Goal: Task Accomplishment & Management: Use online tool/utility

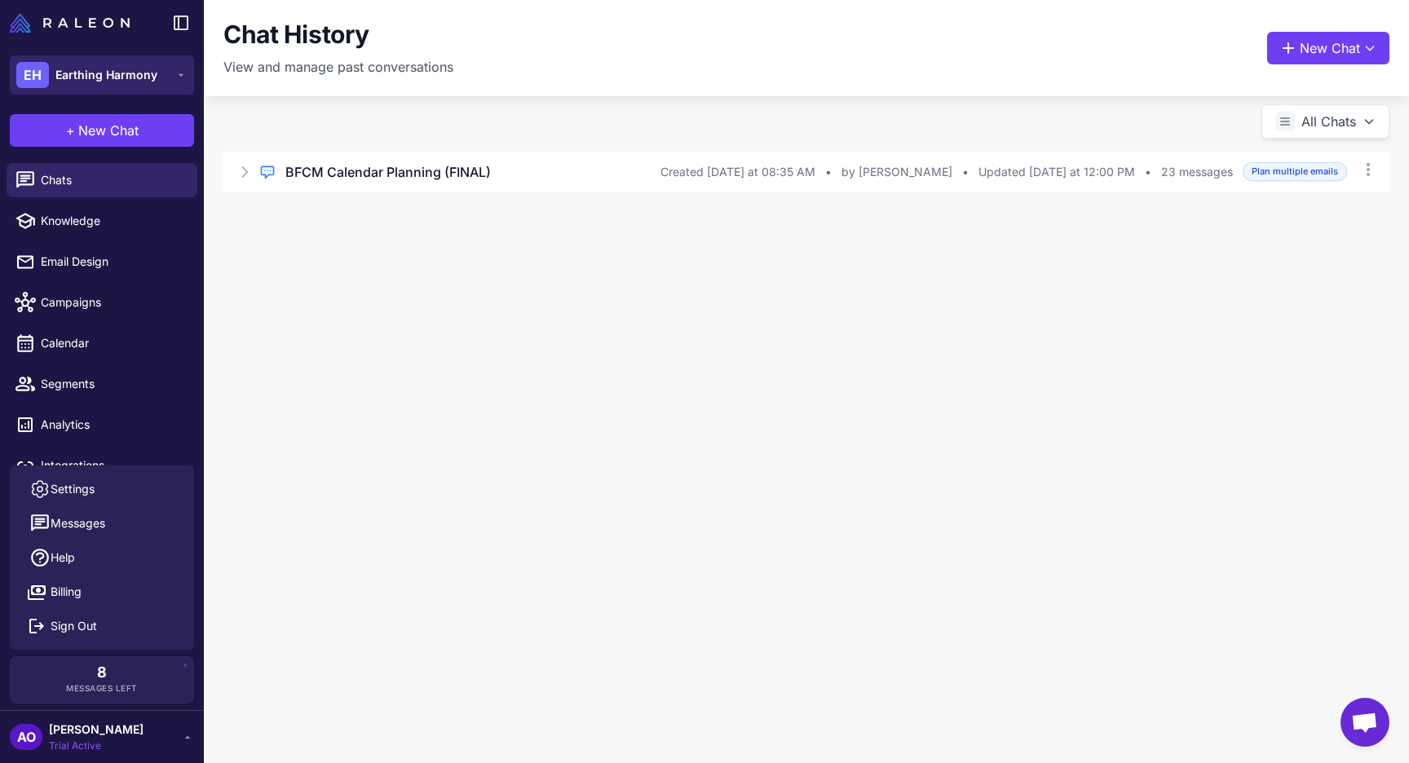
click at [107, 82] on span "Earthing Harmony" at bounding box center [106, 75] width 102 height 18
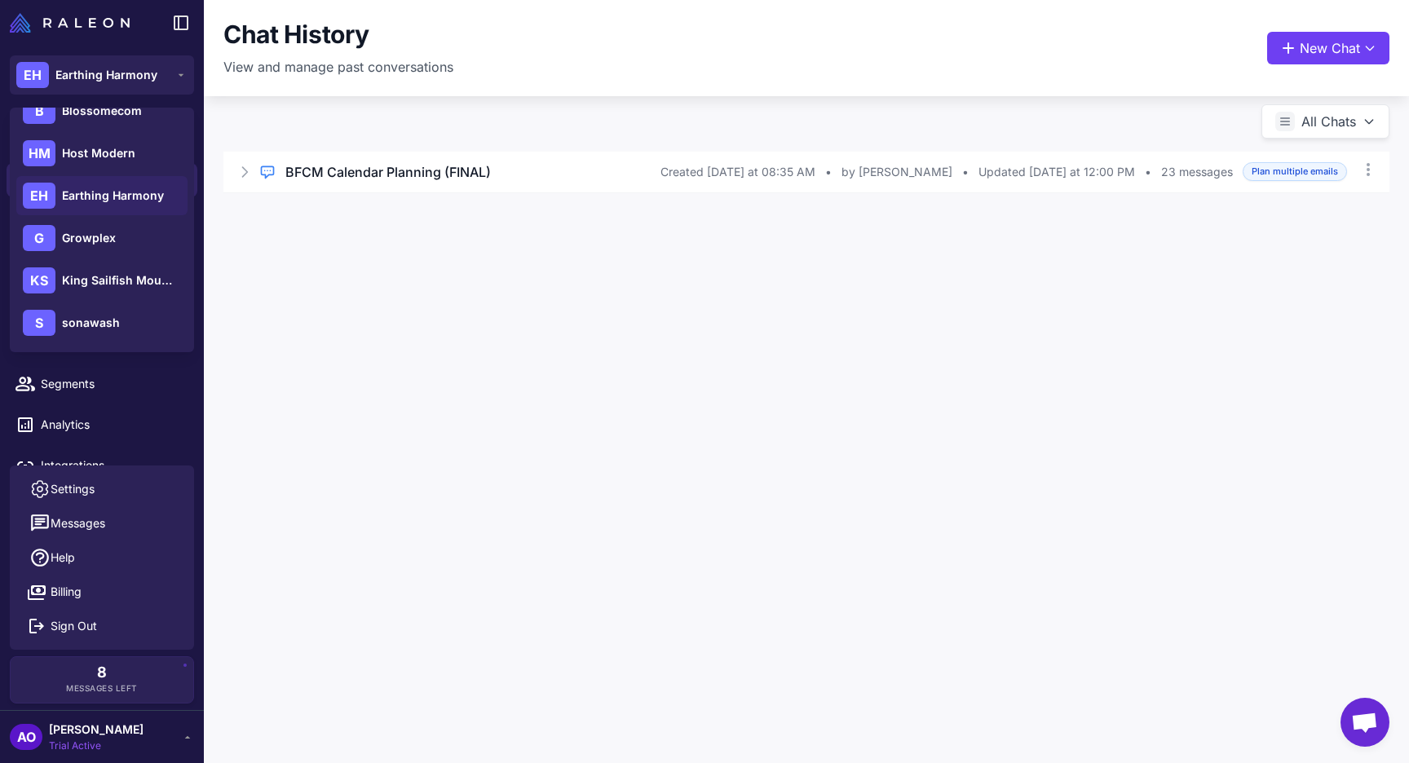
scroll to position [235, 0]
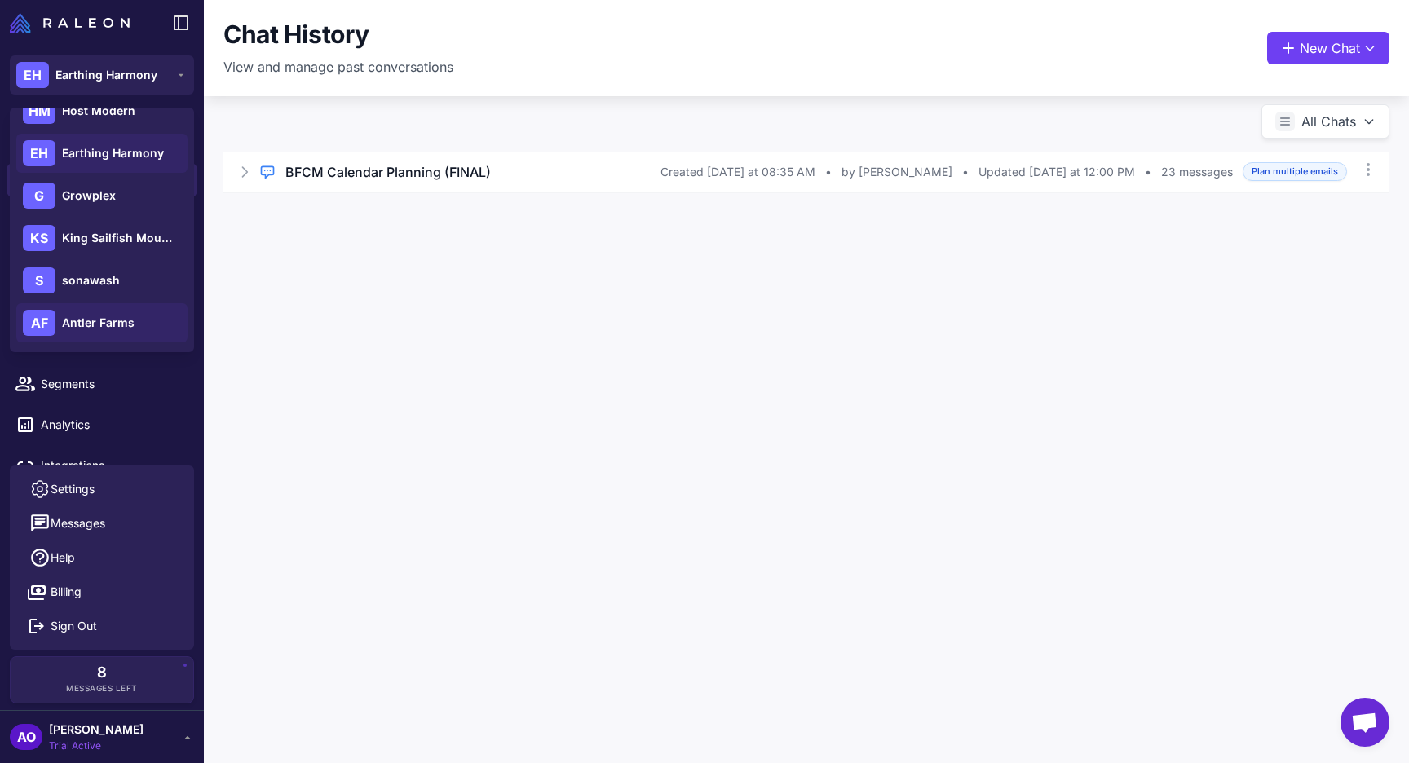
click at [117, 323] on span "Antler Farms" at bounding box center [98, 323] width 73 height 18
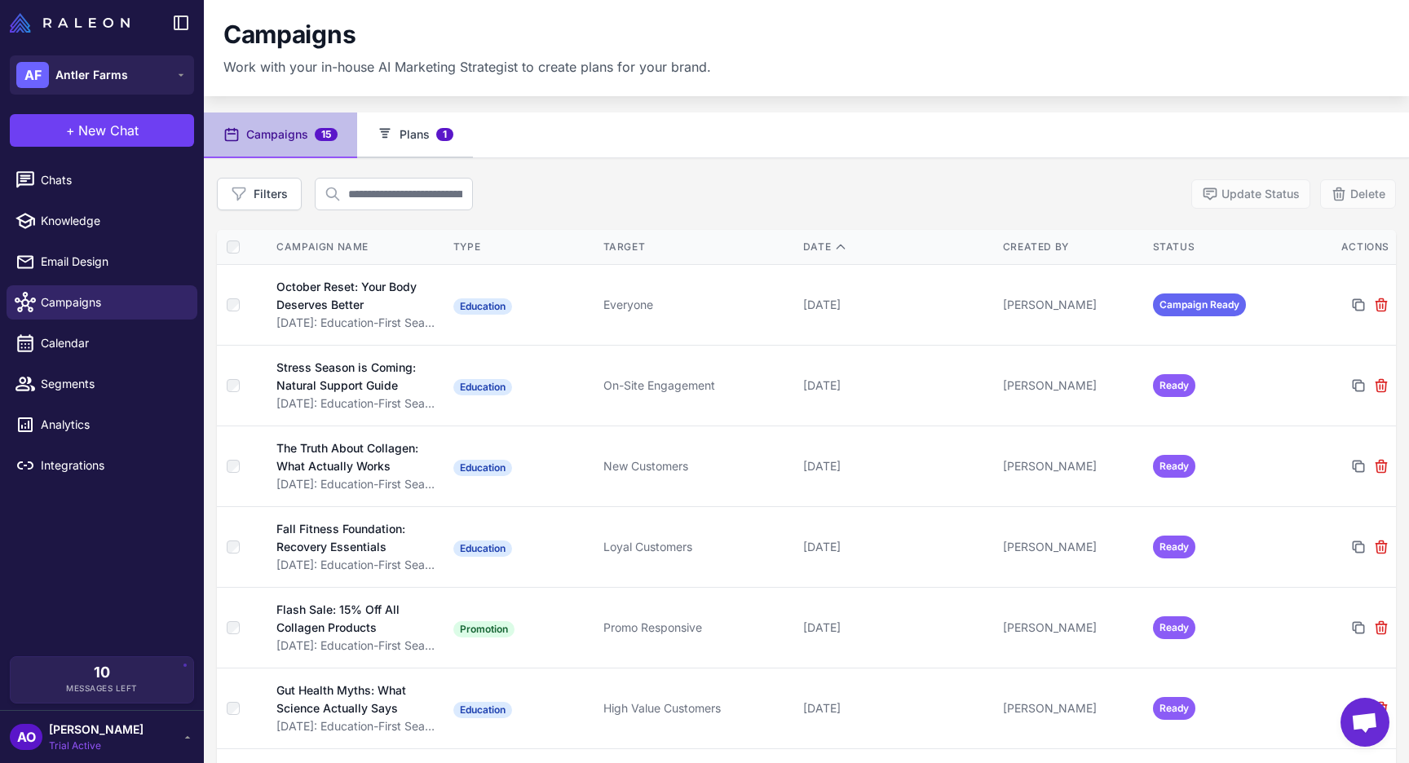
click at [410, 139] on button "Plans 1" at bounding box center [415, 135] width 116 height 46
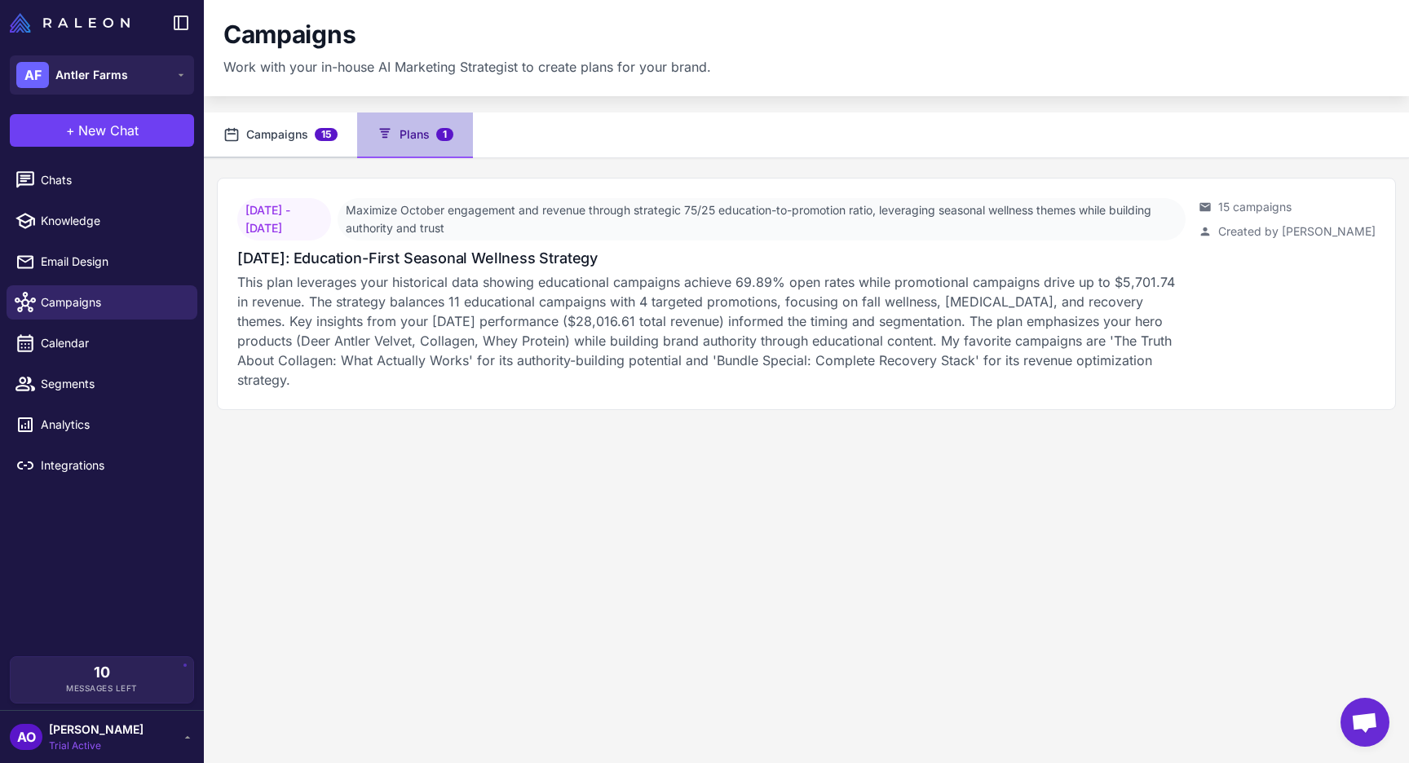
click at [316, 130] on span "15" at bounding box center [326, 134] width 23 height 13
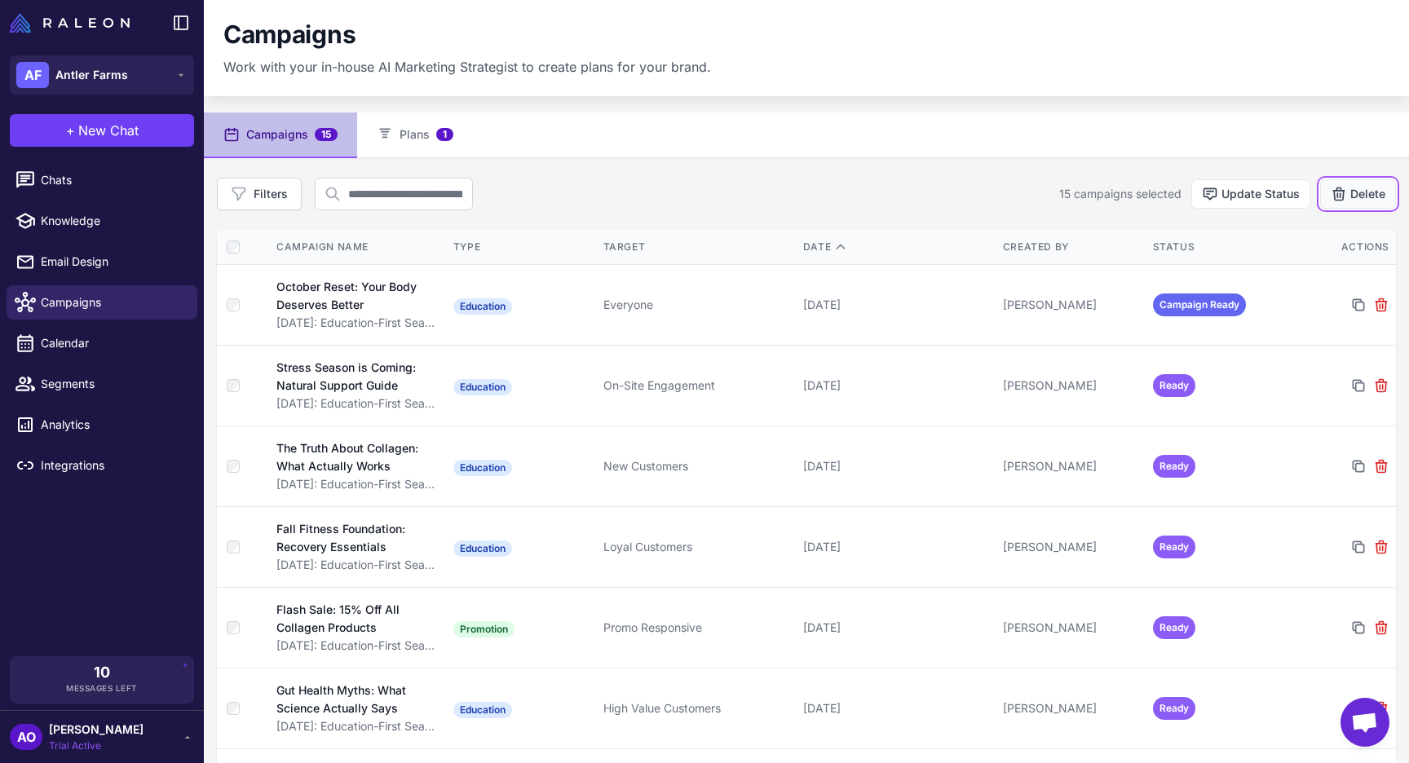
click at [1355, 196] on button "Delete" at bounding box center [1358, 193] width 76 height 29
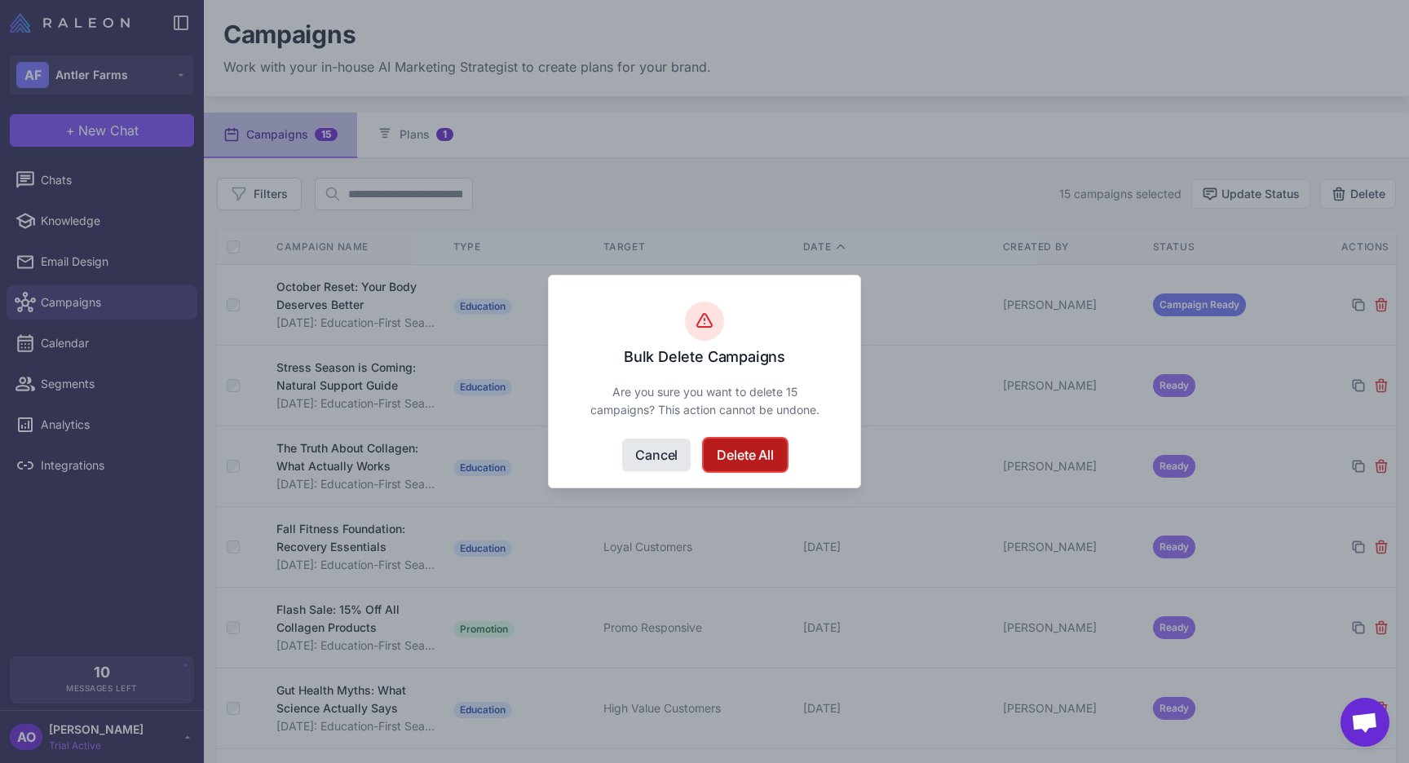
click at [727, 457] on button "Delete All" at bounding box center [744, 455] width 82 height 33
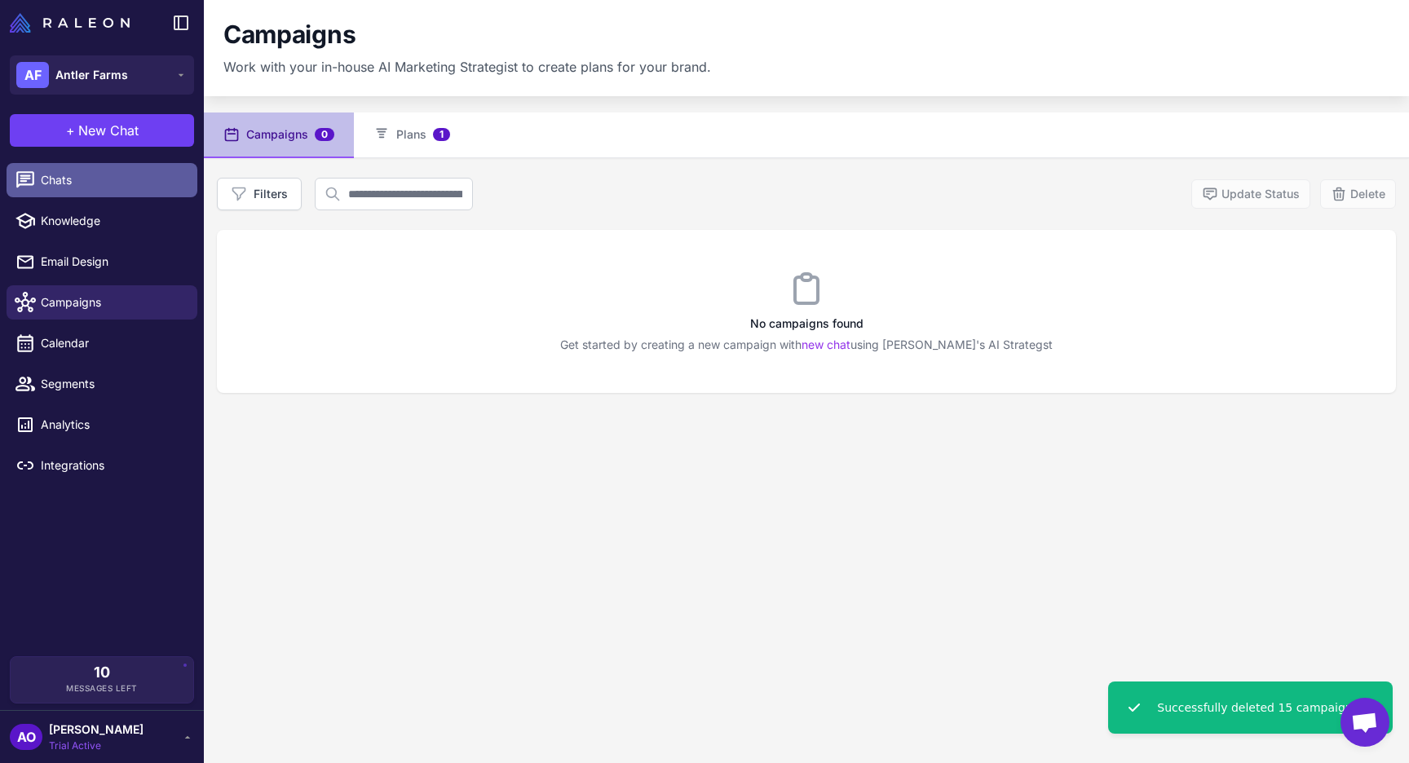
click at [74, 168] on link "Chats" at bounding box center [102, 180] width 191 height 34
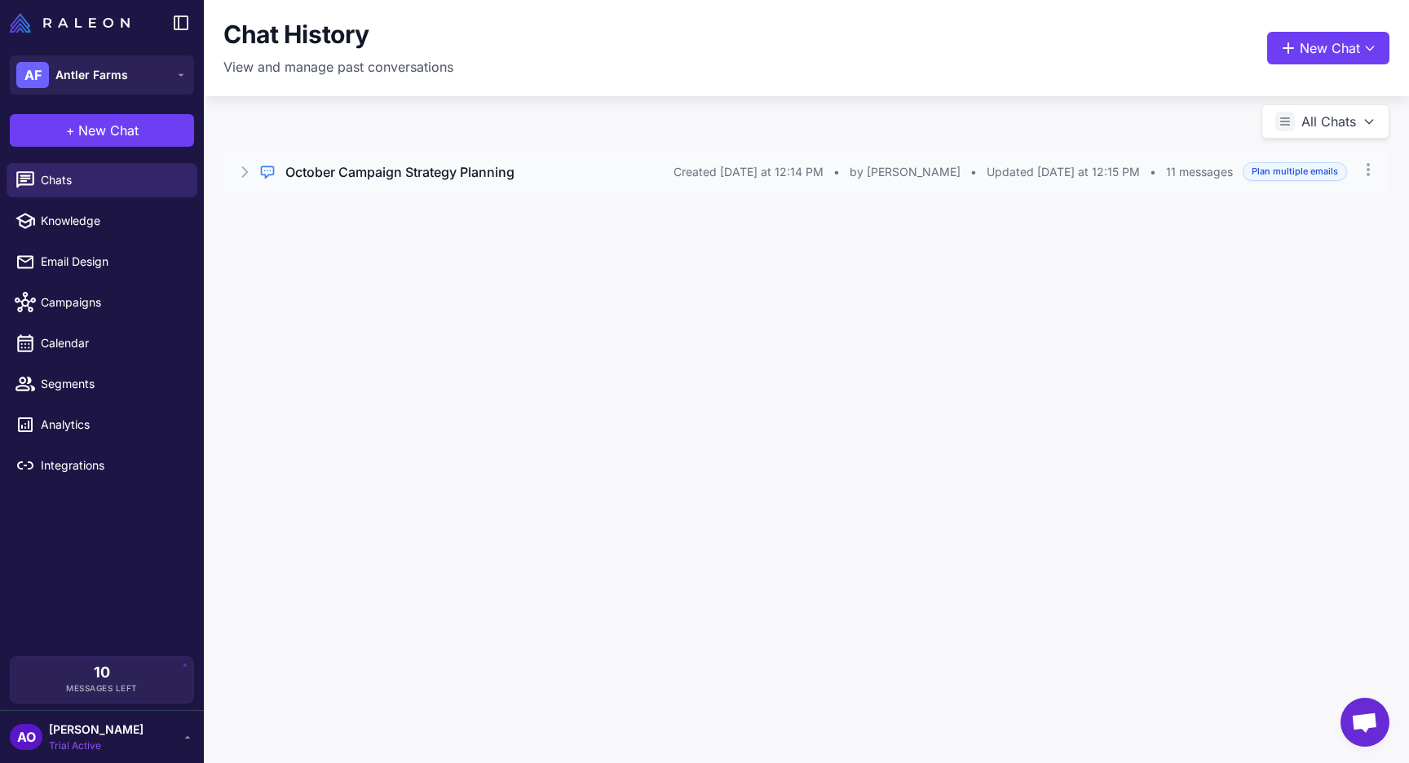
click at [1378, 169] on div "Regular Chat October Campaign Strategy Planning Created Yesterday at 12:14 PM •…" at bounding box center [806, 172] width 1166 height 41
click at [1360, 167] on icon at bounding box center [1368, 169] width 16 height 16
click at [1256, 239] on button "Delete" at bounding box center [1297, 239] width 155 height 31
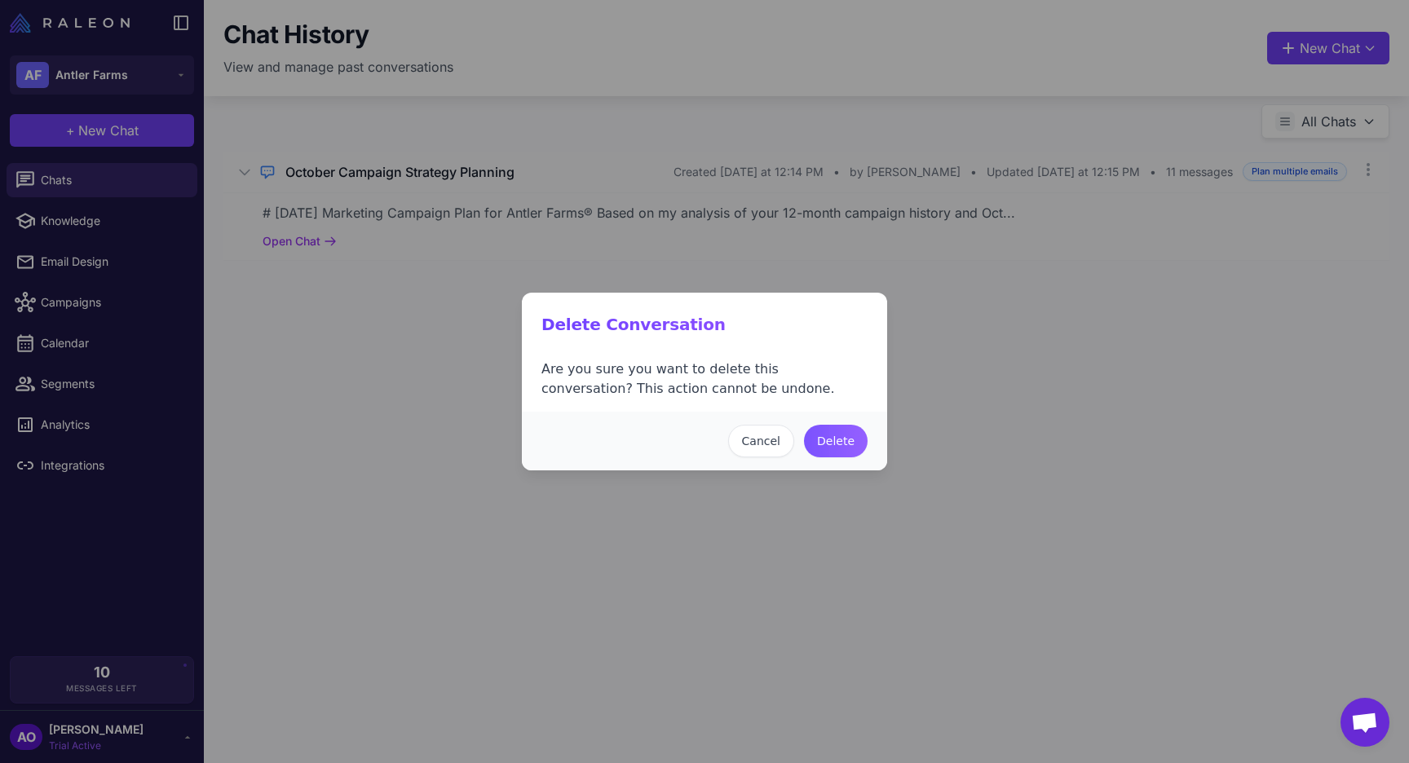
click at [829, 447] on button "Delete" at bounding box center [836, 441] width 64 height 33
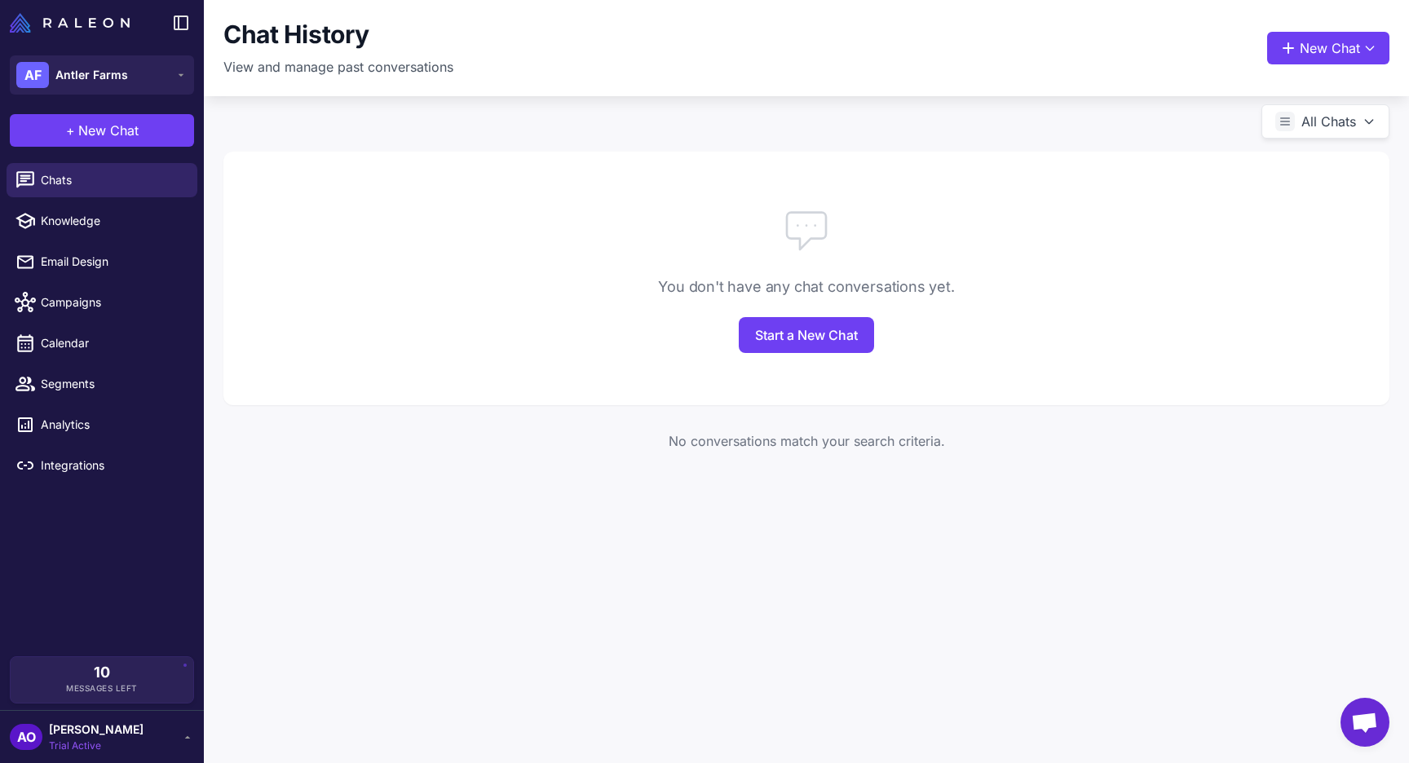
click at [416, 114] on div "You don't have any chat conversations yet. Start a New Chat No conversations ma…" at bounding box center [806, 304] width 1205 height 384
click at [786, 333] on link "Start a New Chat" at bounding box center [806, 335] width 135 height 36
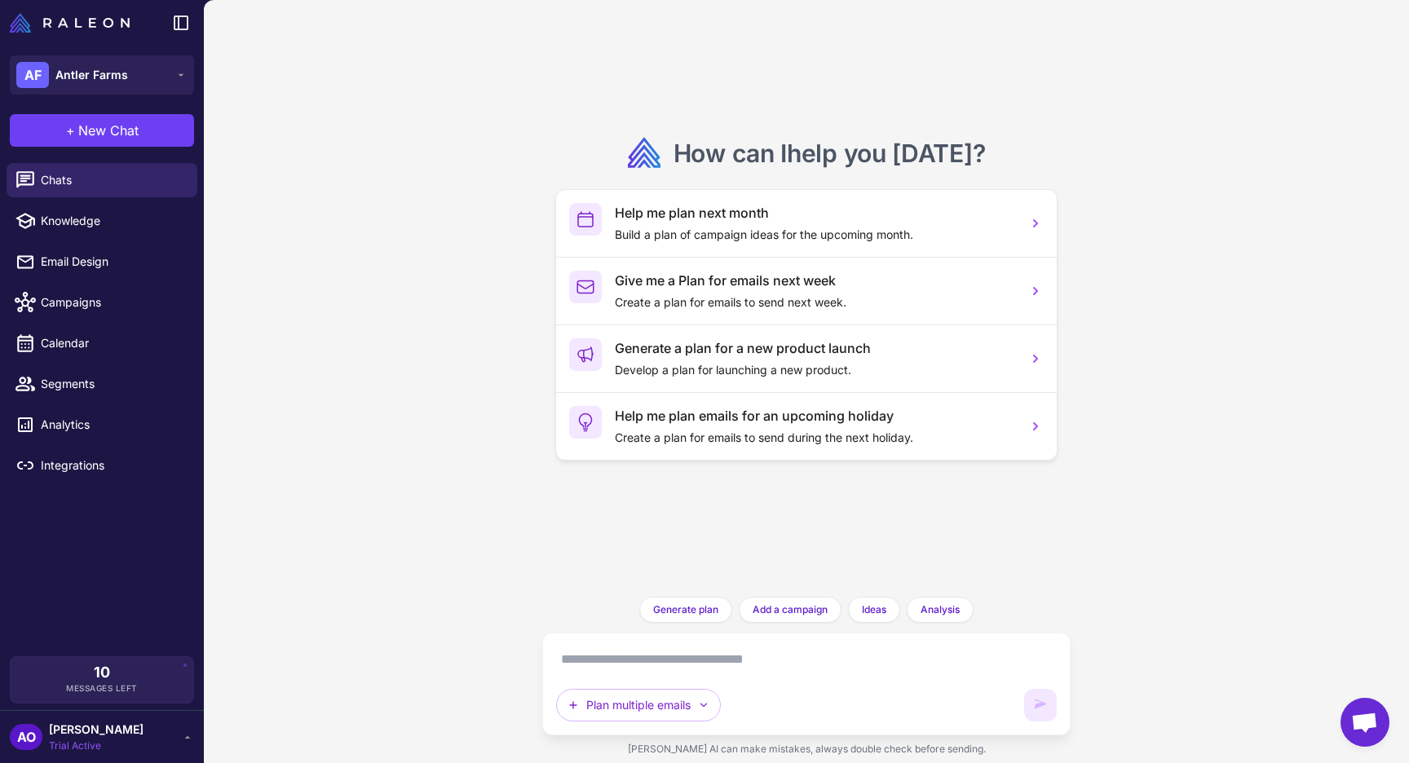
click at [645, 659] on textarea at bounding box center [806, 659] width 501 height 26
paste textarea "**********"
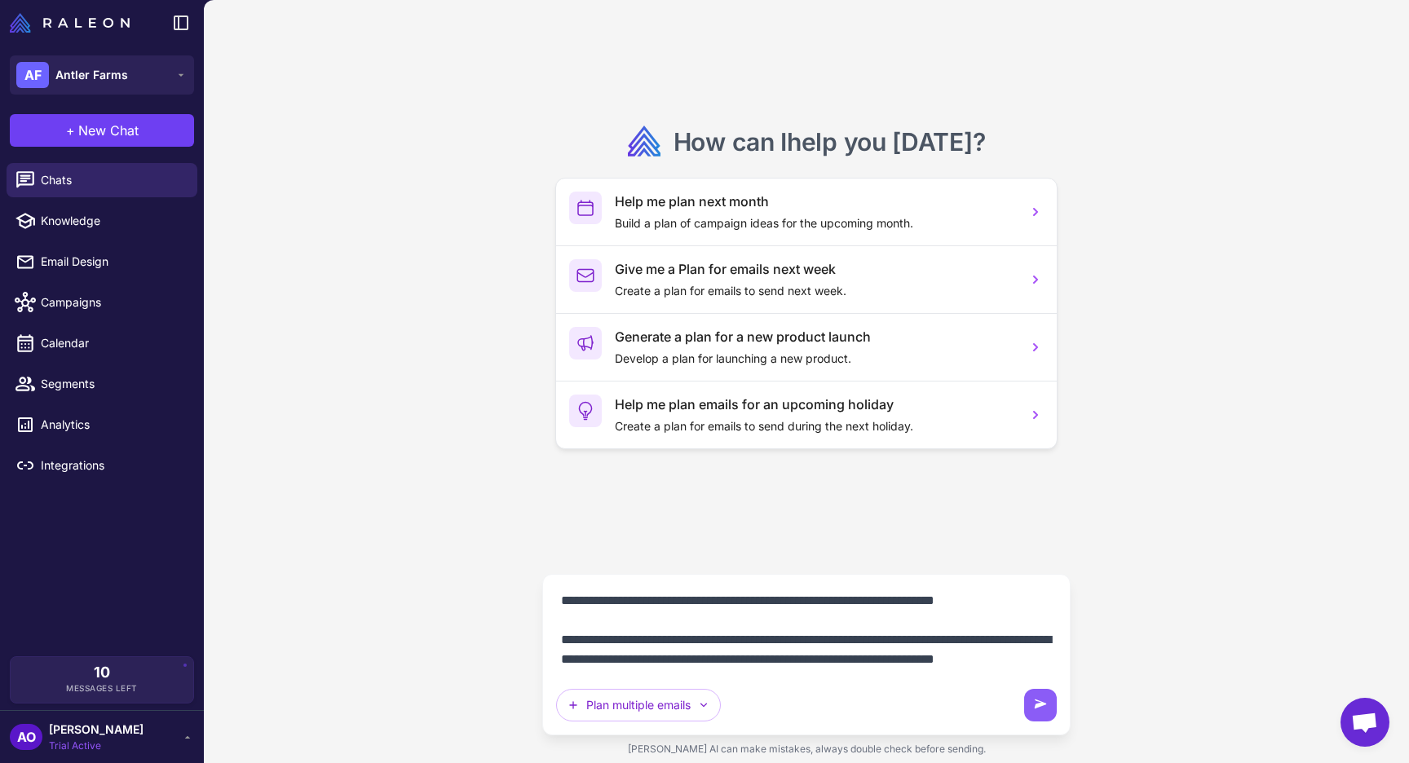
drag, startPoint x: 585, startPoint y: 603, endPoint x: 572, endPoint y: 603, distance: 13.0
click at [572, 603] on textarea at bounding box center [806, 630] width 501 height 85
click at [687, 621] on textarea at bounding box center [806, 630] width 501 height 85
type textarea "**********"
click at [696, 686] on div "Plan multiple emails" at bounding box center [806, 655] width 501 height 134
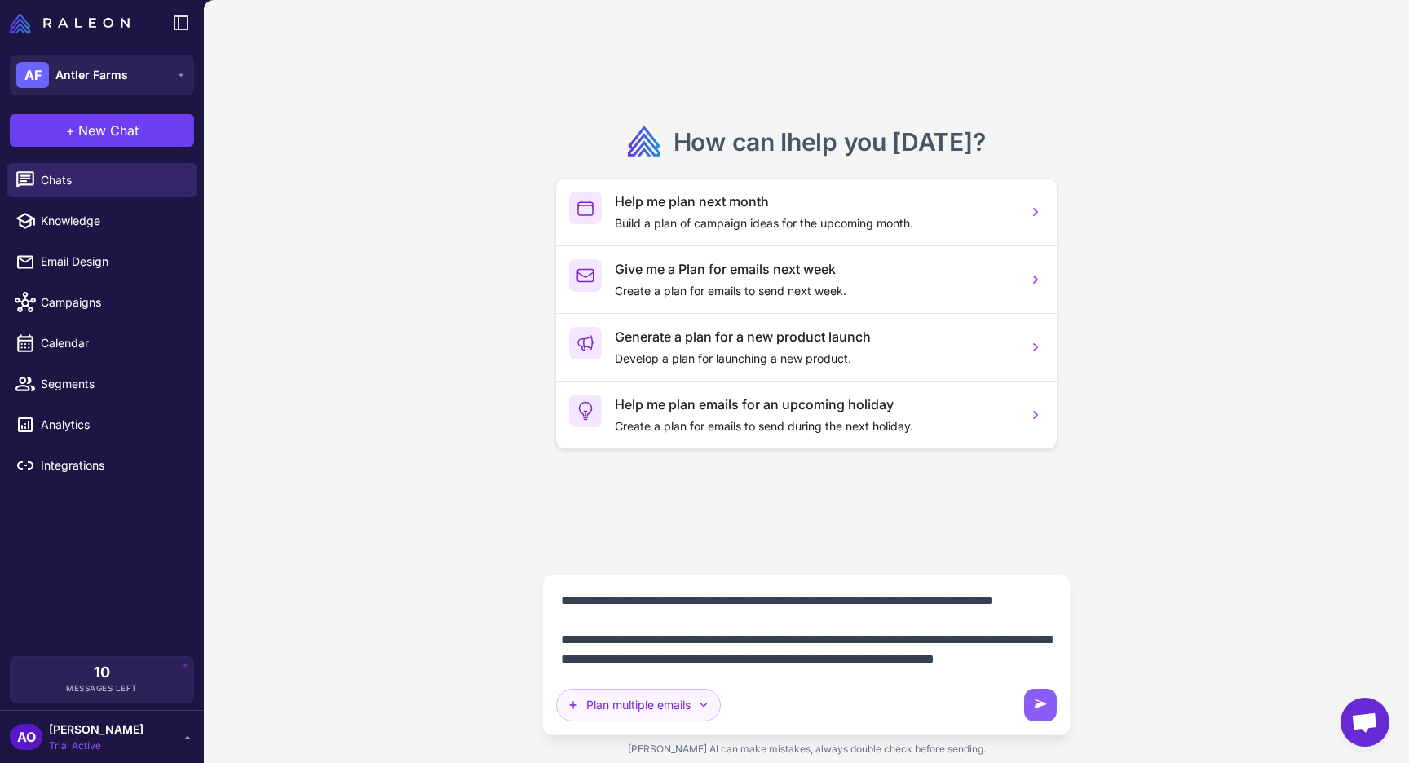
click at [696, 692] on button "Plan multiple emails" at bounding box center [638, 705] width 165 height 33
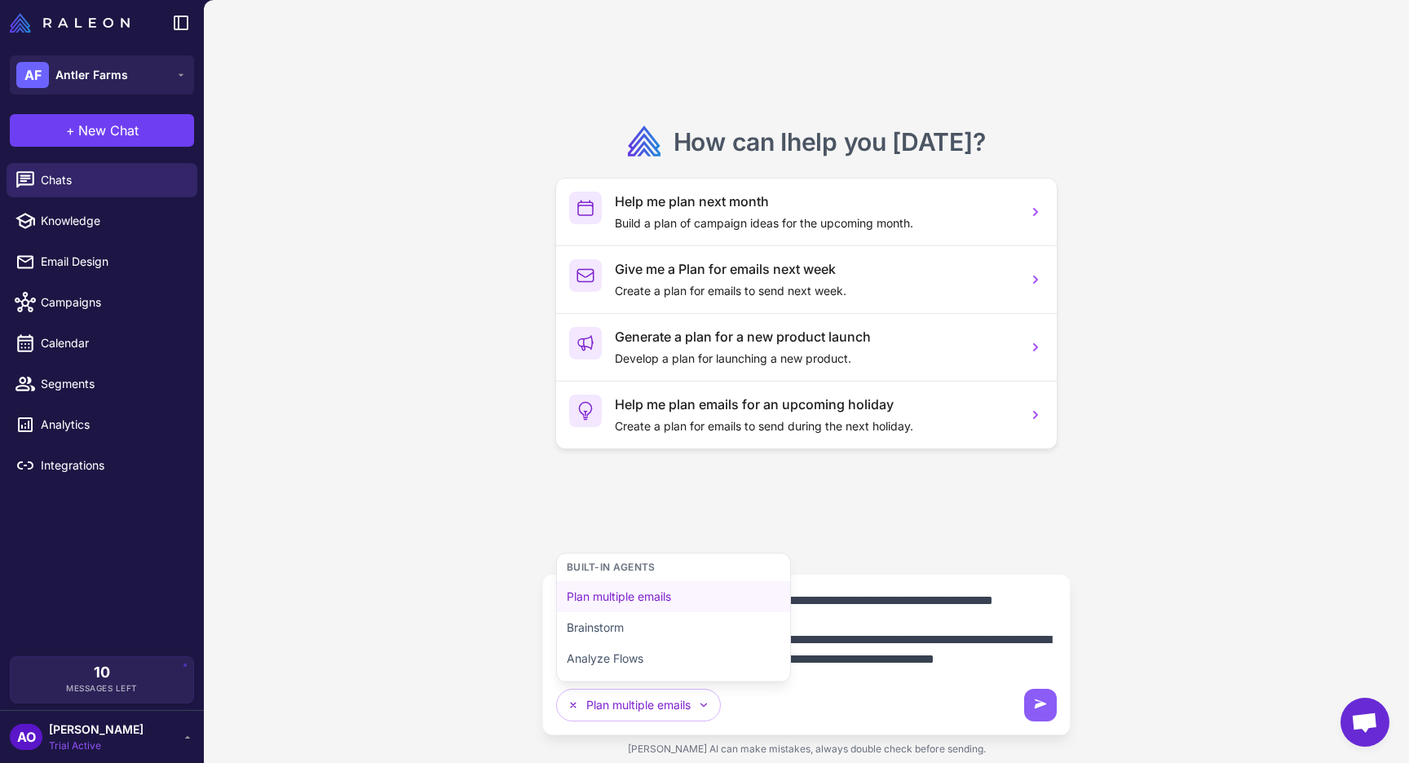
click at [1021, 527] on div "How can I help you today ? Help me plan next month Build a plan of campaign ide…" at bounding box center [806, 287] width 528 height 574
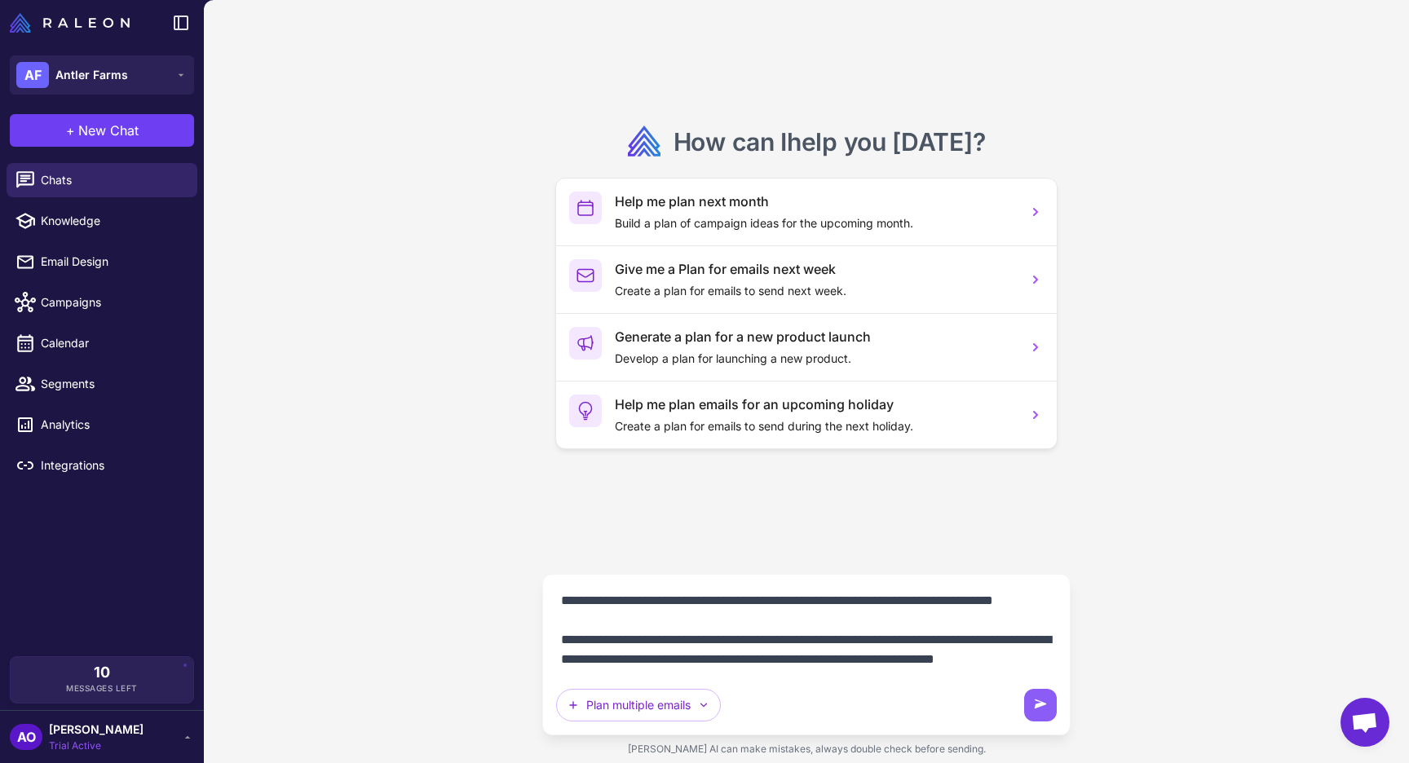
click at [948, 626] on textarea at bounding box center [806, 630] width 501 height 85
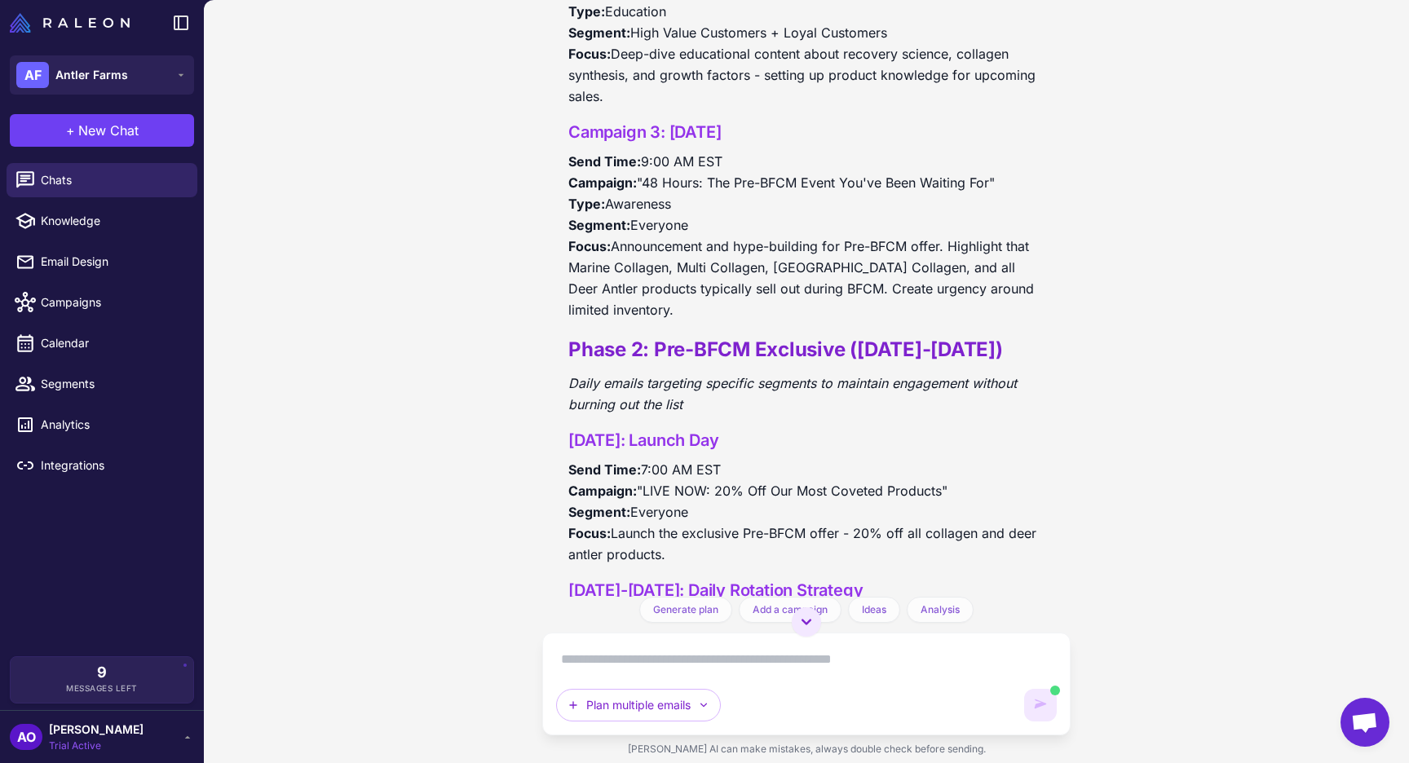
scroll to position [3843, 0]
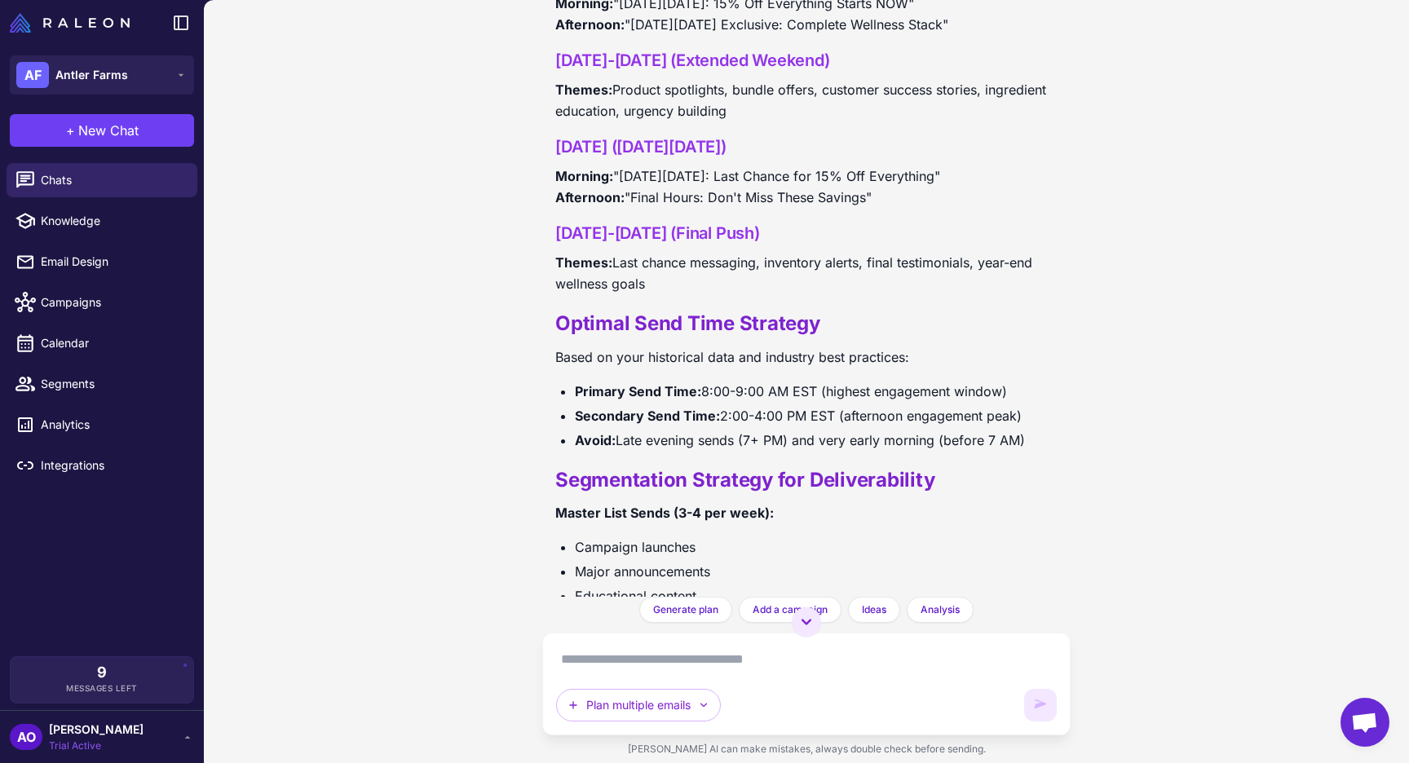
scroll to position [3843, 0]
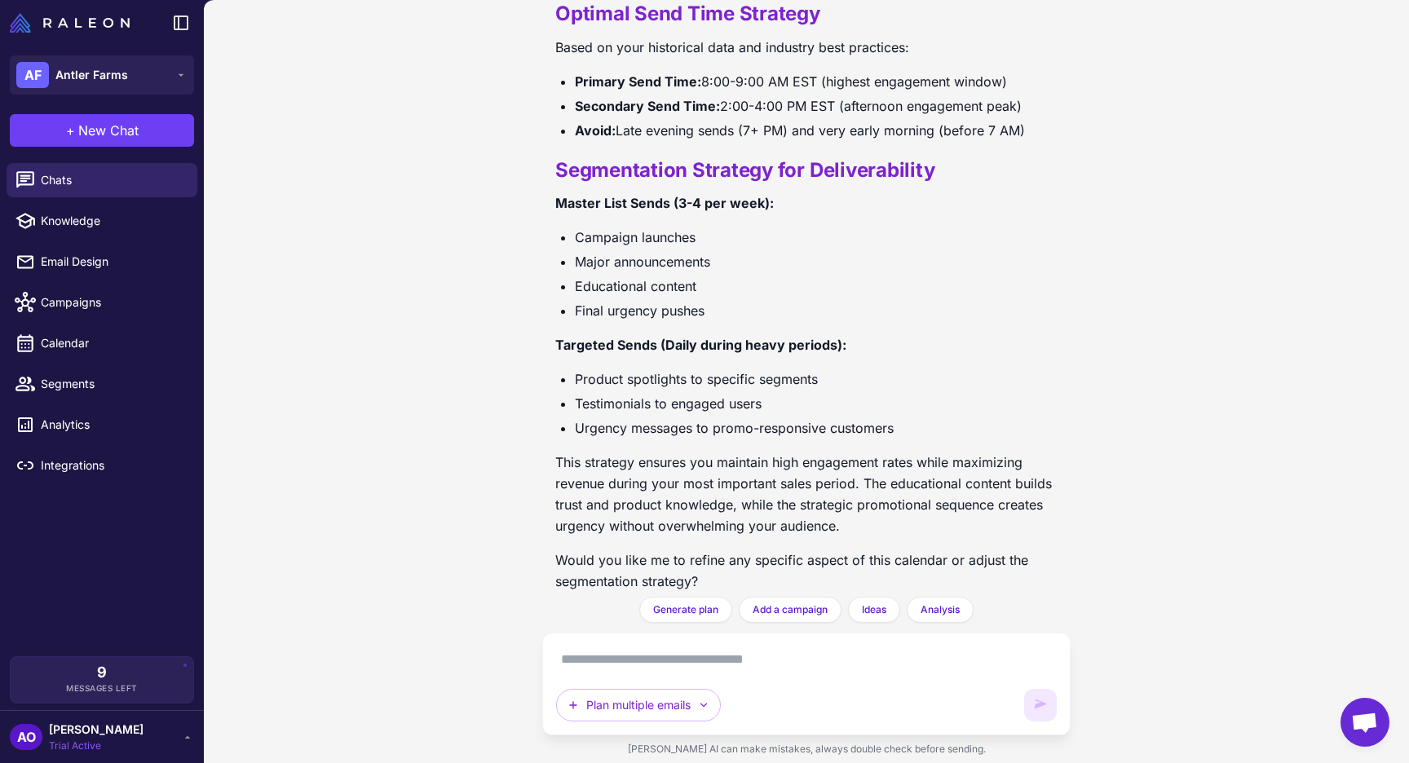
click at [898, 276] on li "Educational content" at bounding box center [816, 286] width 483 height 21
click at [681, 611] on span "Generate plan" at bounding box center [685, 609] width 65 height 15
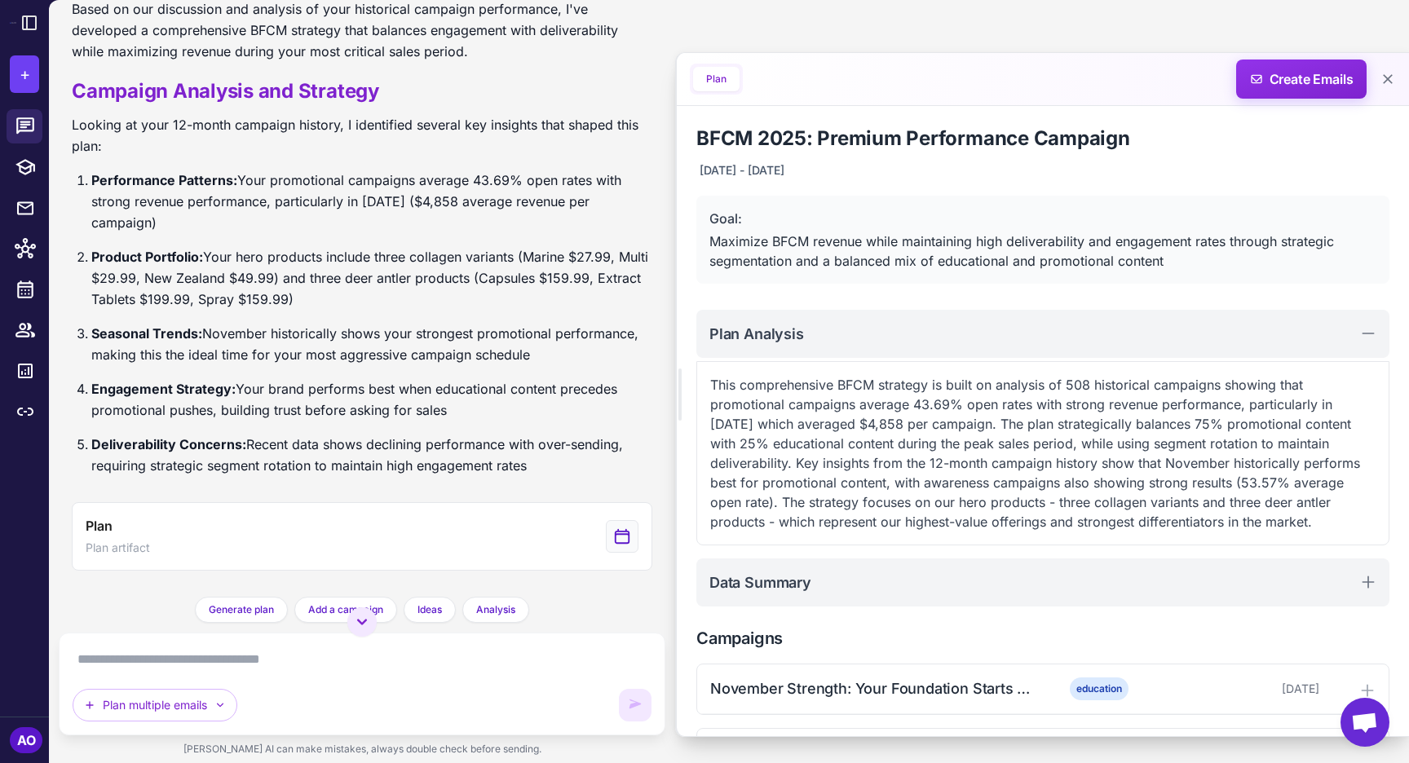
scroll to position [4559, 0]
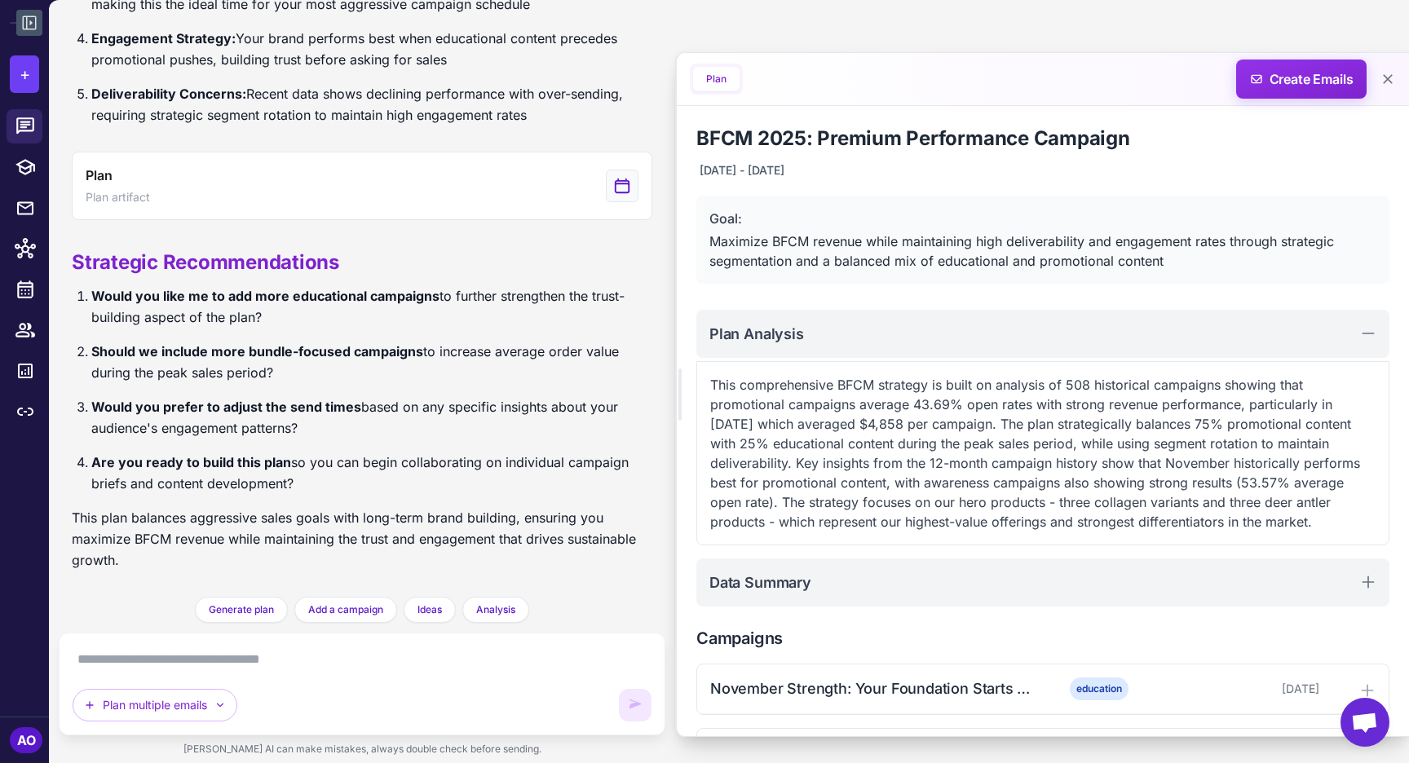
click at [18, 22] on button at bounding box center [29, 23] width 26 height 26
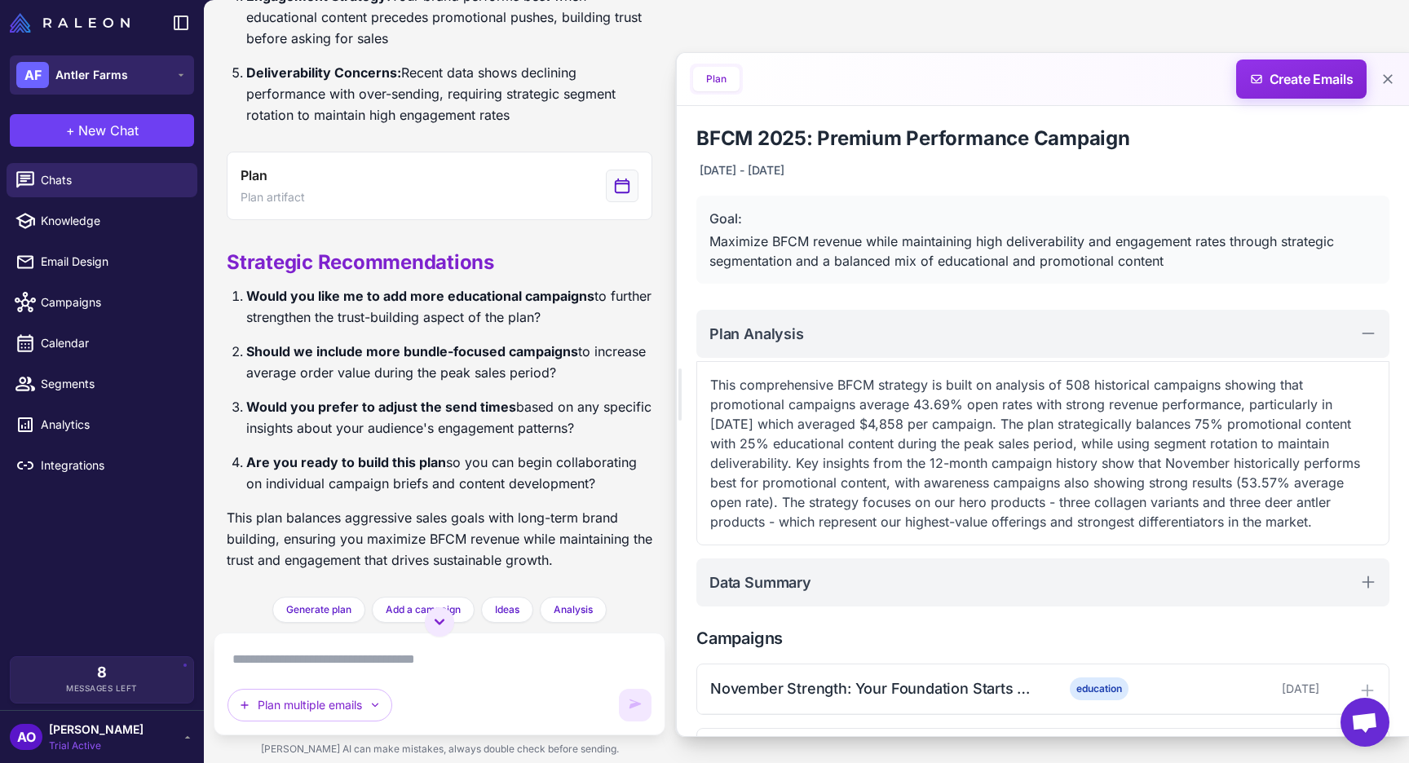
click at [121, 57] on button "AF Antler Farms" at bounding box center [102, 74] width 184 height 39
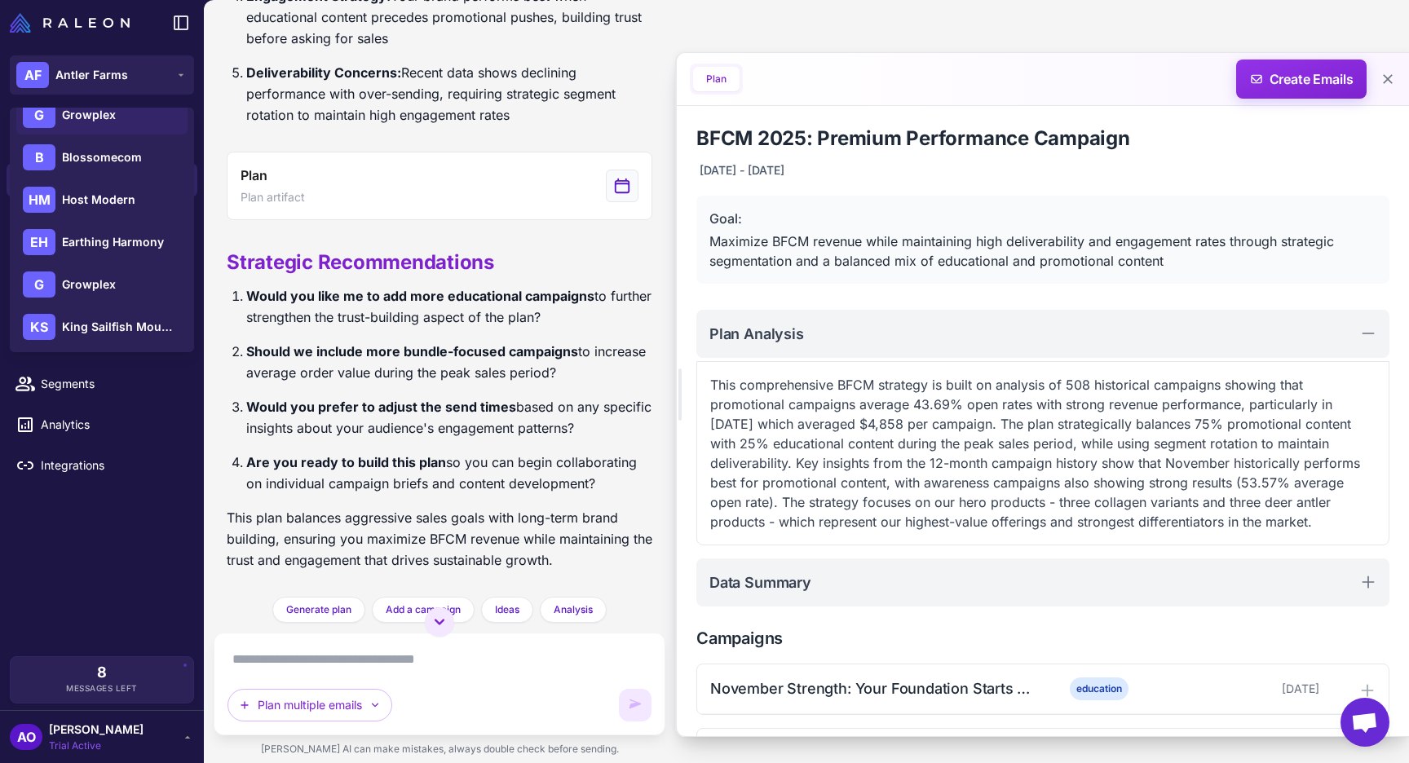
scroll to position [235, 0]
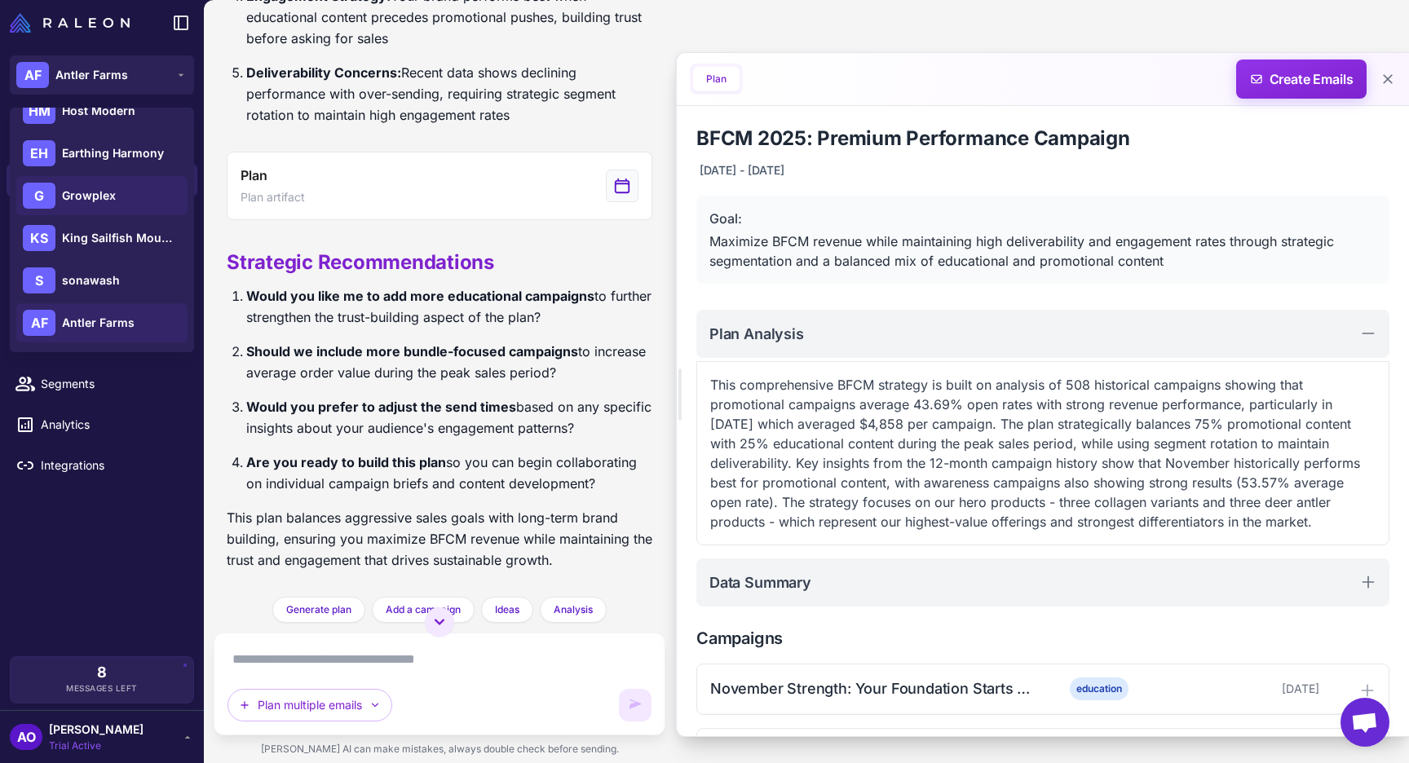
click at [99, 201] on span "Growplex" at bounding box center [89, 196] width 54 height 18
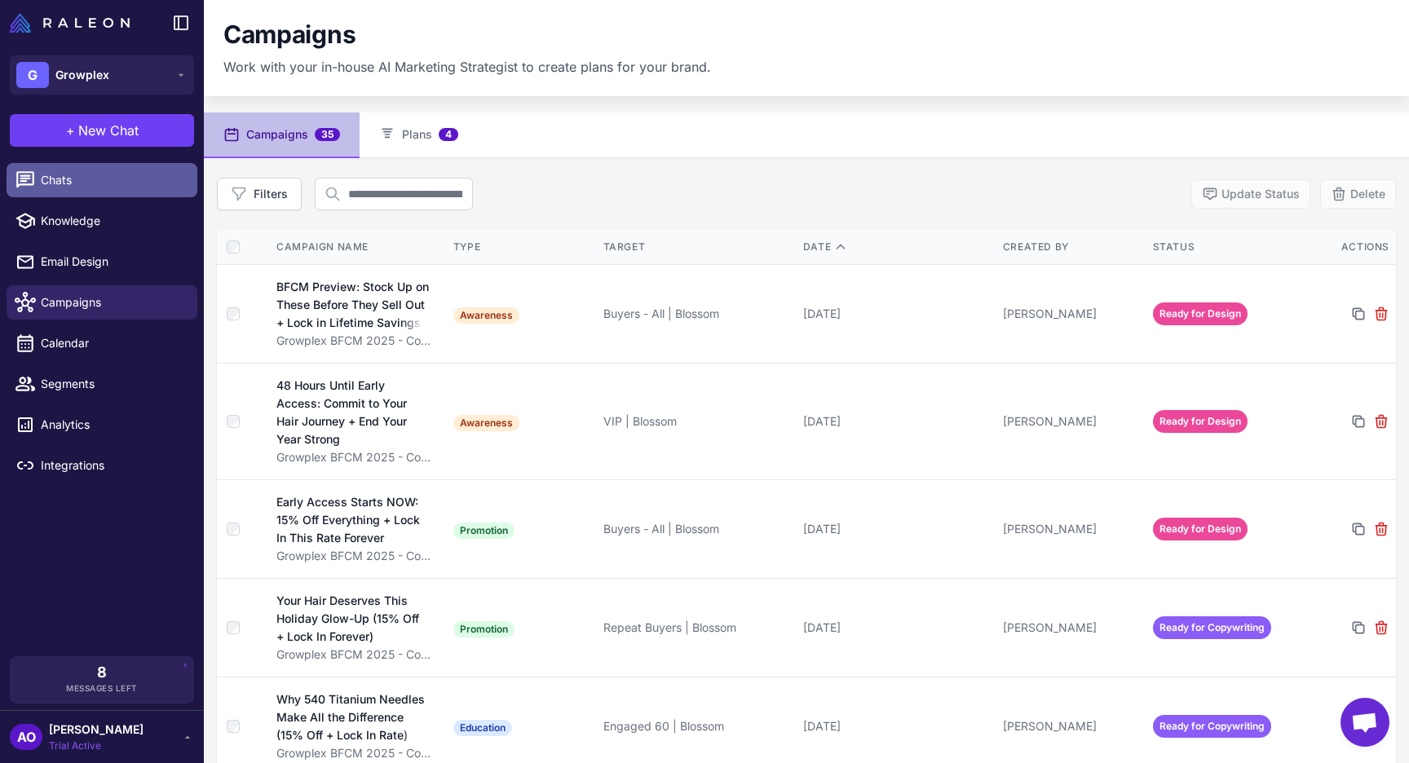
click at [87, 184] on span "Chats" at bounding box center [112, 180] width 143 height 18
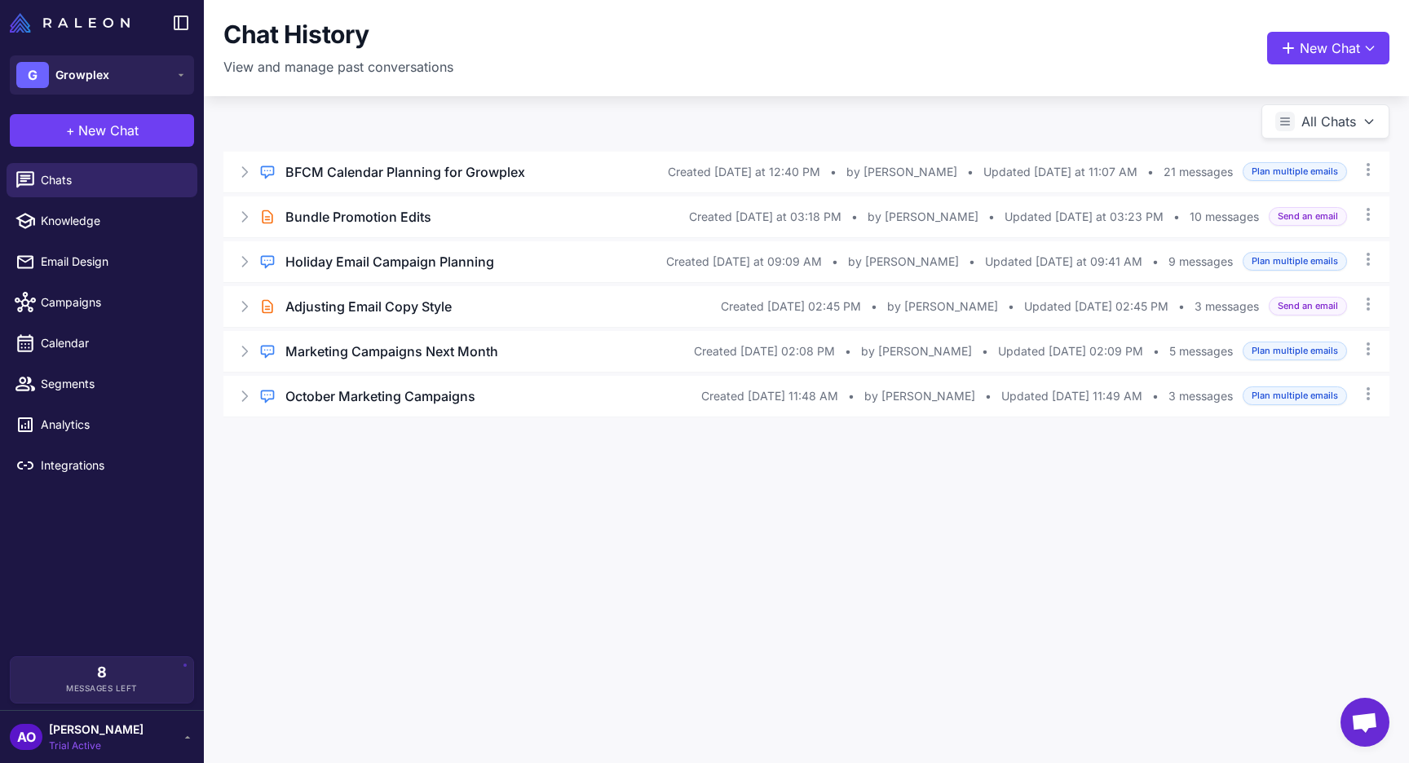
click at [489, 171] on h3 "BFCM Calendar Planning for Growplex" at bounding box center [405, 172] width 240 height 20
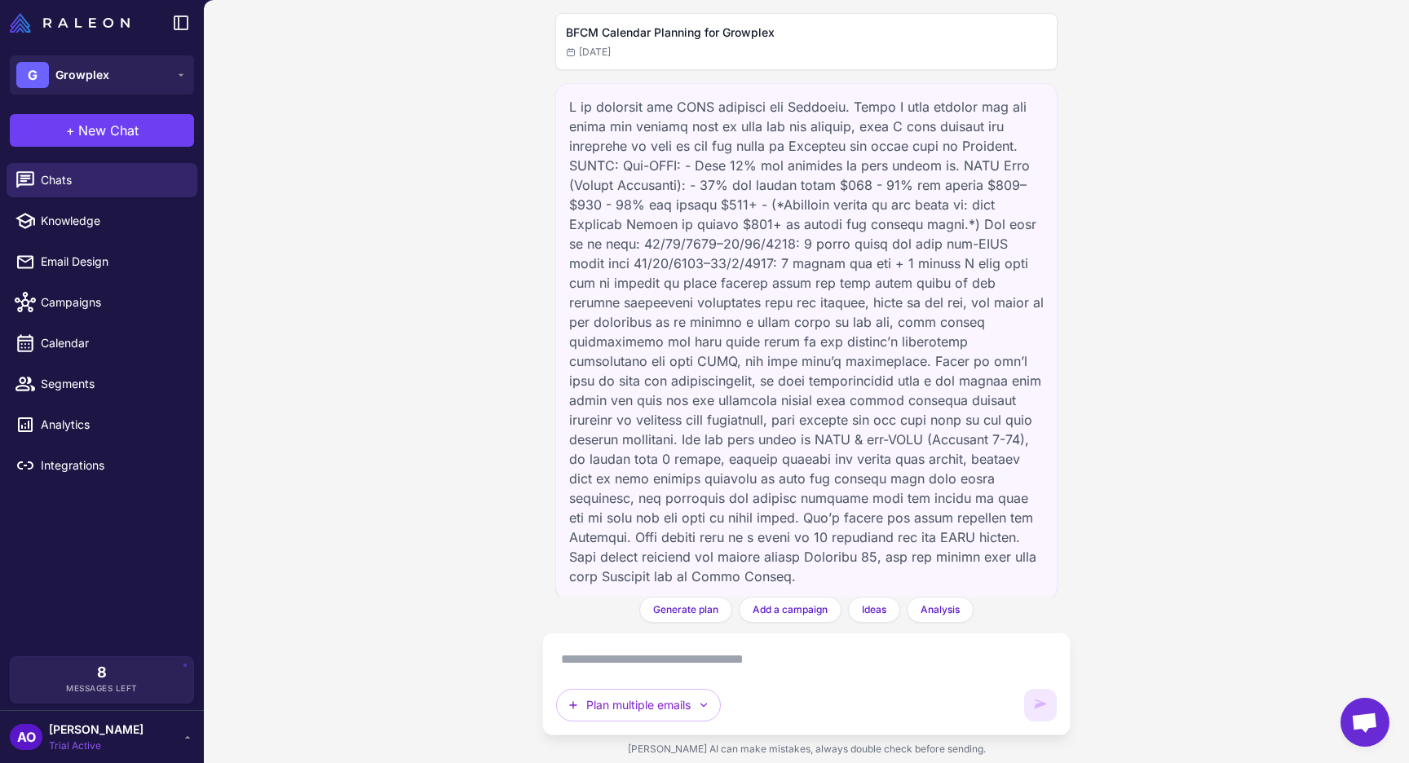
scroll to position [5949, 0]
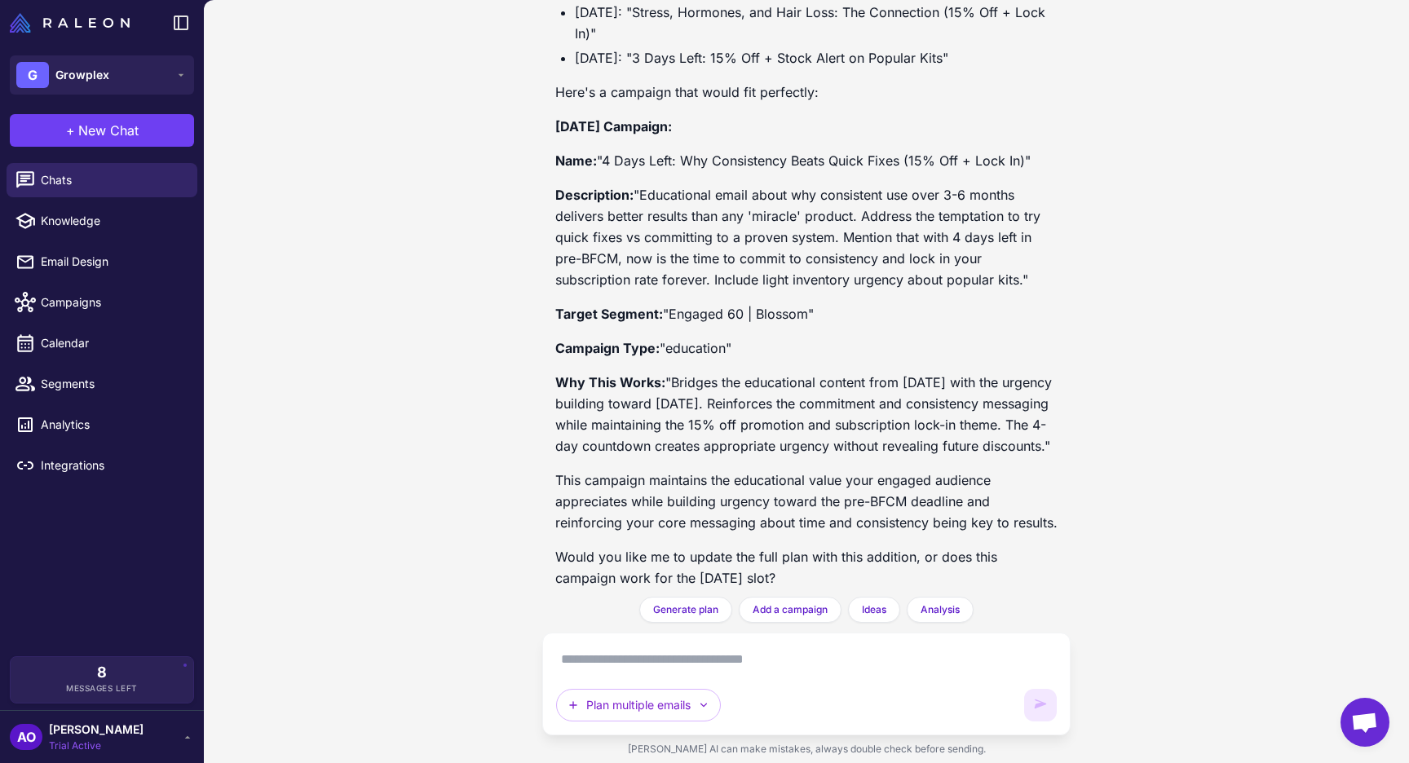
click at [628, 653] on textarea at bounding box center [806, 659] width 501 height 26
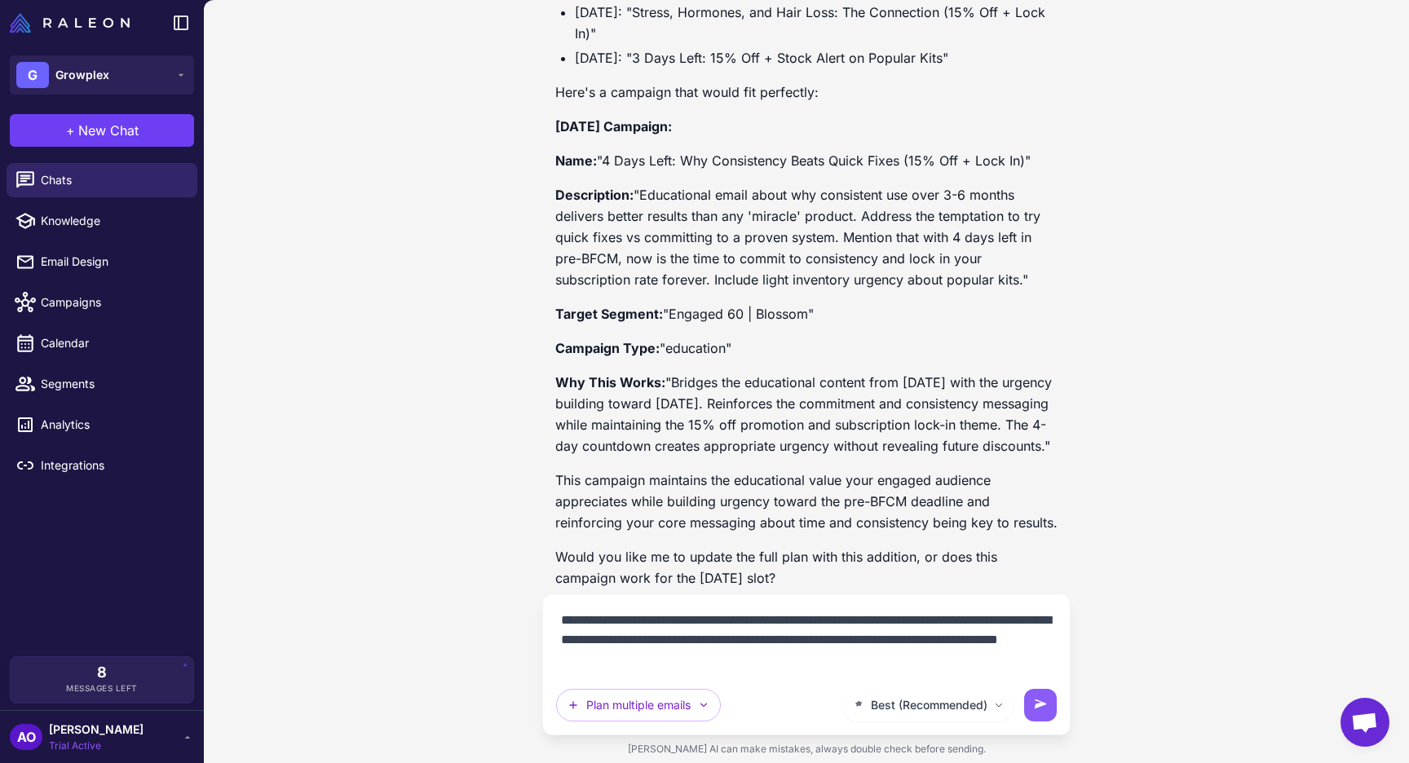
click at [796, 661] on textarea "**********" at bounding box center [806, 639] width 501 height 65
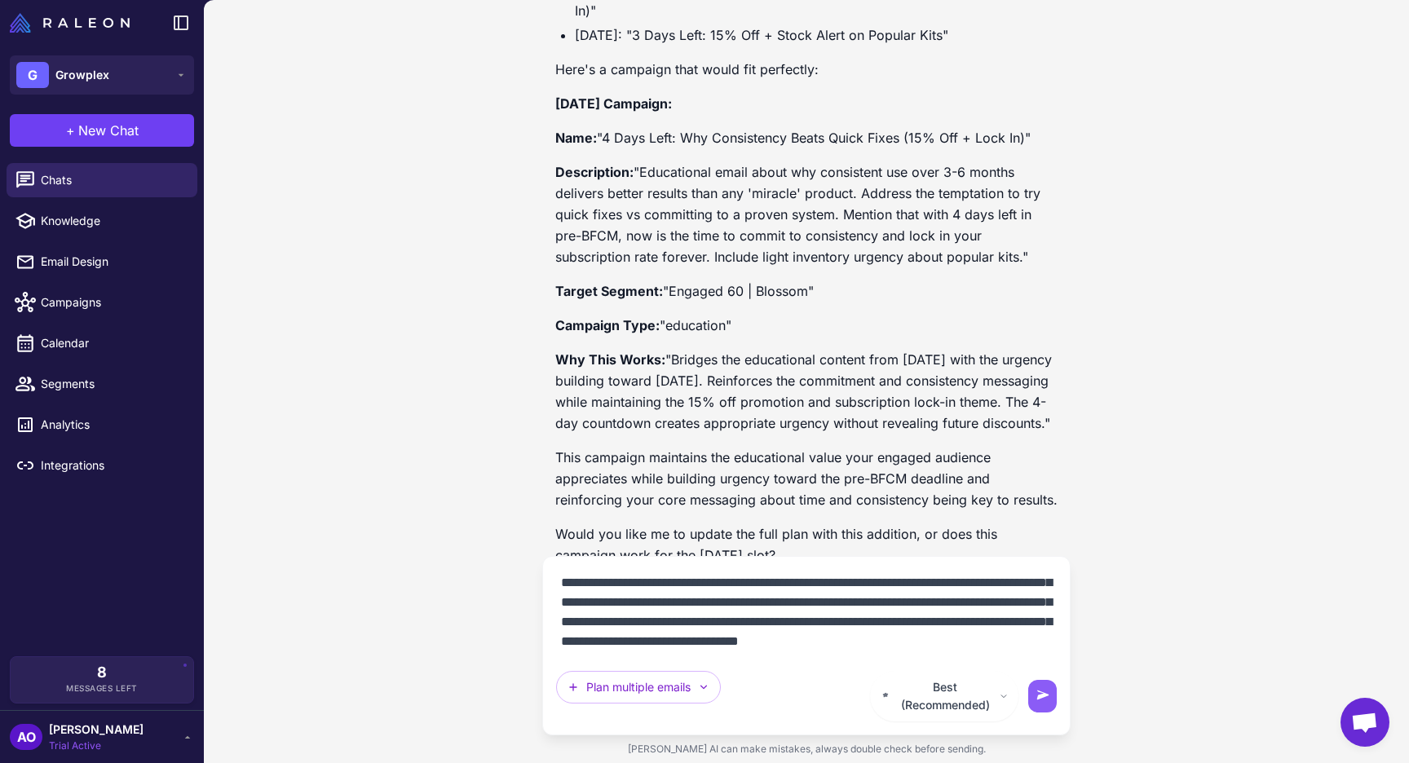
scroll to position [92, 0]
type textarea "**********"
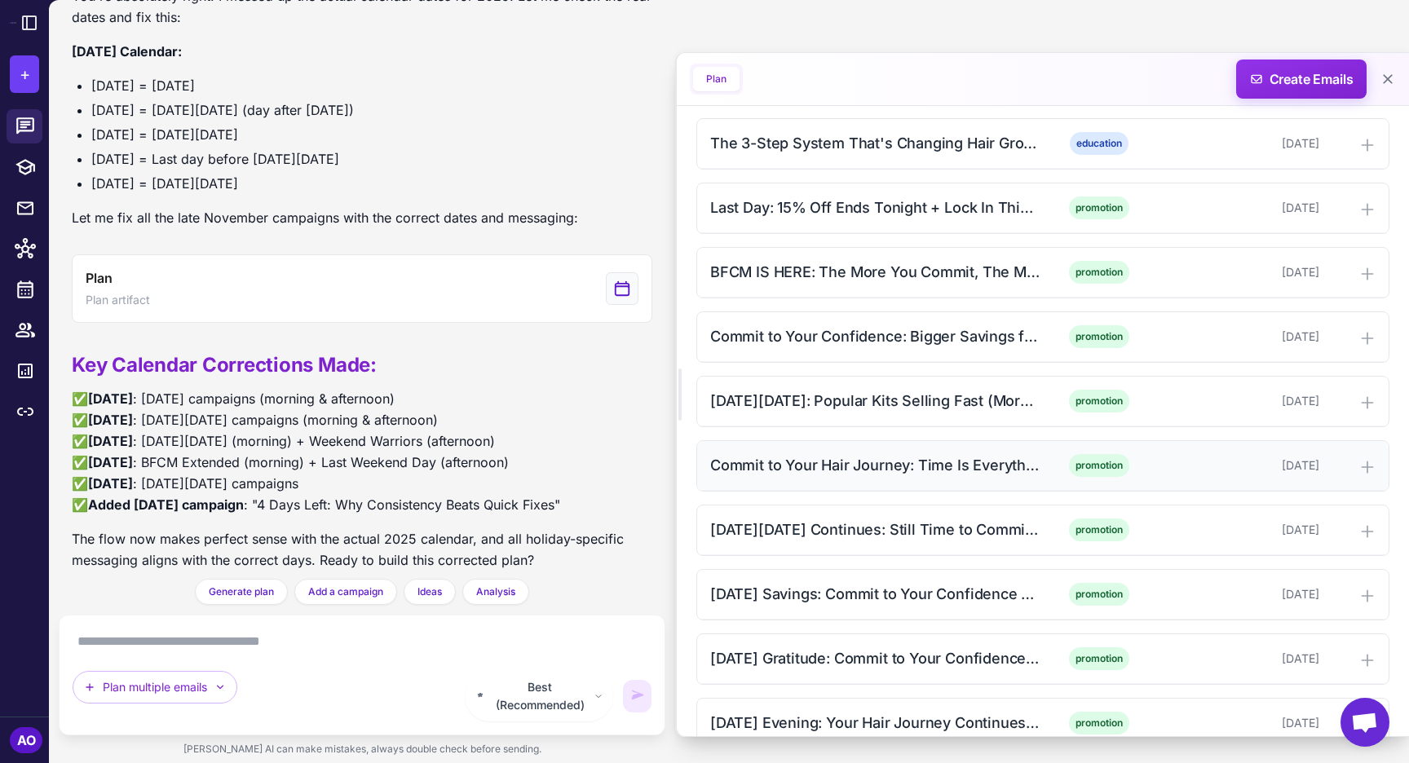
scroll to position [1639, 0]
click at [892, 267] on div "BFCM IS HERE: The More You Commit, The More You Save (Morning Launch)" at bounding box center [874, 273] width 329 height 22
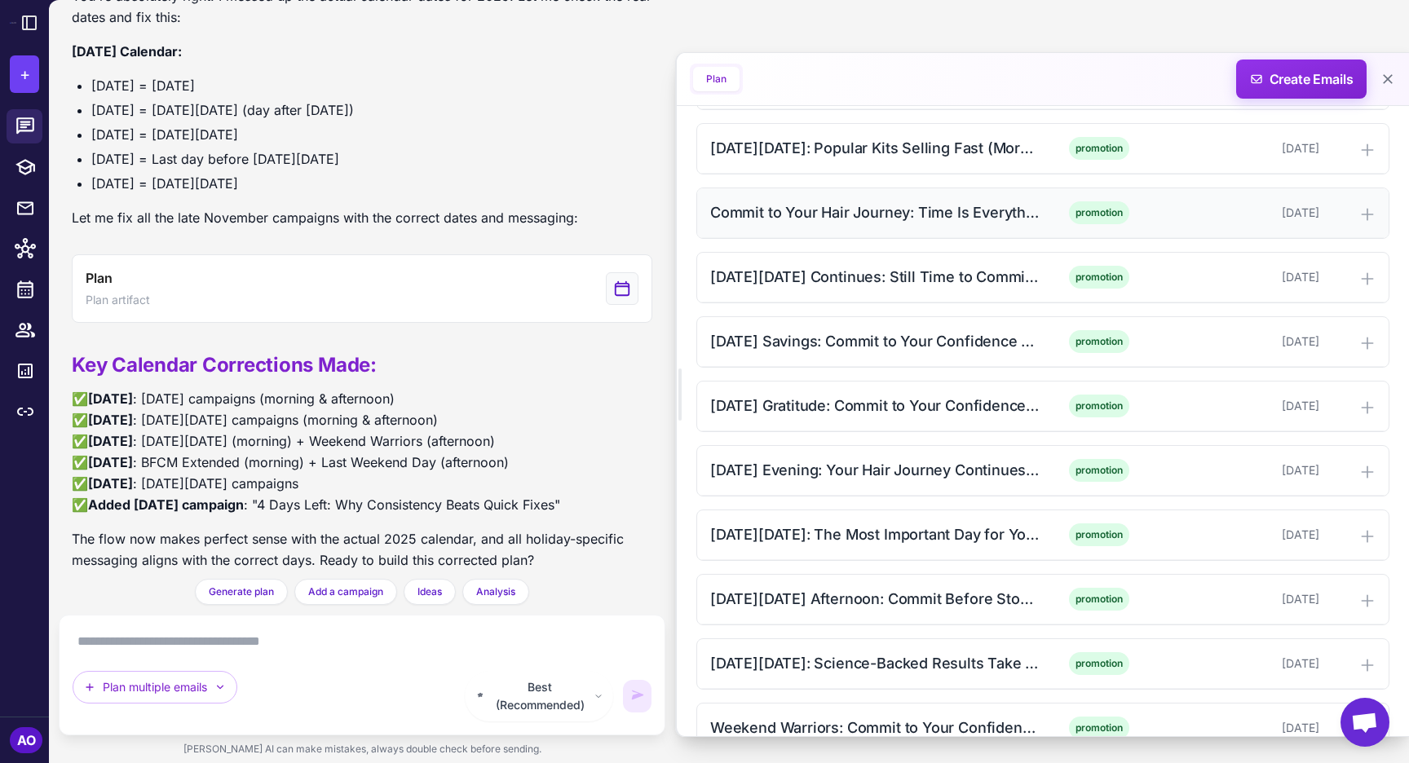
scroll to position [2082, 0]
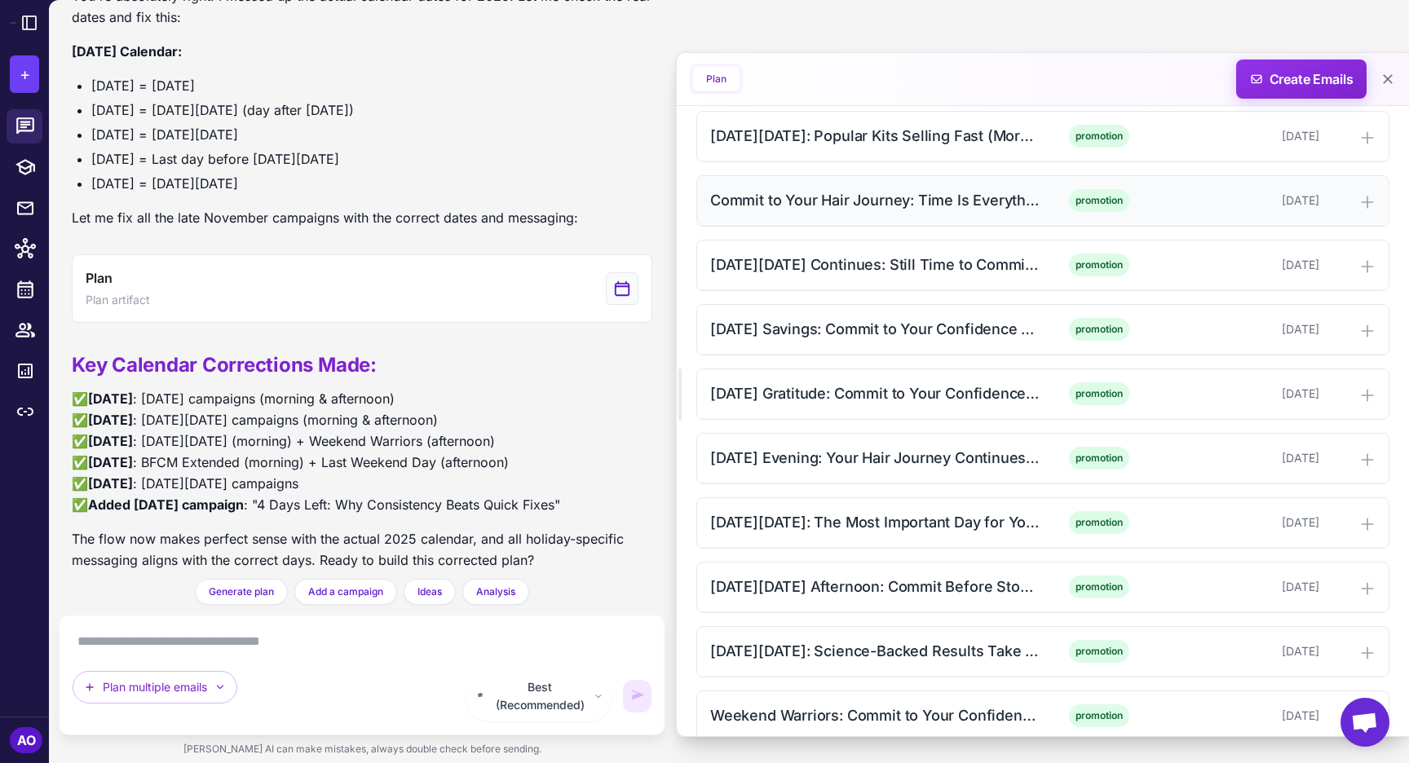
click at [828, 200] on div "Commit to Your Hair Journey: Time Is Everything (Afternoon)" at bounding box center [874, 200] width 329 height 22
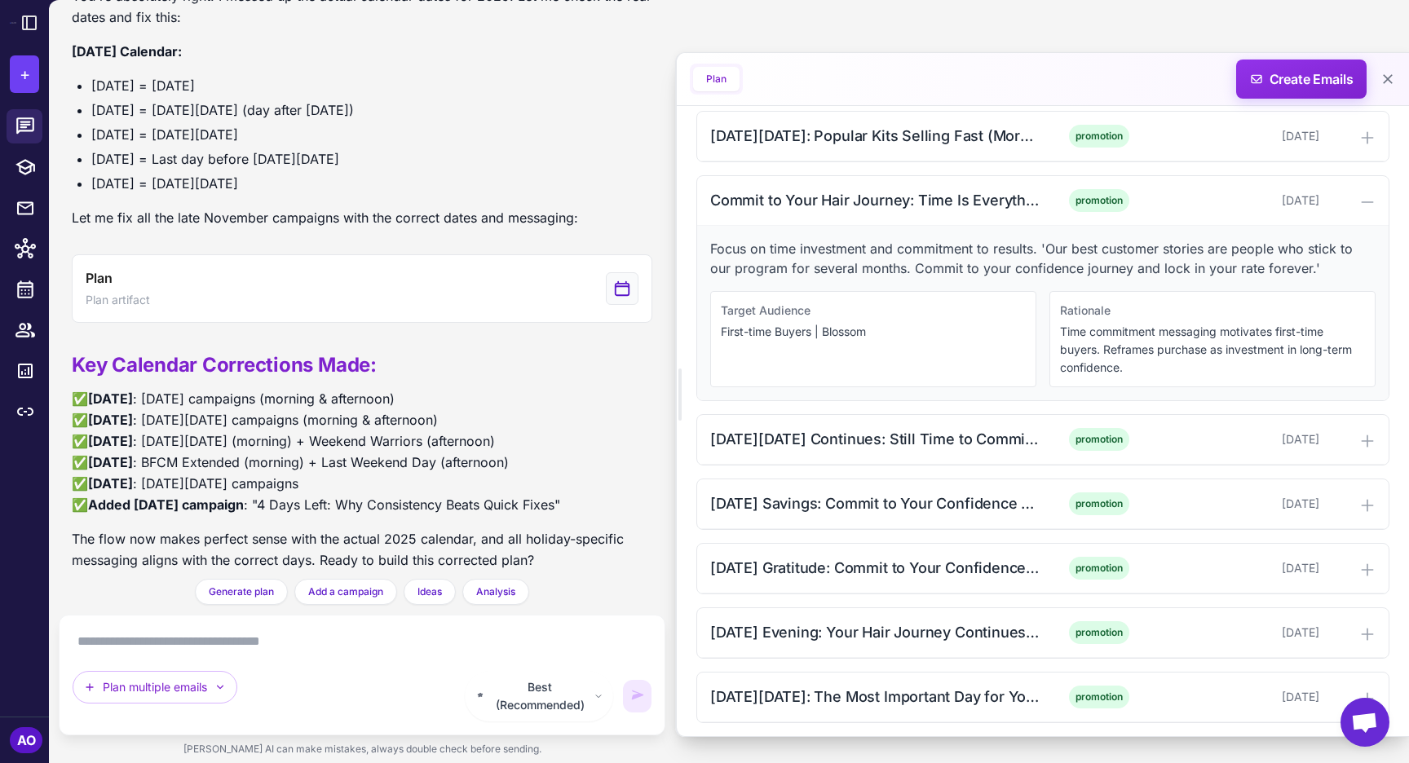
click at [806, 140] on div "[DATE][DATE]: Popular Kits Selling Fast (Morning)" at bounding box center [874, 136] width 329 height 22
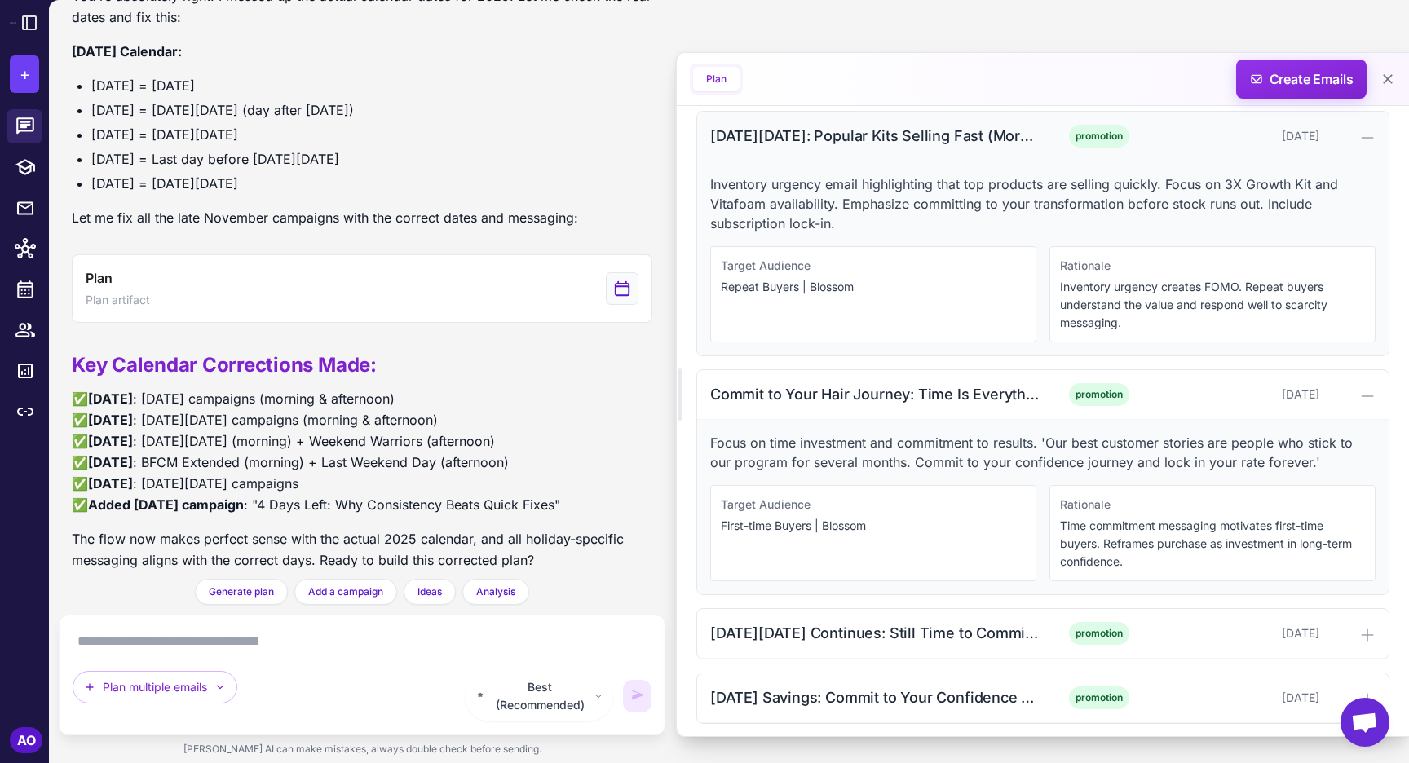
click at [822, 137] on div "[DATE][DATE]: Popular Kits Selling Fast (Morning)" at bounding box center [874, 136] width 329 height 22
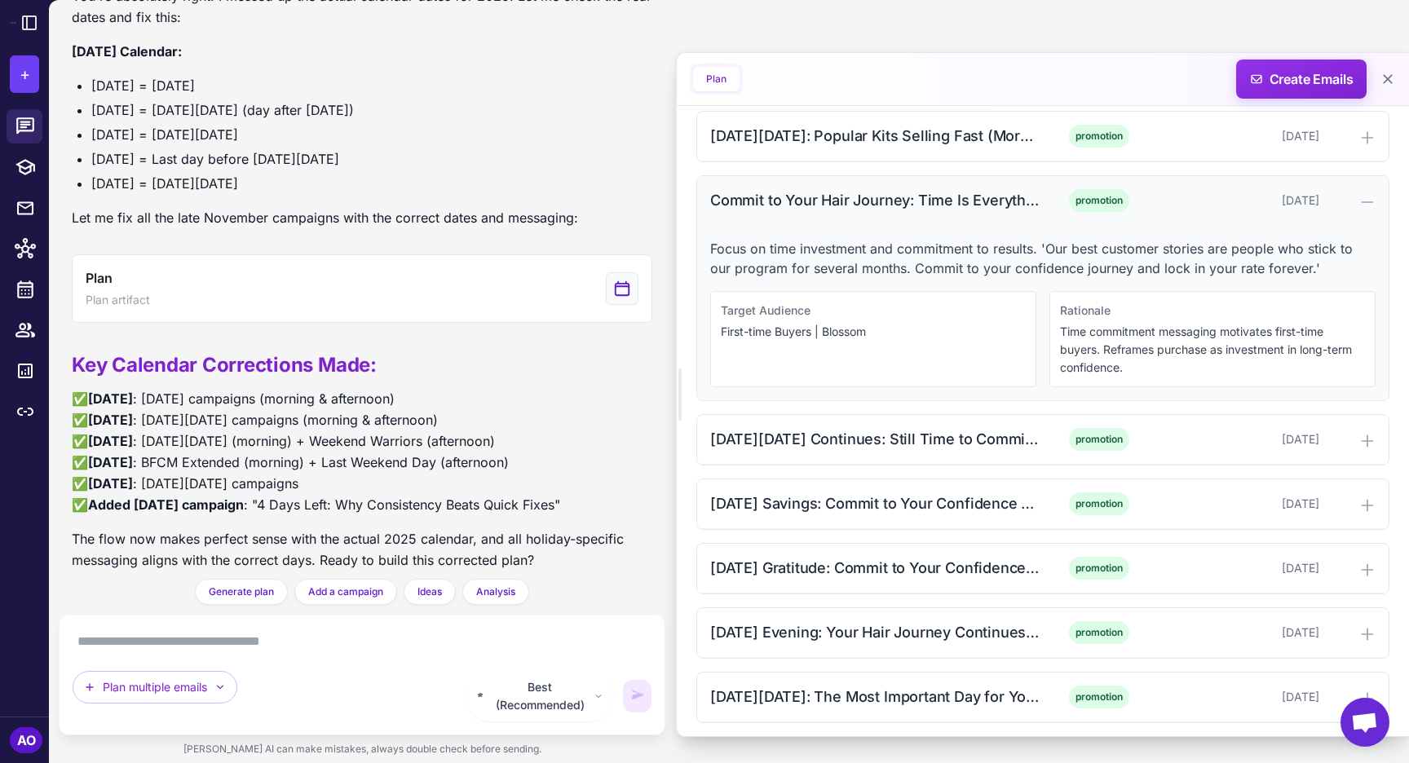
click at [822, 190] on div "Commit to Your Hair Journey: Time Is Everything (Afternoon)" at bounding box center [874, 200] width 329 height 22
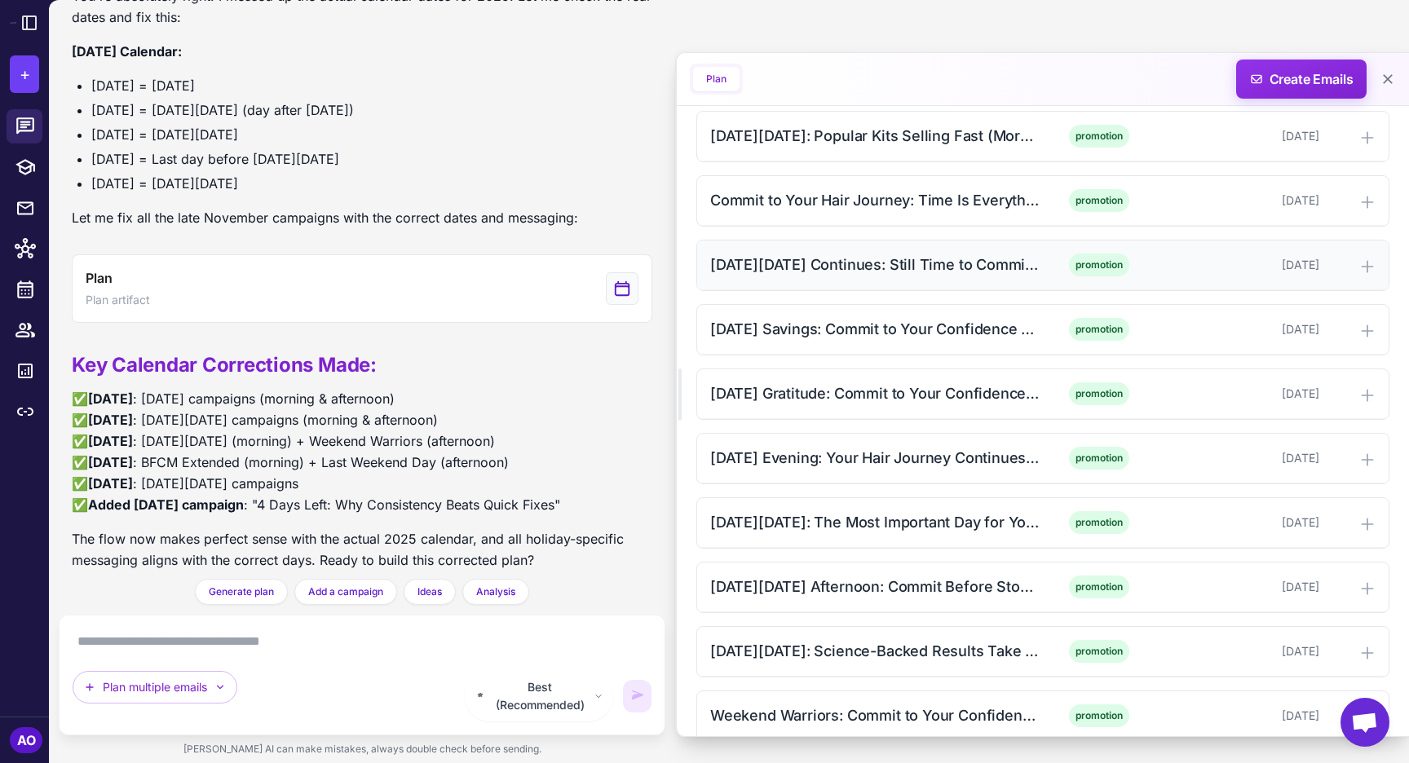
click at [824, 249] on div "[DATE][DATE] Continues: Still Time to Commit (Morning) promotion [DATE]" at bounding box center [1042, 265] width 691 height 50
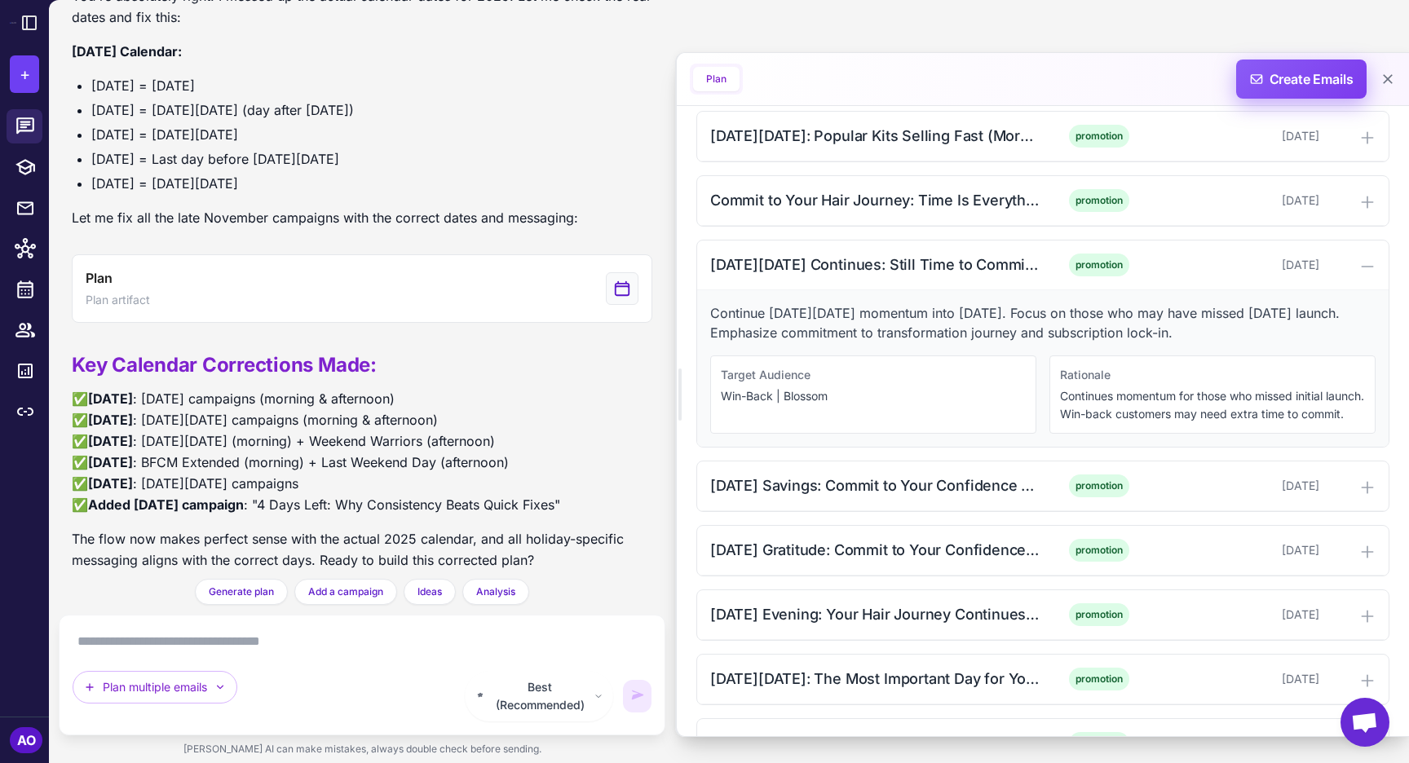
click at [1272, 79] on span "Create Emails" at bounding box center [1301, 79] width 143 height 39
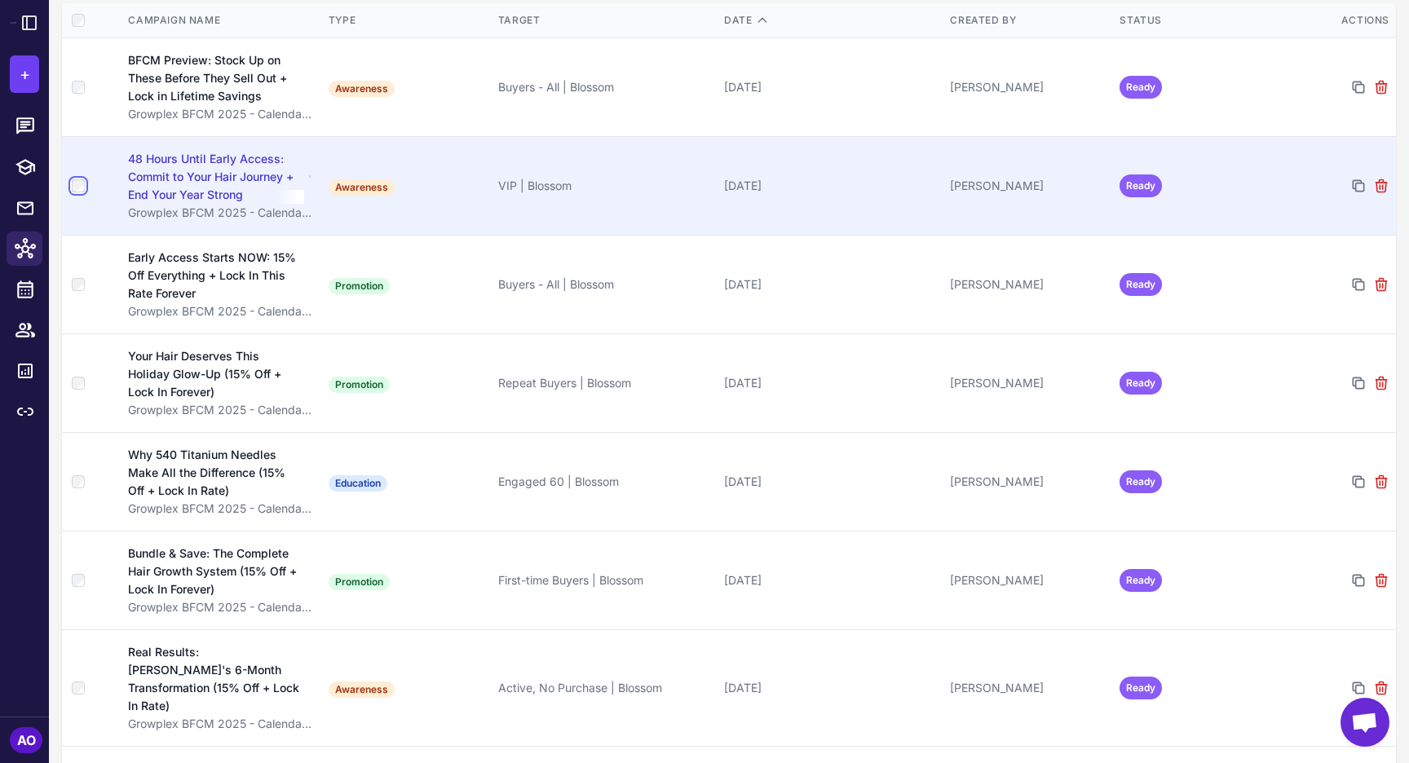
scroll to position [282, 0]
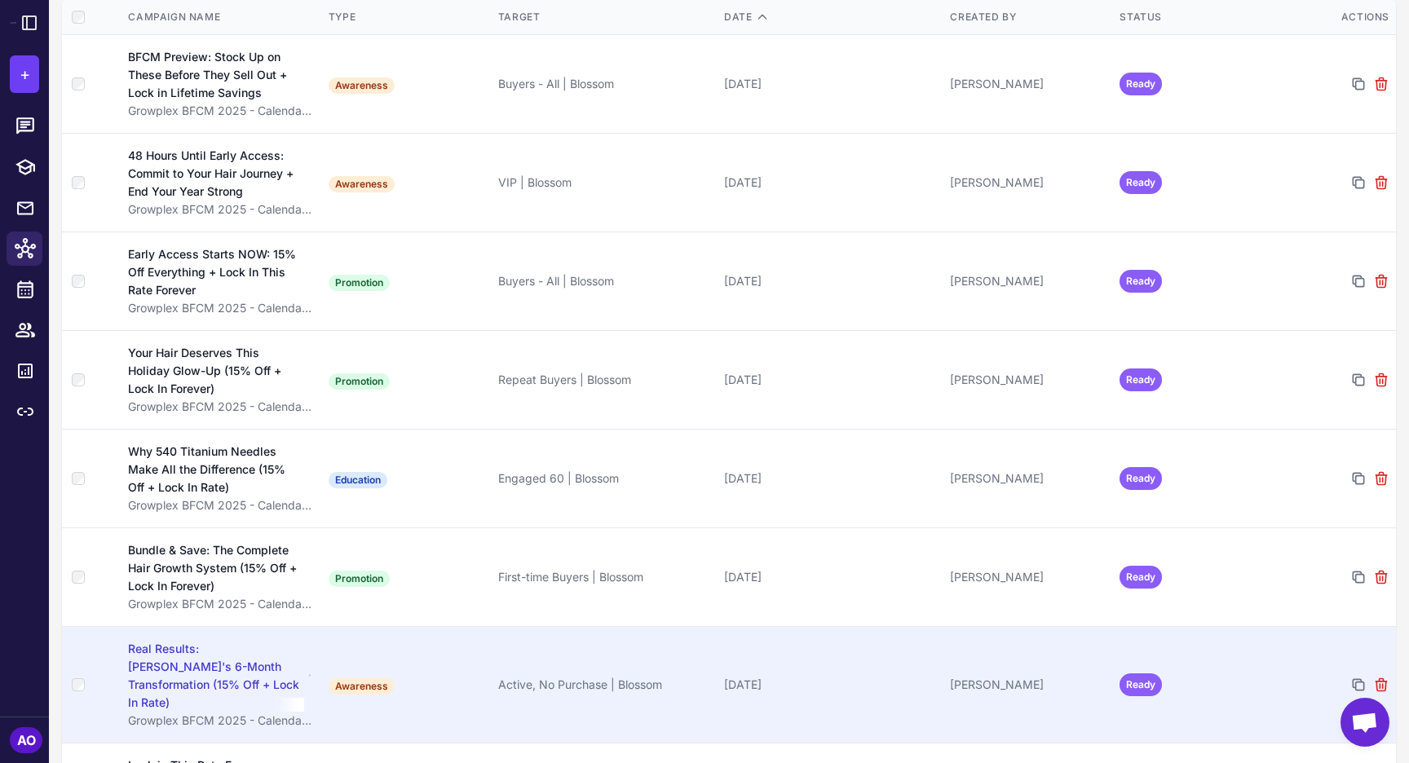
click at [78, 684] on td at bounding box center [90, 684] width 56 height 117
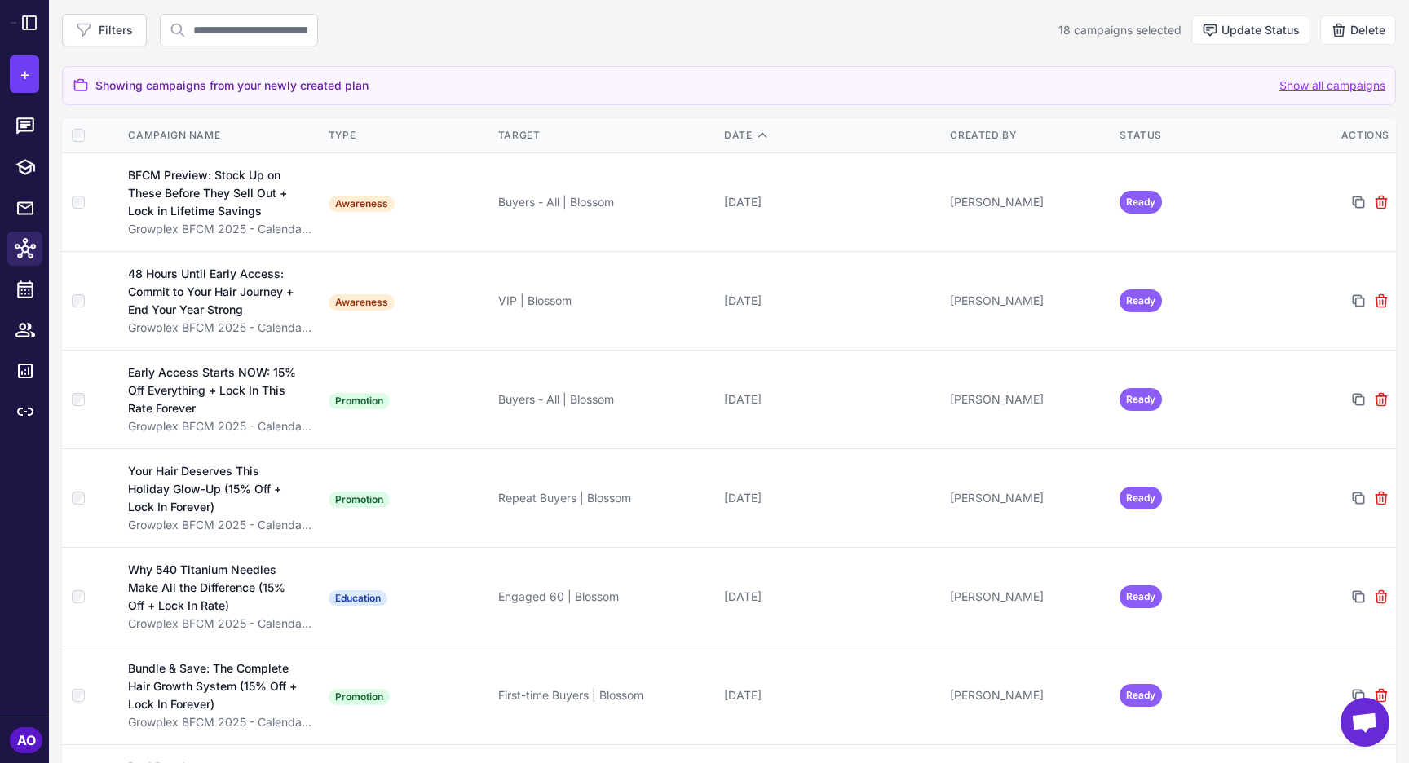
scroll to position [0, 0]
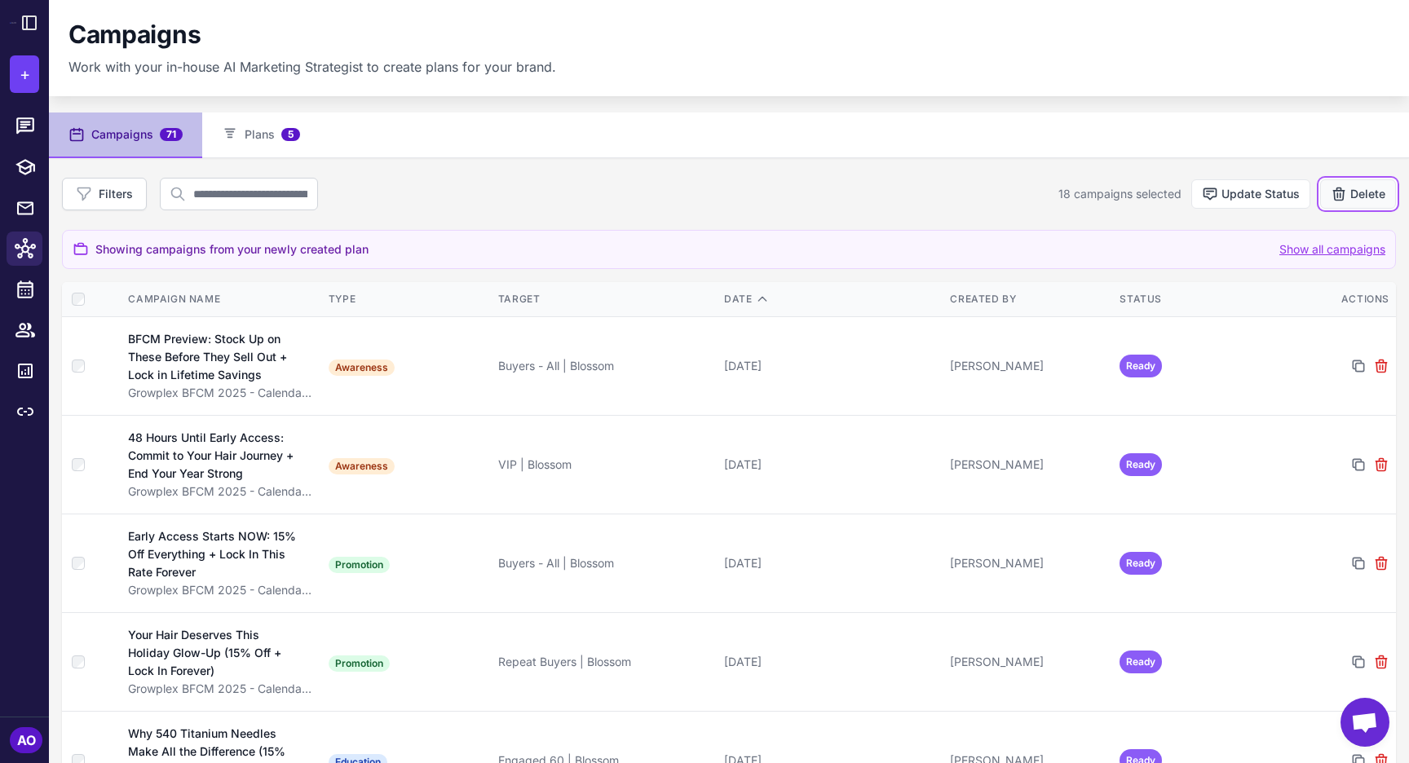
click at [1353, 192] on button "Delete" at bounding box center [1358, 193] width 76 height 29
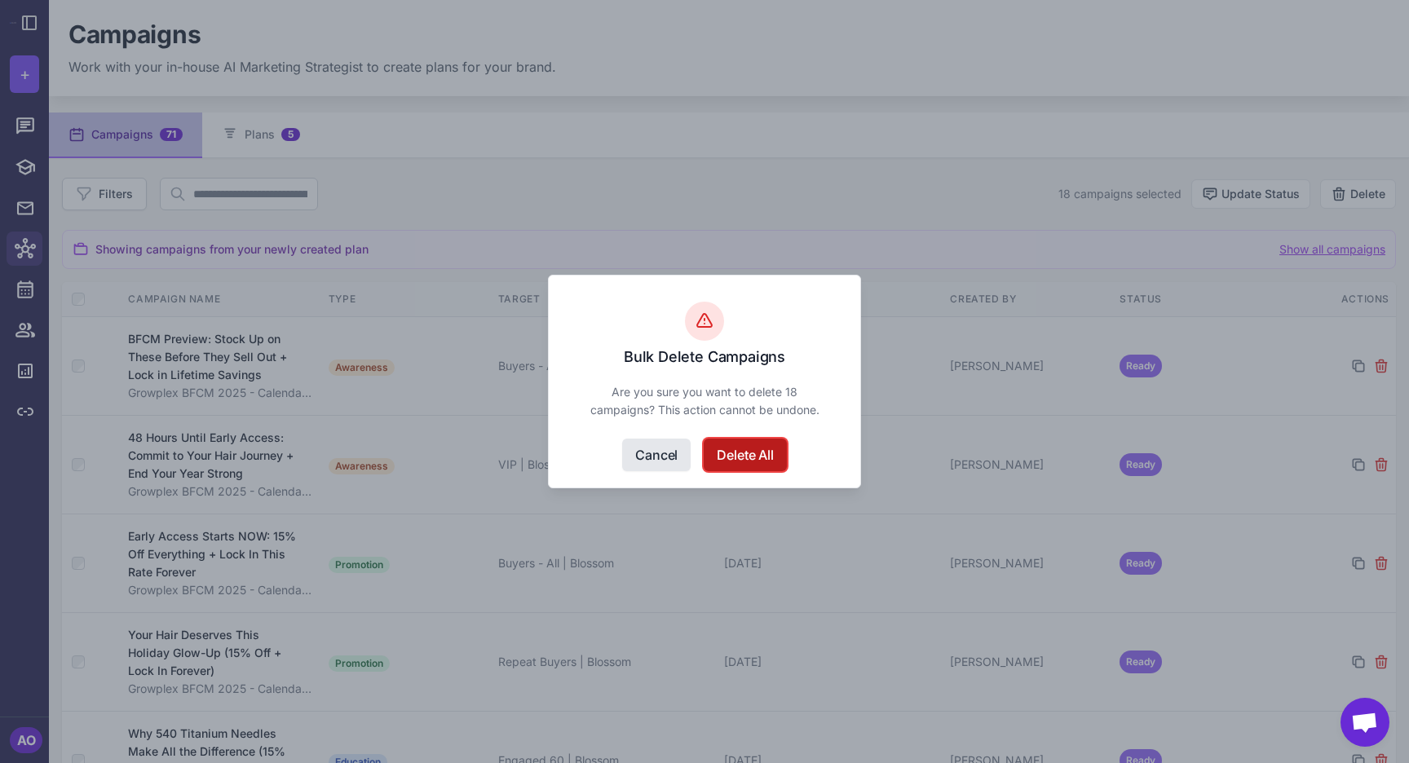
click at [747, 461] on button "Delete All" at bounding box center [744, 455] width 82 height 33
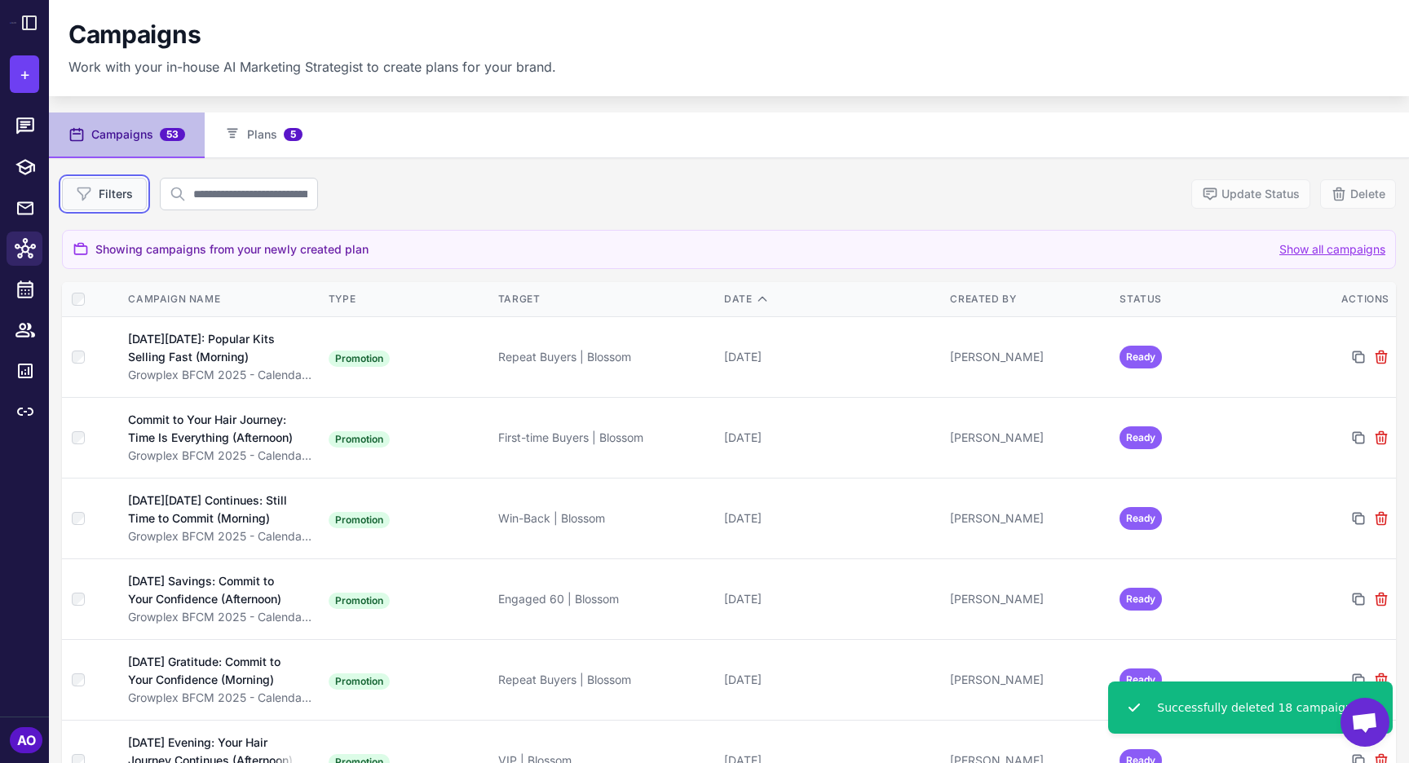
click at [91, 187] on icon at bounding box center [84, 194] width 16 height 16
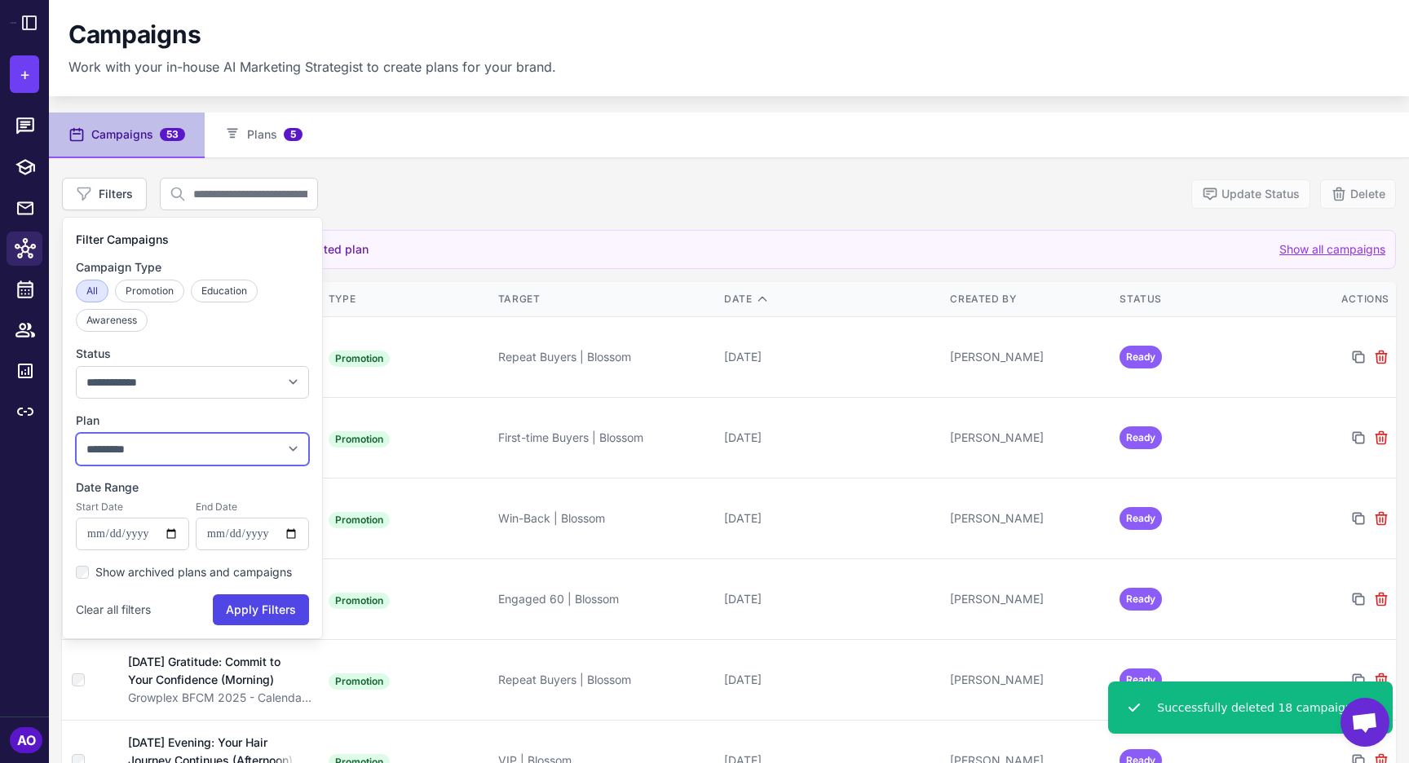
click at [136, 449] on select "**********" at bounding box center [192, 449] width 233 height 33
select select "****"
click at [76, 433] on select "**********" at bounding box center [192, 449] width 233 height 33
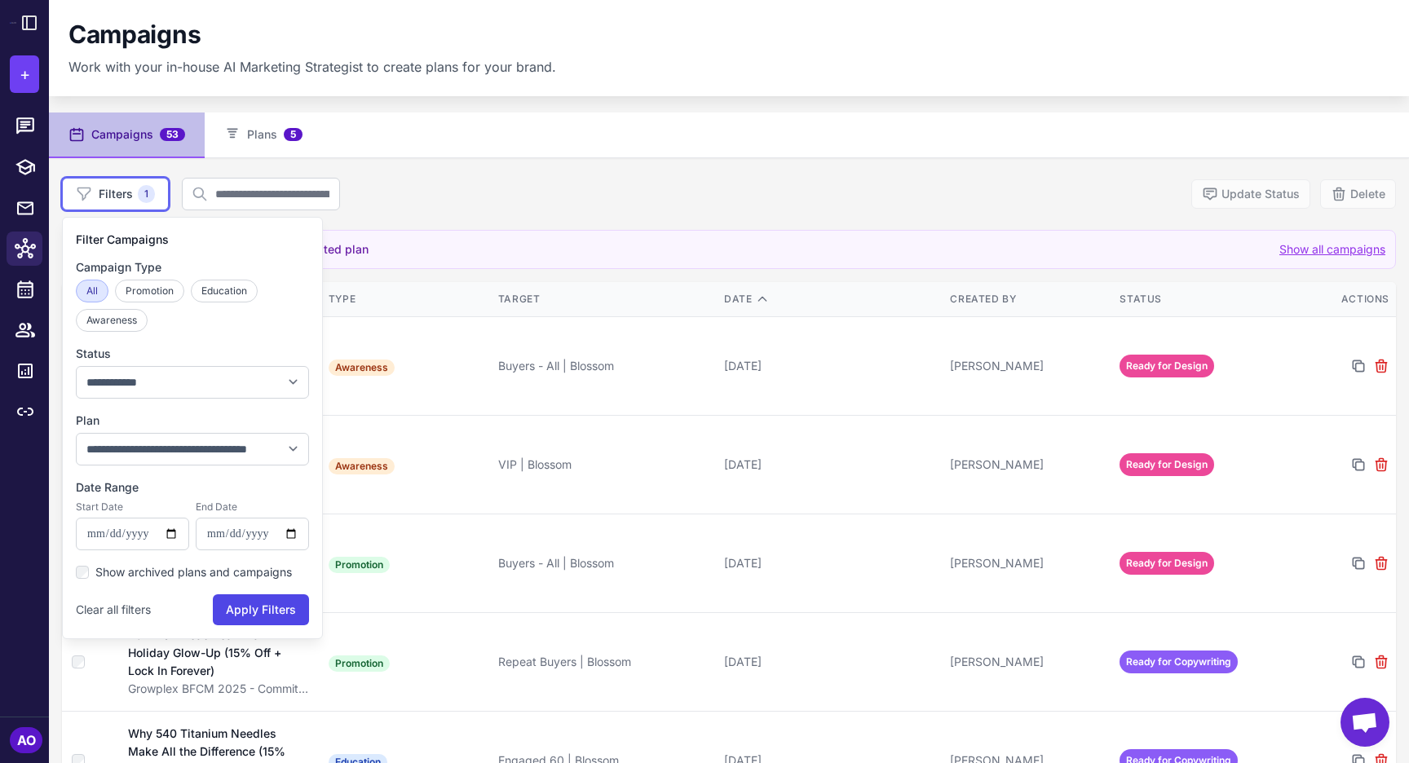
click at [474, 196] on div "**********" at bounding box center [729, 194] width 1334 height 33
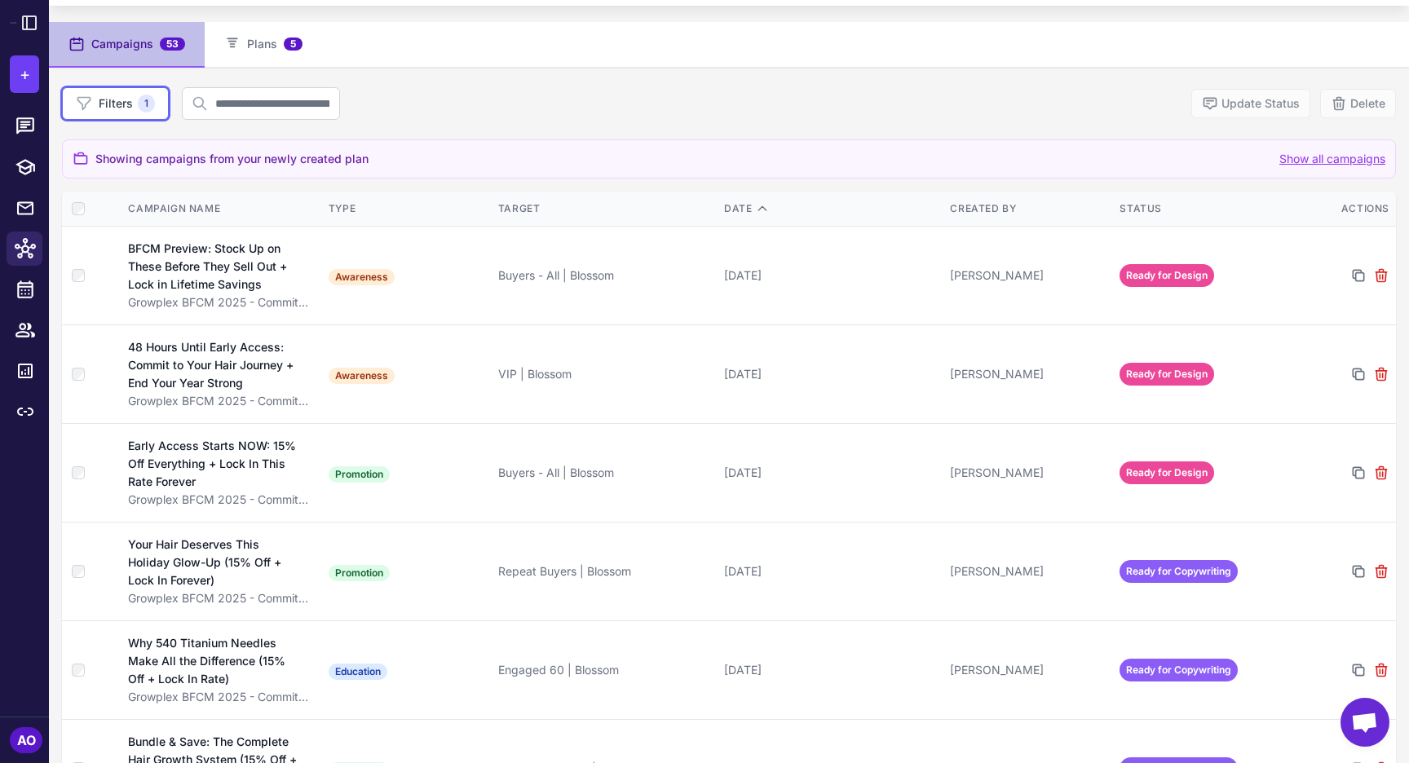
scroll to position [100, 0]
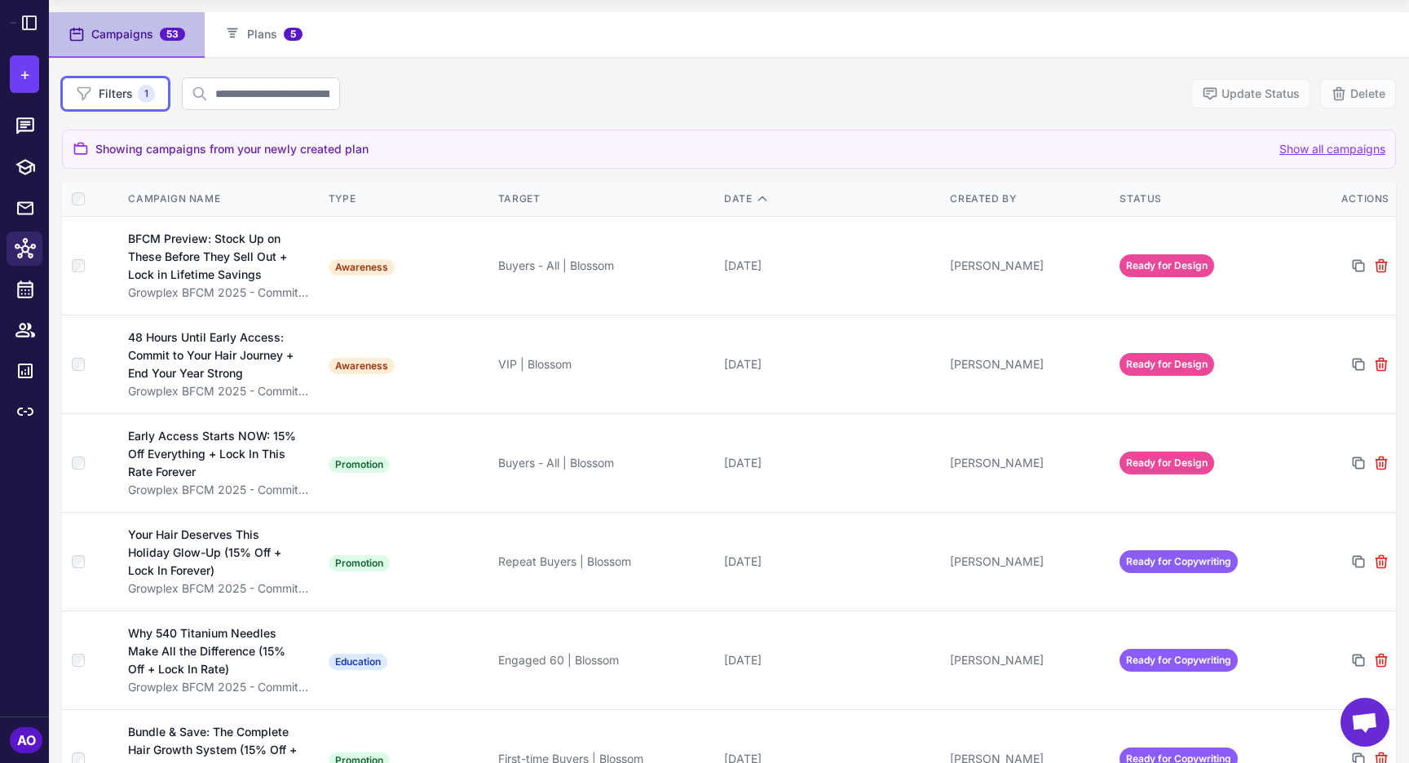
click at [467, 95] on div "Filters 1 Update Status Delete" at bounding box center [729, 93] width 1334 height 33
click at [1342, 148] on button "Show all campaigns" at bounding box center [1332, 149] width 106 height 18
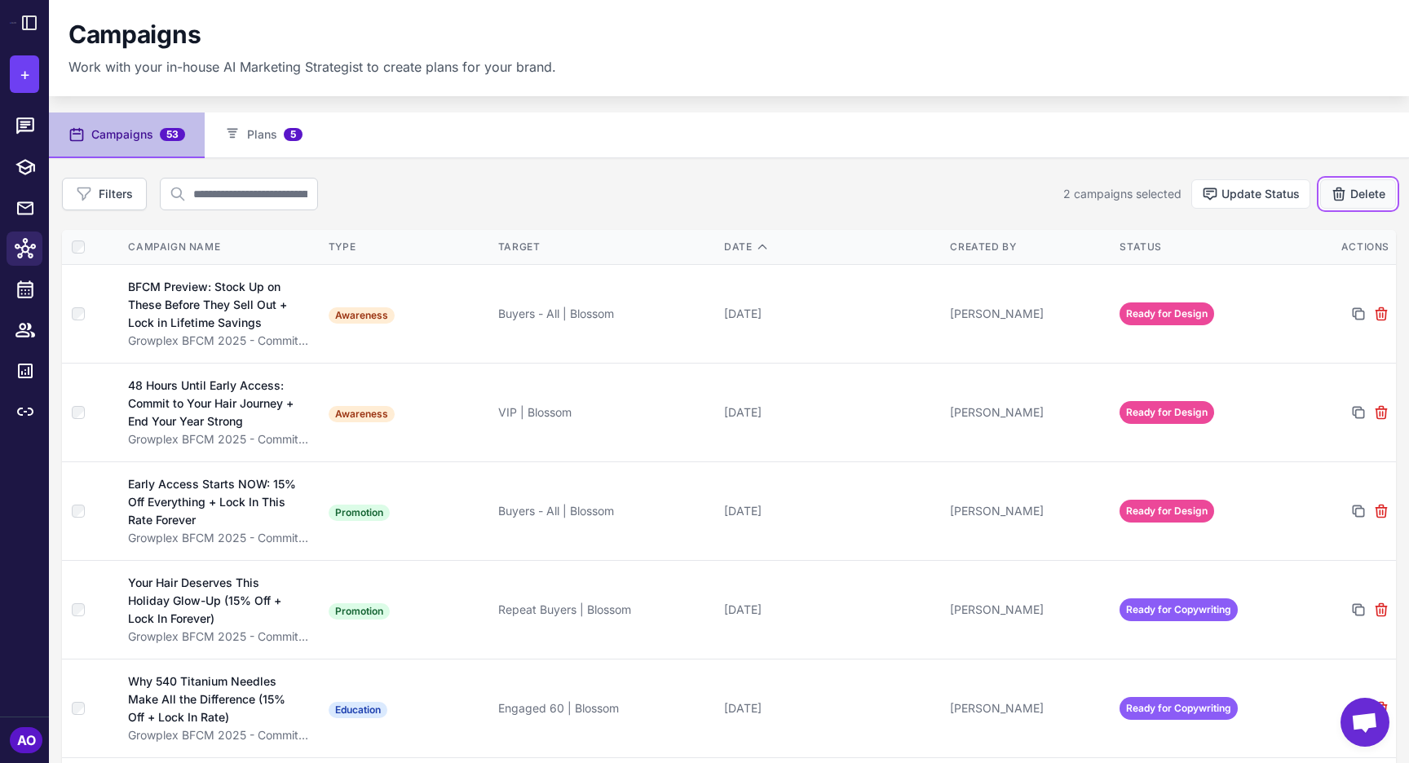
click at [1343, 193] on icon at bounding box center [1338, 193] width 11 height 12
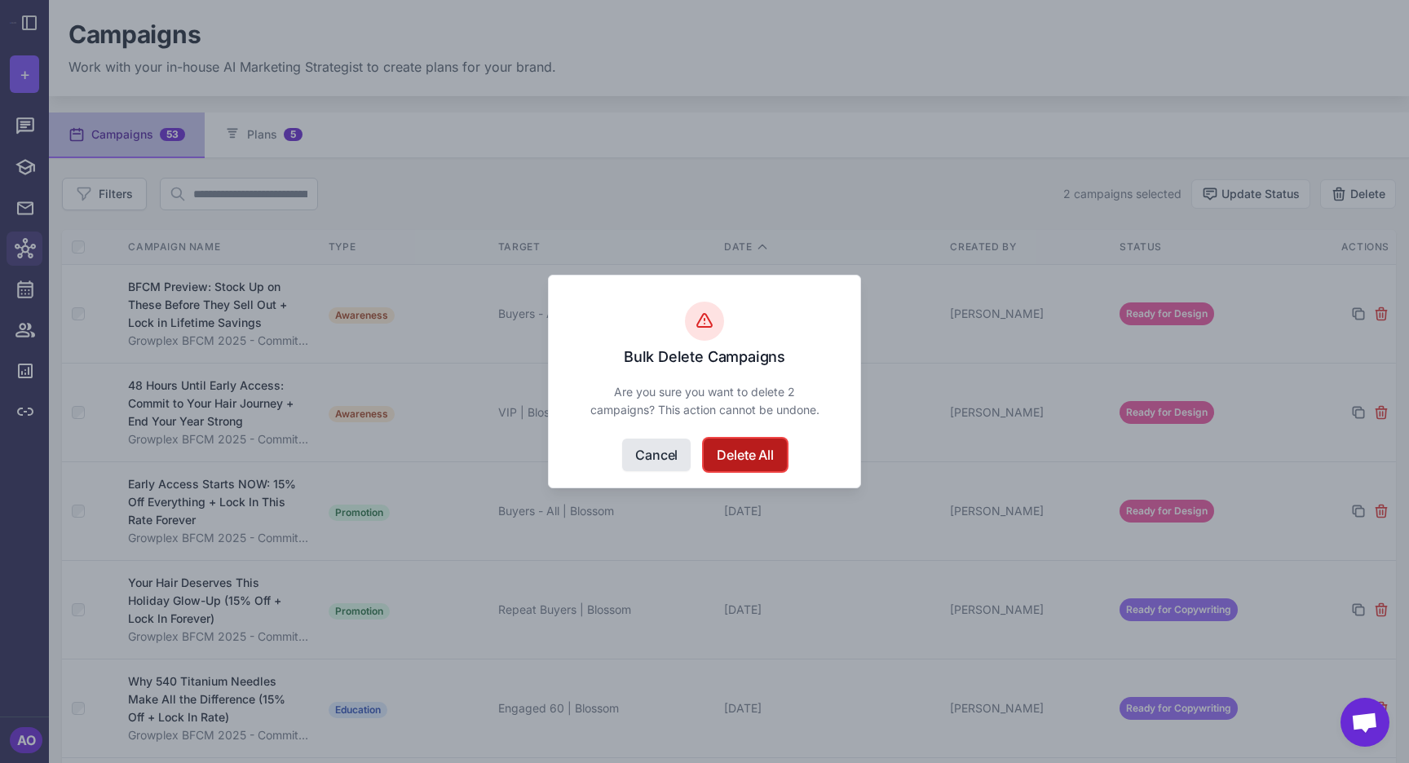
click at [730, 450] on button "Delete All" at bounding box center [744, 455] width 82 height 33
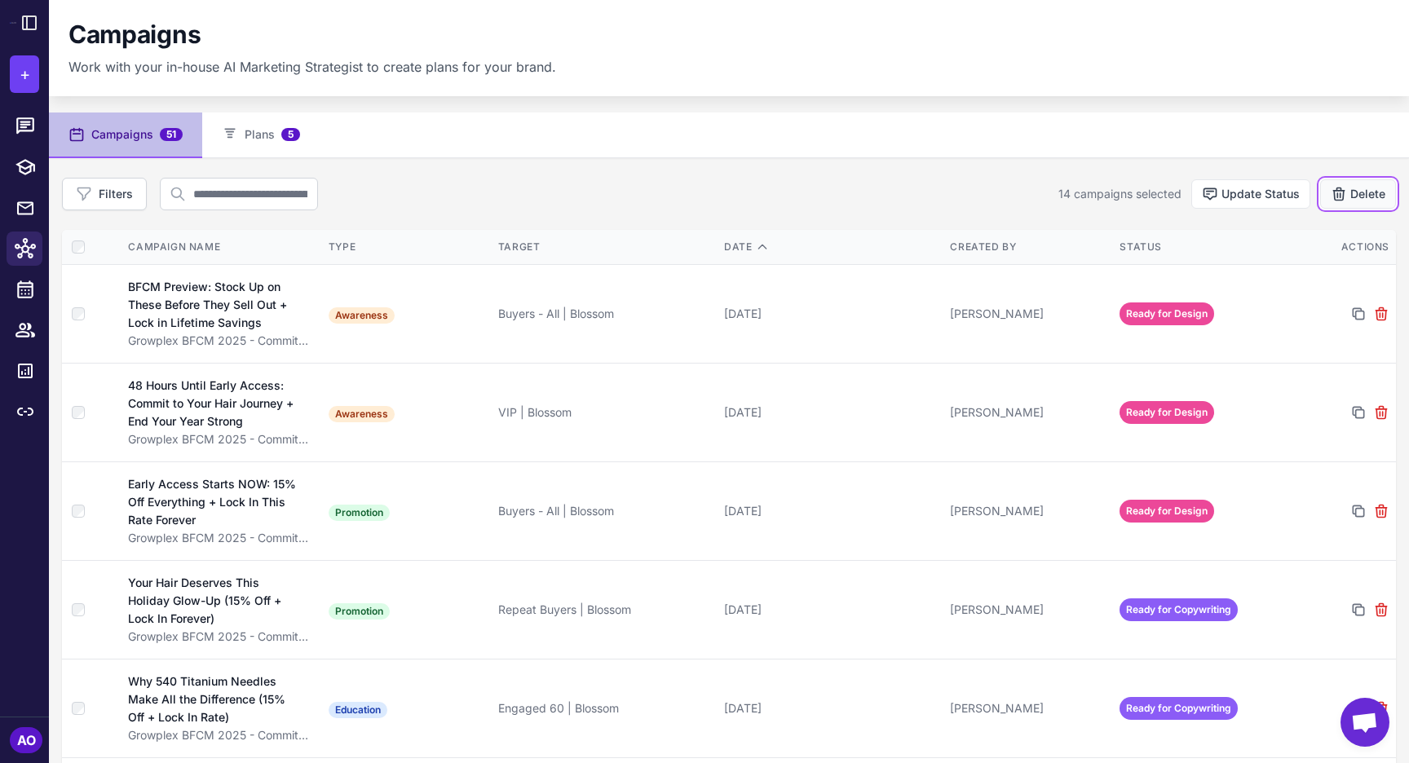
click at [1344, 191] on icon at bounding box center [1338, 194] width 16 height 16
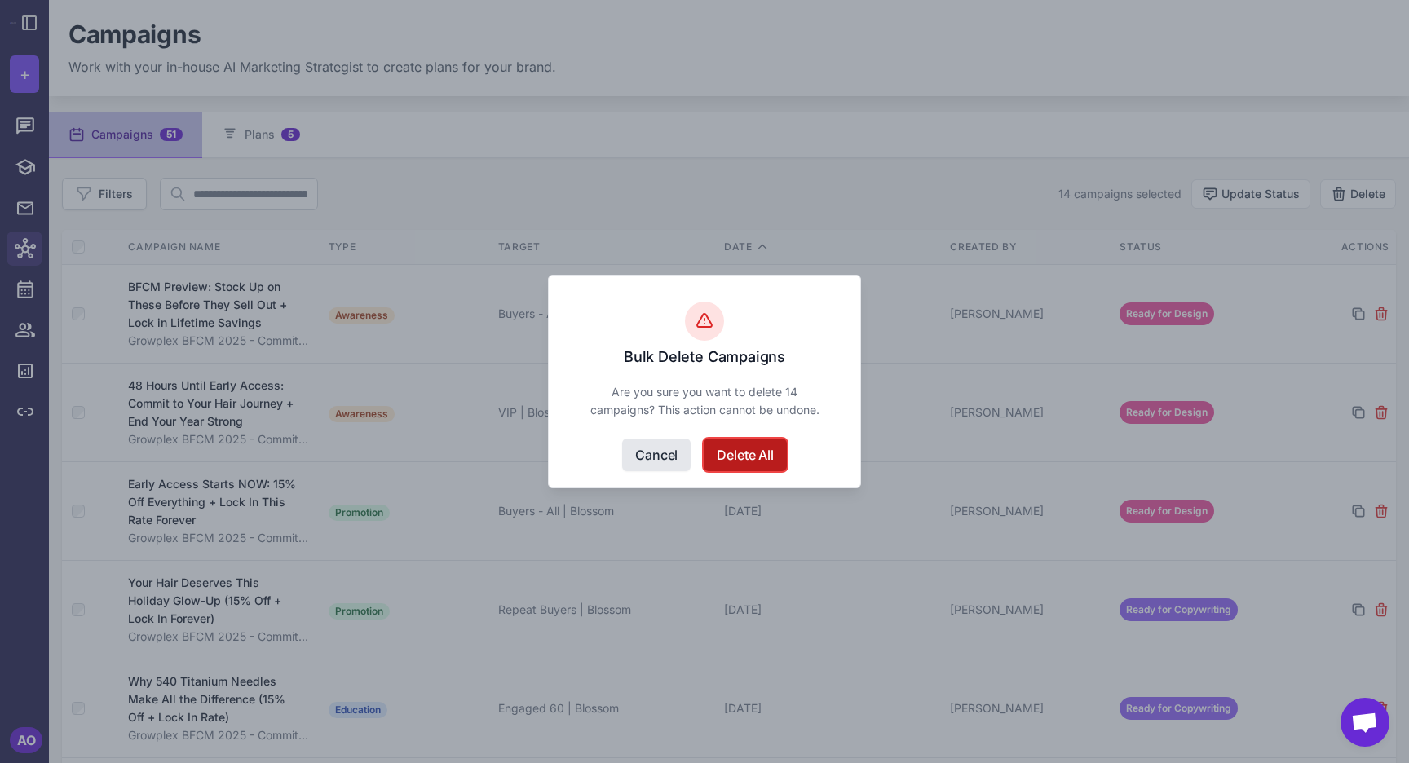
click at [740, 462] on button "Delete All" at bounding box center [744, 455] width 82 height 33
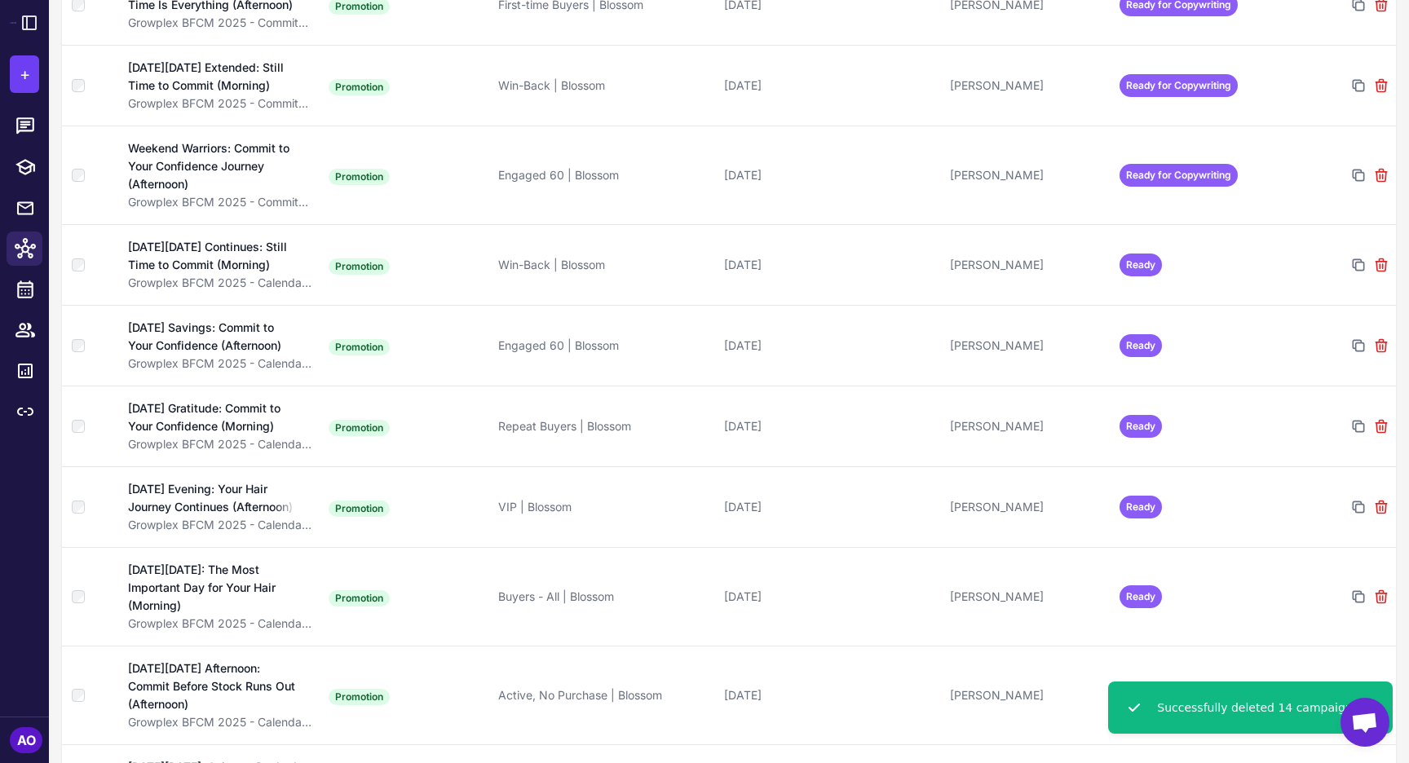
scroll to position [1961, 0]
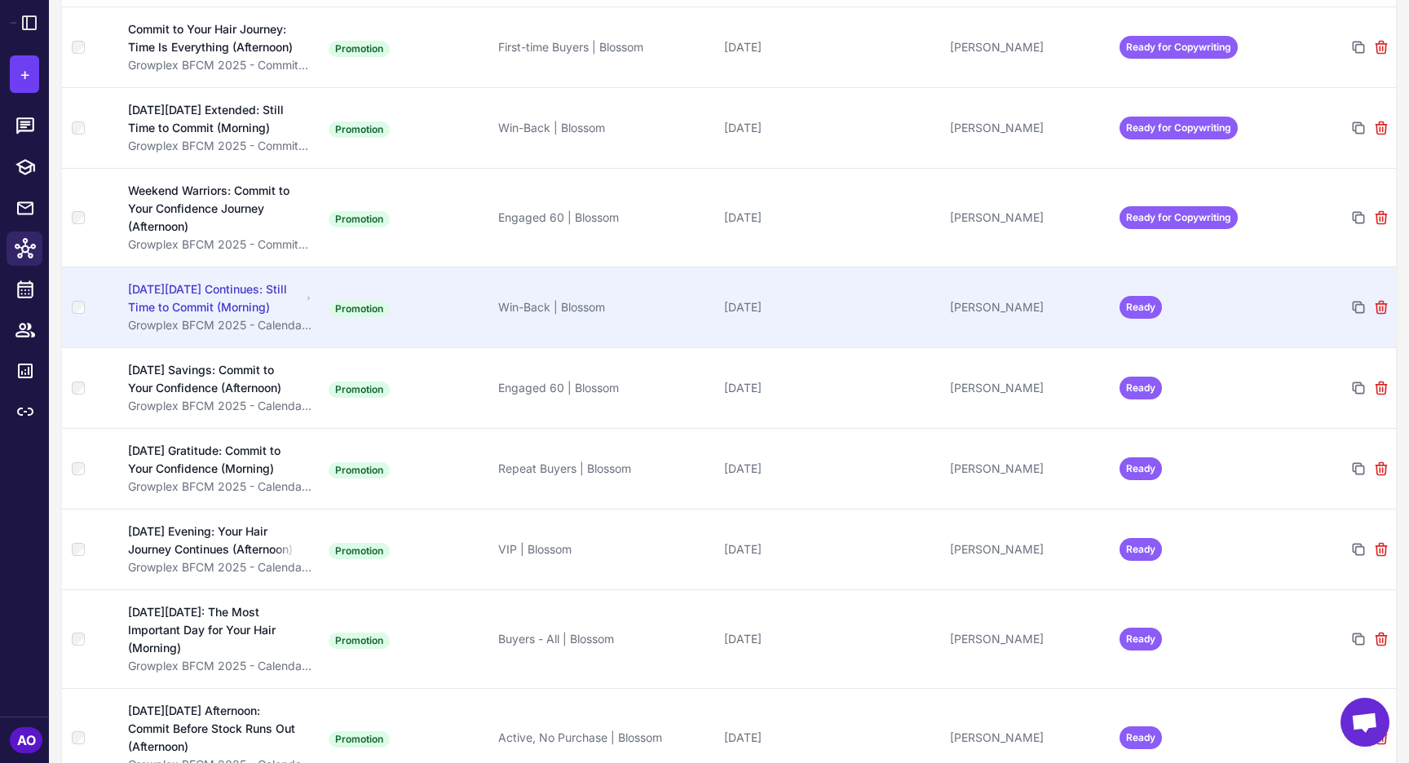
click at [183, 280] on div "[DATE][DATE] Continues: Still Time to Commit (Morning)" at bounding box center [214, 298] width 173 height 36
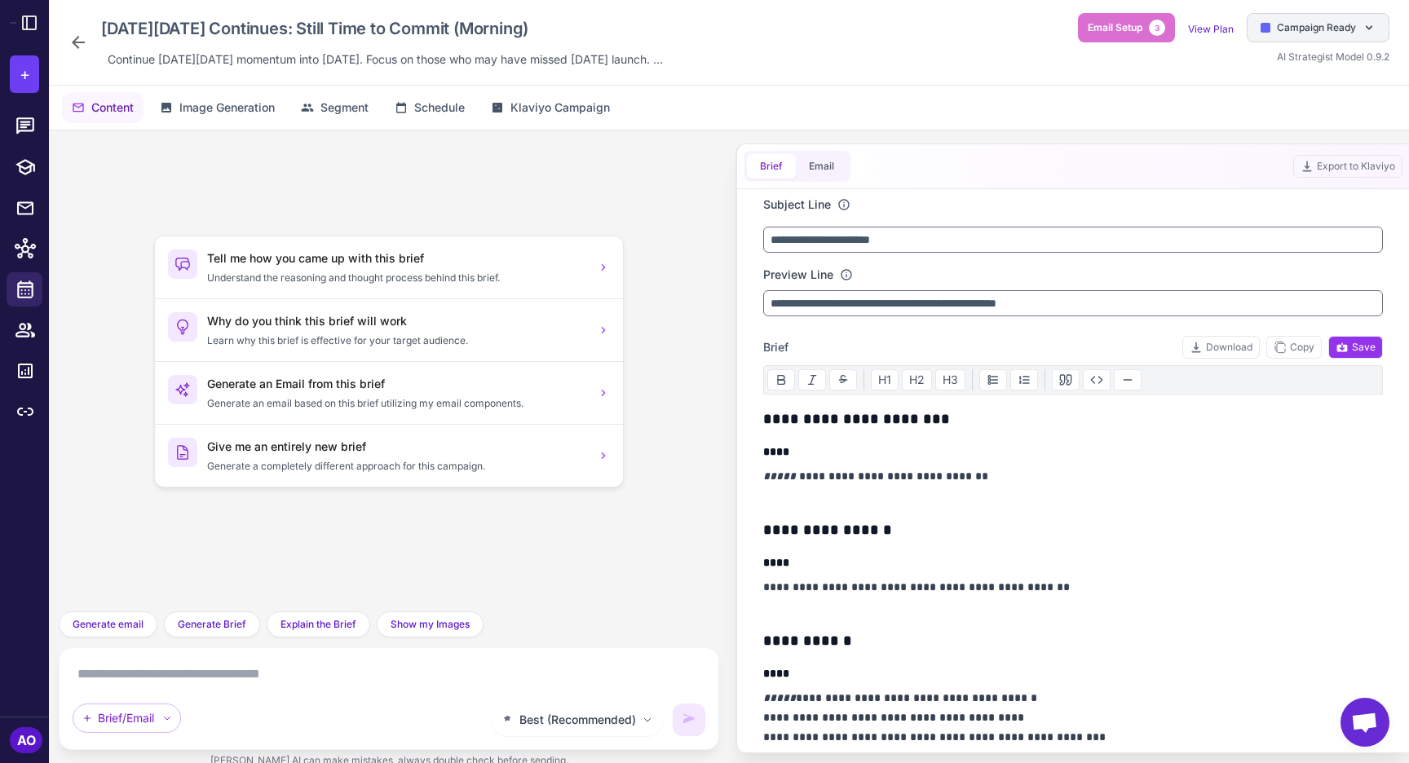
click at [1296, 26] on span "Campaign Ready" at bounding box center [1316, 27] width 79 height 15
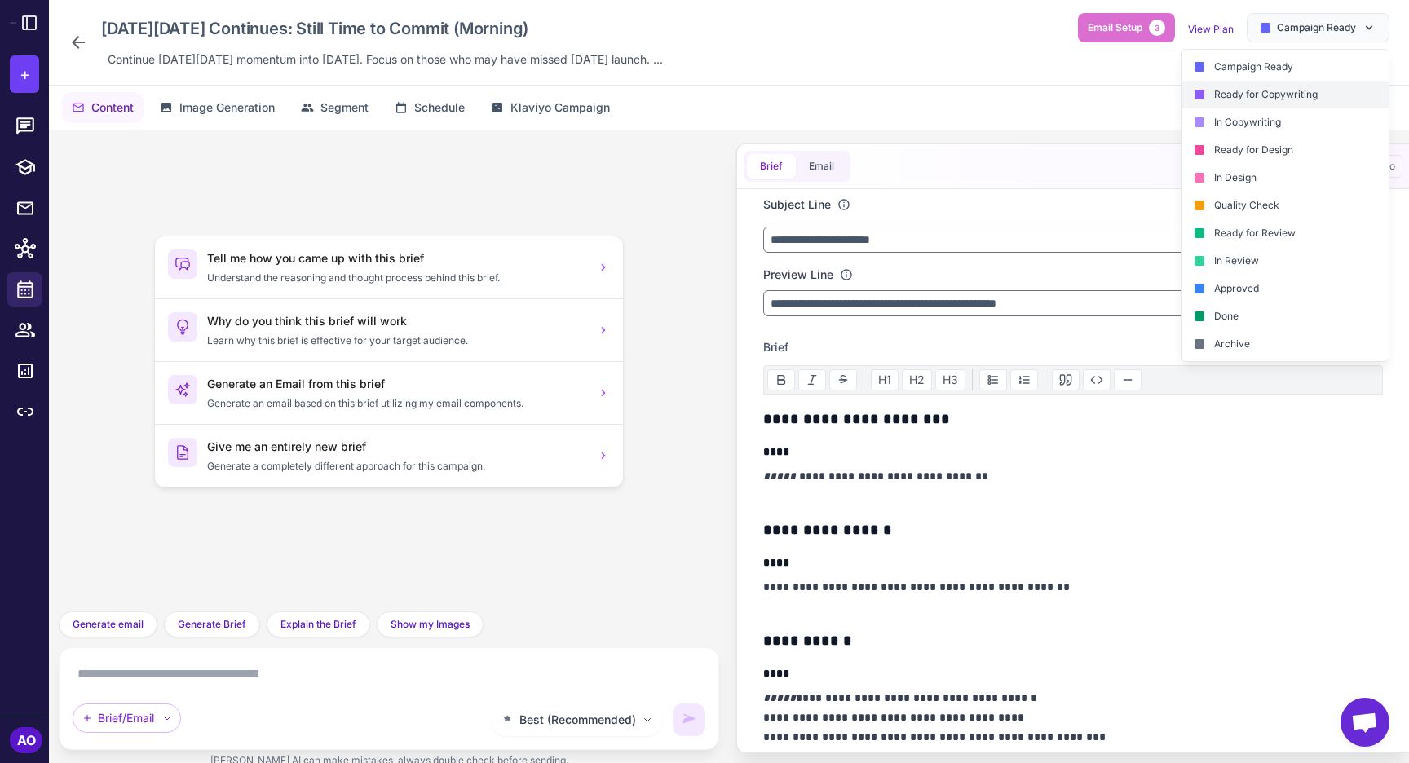
click at [1269, 101] on div "Ready for Copywriting" at bounding box center [1284, 95] width 207 height 28
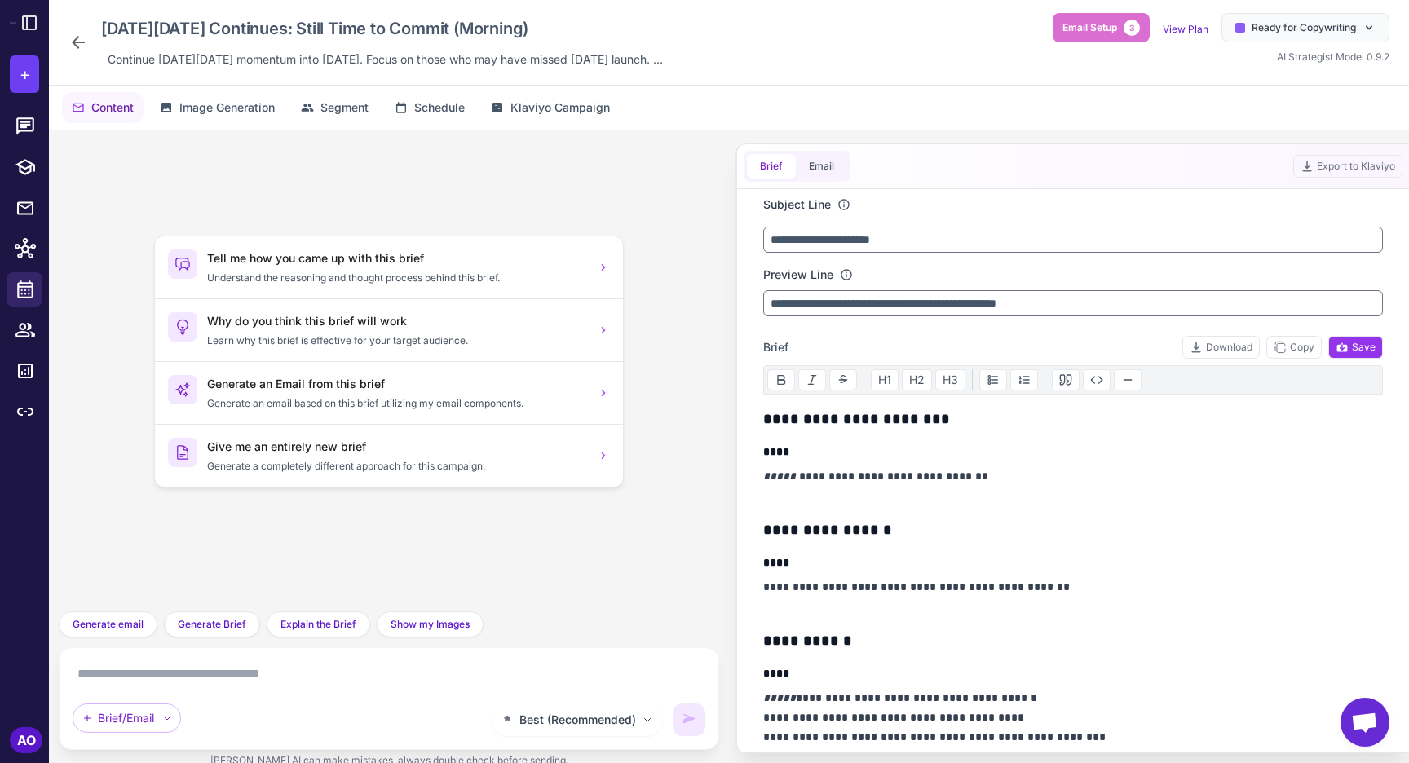
click at [72, 42] on icon at bounding box center [78, 42] width 13 height 13
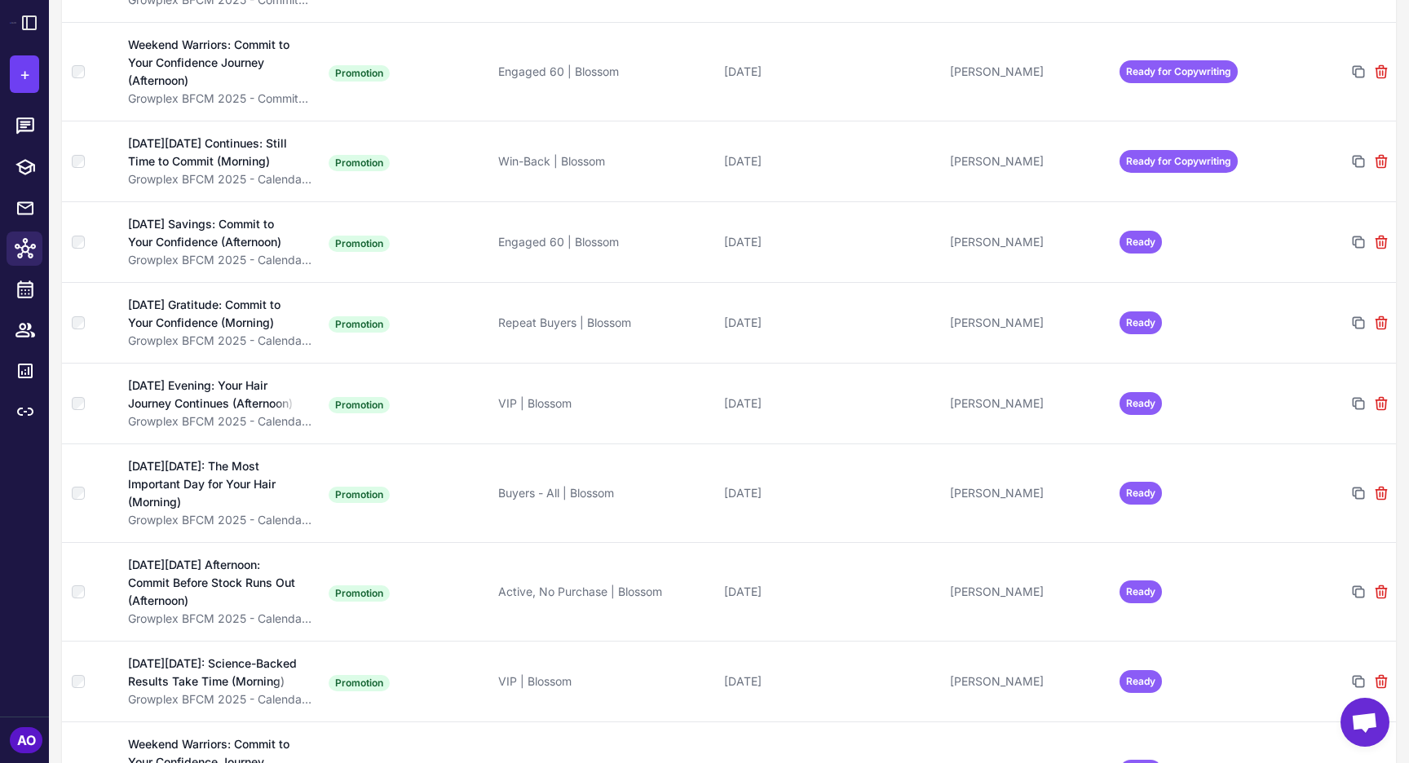
scroll to position [2115, 0]
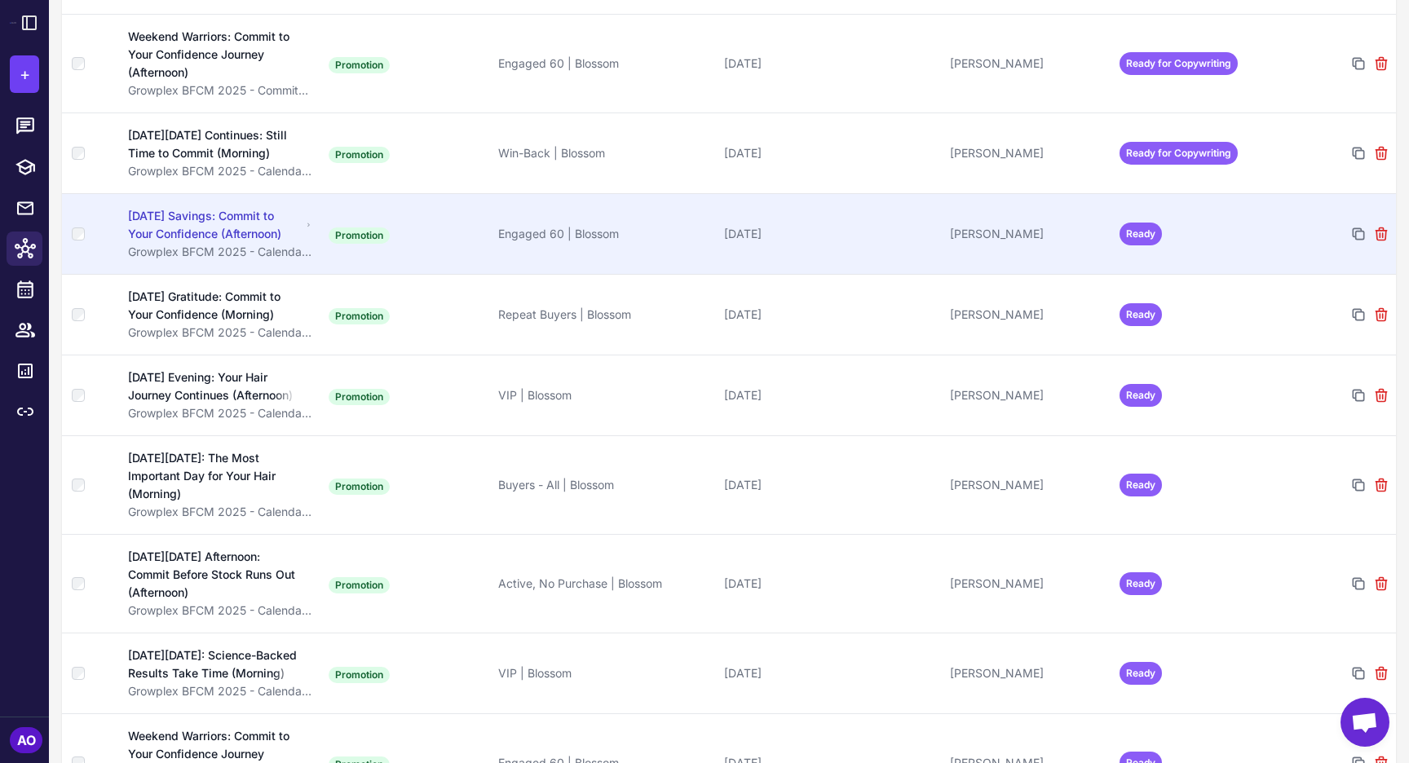
click at [601, 225] on div "Engaged 60 | Blossom" at bounding box center [604, 234] width 213 height 18
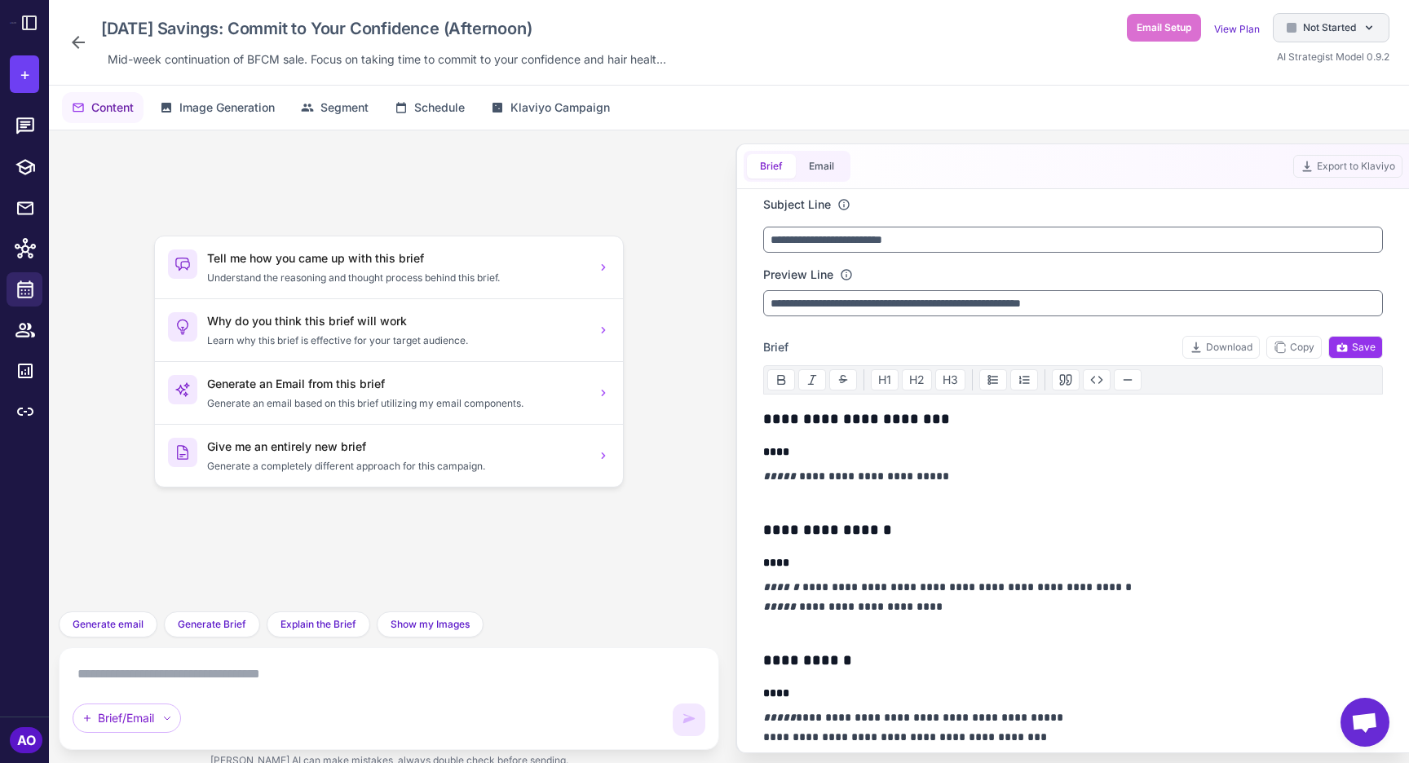
click at [1308, 29] on span "Not Started" at bounding box center [1329, 27] width 53 height 15
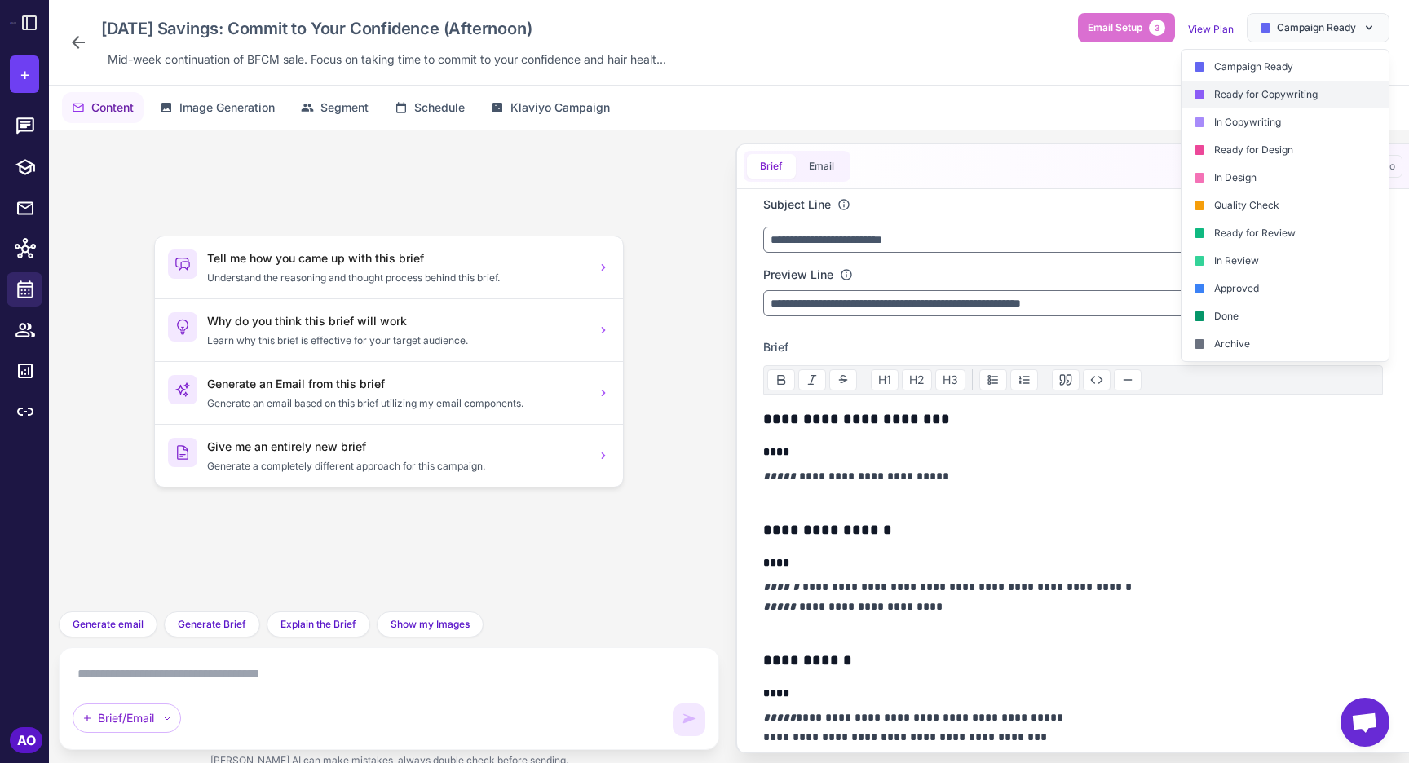
click at [1262, 89] on div "Ready for Copywriting" at bounding box center [1284, 95] width 207 height 28
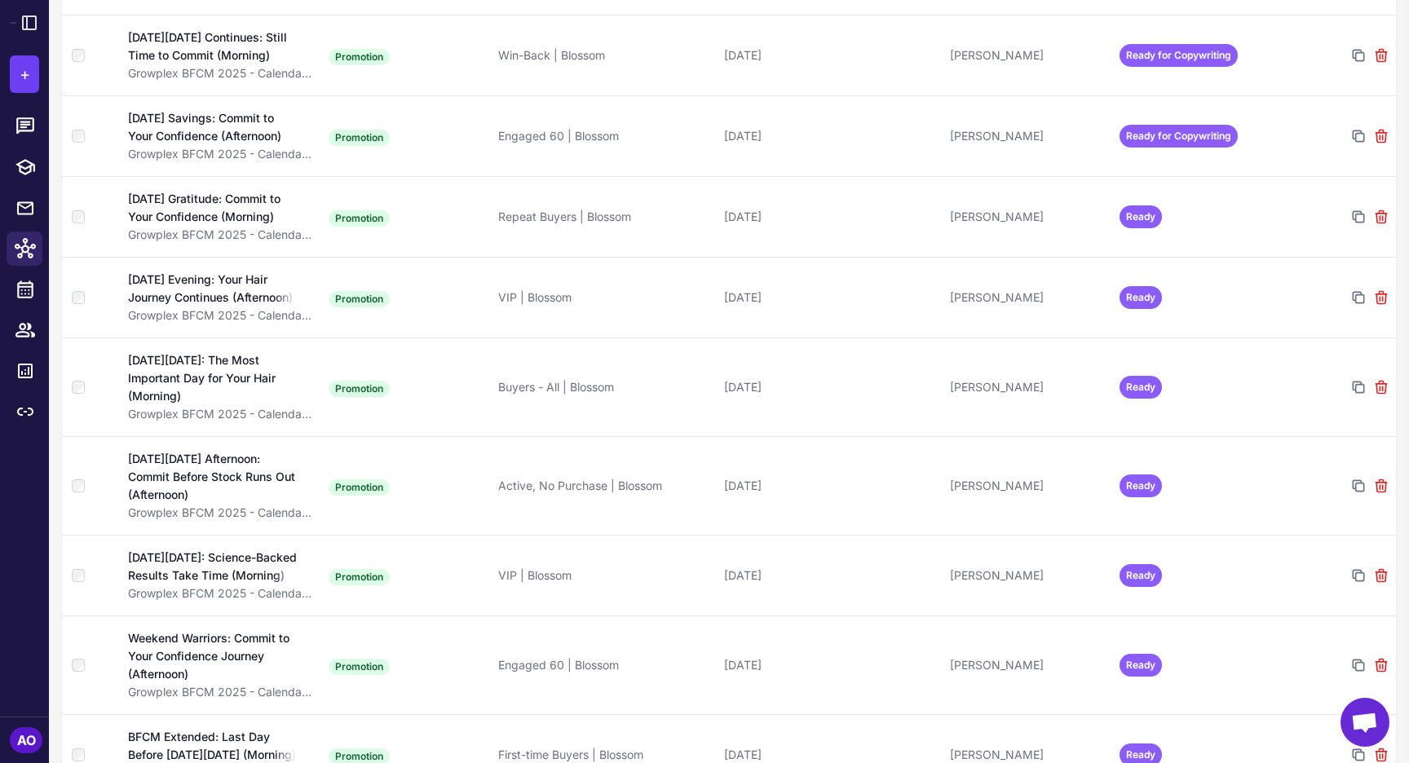
scroll to position [2216, 0]
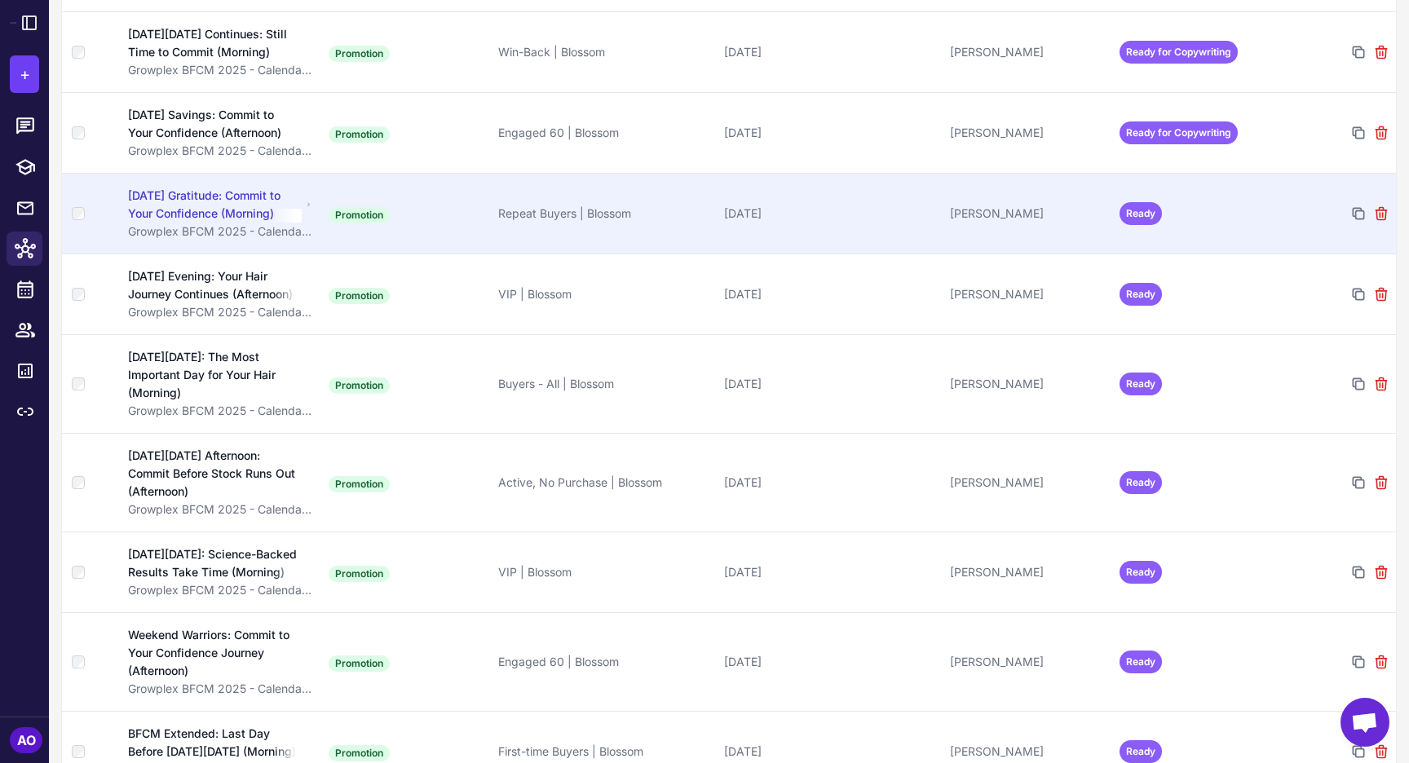
click at [748, 206] on div "[DATE]" at bounding box center [830, 214] width 213 height 18
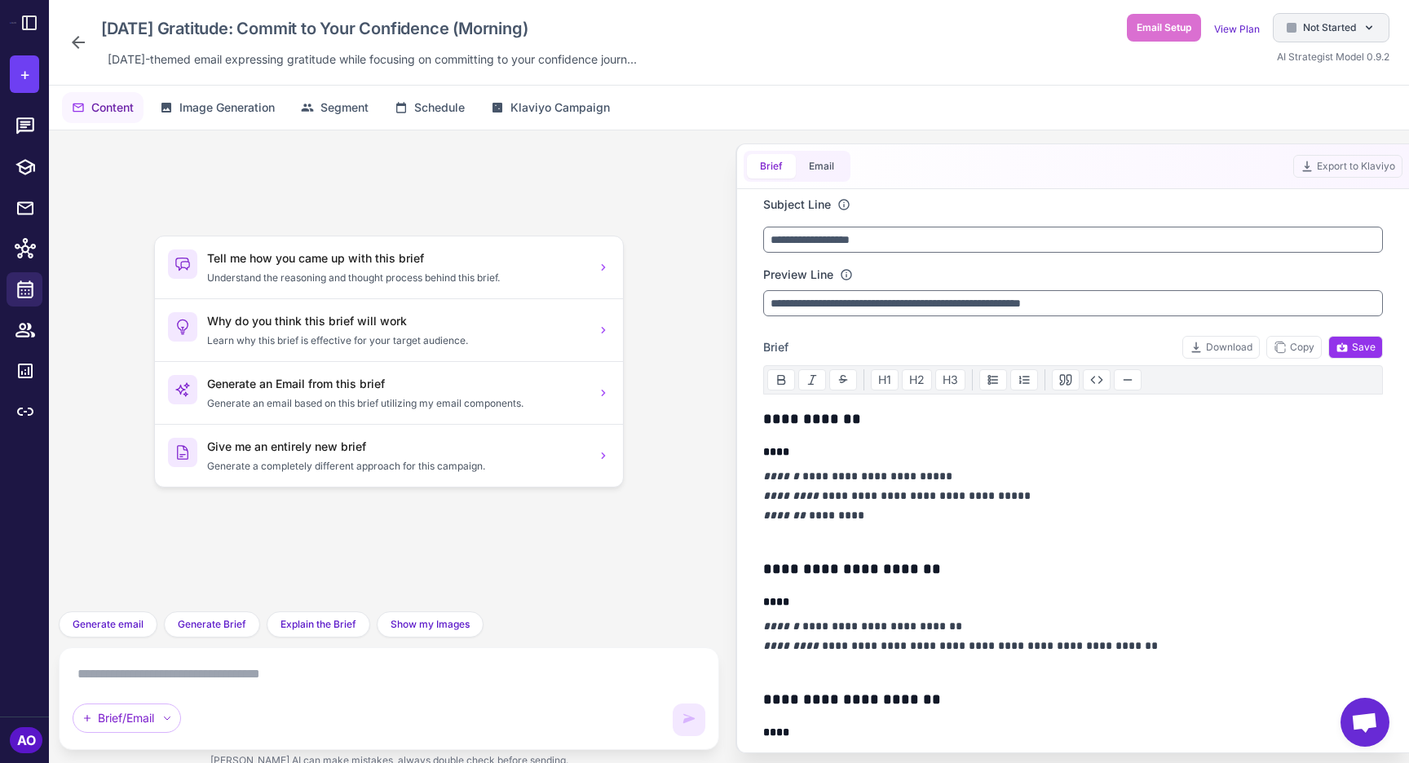
click at [1347, 24] on span "Not Started" at bounding box center [1329, 27] width 53 height 15
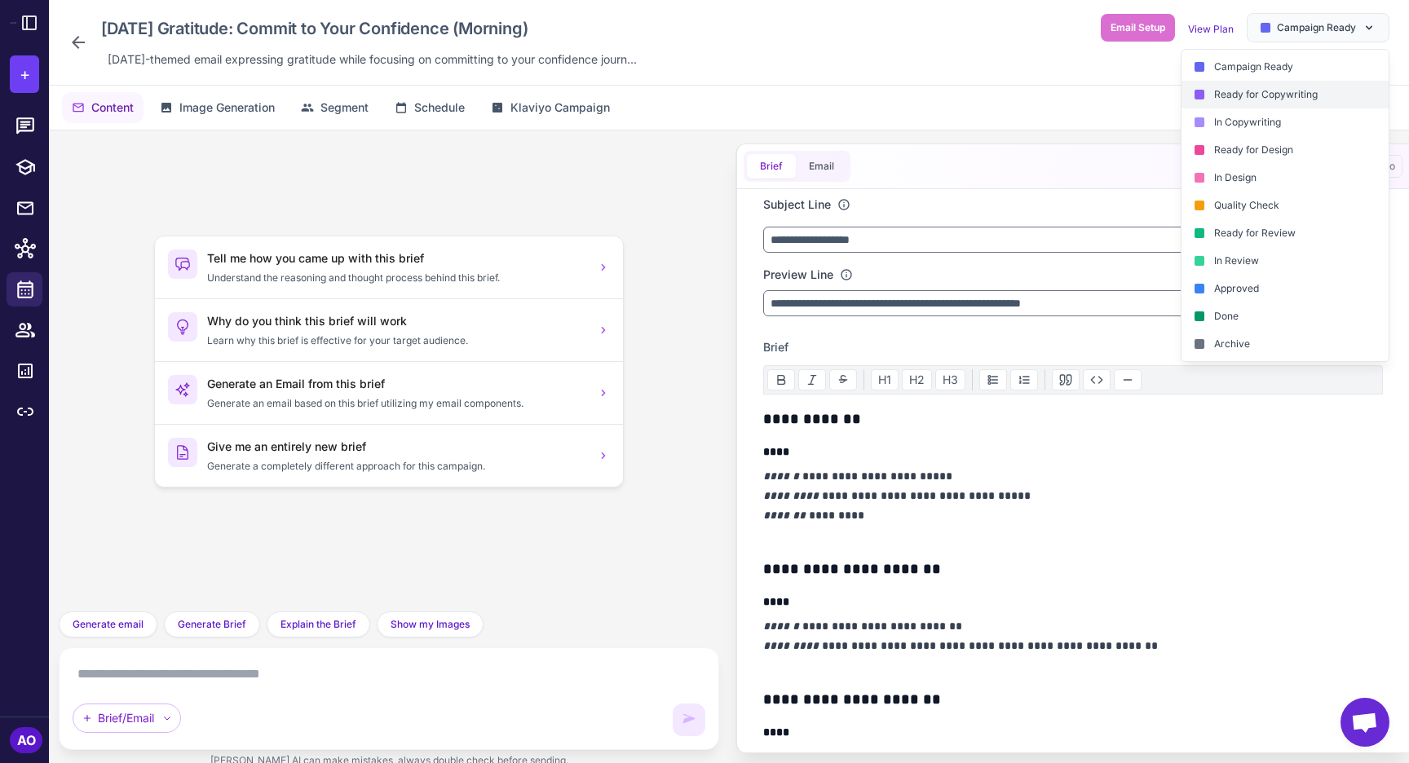
click at [1273, 93] on div "Ready for Copywriting" at bounding box center [1284, 95] width 207 height 28
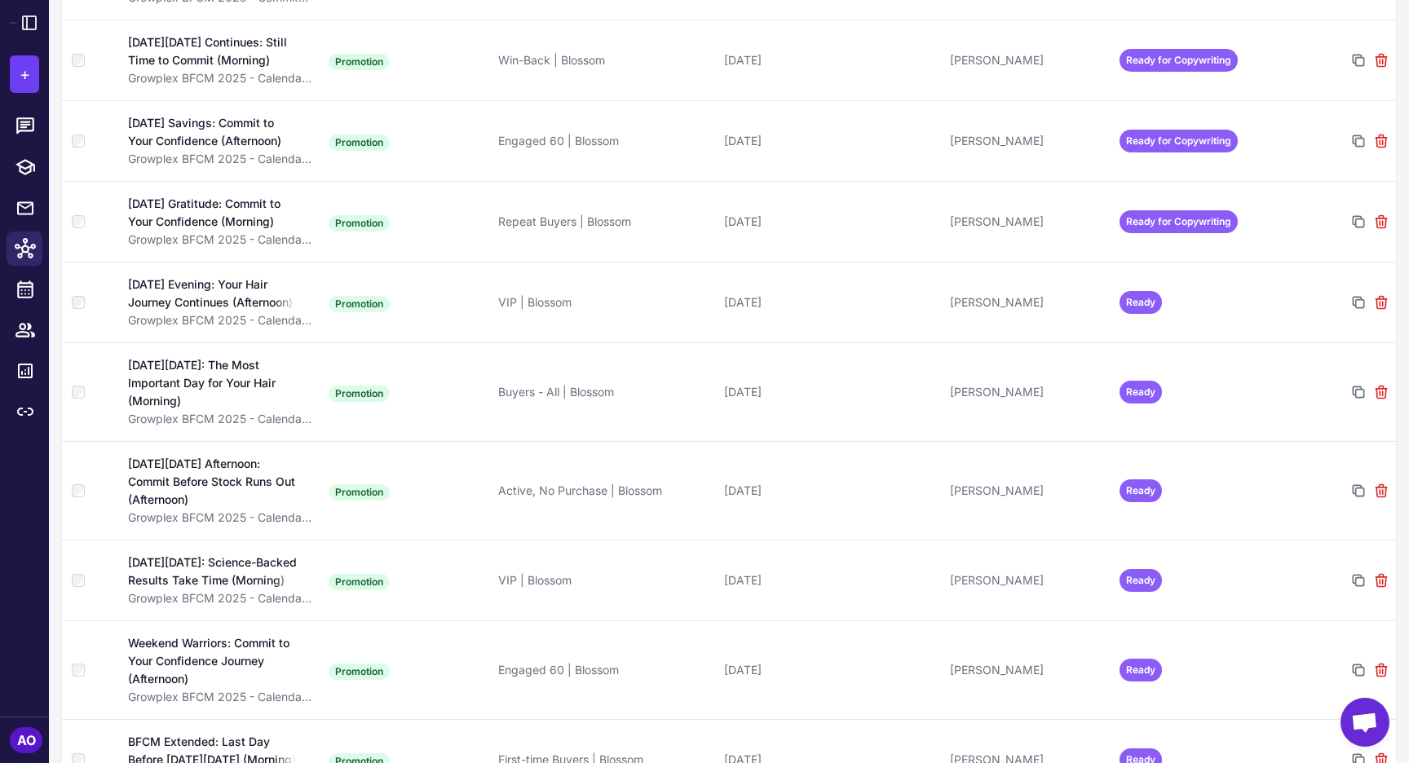
scroll to position [2212, 0]
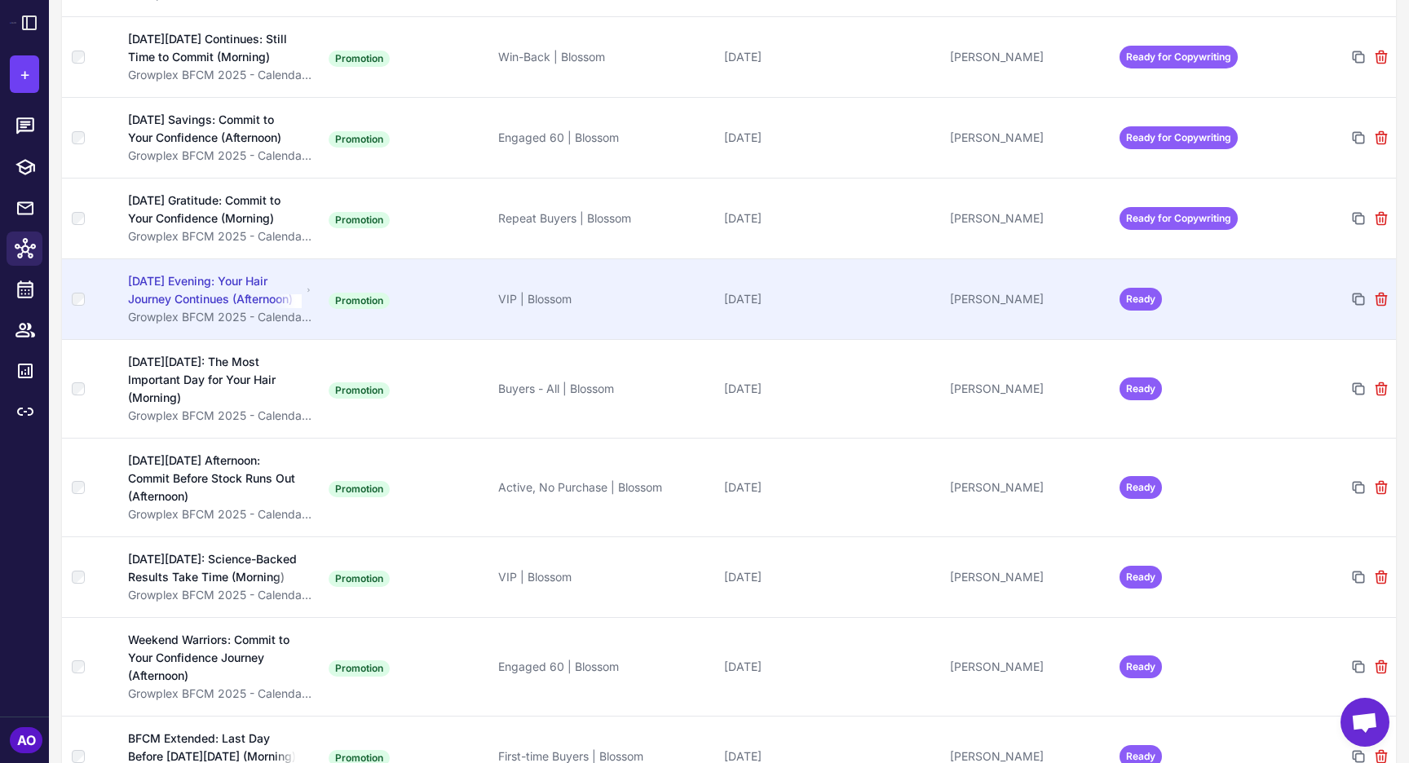
click at [648, 328] on td "VIP | Blossom" at bounding box center [605, 298] width 226 height 81
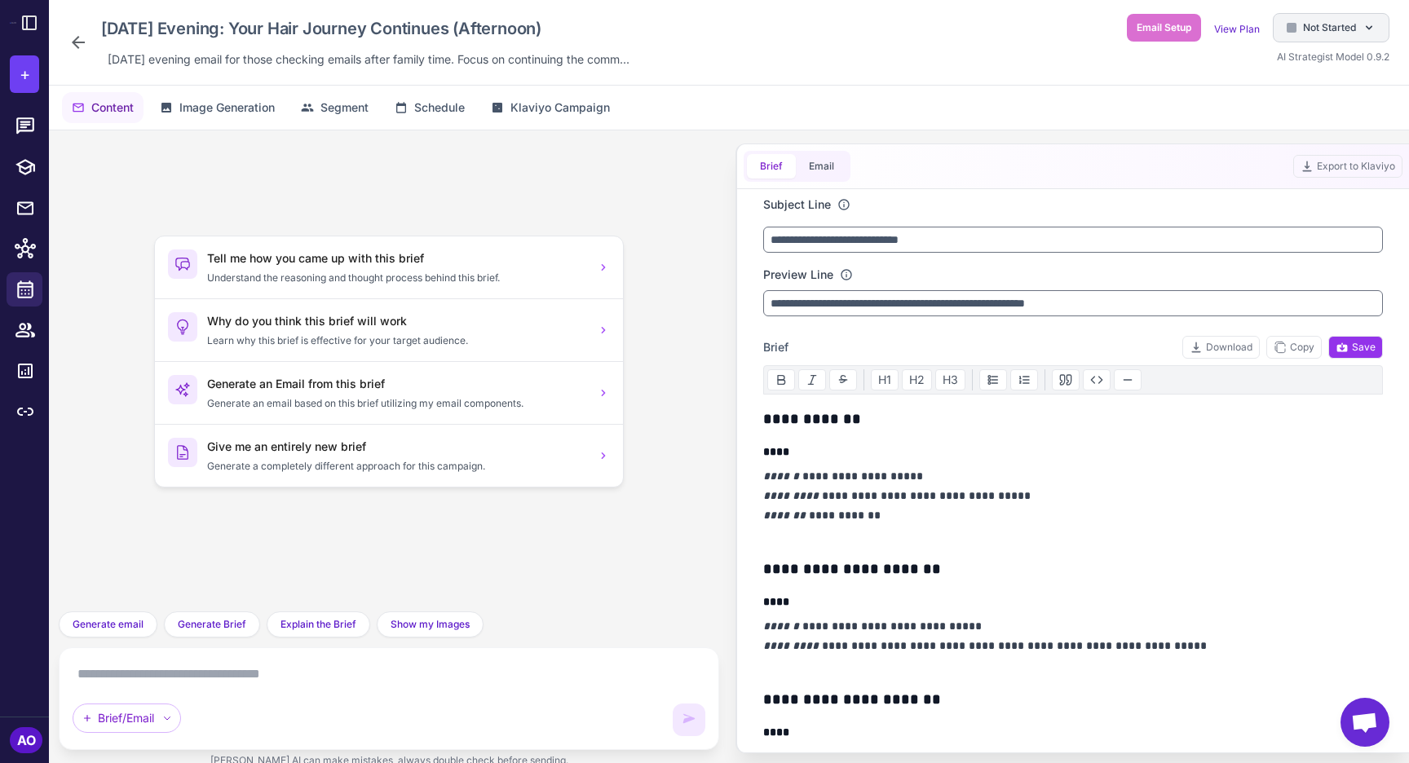
click at [1309, 21] on span "Not Started" at bounding box center [1329, 27] width 53 height 15
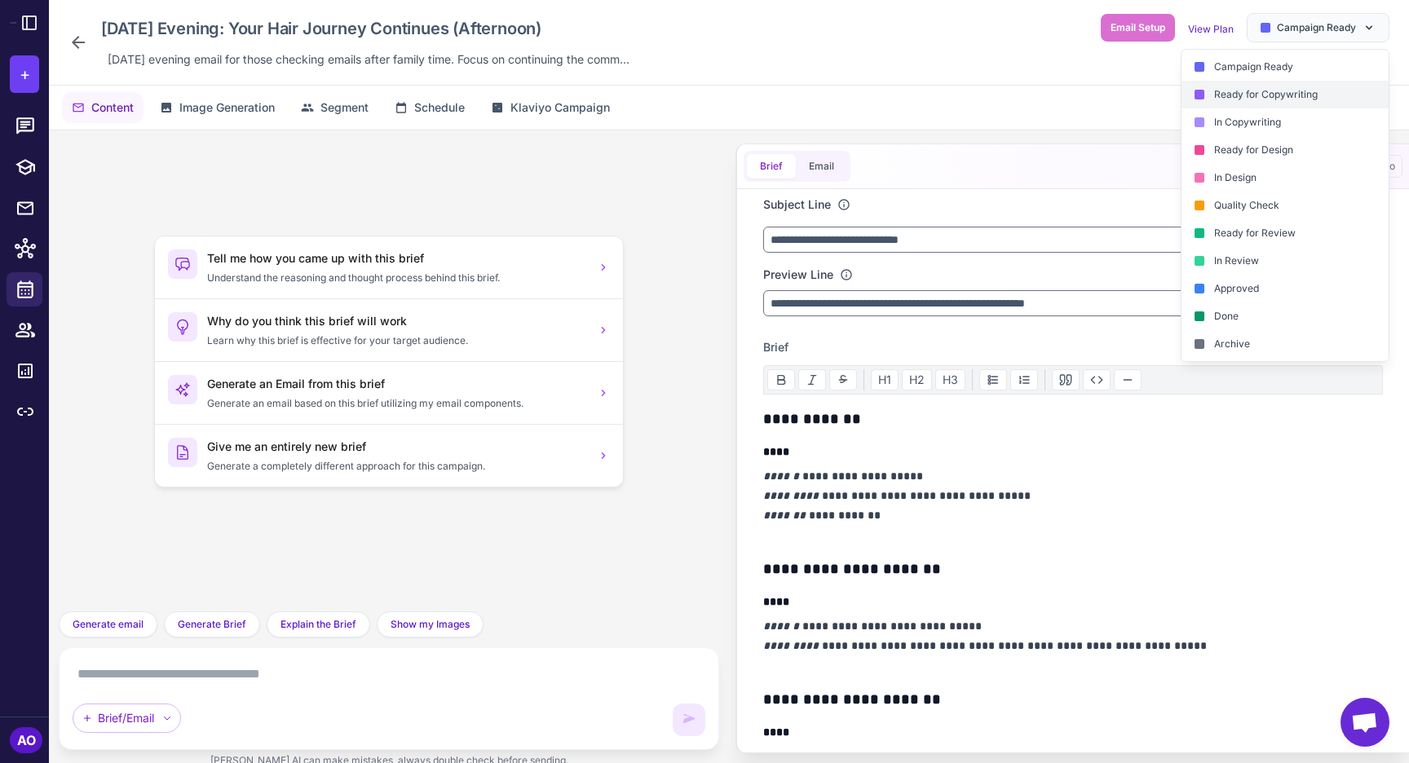
click at [1250, 91] on div "Ready for Copywriting" at bounding box center [1284, 95] width 207 height 28
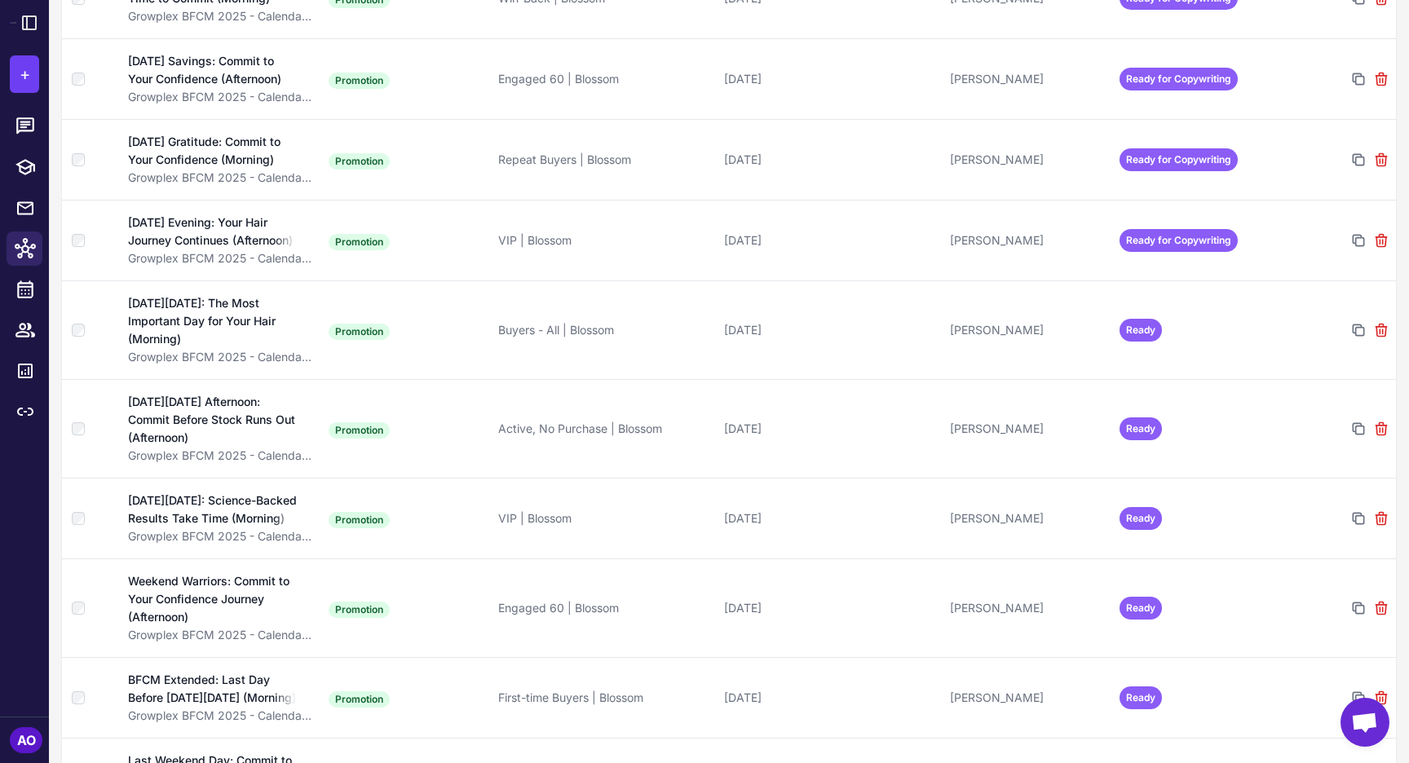
scroll to position [2332, 0]
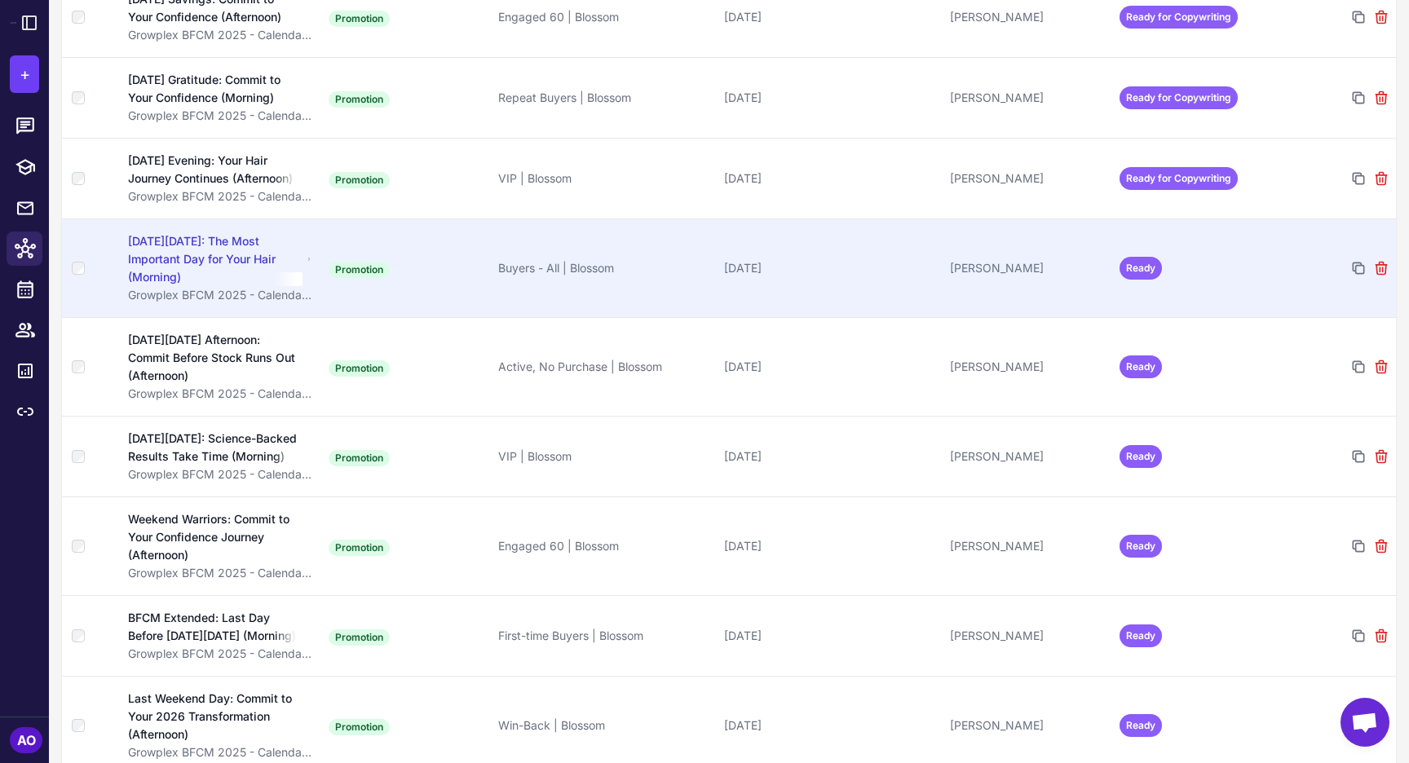
click at [983, 262] on td "[PERSON_NAME]" at bounding box center [1028, 267] width 170 height 99
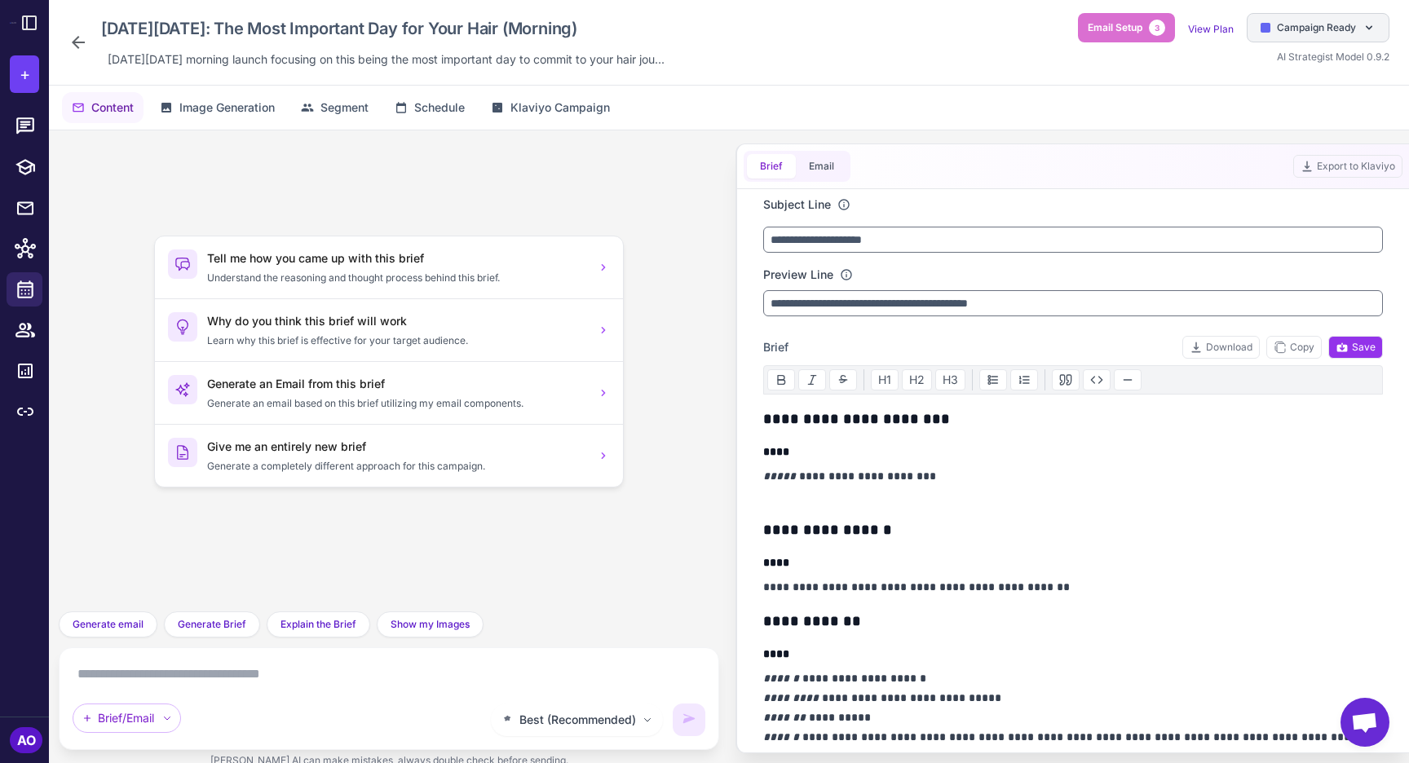
click at [1328, 27] on span "Campaign Ready" at bounding box center [1316, 27] width 79 height 15
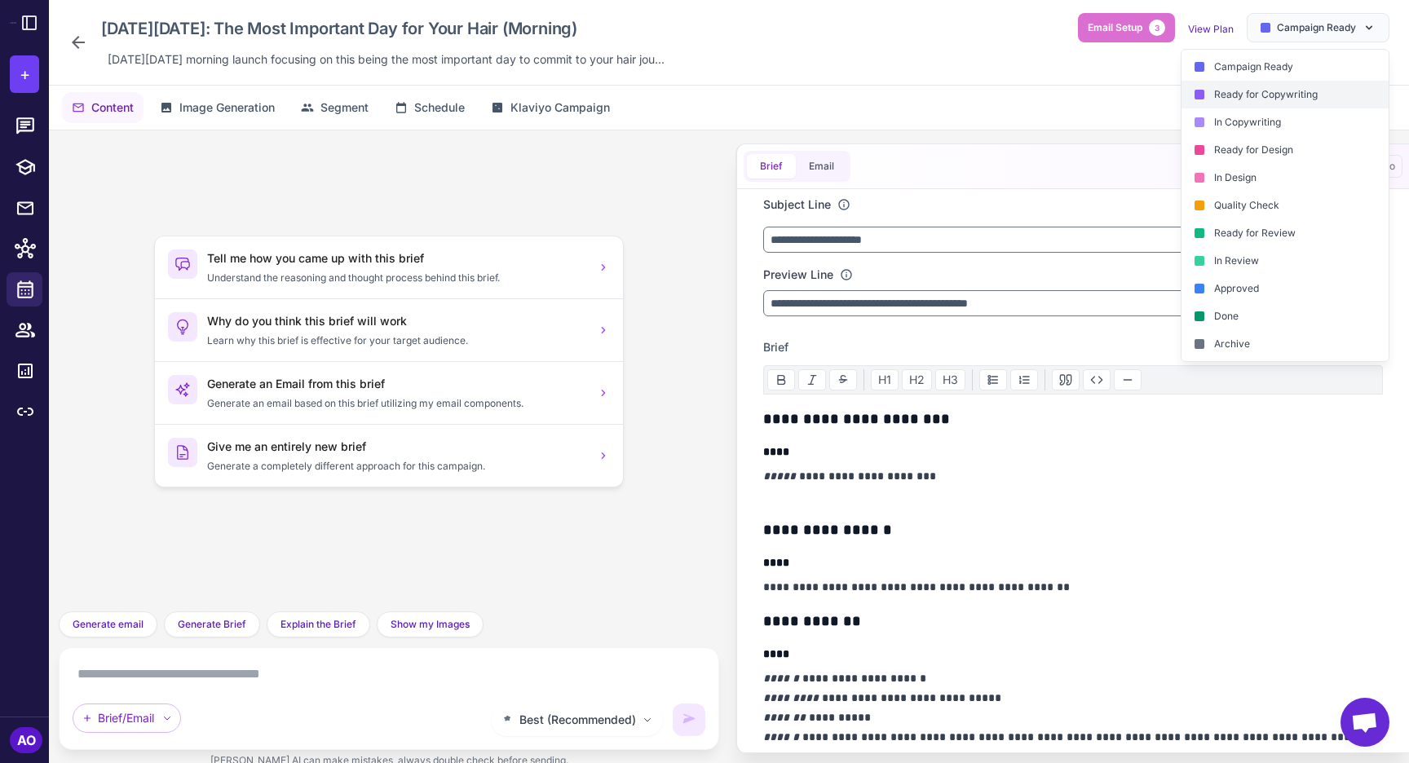
click at [1277, 87] on div "Ready for Copywriting" at bounding box center [1284, 95] width 207 height 28
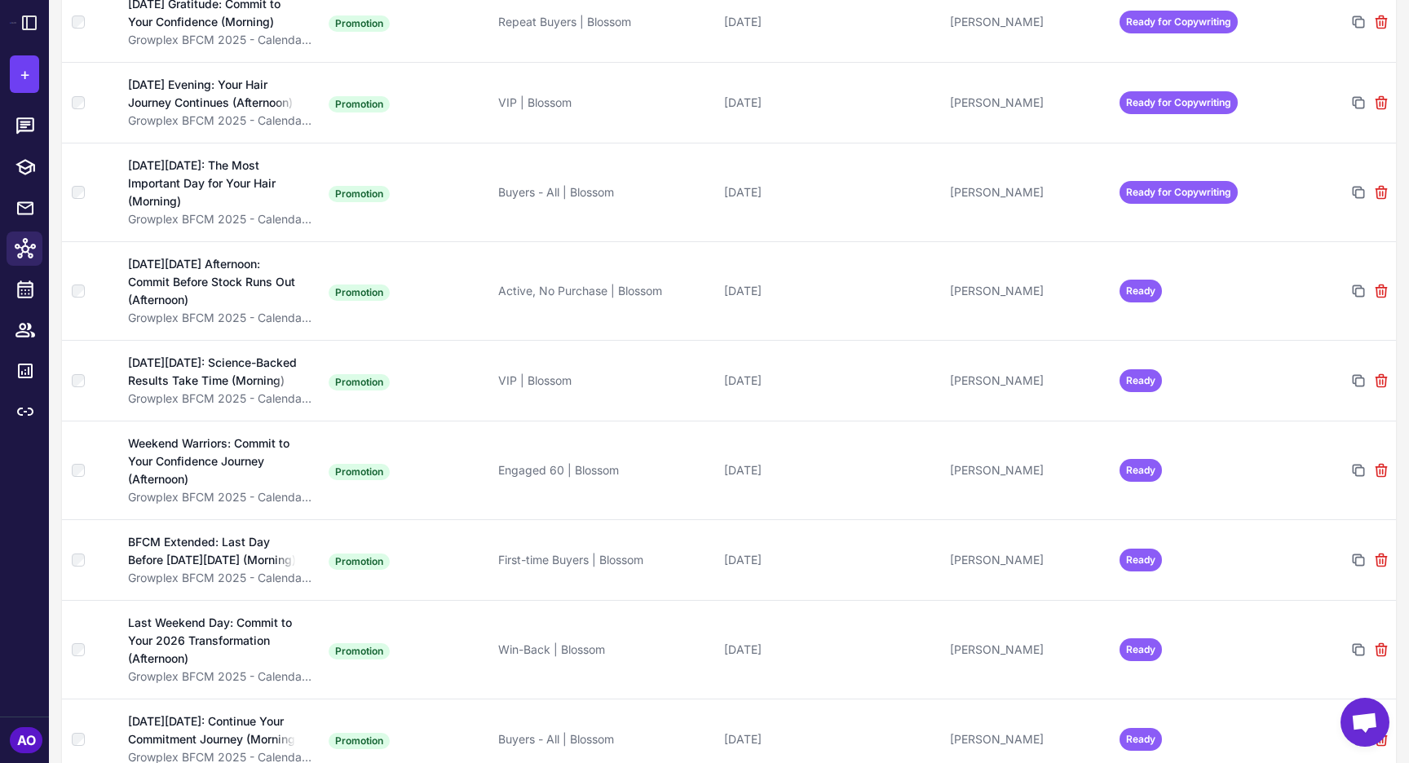
scroll to position [2417, 0]
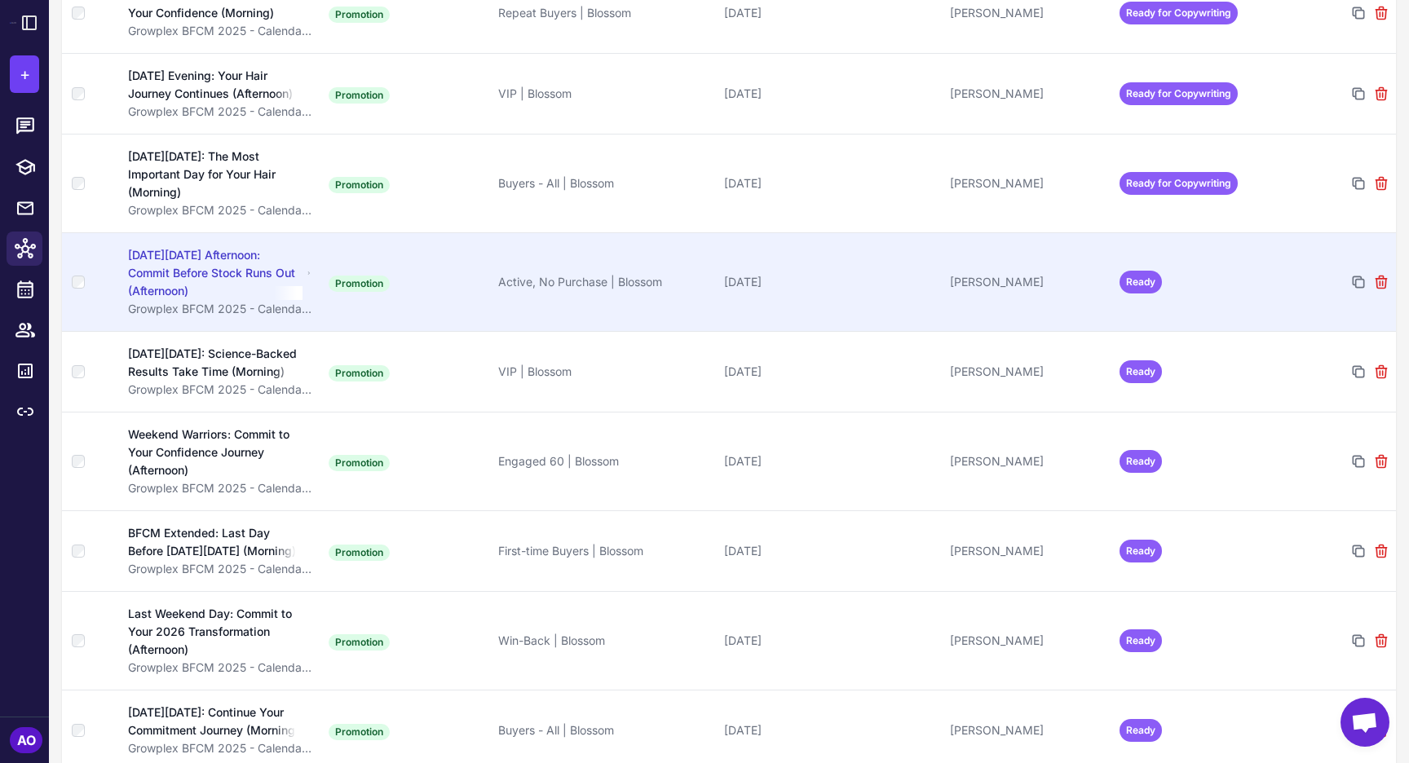
click at [1039, 312] on td "[PERSON_NAME]" at bounding box center [1028, 281] width 170 height 99
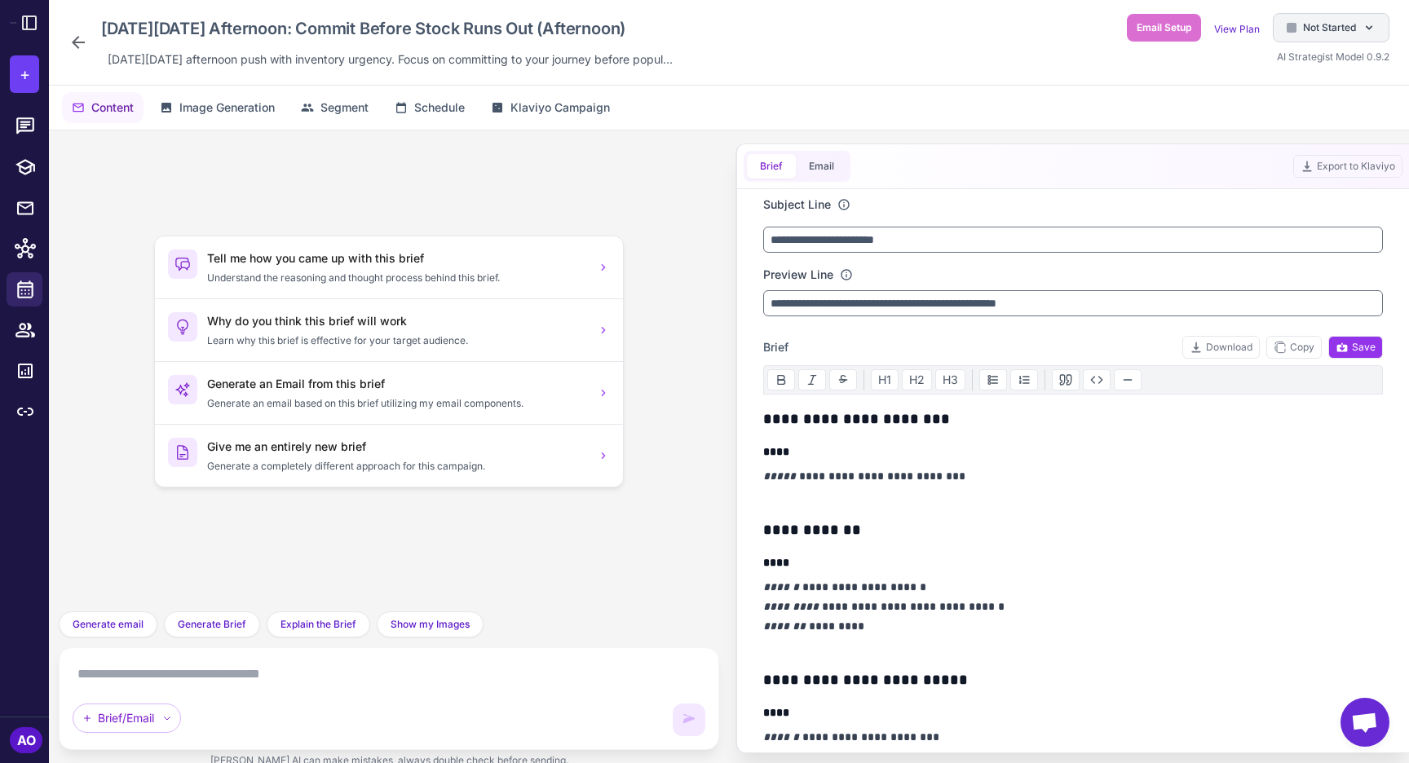
click at [1333, 38] on div "Not Started" at bounding box center [1330, 27] width 117 height 29
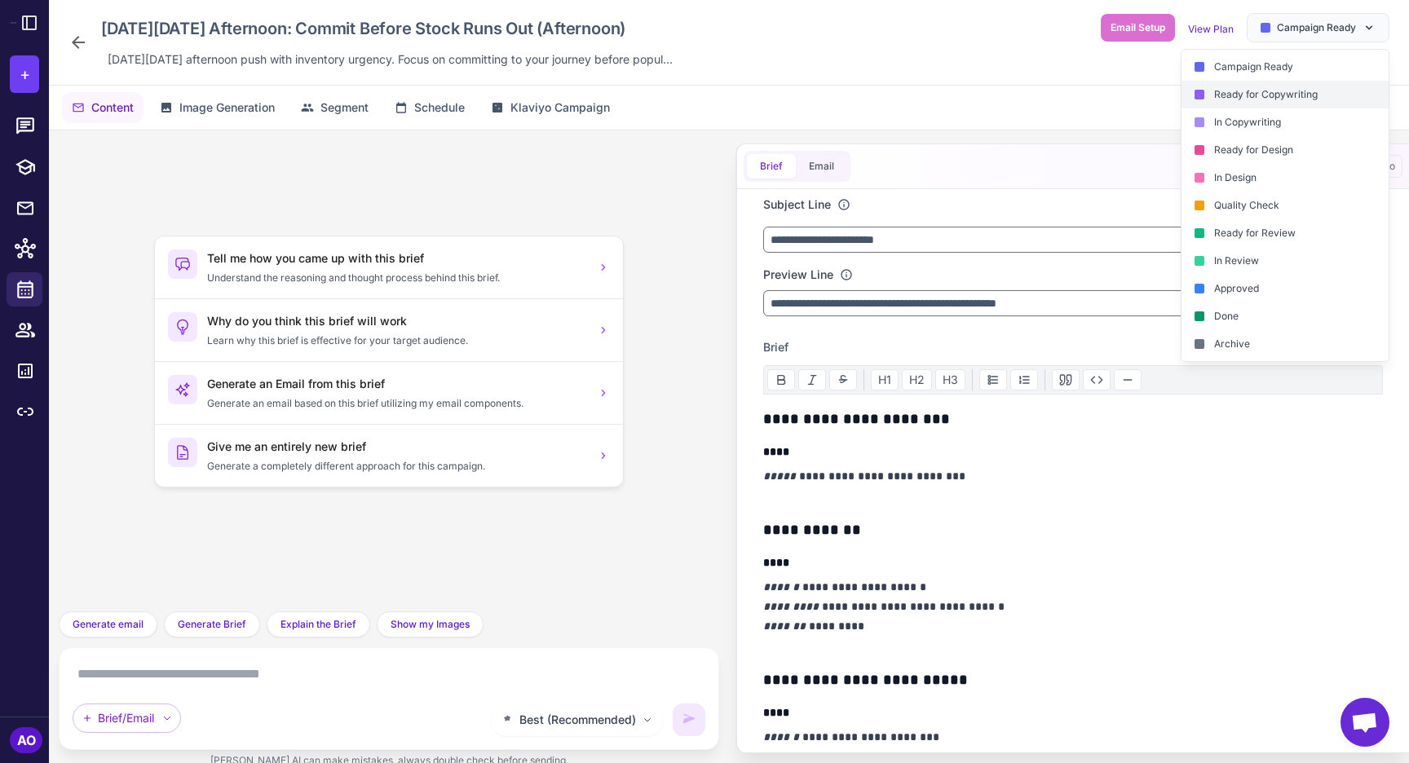
click at [1256, 93] on div "Ready for Copywriting" at bounding box center [1284, 95] width 207 height 28
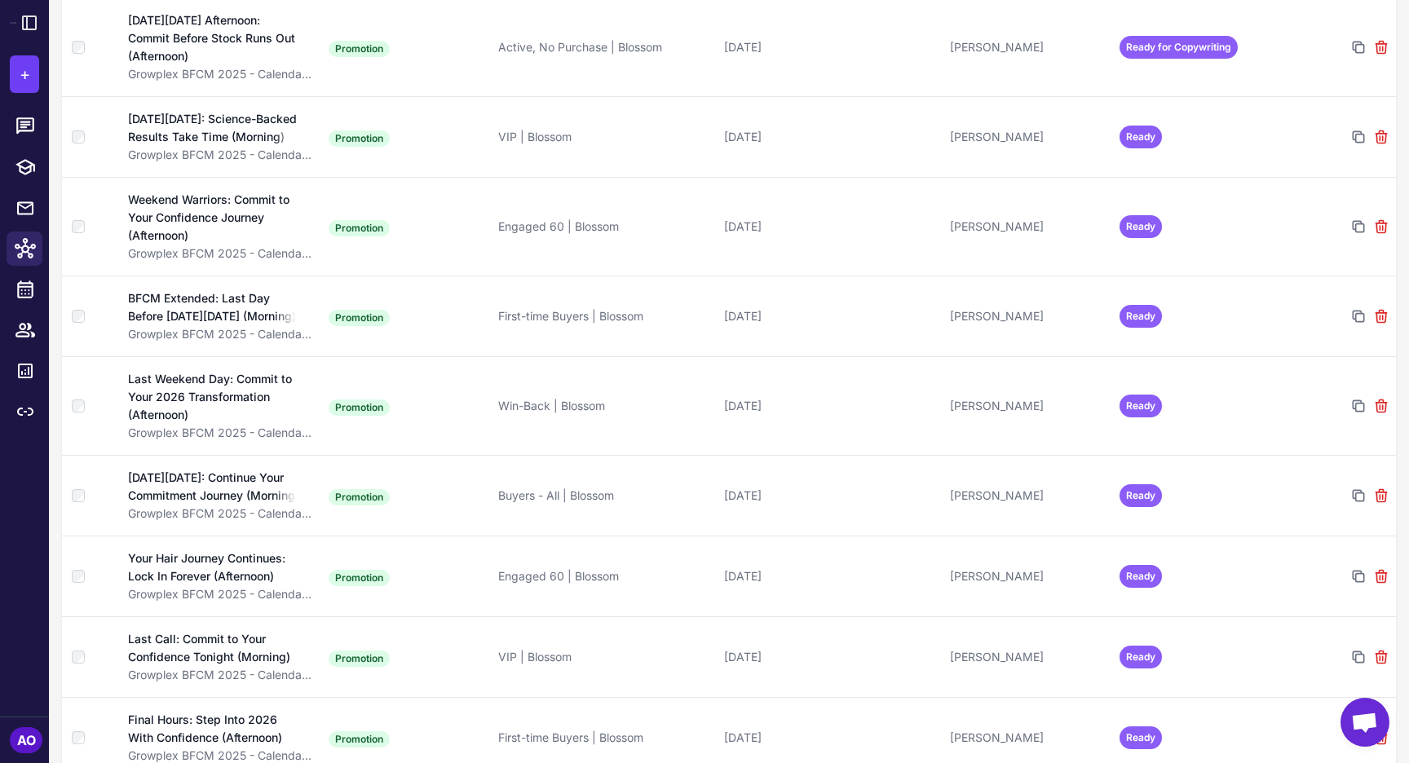
scroll to position [2653, 0]
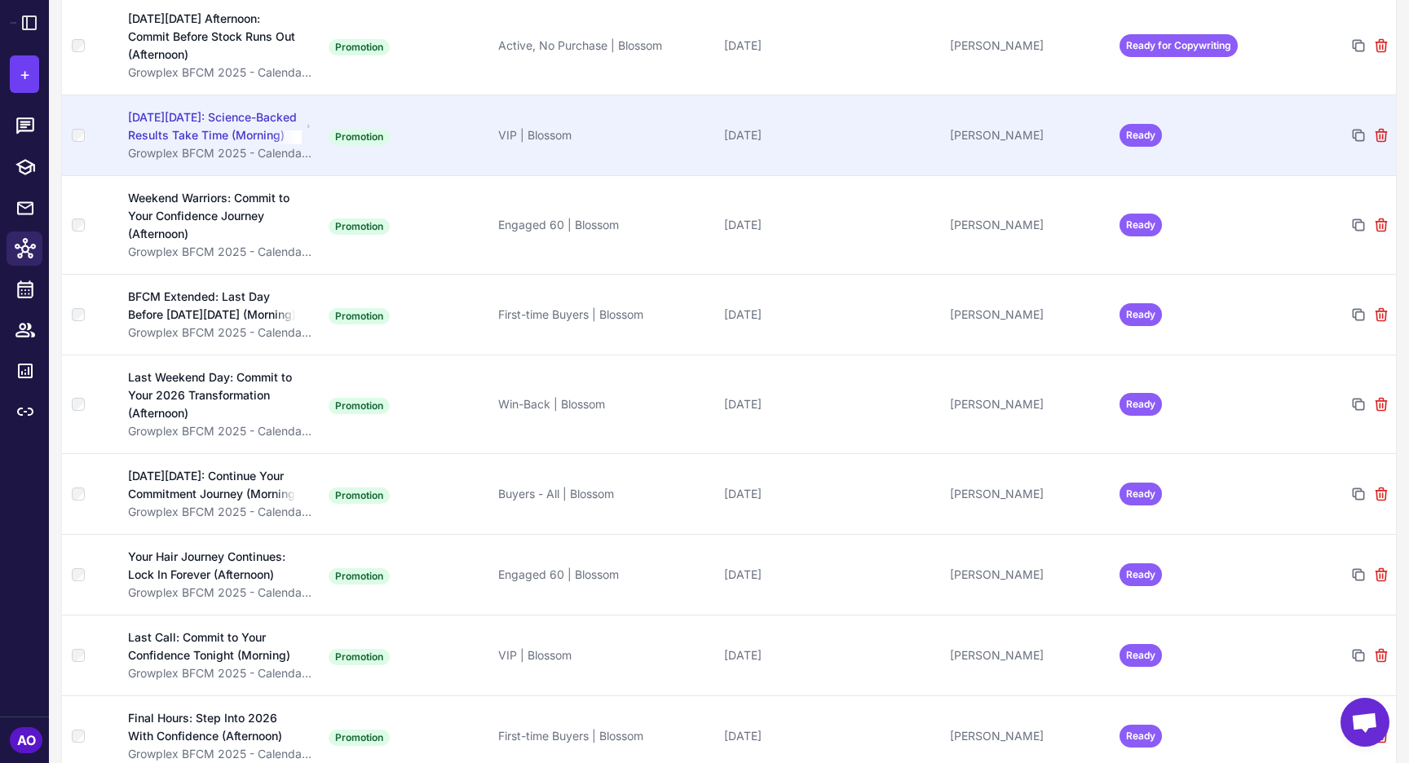
click at [1119, 142] on td "Ready" at bounding box center [1198, 135] width 170 height 81
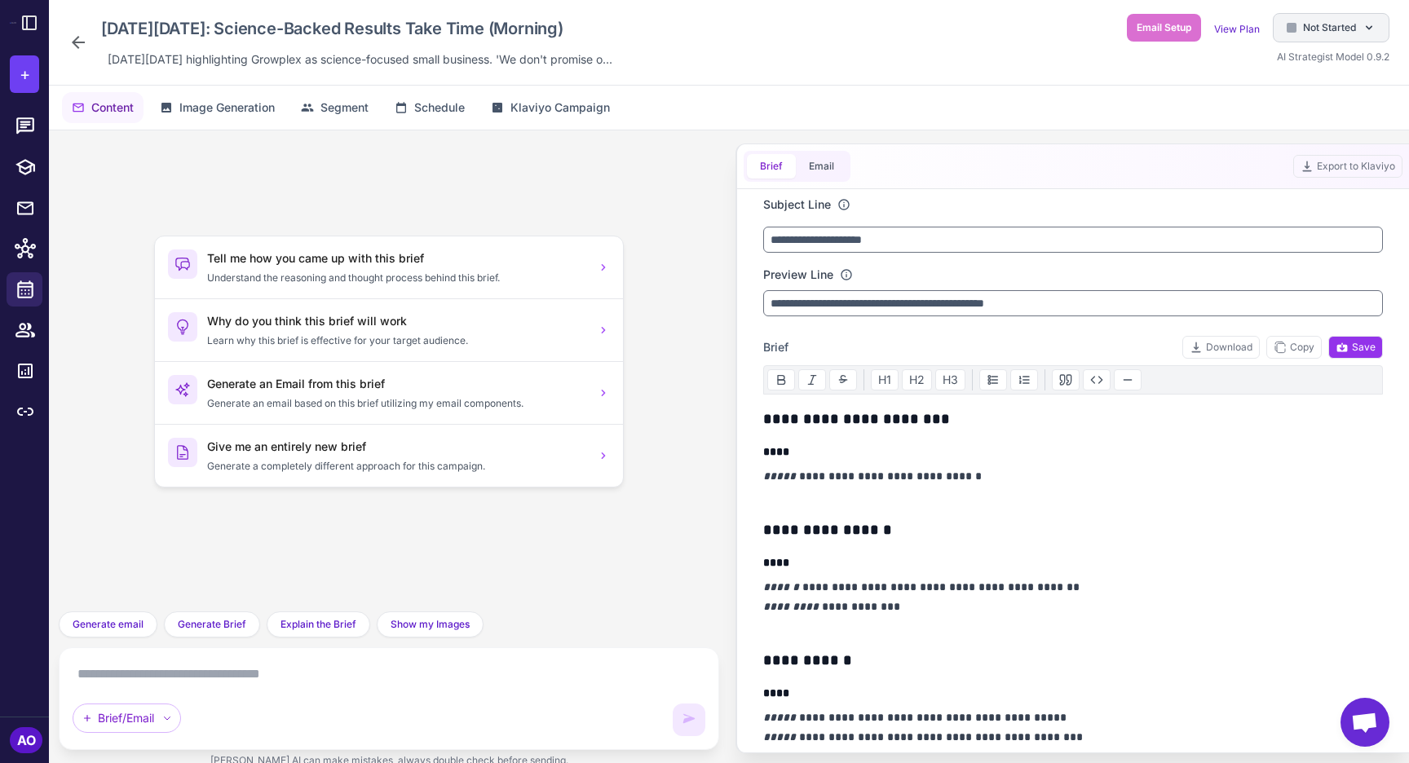
click at [1311, 27] on span "Not Started" at bounding box center [1329, 27] width 53 height 15
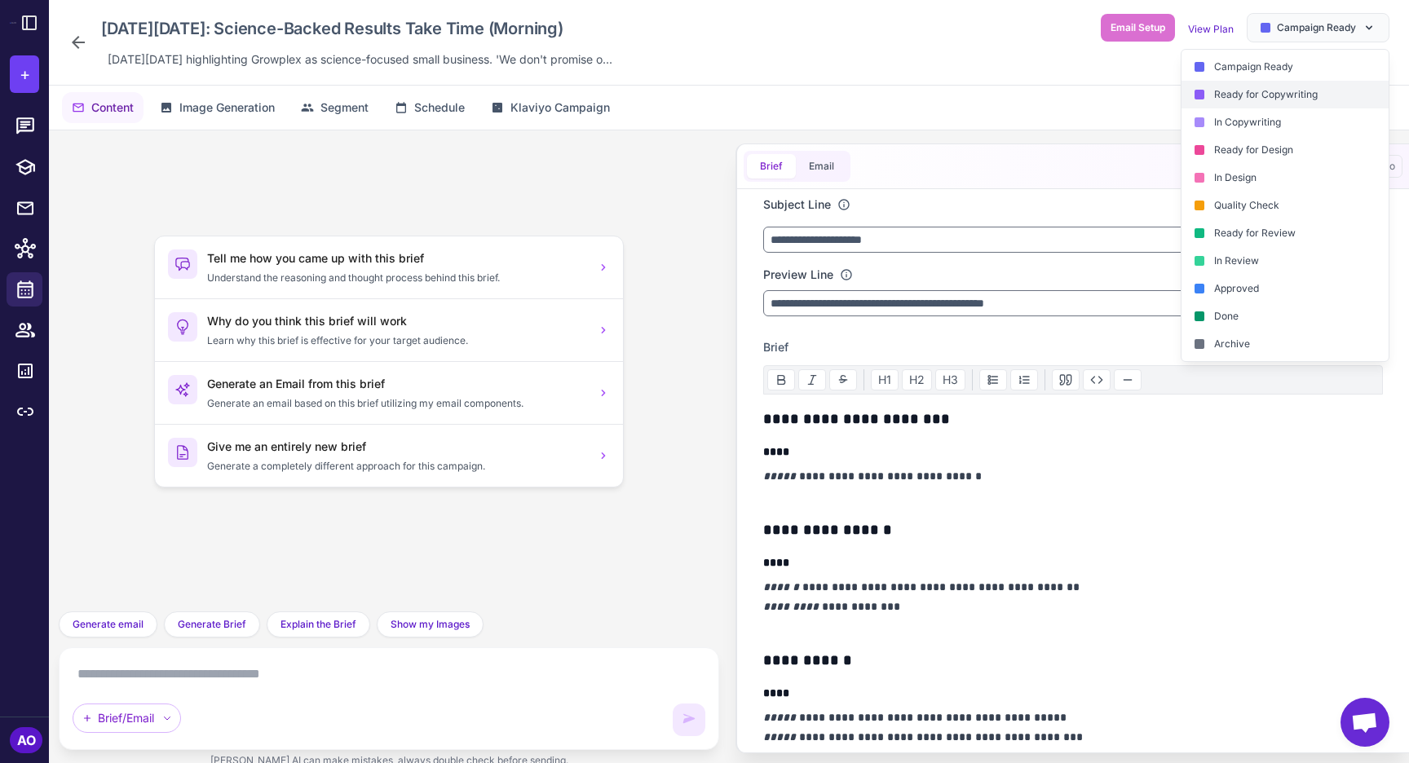
click at [1266, 89] on div "Ready for Copywriting" at bounding box center [1284, 95] width 207 height 28
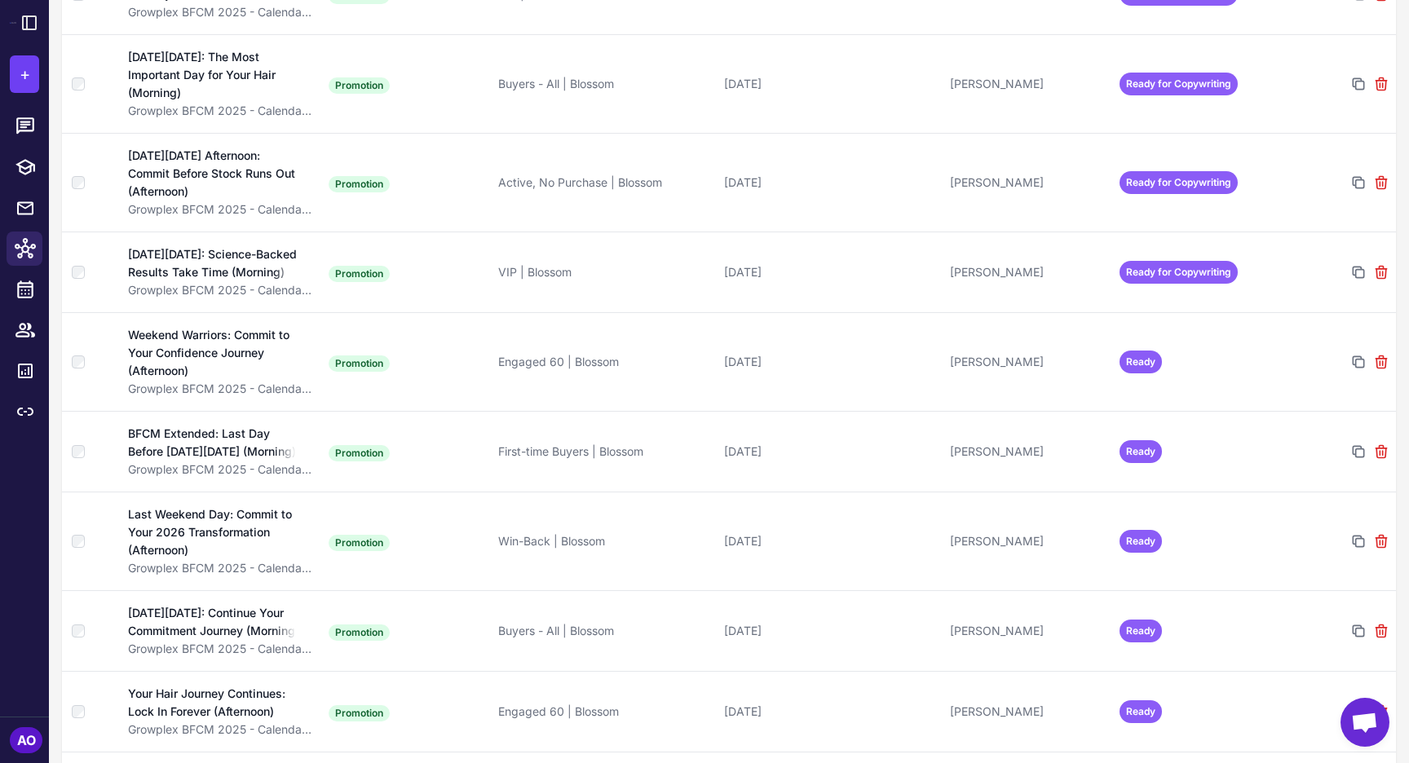
scroll to position [2568, 0]
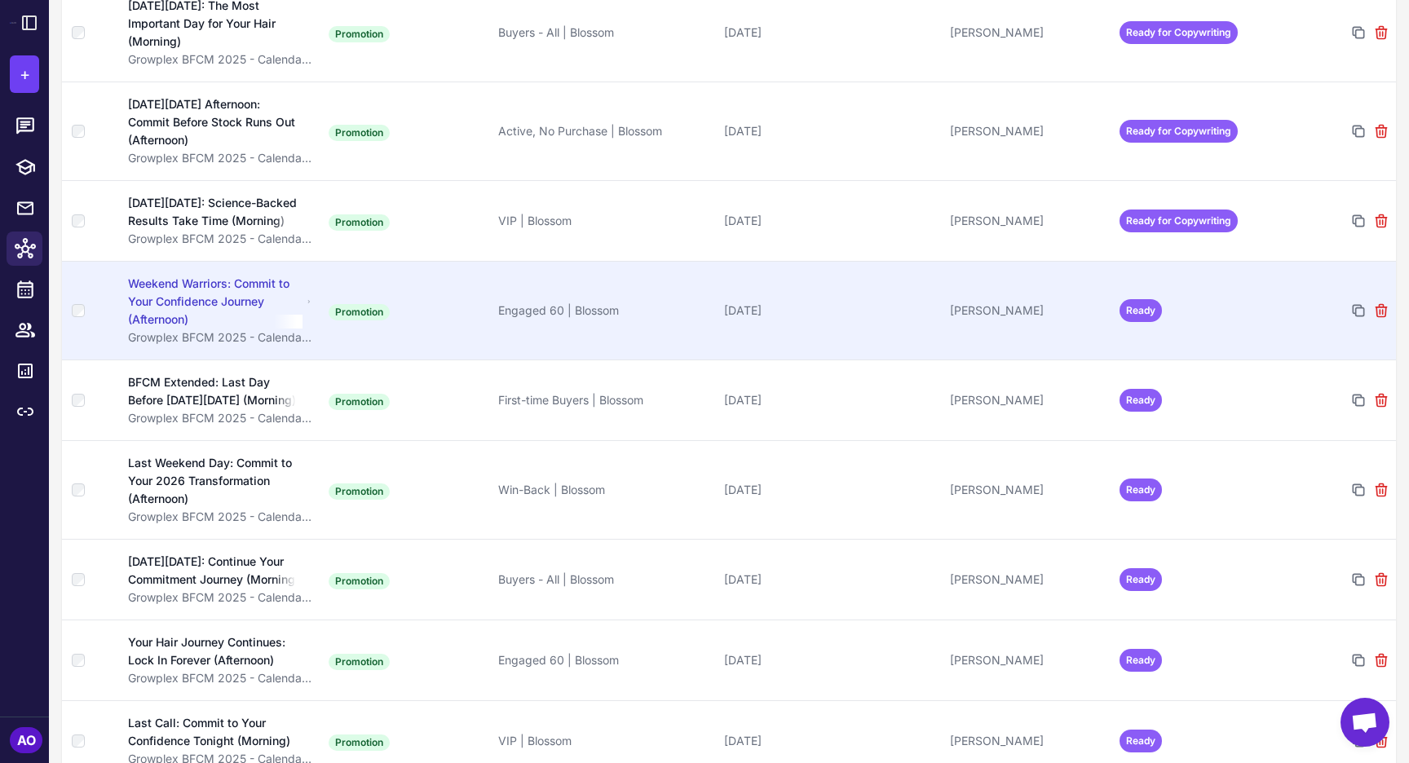
click at [1145, 359] on td "Ready" at bounding box center [1198, 310] width 170 height 99
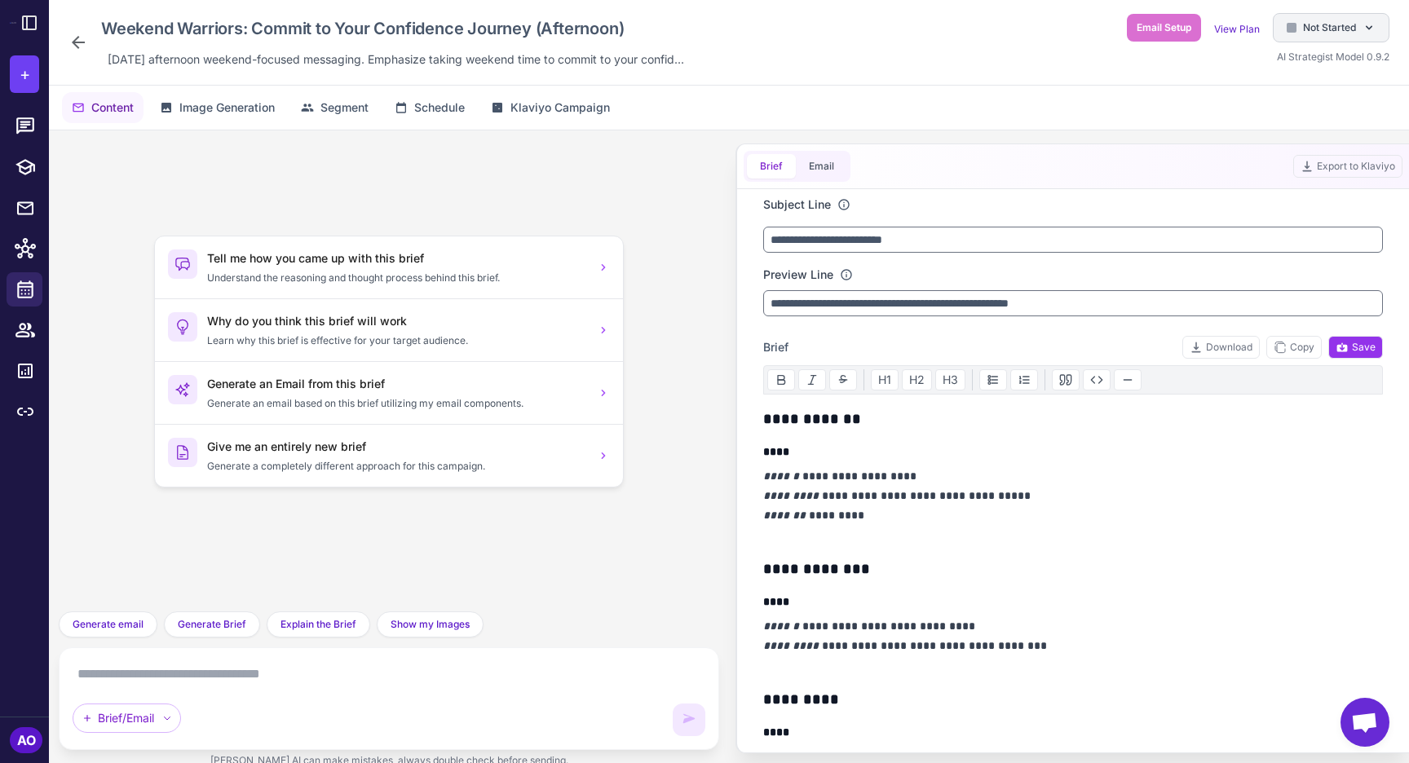
click at [1345, 28] on span "Not Started" at bounding box center [1329, 27] width 53 height 15
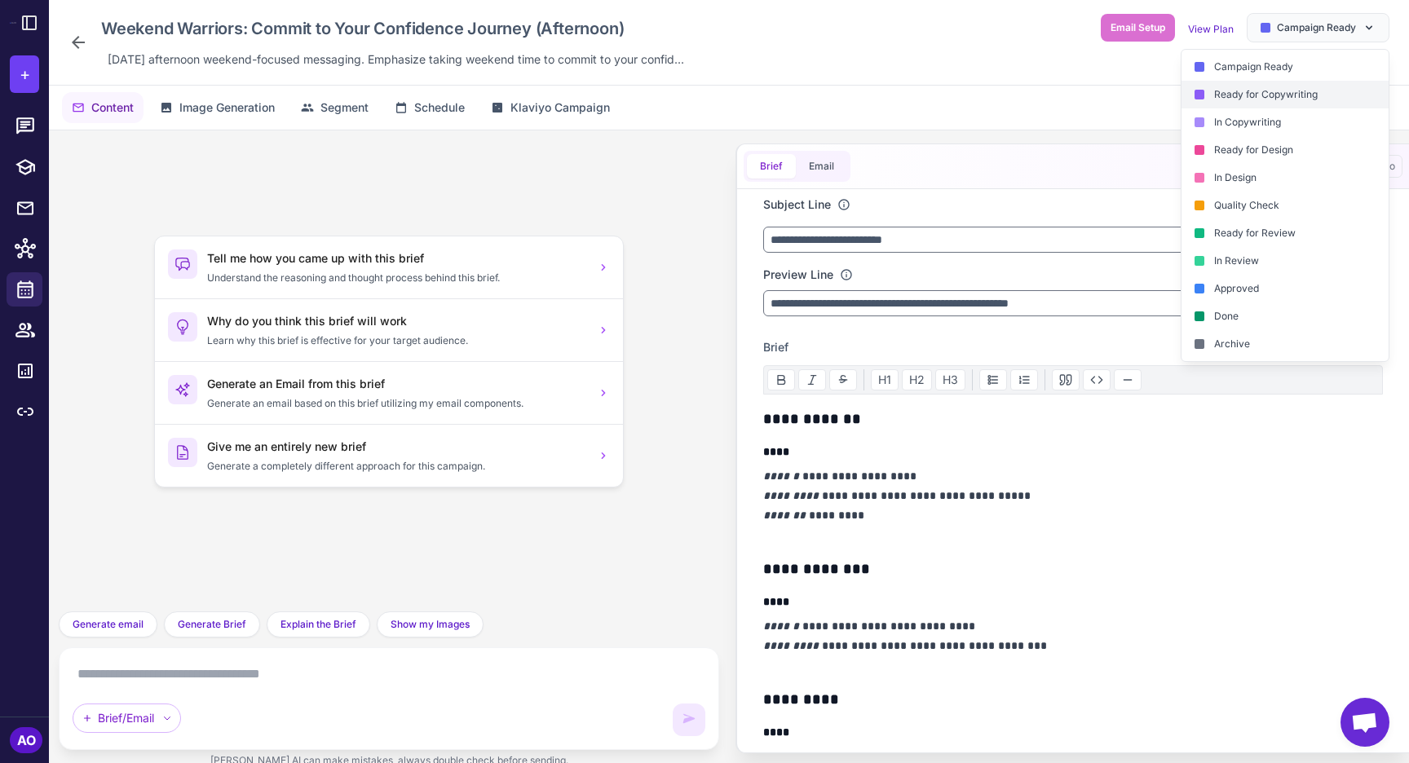
click at [1290, 82] on div "Ready for Copywriting" at bounding box center [1284, 95] width 207 height 28
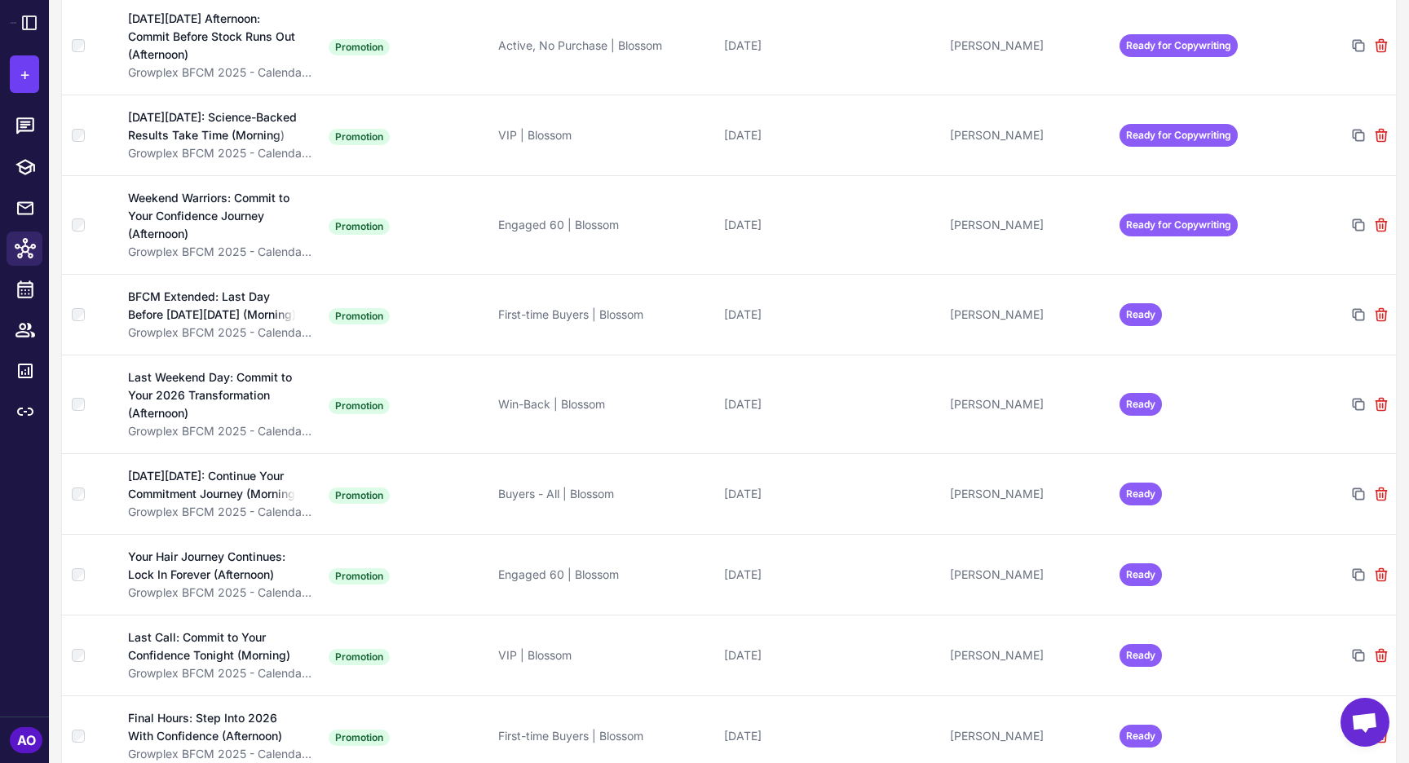
scroll to position [2930, 0]
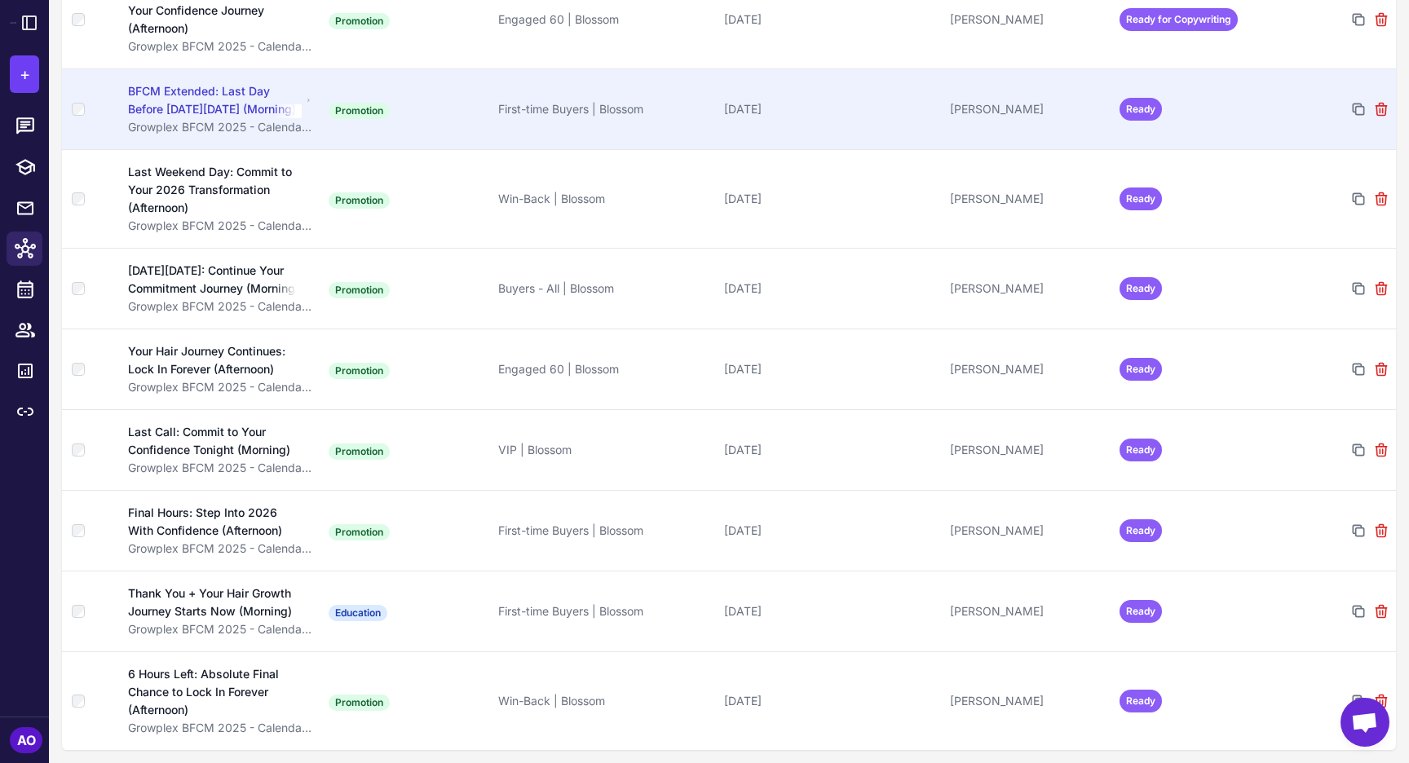
click at [1109, 99] on td "[PERSON_NAME]" at bounding box center [1028, 108] width 170 height 81
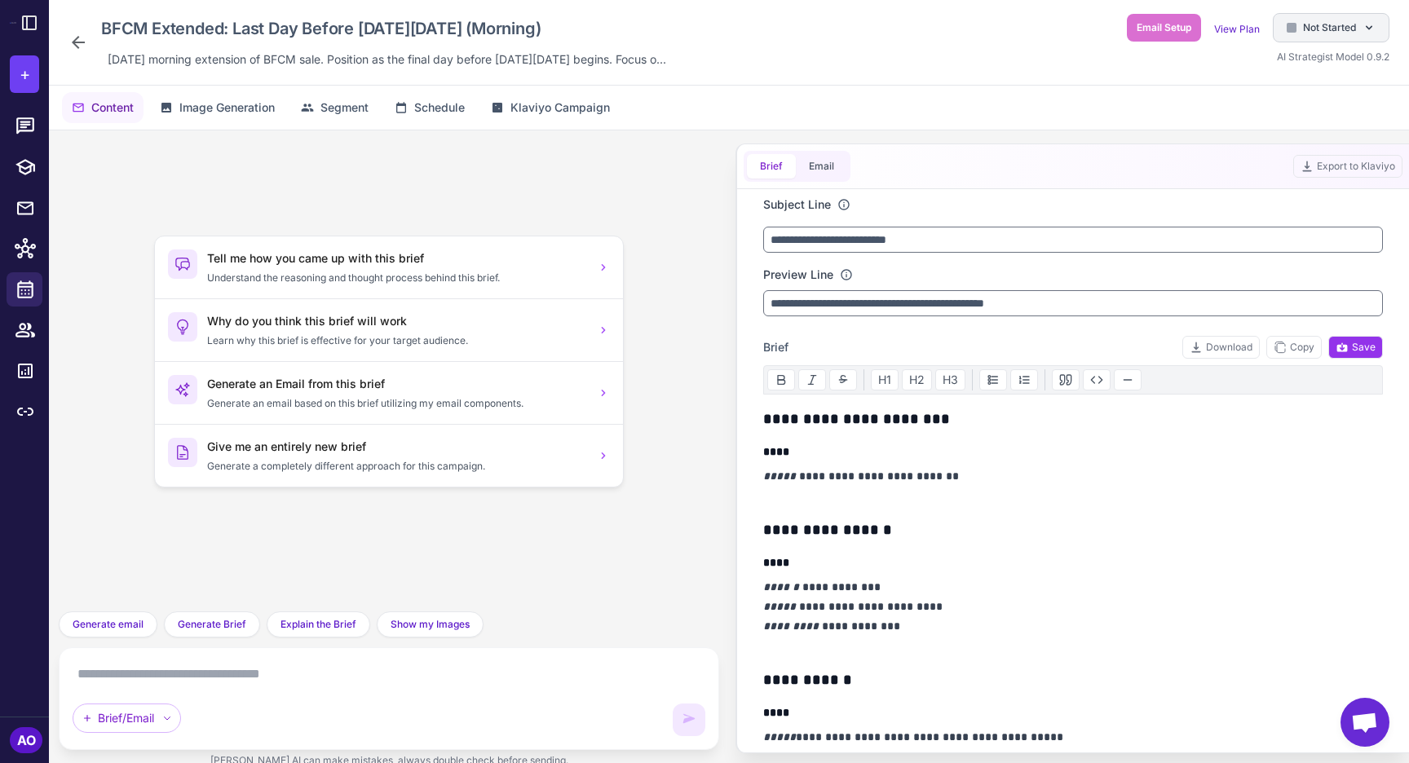
click at [1306, 15] on div "Not Started" at bounding box center [1330, 27] width 117 height 29
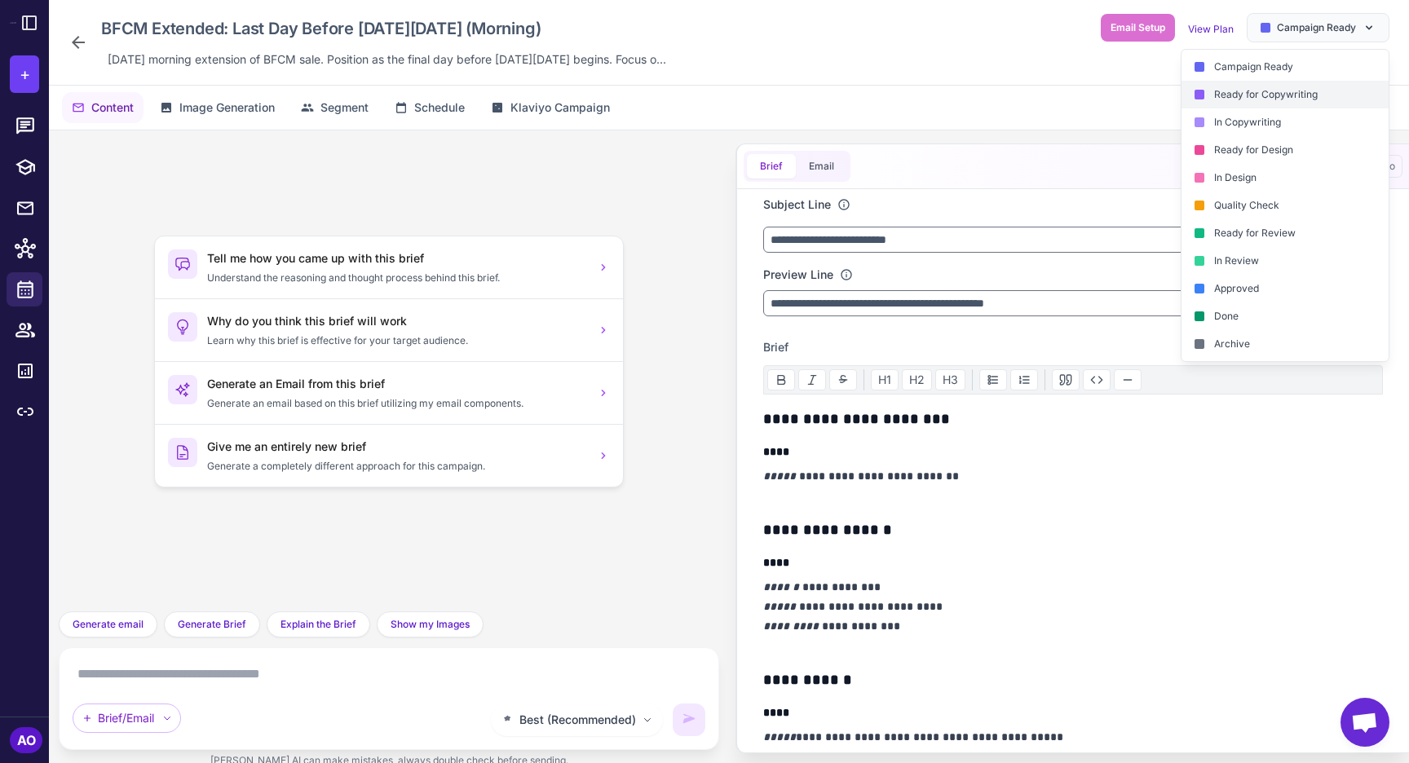
click at [1266, 86] on div "Ready for Copywriting" at bounding box center [1284, 95] width 207 height 28
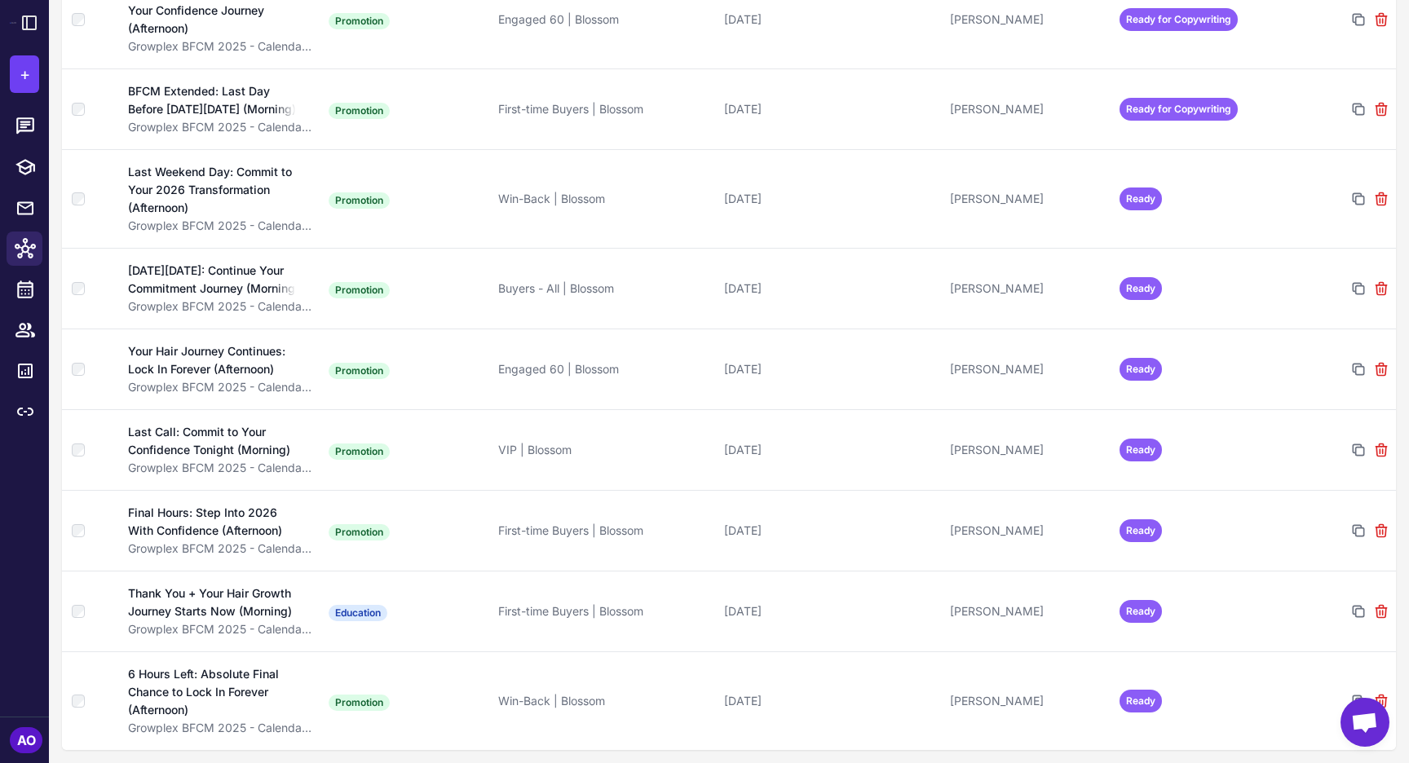
scroll to position [2857, 0]
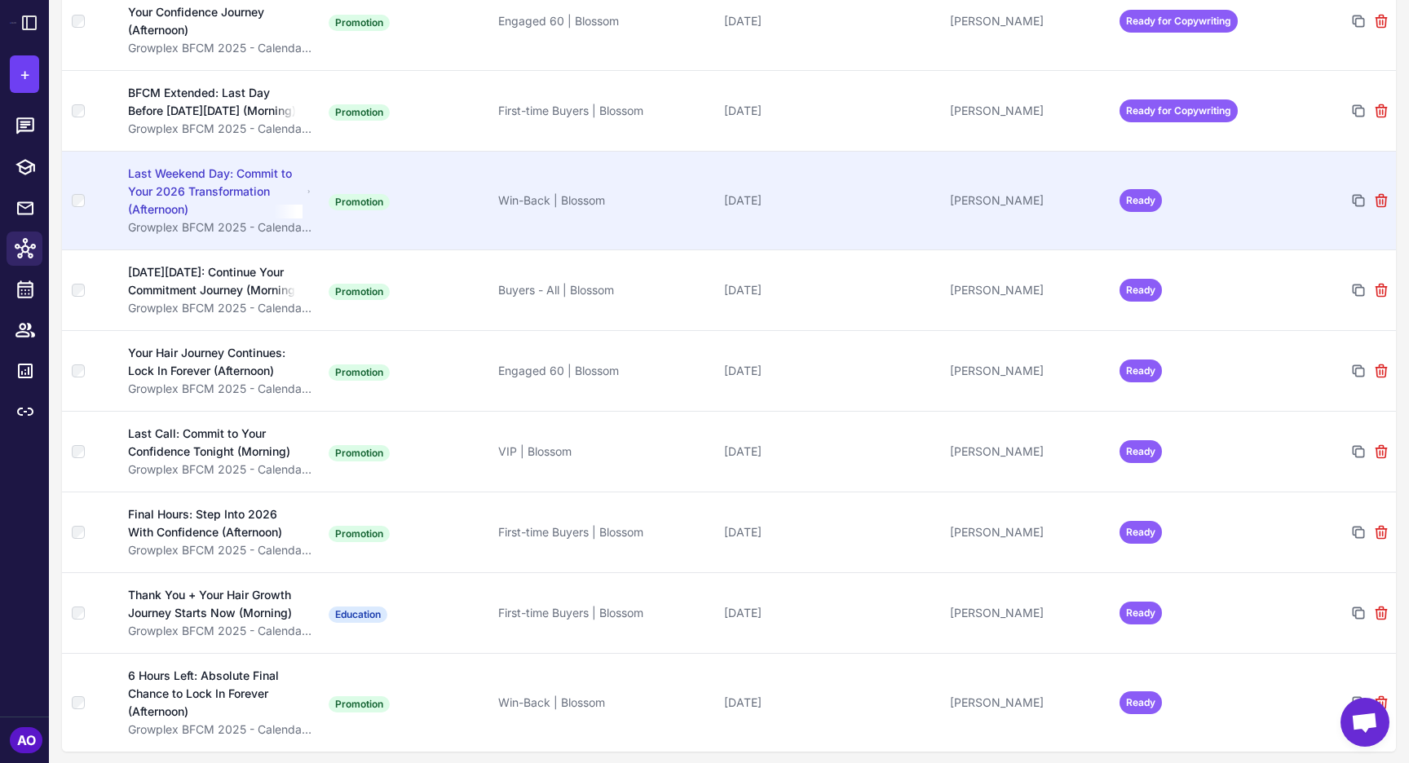
click at [1078, 249] on td "[PERSON_NAME]" at bounding box center [1028, 200] width 170 height 99
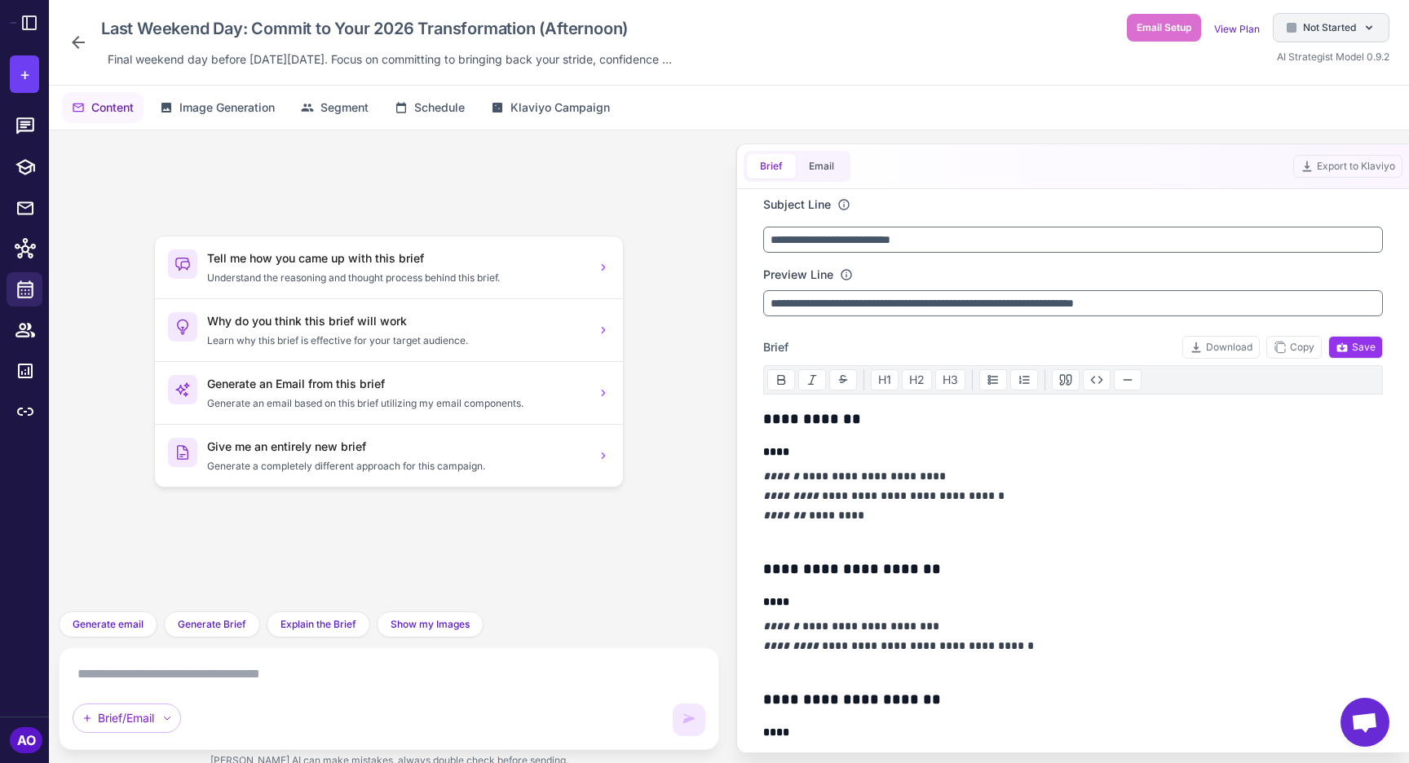
click at [1303, 25] on span "Not Started" at bounding box center [1329, 27] width 53 height 15
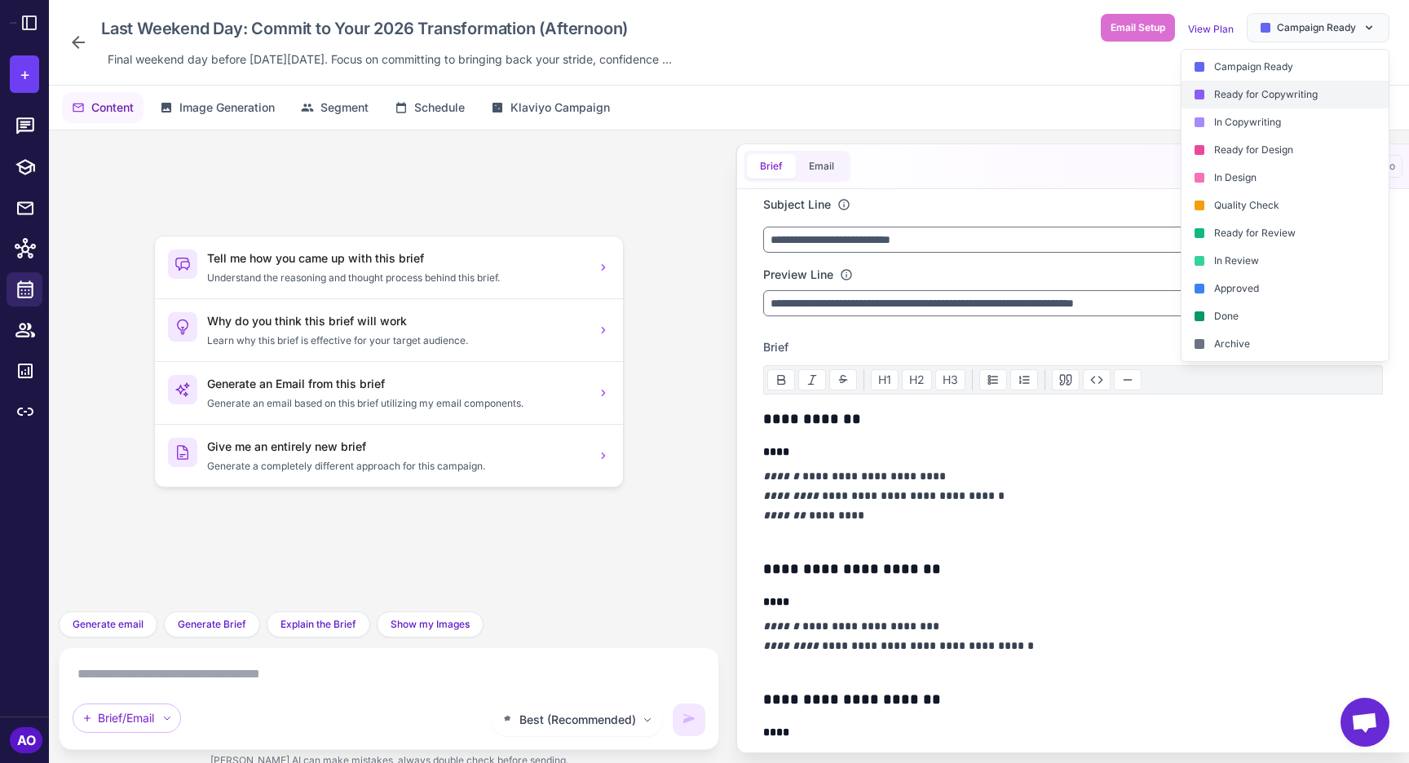
click at [1251, 96] on div "Ready for Copywriting" at bounding box center [1284, 95] width 207 height 28
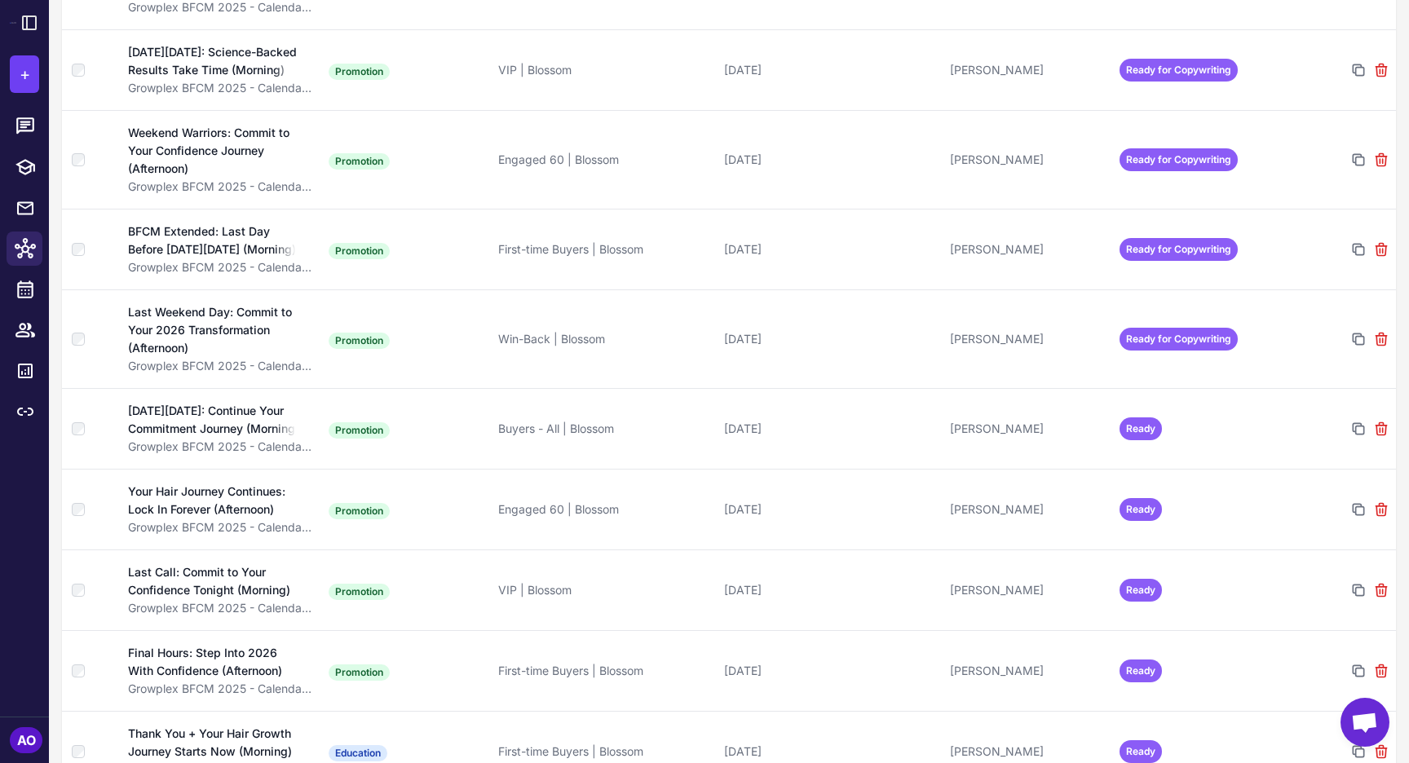
scroll to position [2930, 0]
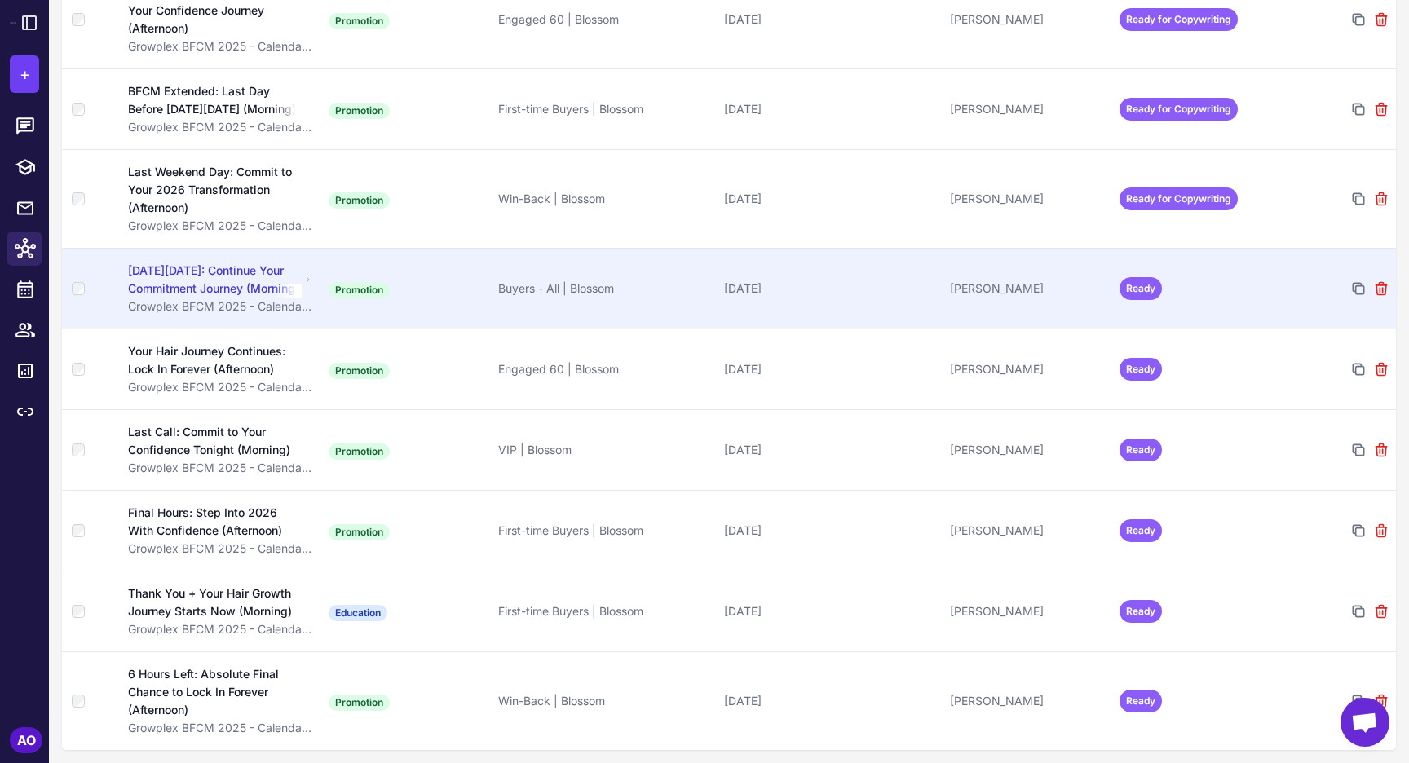
click at [1198, 309] on td "Ready" at bounding box center [1198, 288] width 170 height 81
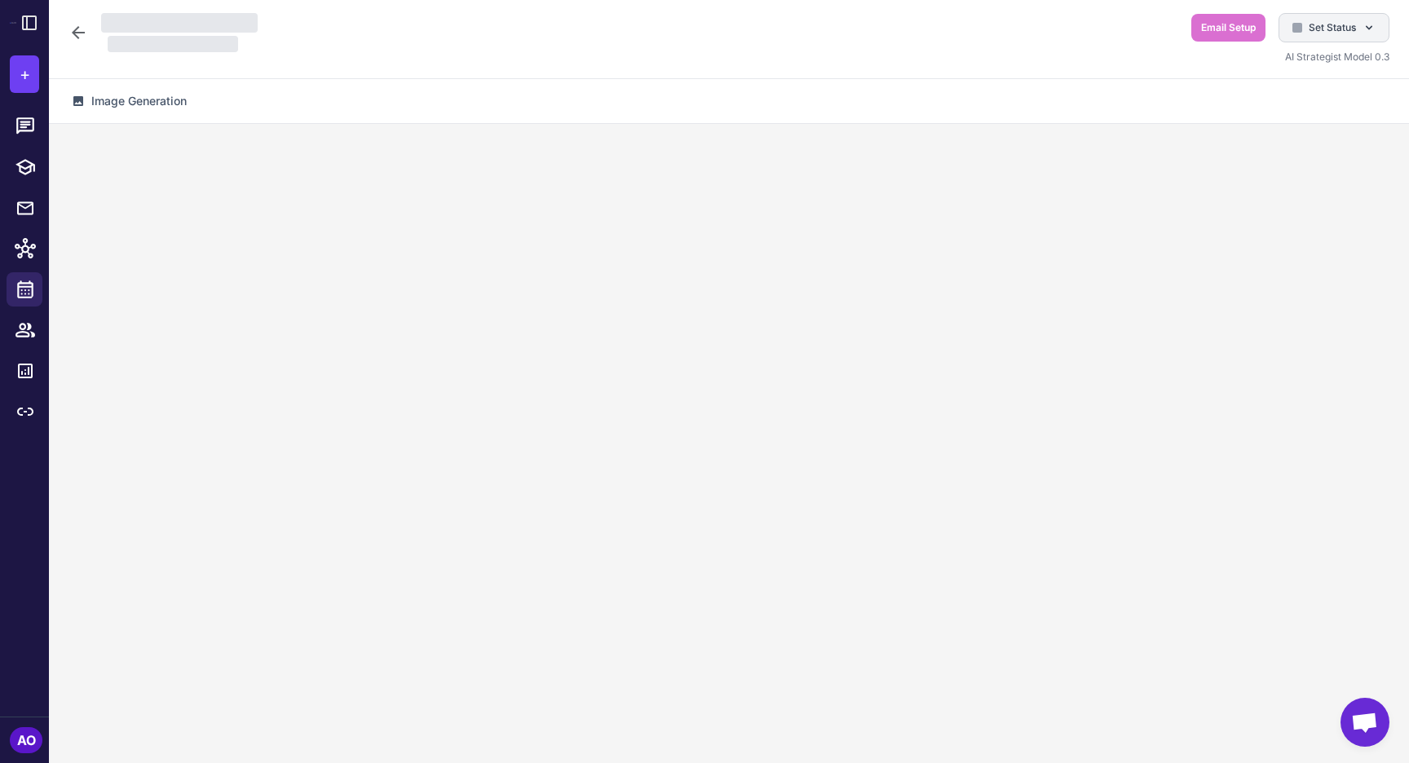
click at [1317, 30] on span "Set Status" at bounding box center [1331, 27] width 47 height 15
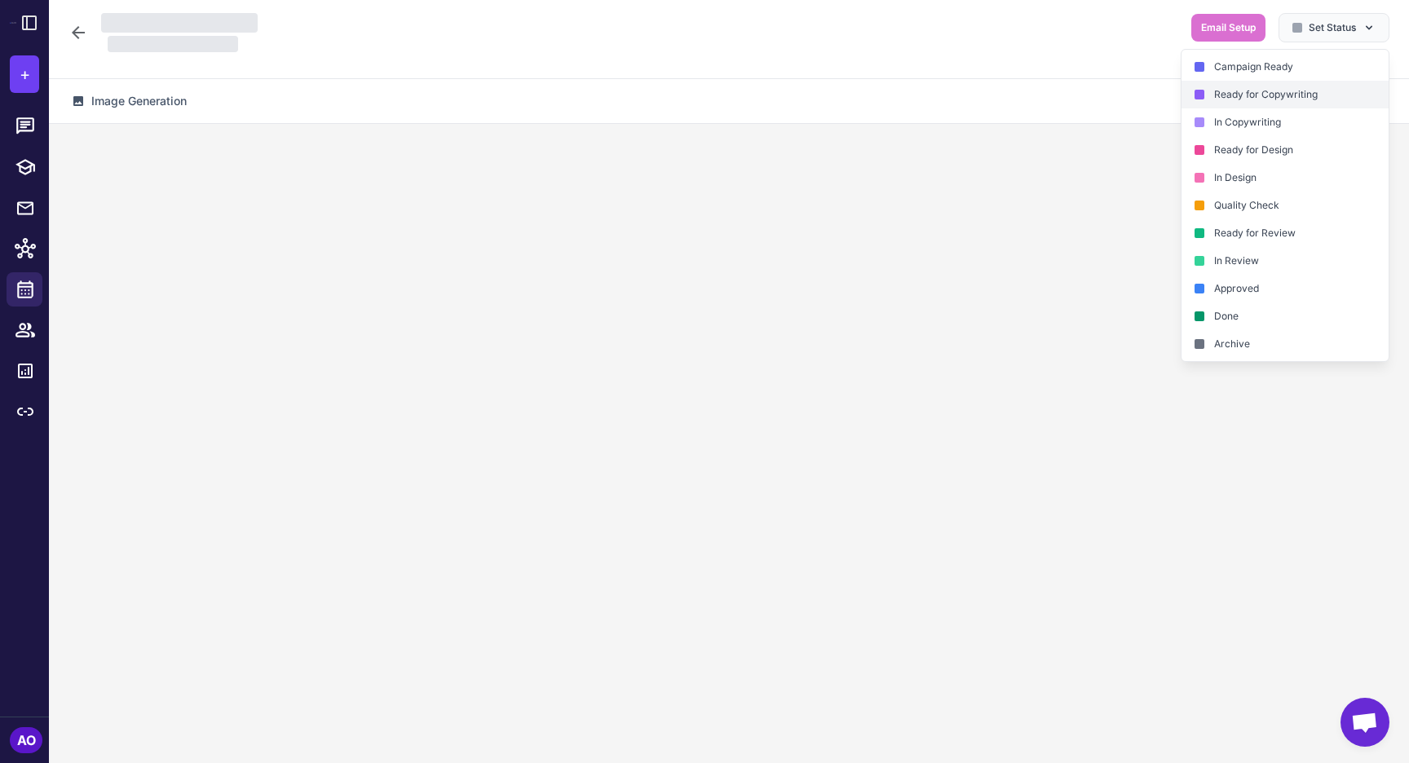
click at [1272, 94] on div "Ready for Copywriting" at bounding box center [1284, 95] width 207 height 28
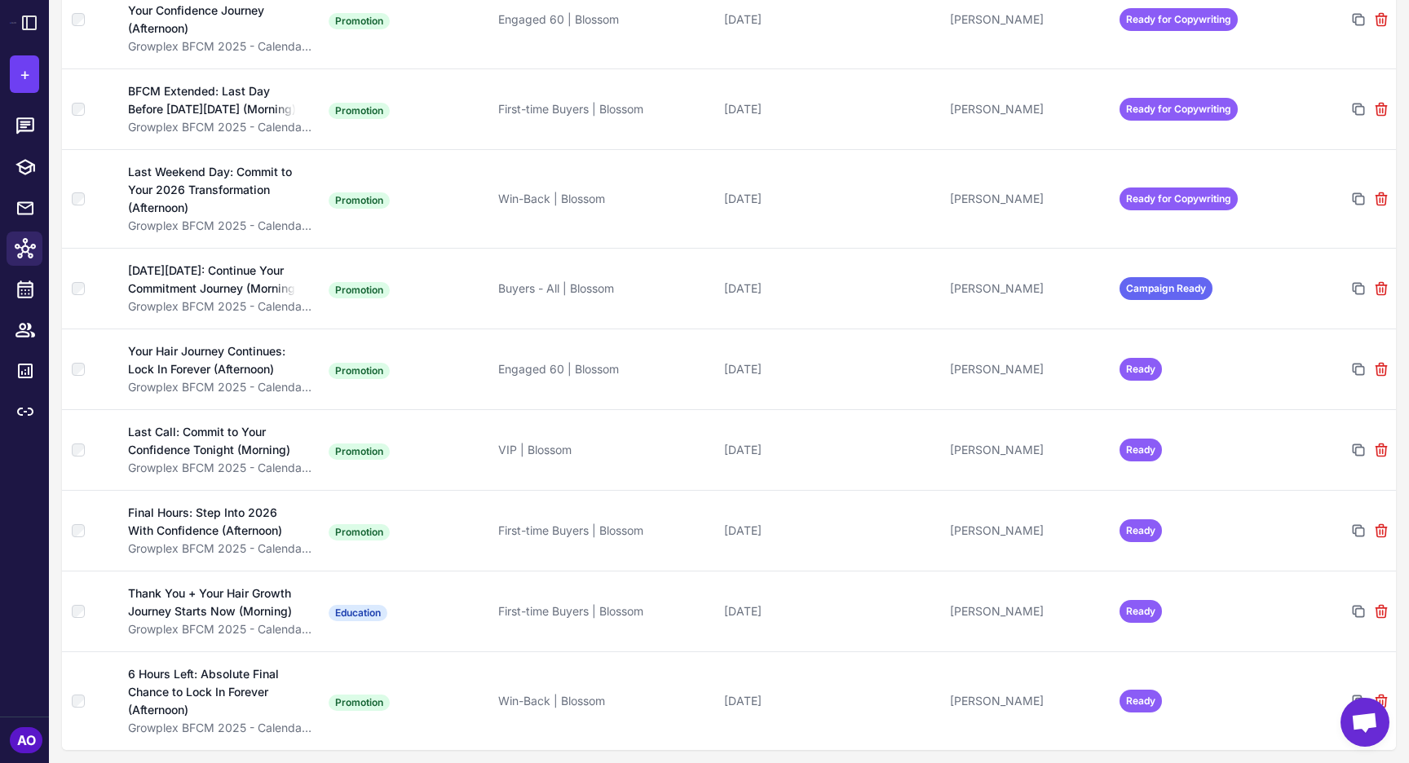
scroll to position [2930, 0]
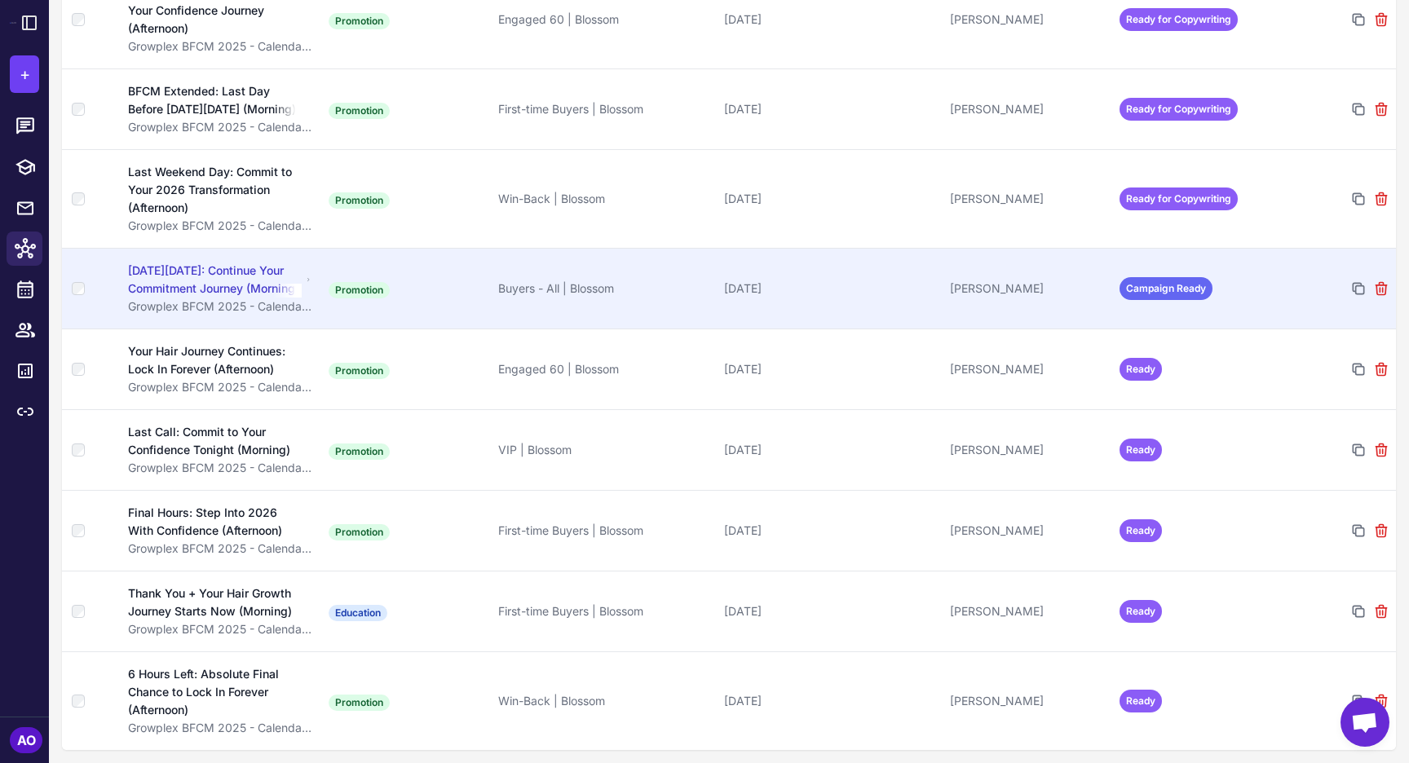
click at [1061, 298] on td "[PERSON_NAME]" at bounding box center [1028, 288] width 170 height 81
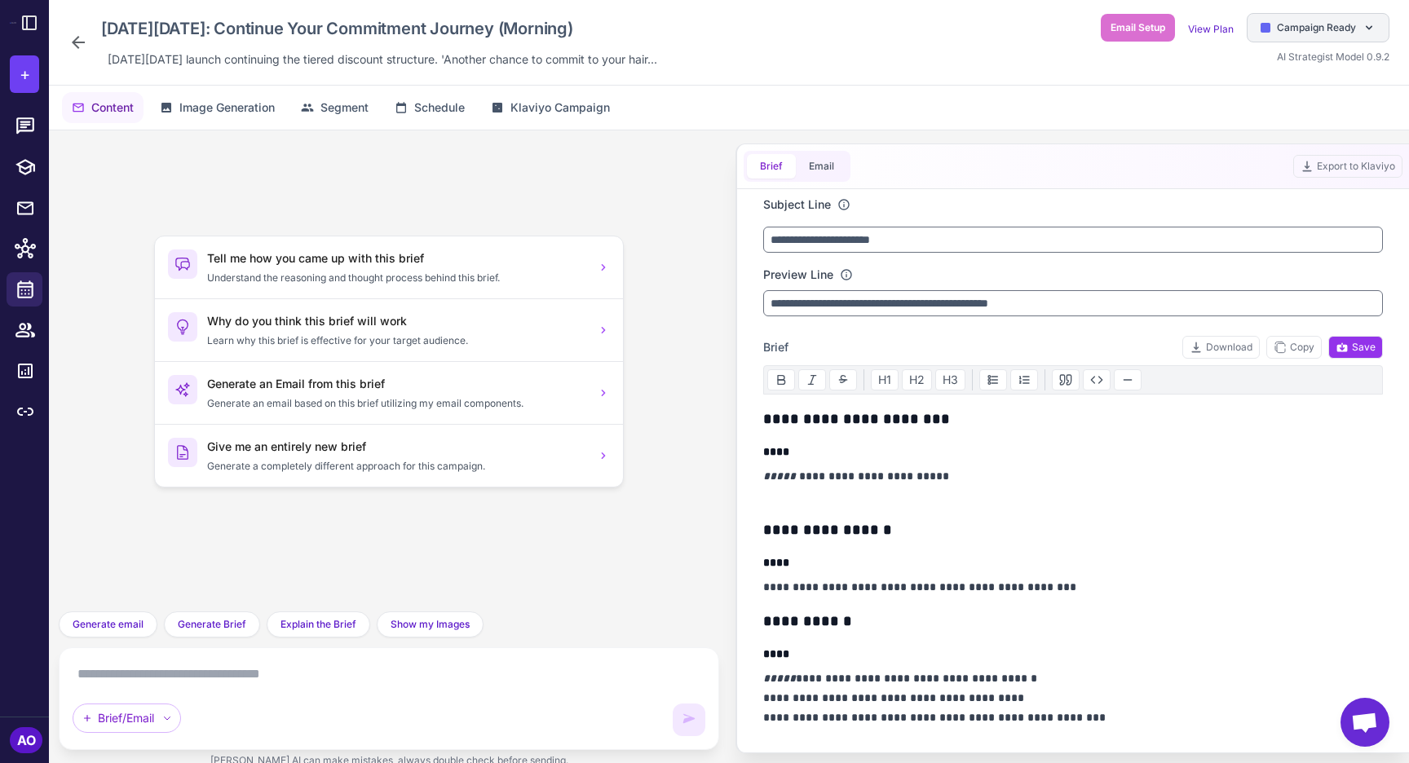
click at [1340, 26] on span "Campaign Ready" at bounding box center [1316, 27] width 79 height 15
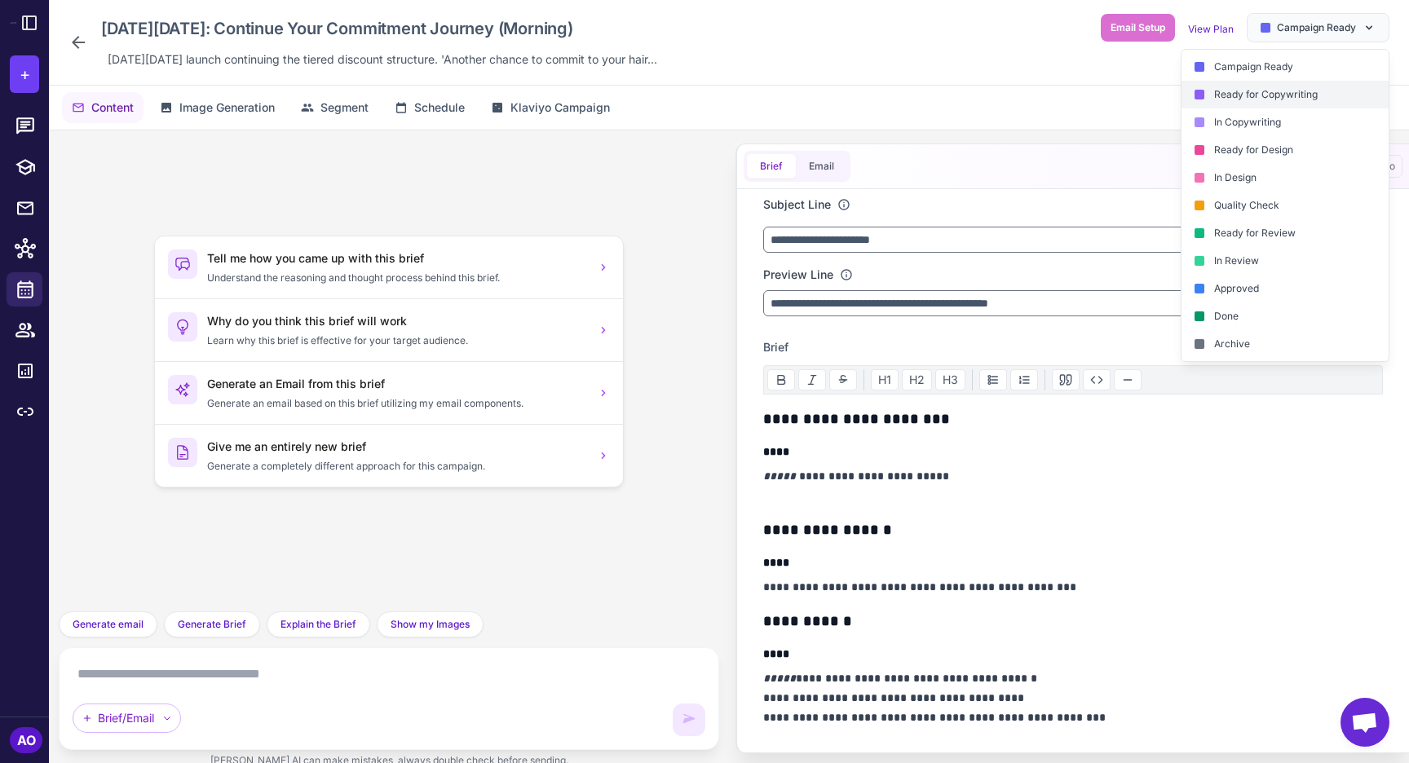
click at [1281, 96] on div "Ready for Copywriting" at bounding box center [1284, 95] width 207 height 28
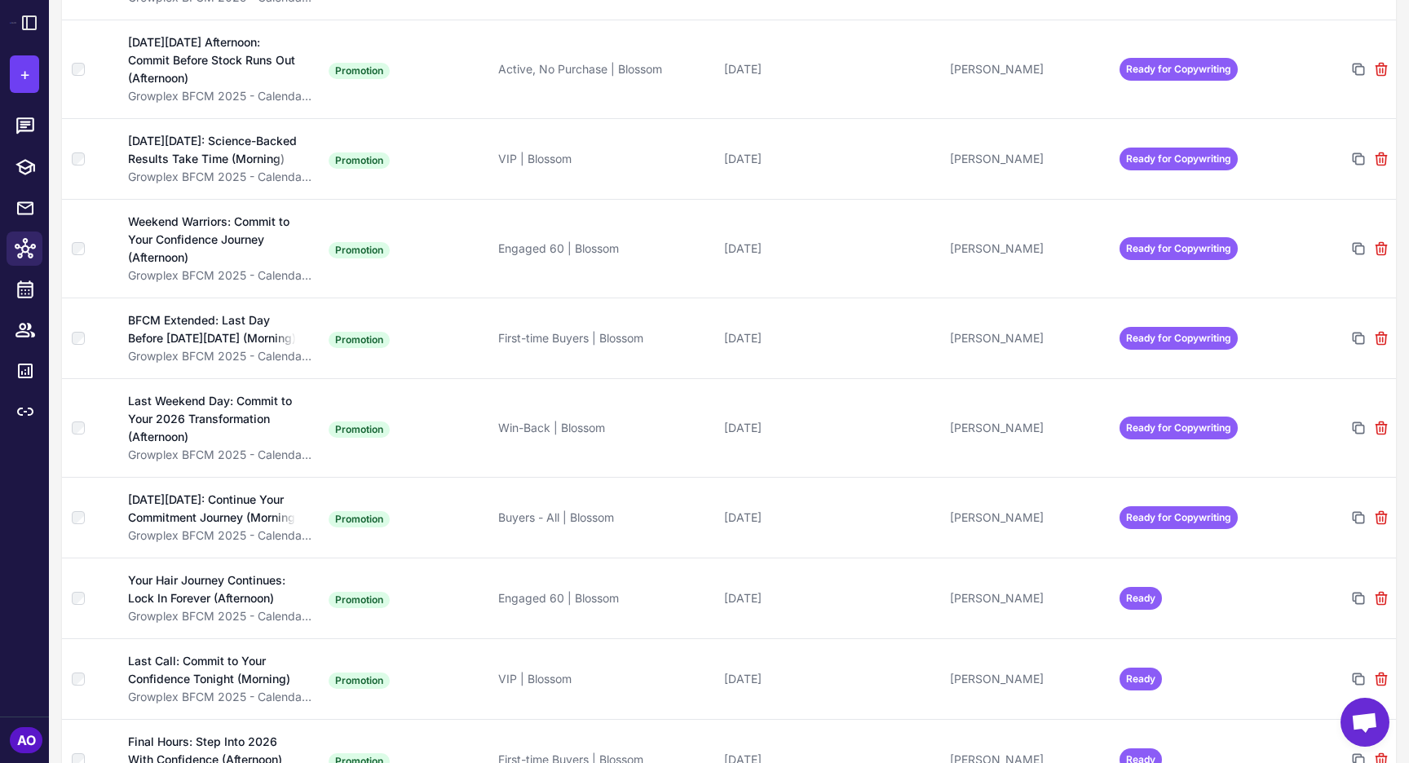
scroll to position [2930, 0]
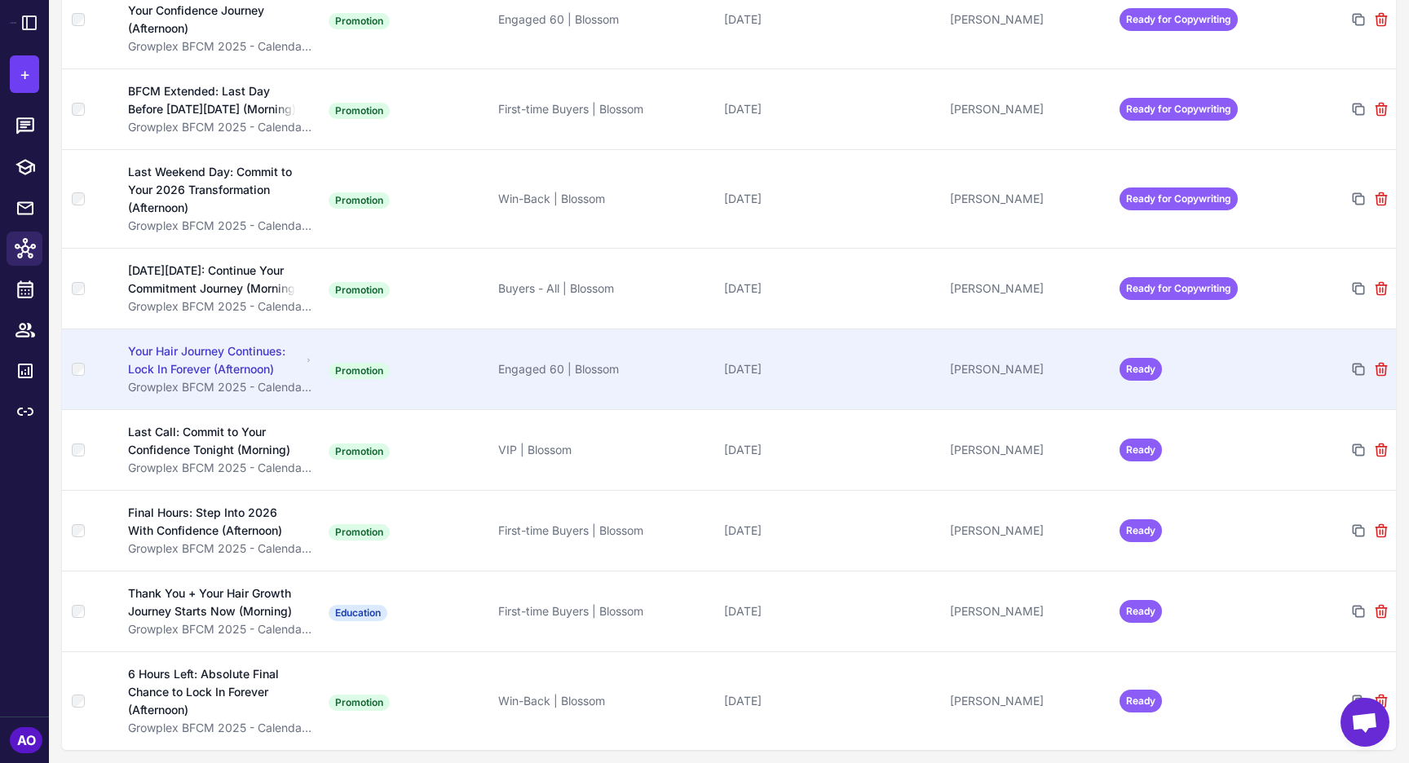
click at [1153, 343] on td "Ready" at bounding box center [1198, 369] width 170 height 81
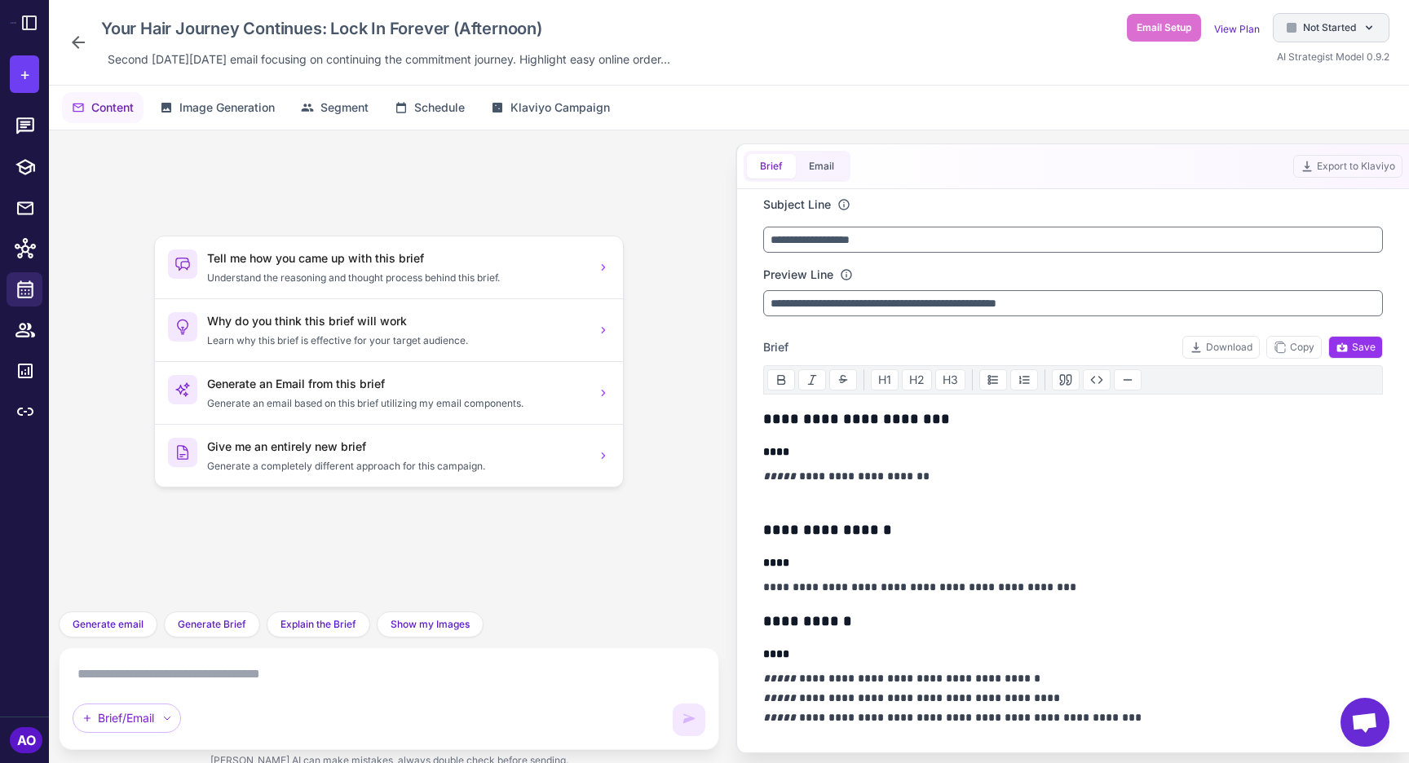
click at [1339, 26] on span "Not Started" at bounding box center [1329, 27] width 53 height 15
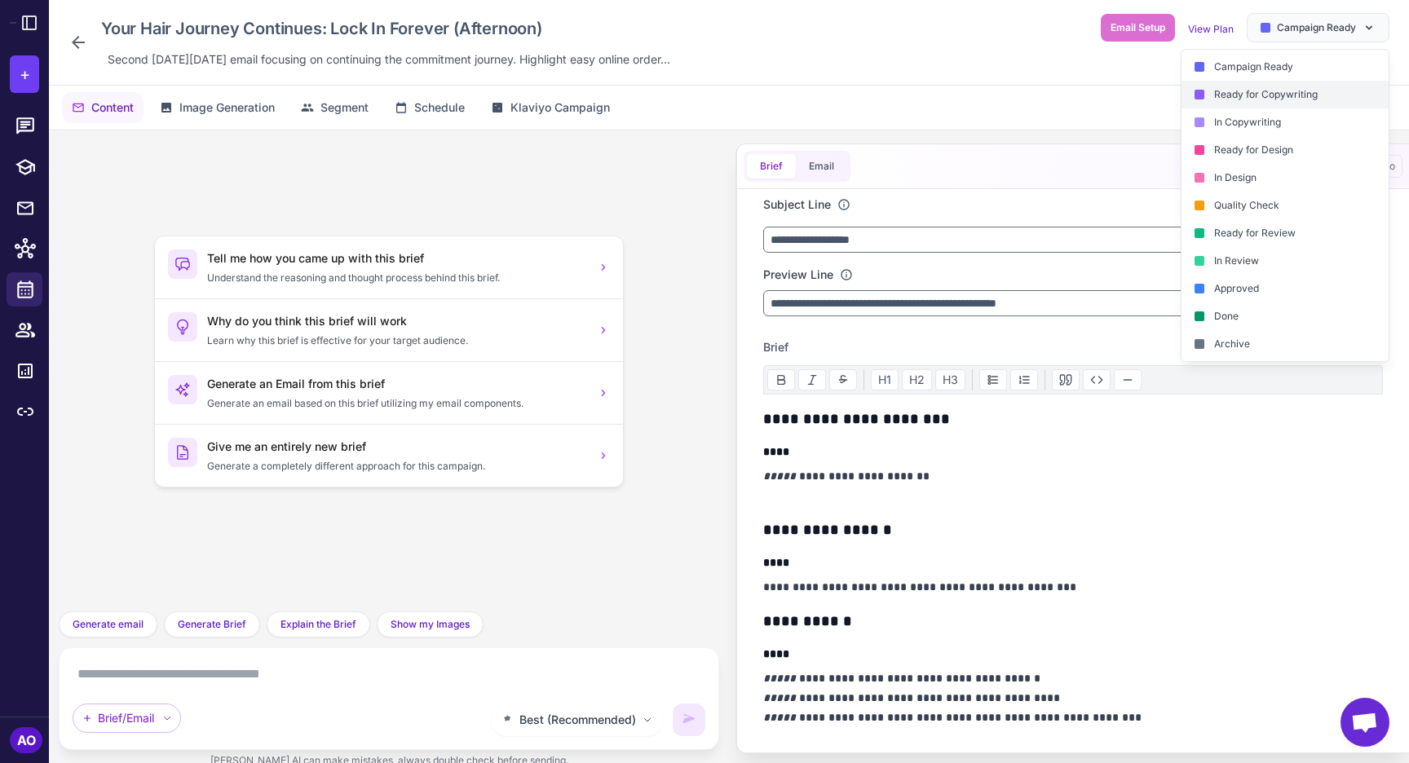
click at [1272, 84] on div "Ready for Copywriting" at bounding box center [1284, 95] width 207 height 28
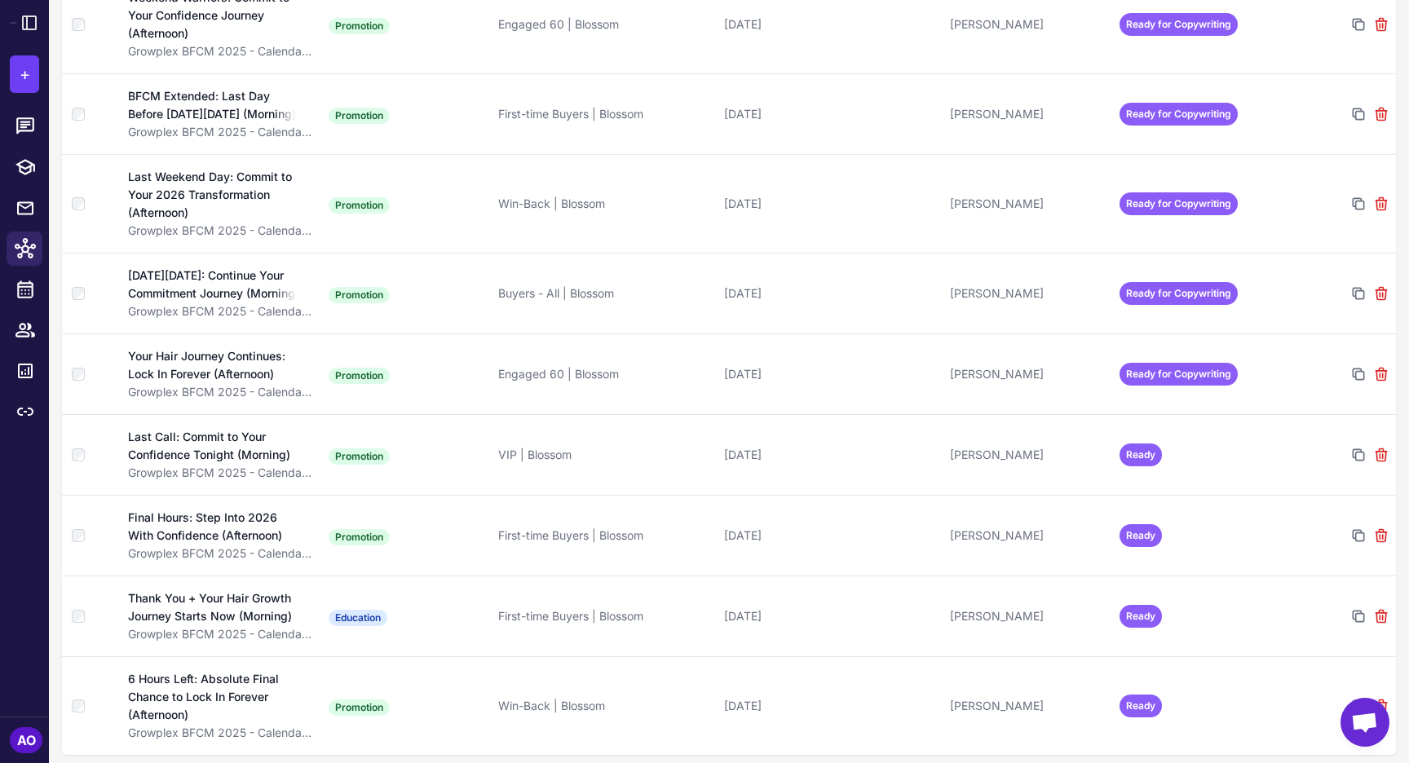
scroll to position [2930, 0]
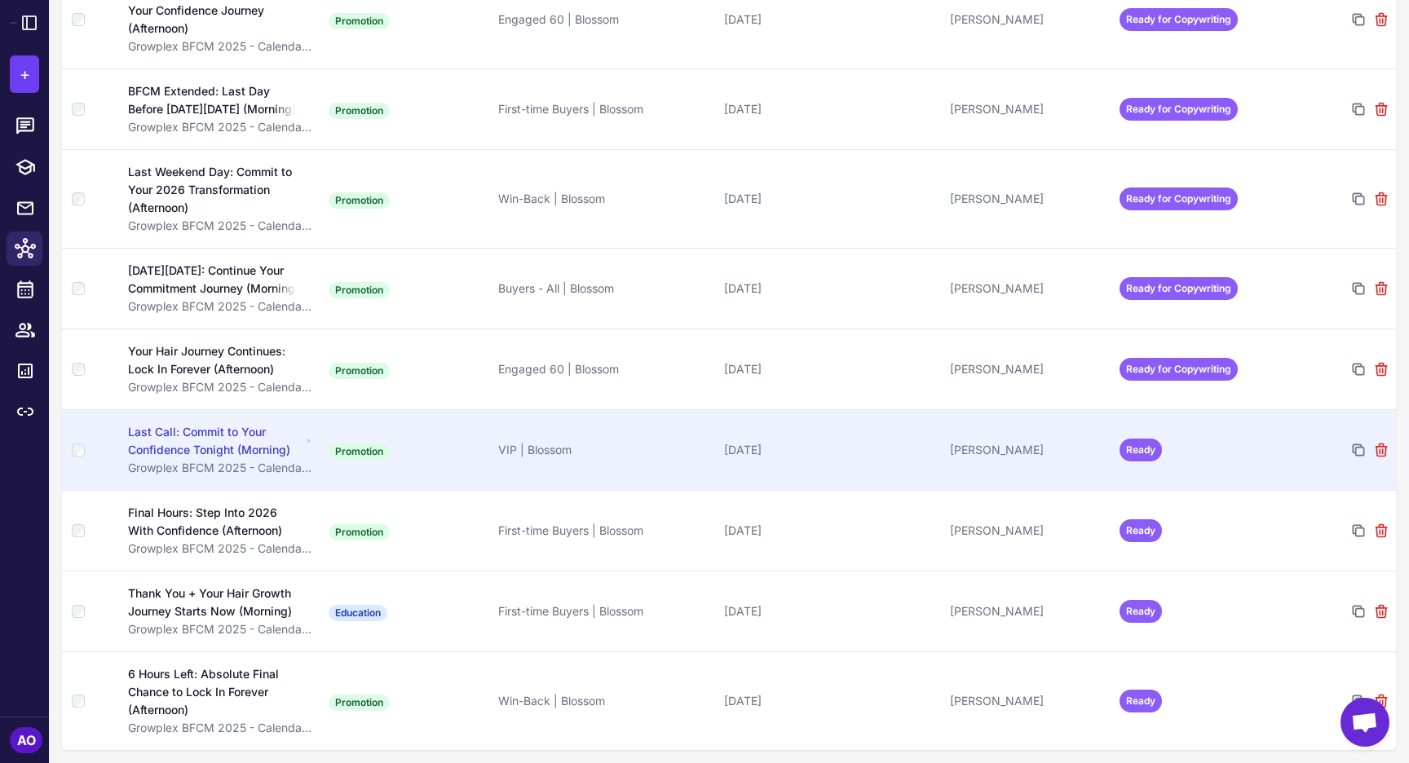
click at [1140, 434] on td "Ready" at bounding box center [1198, 449] width 170 height 81
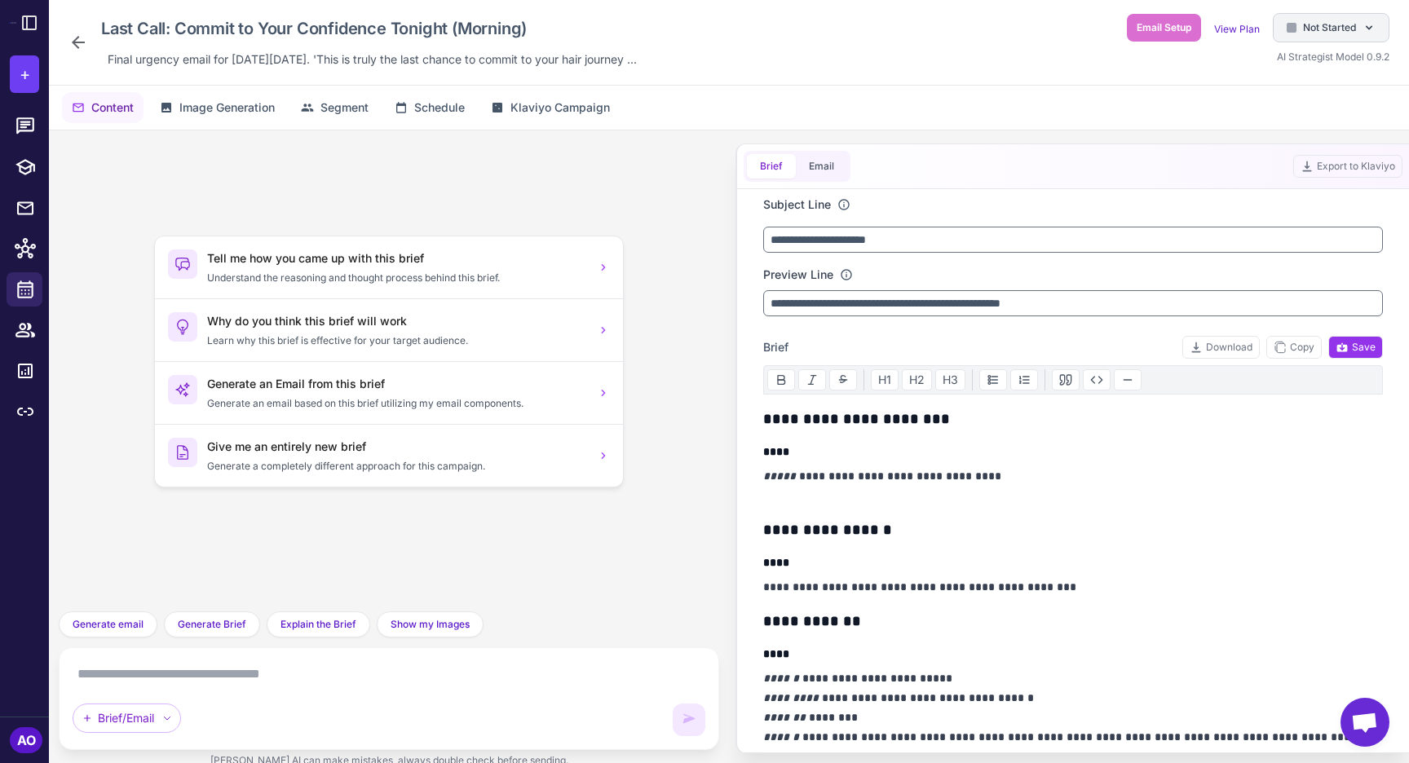
click at [1344, 29] on span "Not Started" at bounding box center [1329, 27] width 53 height 15
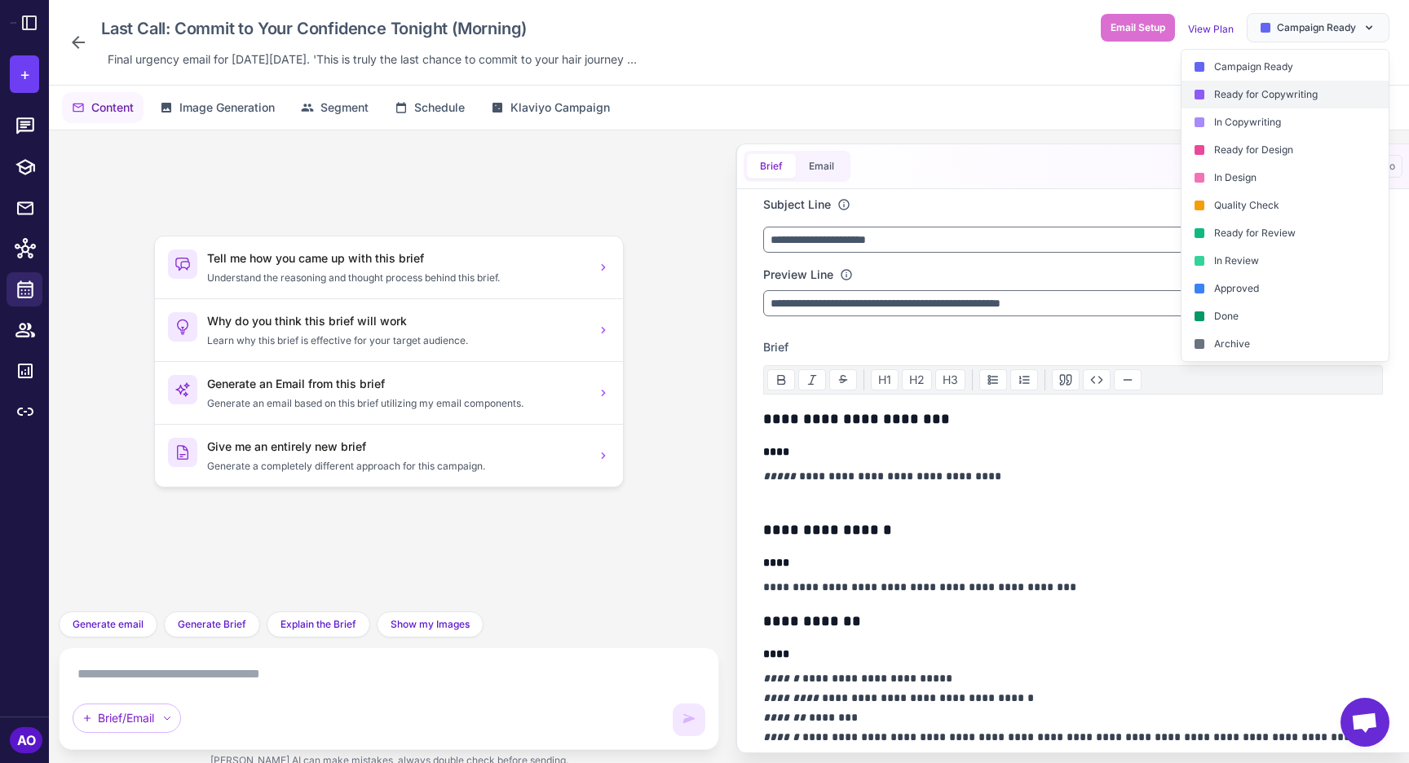
click at [1257, 100] on div "Ready for Copywriting" at bounding box center [1284, 95] width 207 height 28
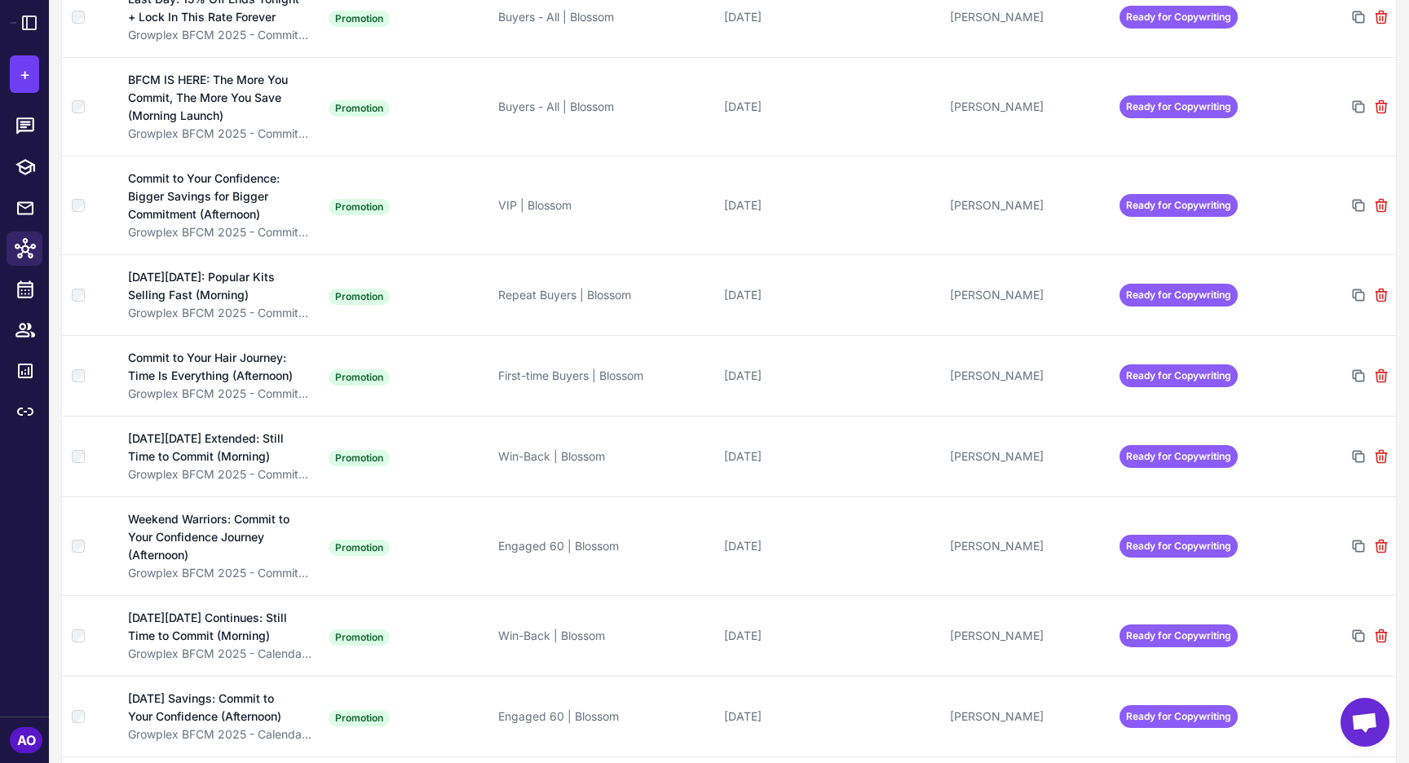
scroll to position [2930, 0]
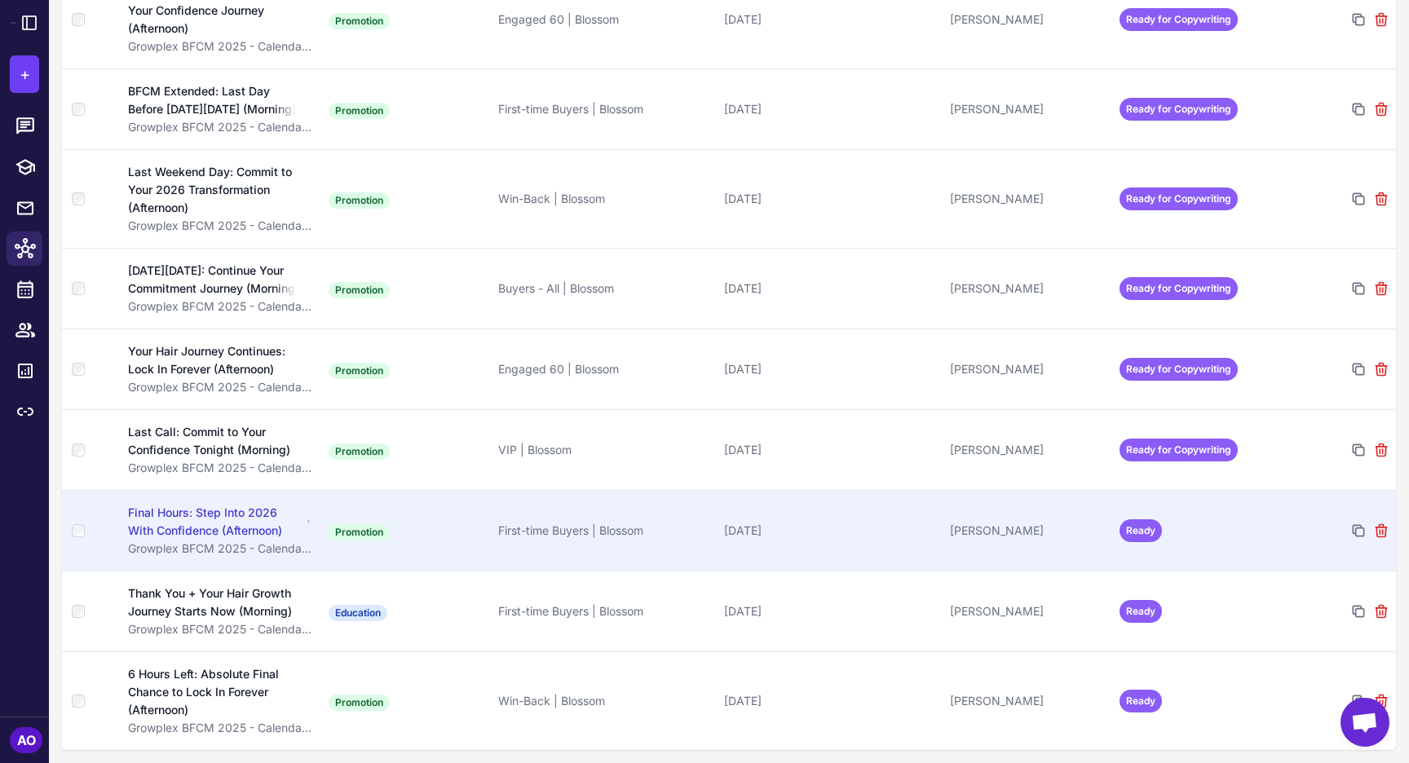
click at [1078, 523] on div "[PERSON_NAME]" at bounding box center [1028, 531] width 157 height 18
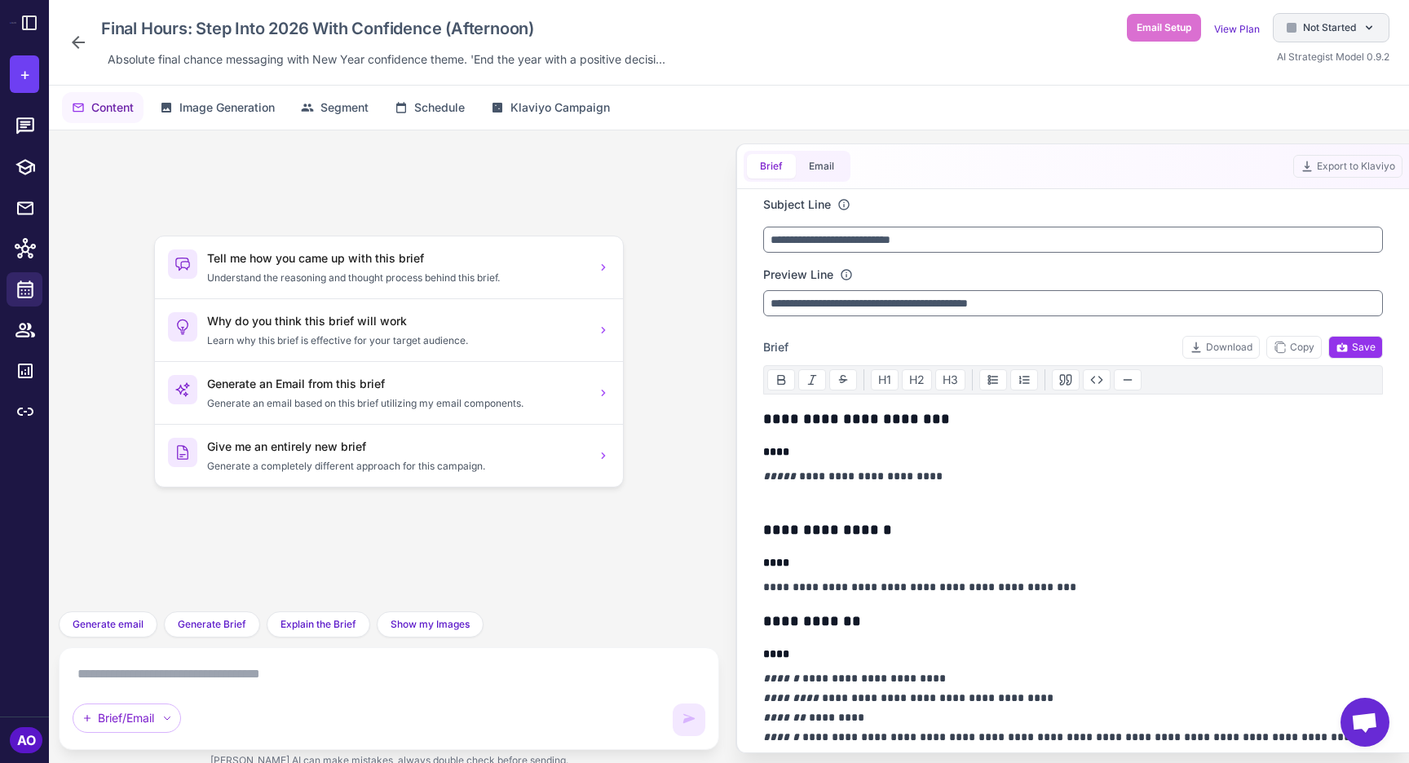
click at [1306, 26] on span "Not Started" at bounding box center [1329, 27] width 53 height 15
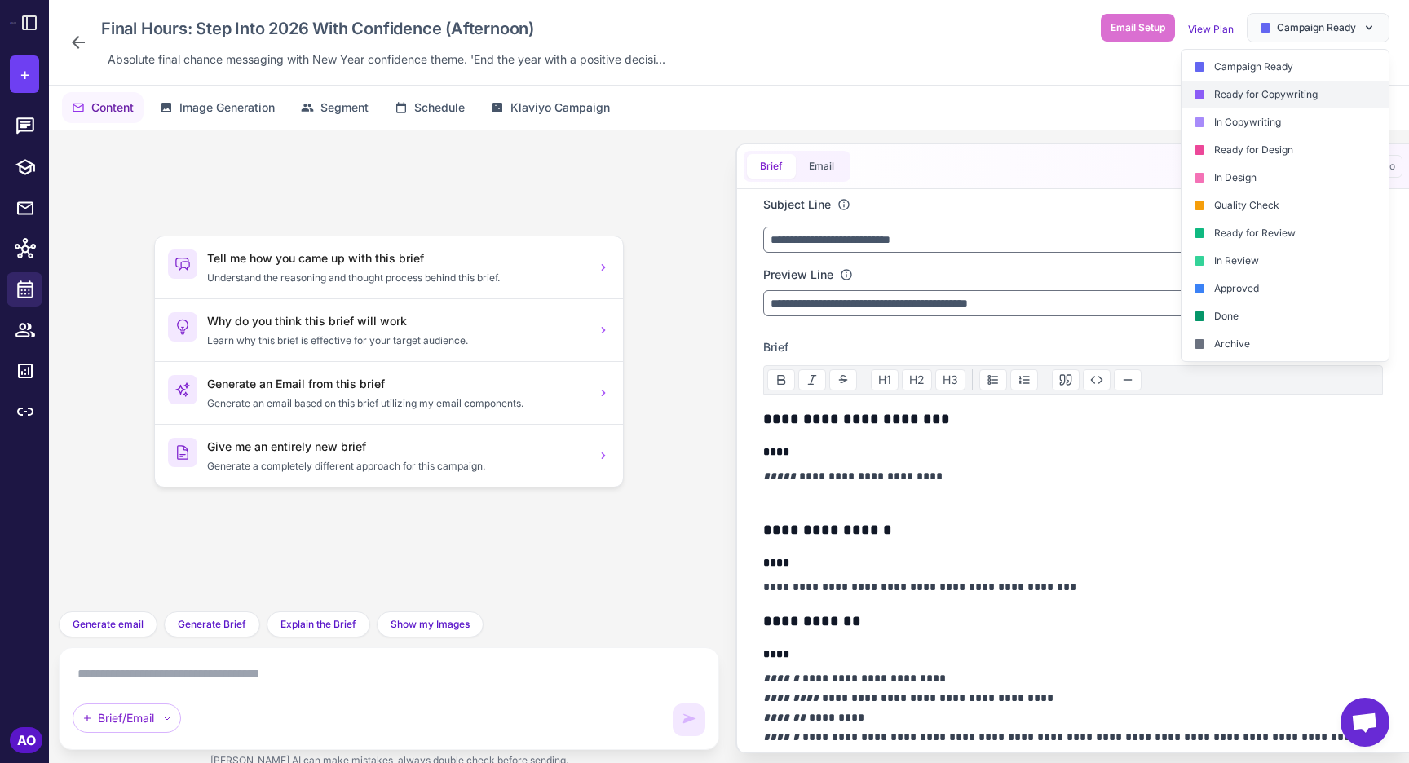
click at [1268, 92] on div "Ready for Copywriting" at bounding box center [1284, 95] width 207 height 28
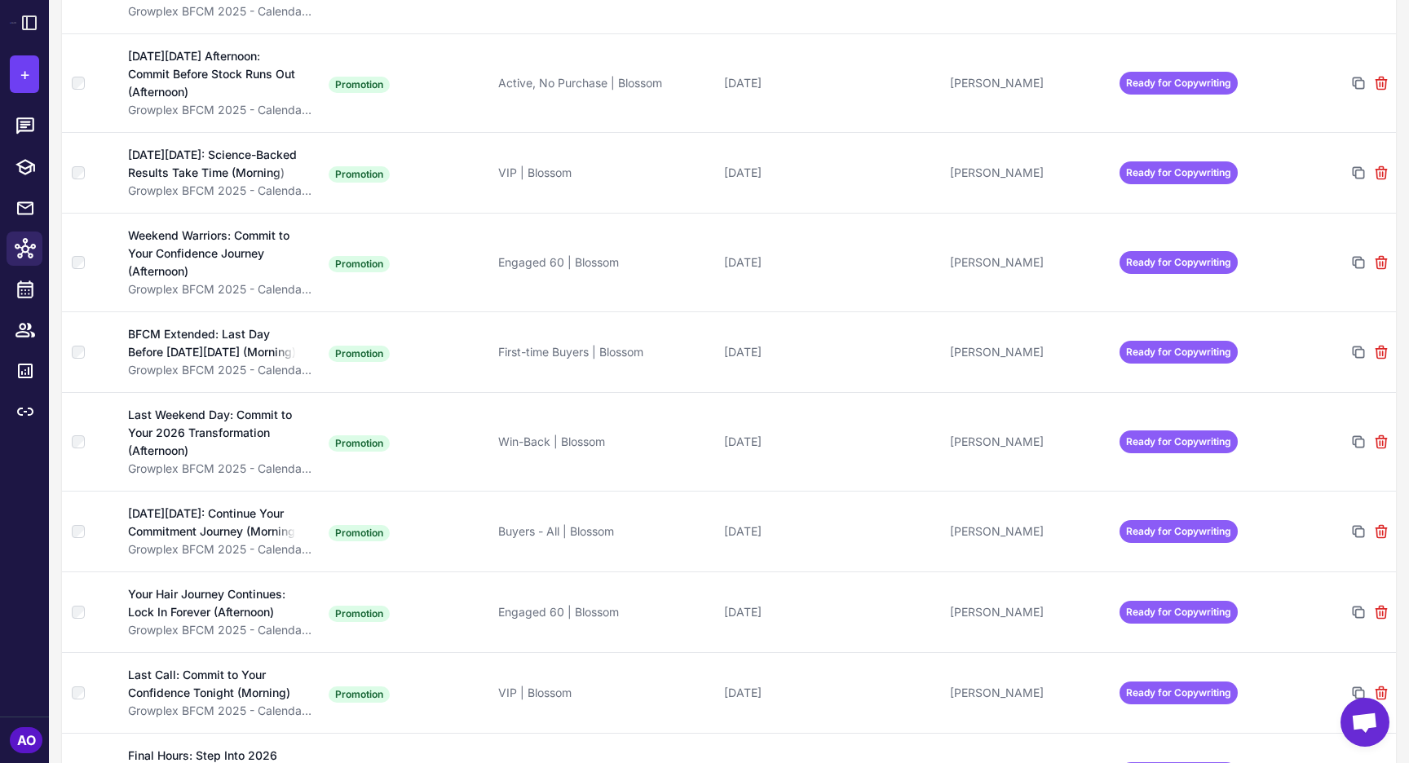
scroll to position [2930, 0]
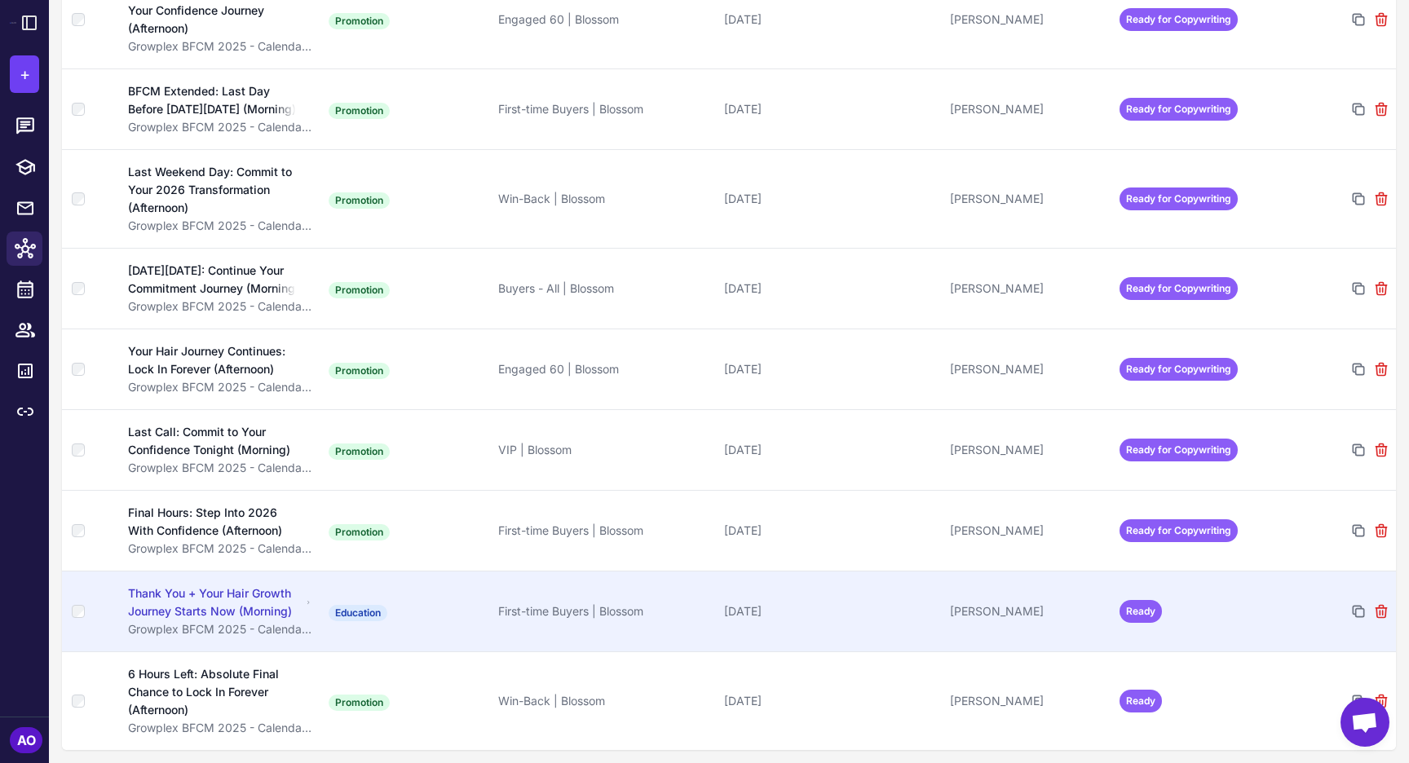
click at [1054, 589] on td "[PERSON_NAME]" at bounding box center [1028, 611] width 170 height 81
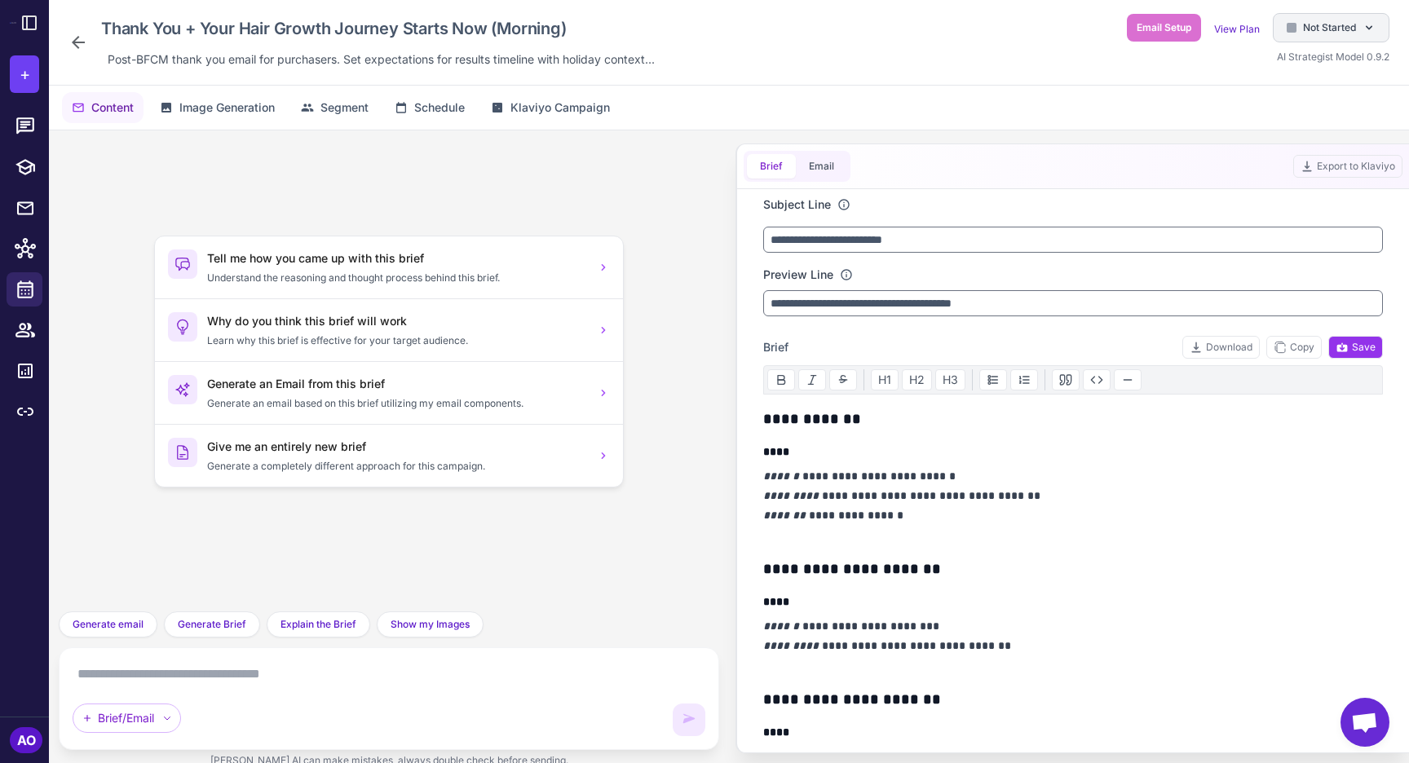
click at [1336, 27] on span "Not Started" at bounding box center [1329, 27] width 53 height 15
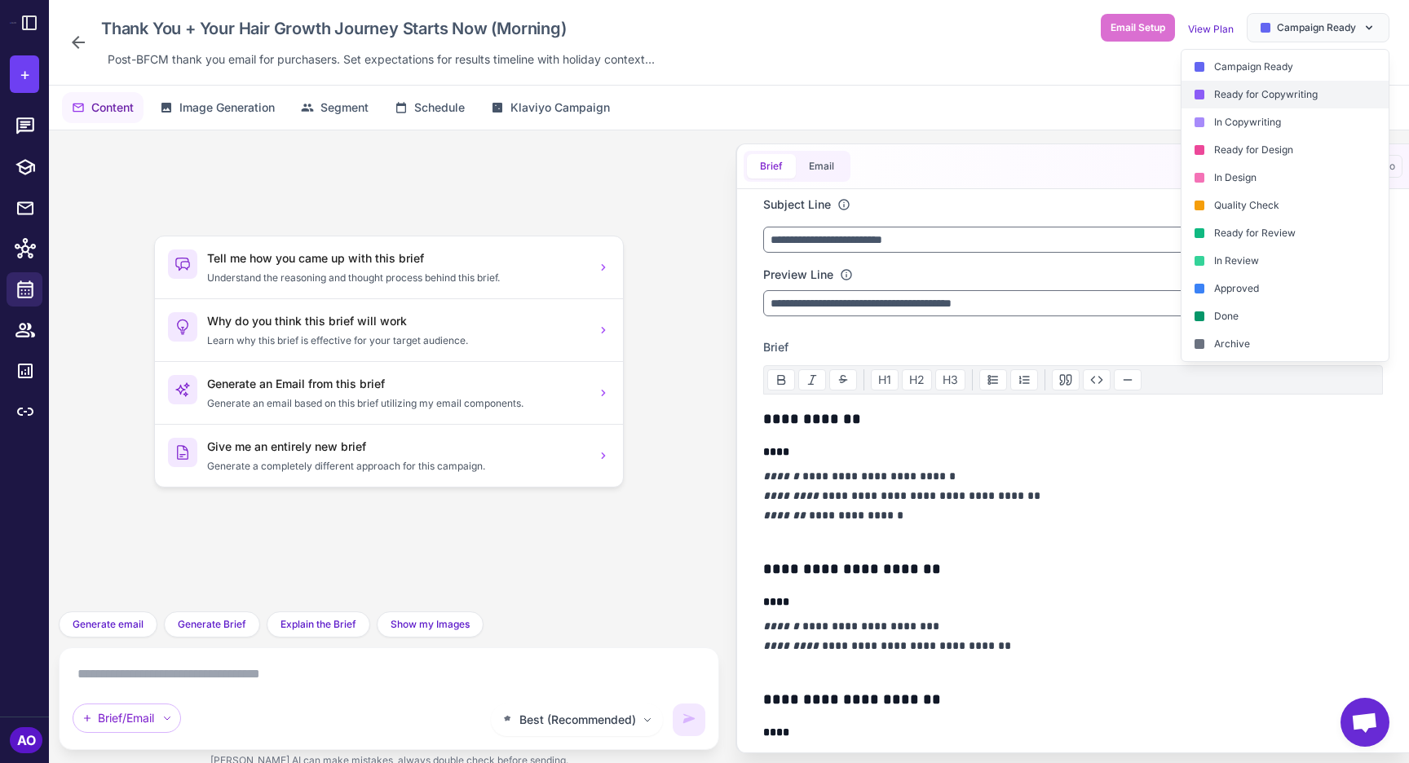
click at [1277, 84] on div "Ready for Copywriting" at bounding box center [1284, 95] width 207 height 28
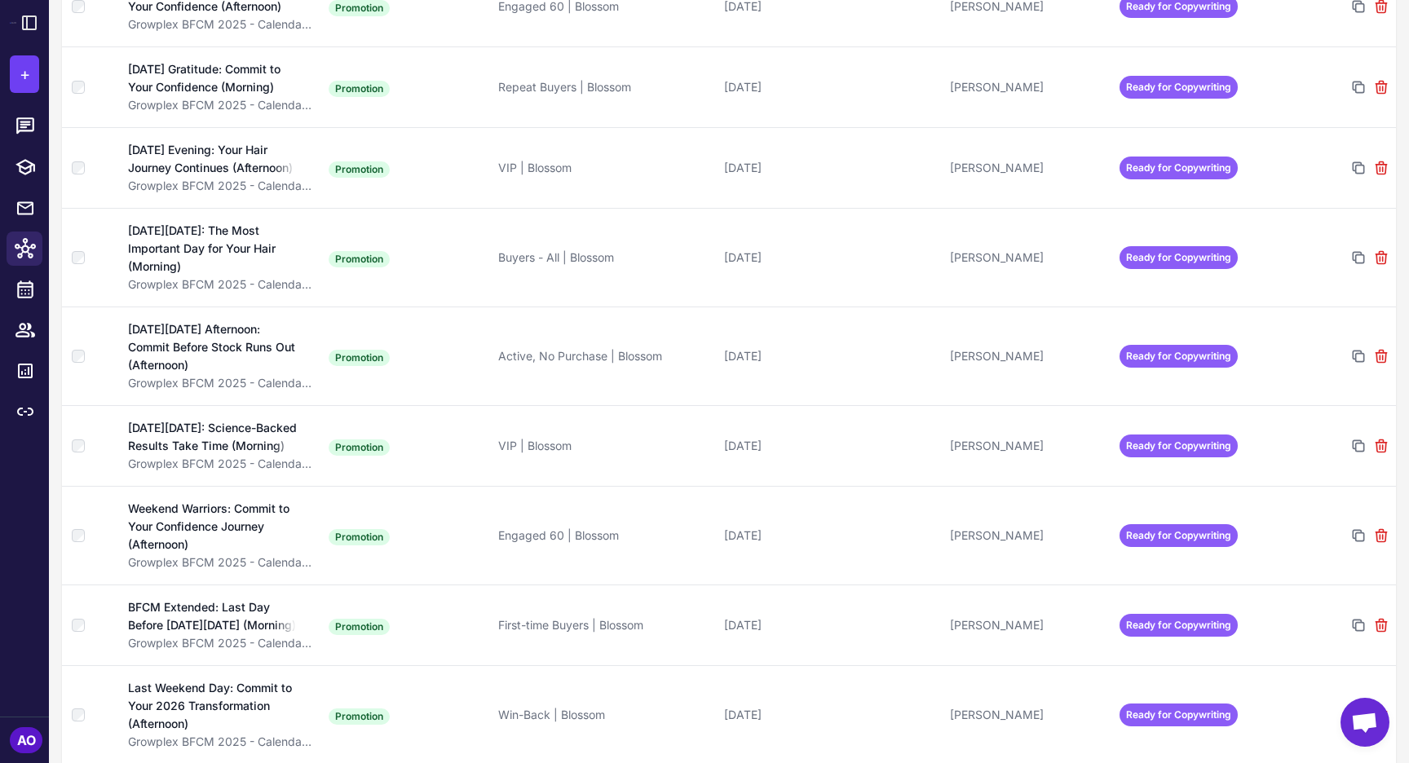
scroll to position [2930, 0]
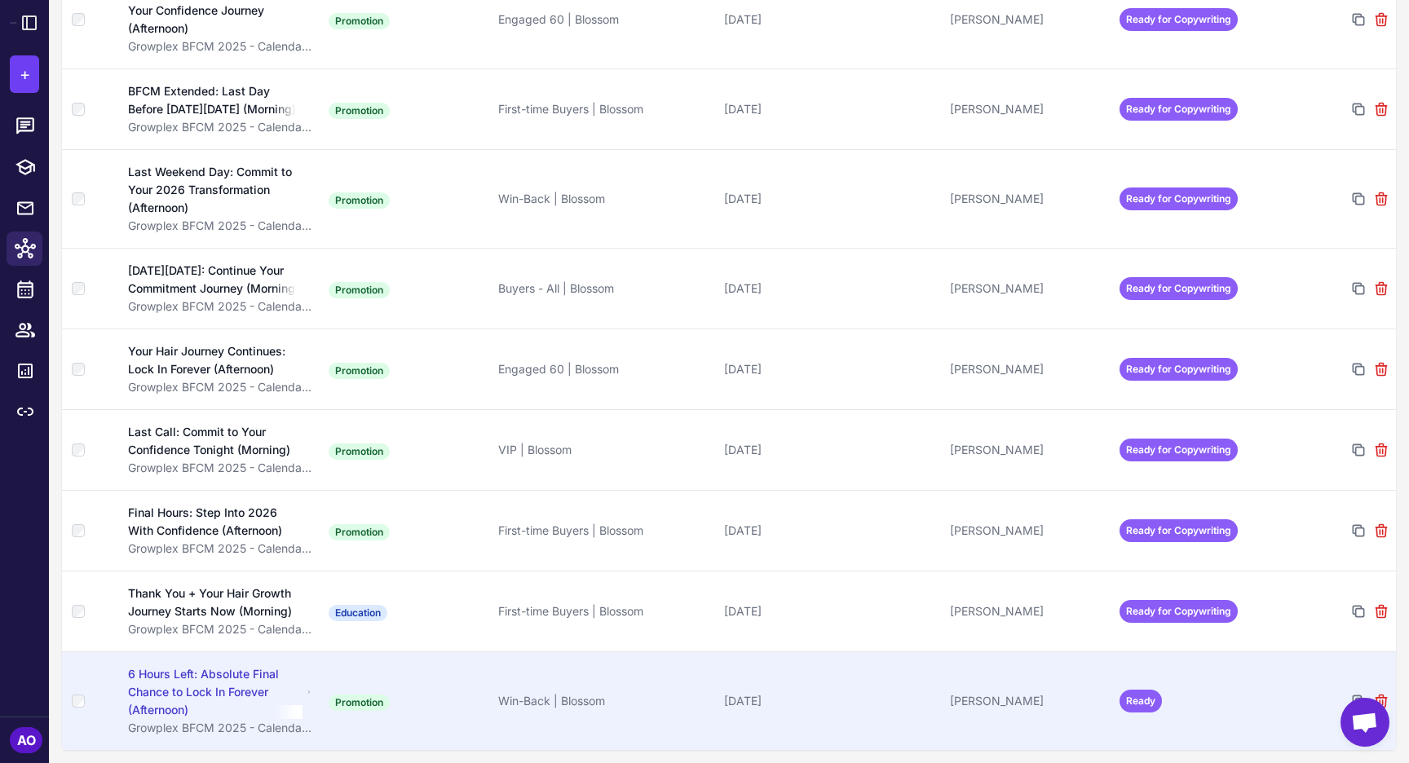
click at [1021, 684] on td "[PERSON_NAME]" at bounding box center [1028, 700] width 170 height 99
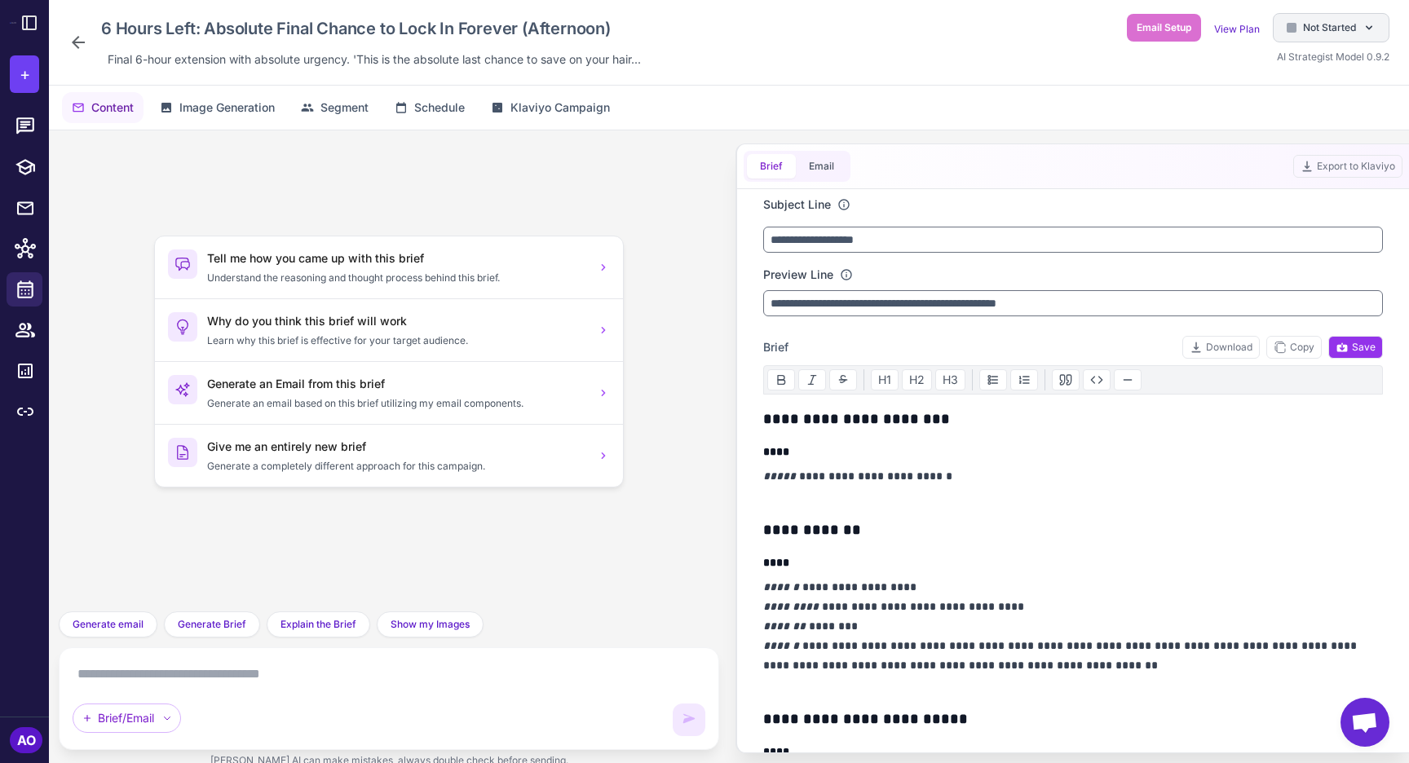
click at [1324, 29] on span "Not Started" at bounding box center [1329, 27] width 53 height 15
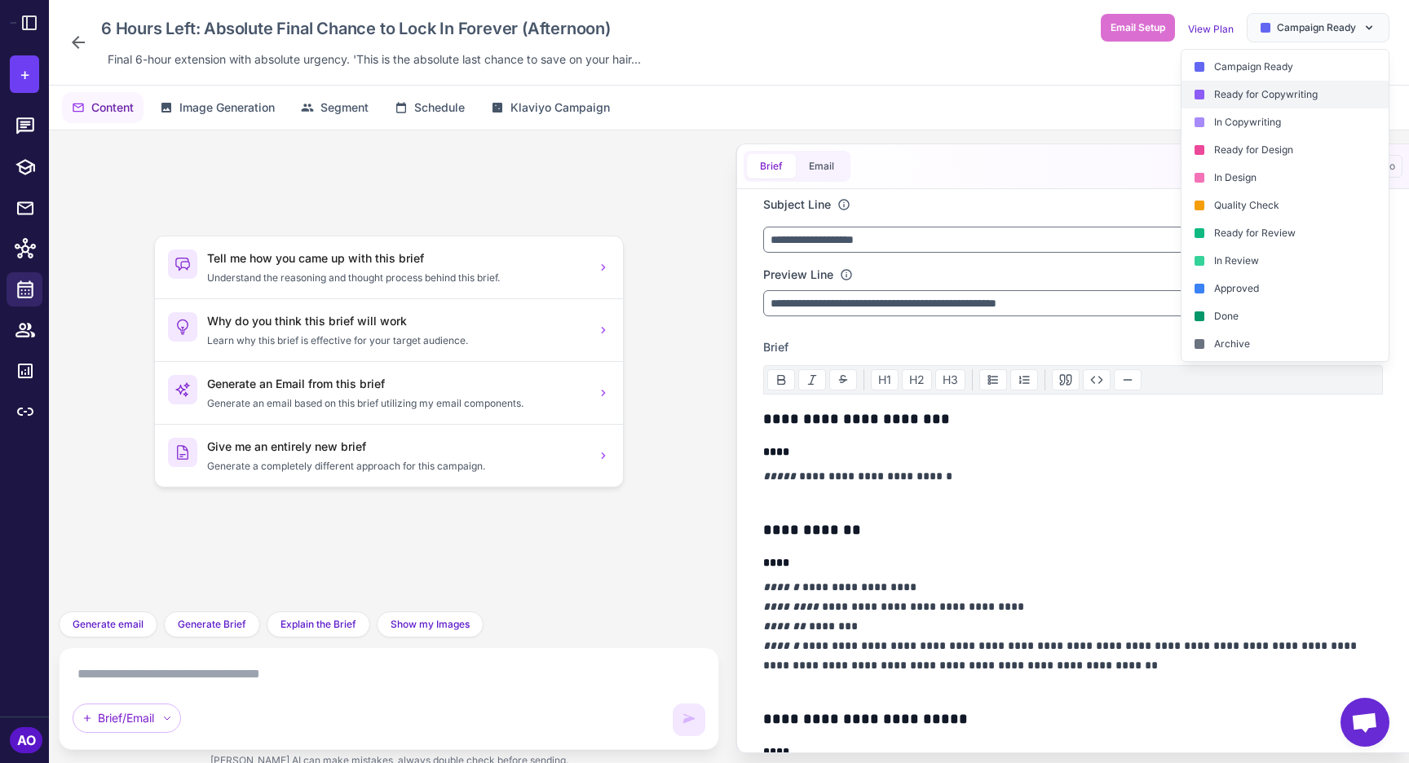
click at [1272, 100] on div "Ready for Copywriting" at bounding box center [1284, 95] width 207 height 28
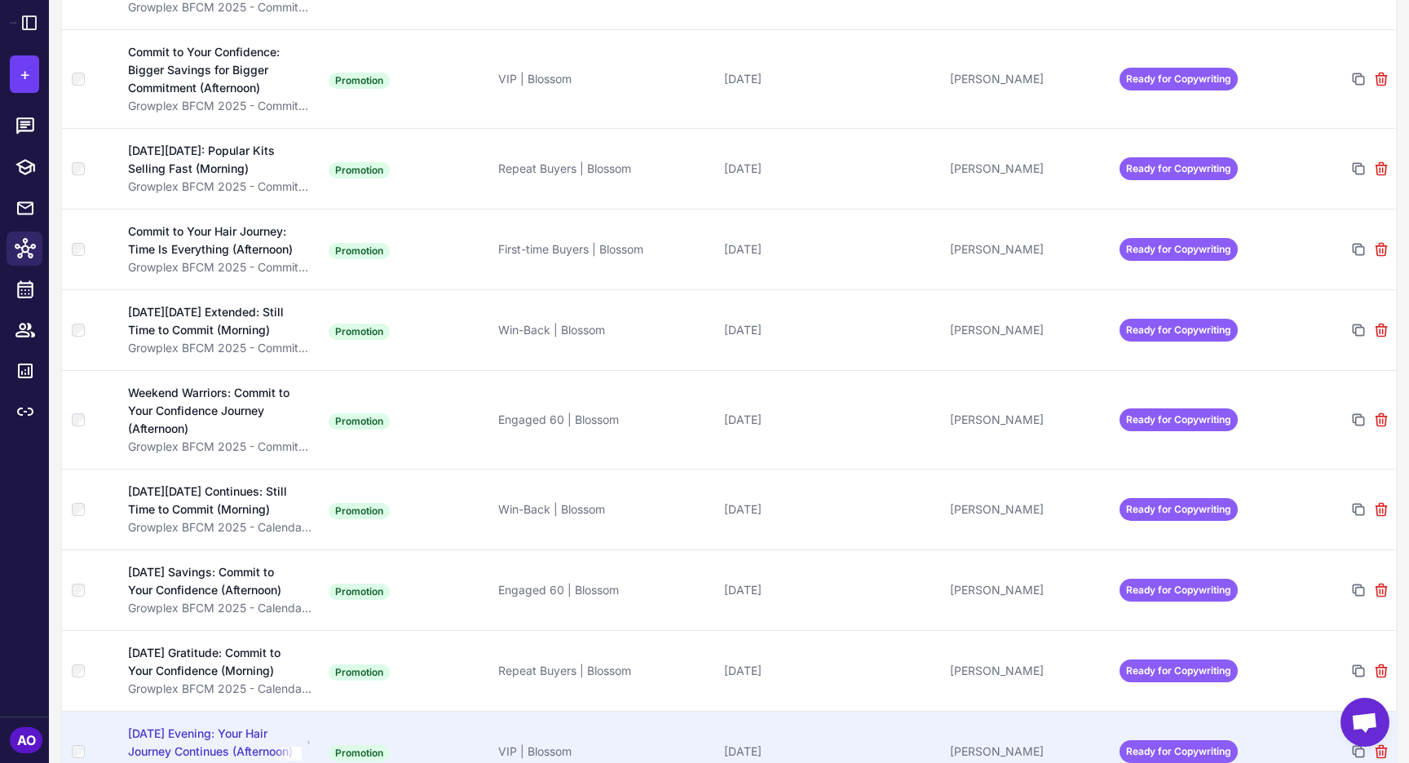
scroll to position [1744, 0]
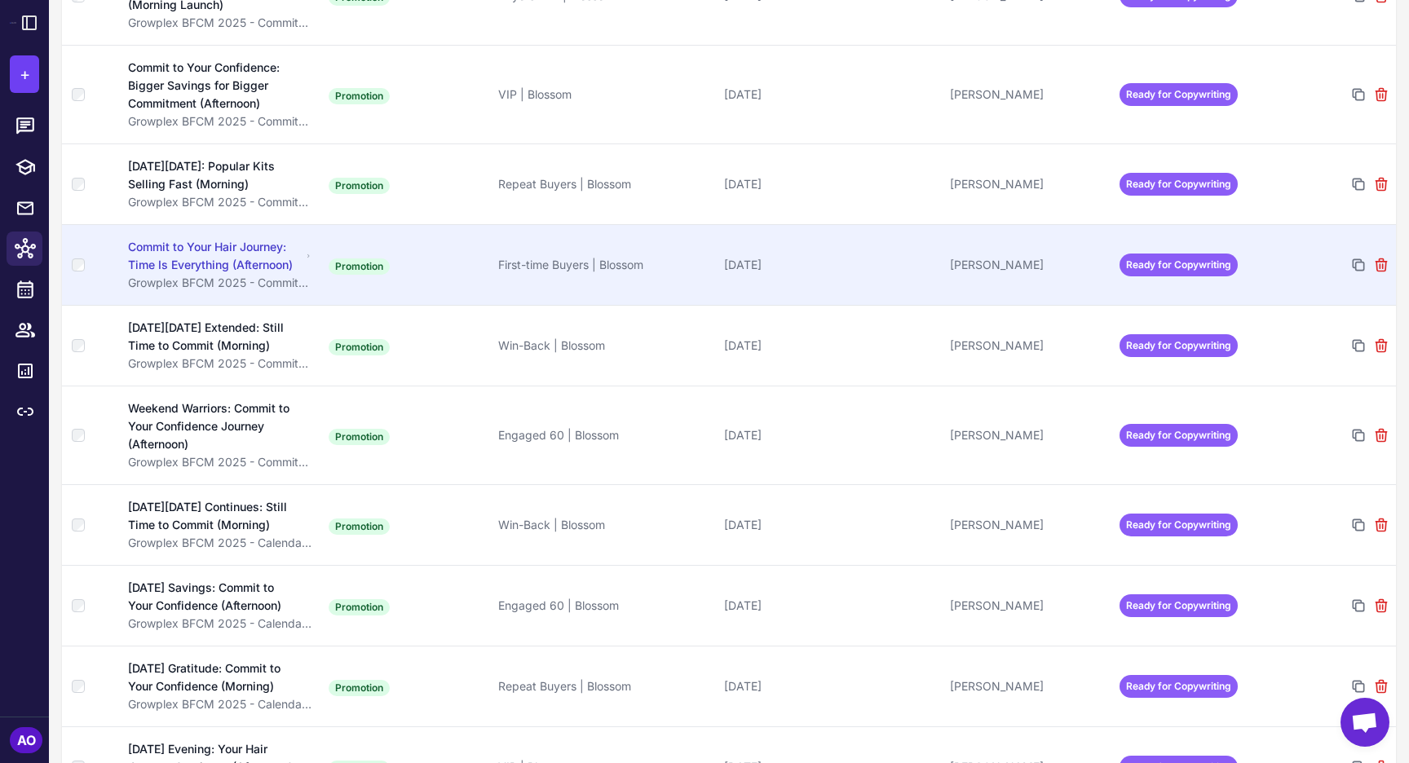
click at [648, 233] on td "First-time Buyers | Blossom" at bounding box center [605, 264] width 226 height 81
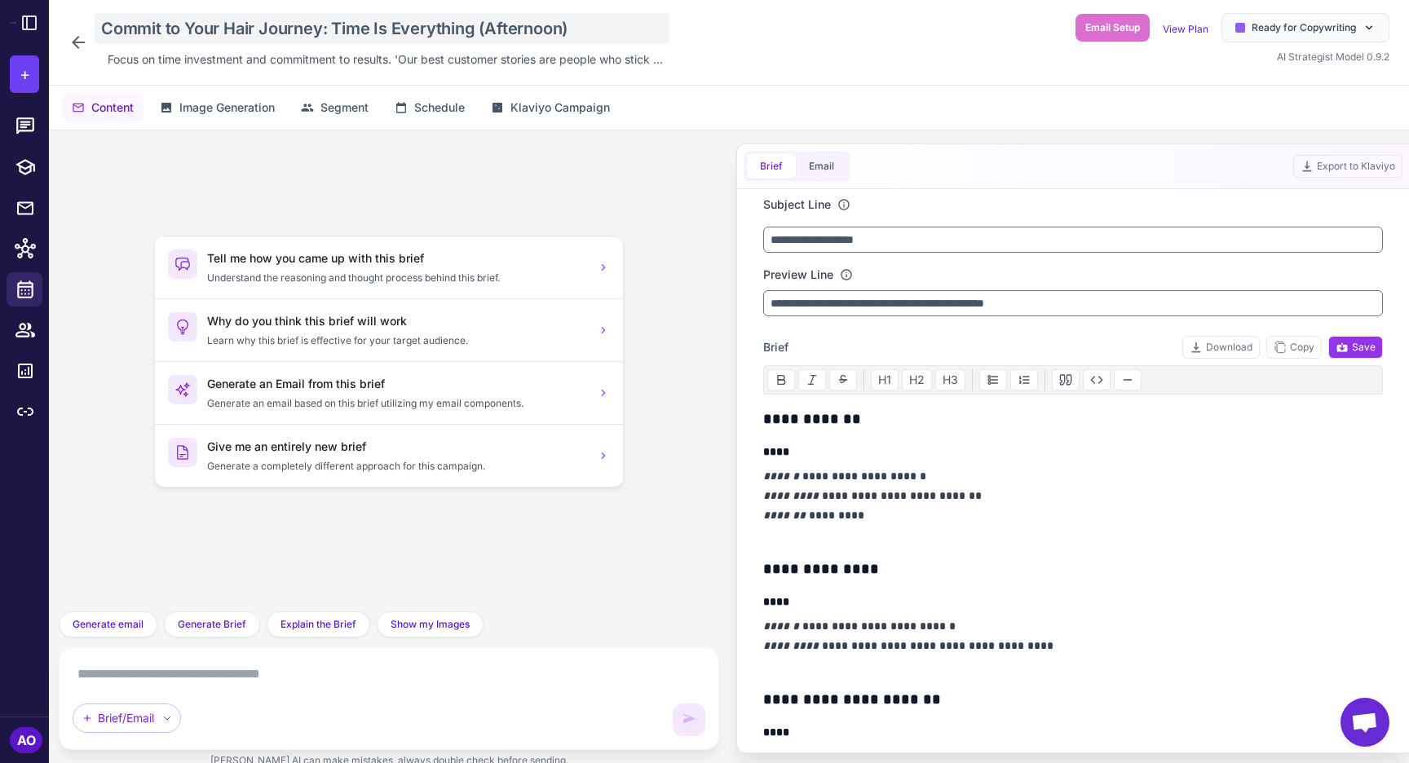
click at [408, 32] on div "Commit to Your Hair Journey: Time Is Everything (Afternoon)" at bounding box center [382, 28] width 575 height 31
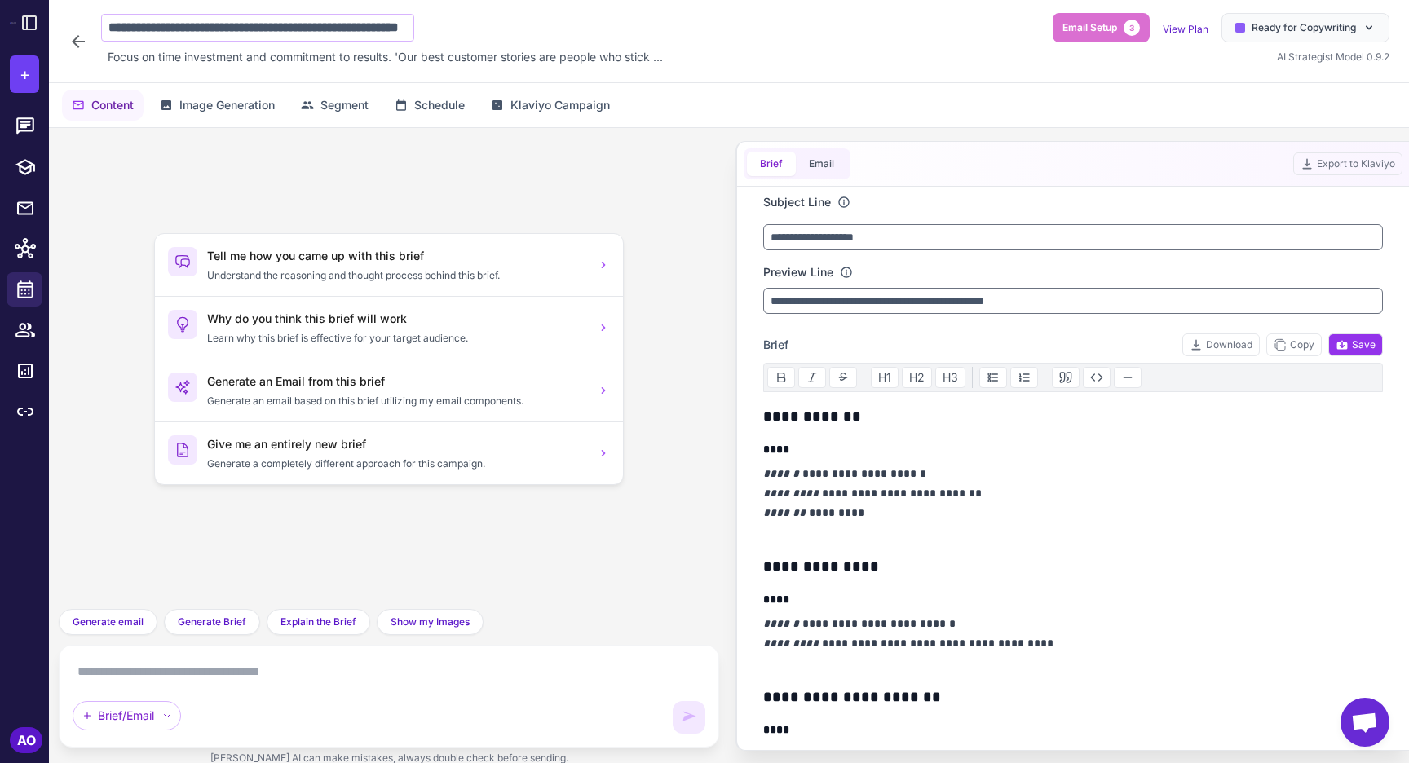
scroll to position [0, 84]
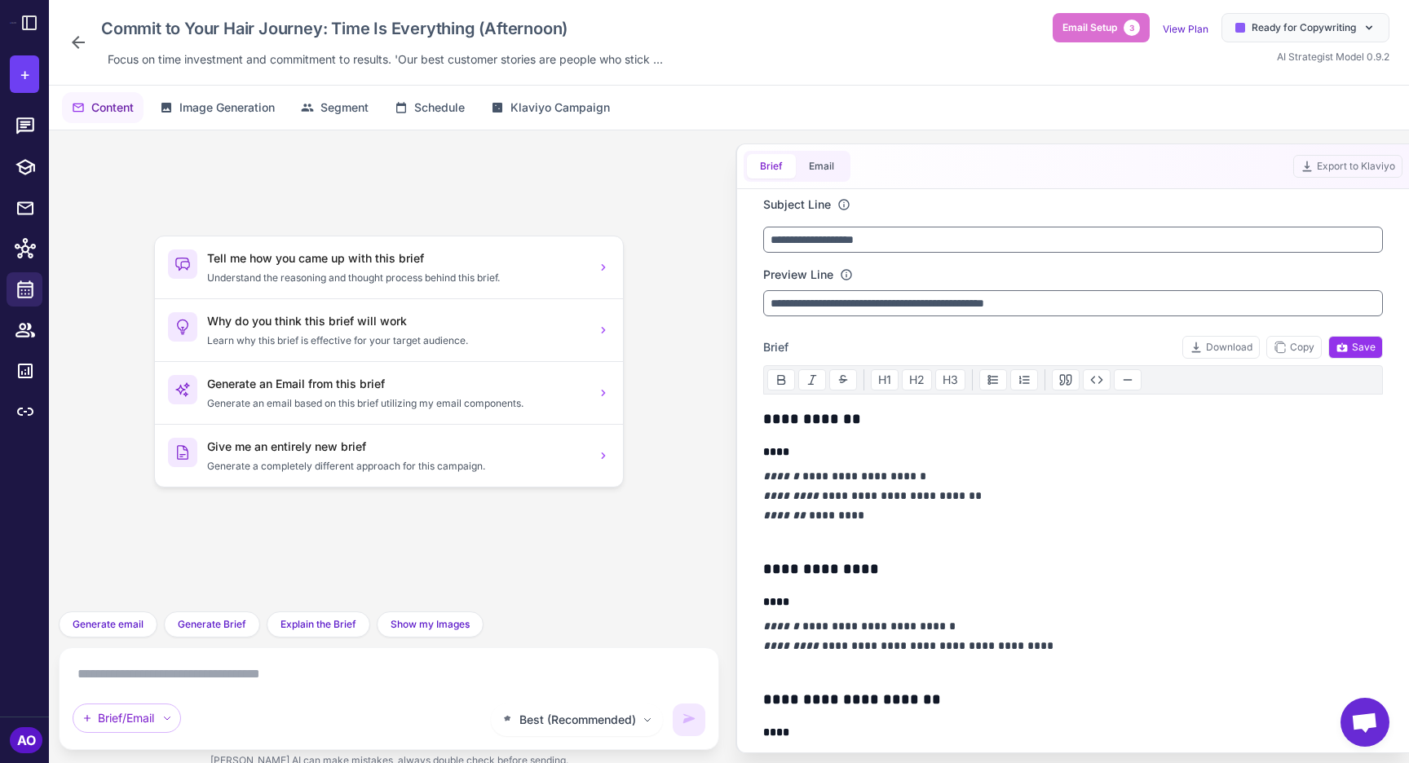
click at [77, 36] on icon at bounding box center [78, 42] width 13 height 13
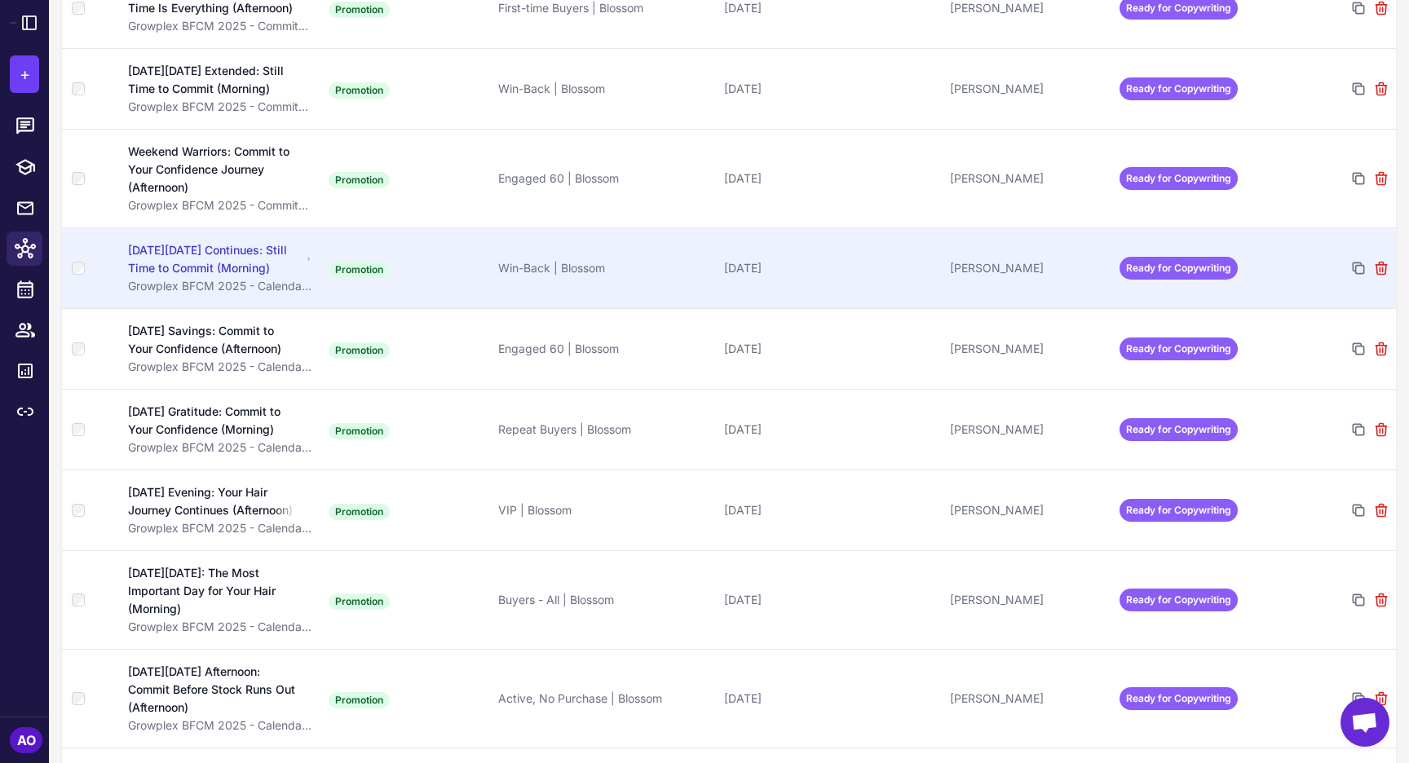
scroll to position [1999, 0]
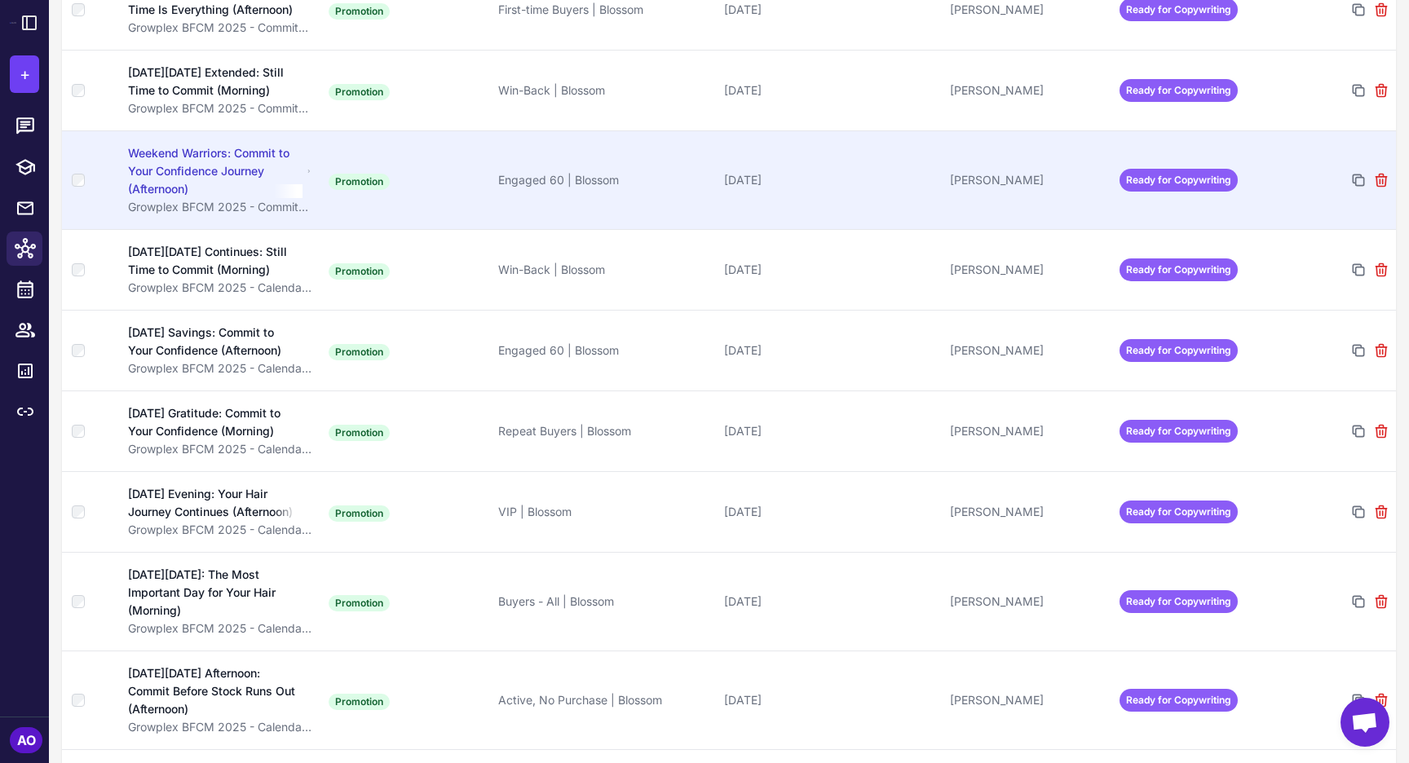
click at [223, 145] on div "Weekend Warriors: Commit to Your Confidence Journey (Afternoon)" at bounding box center [215, 171] width 174 height 54
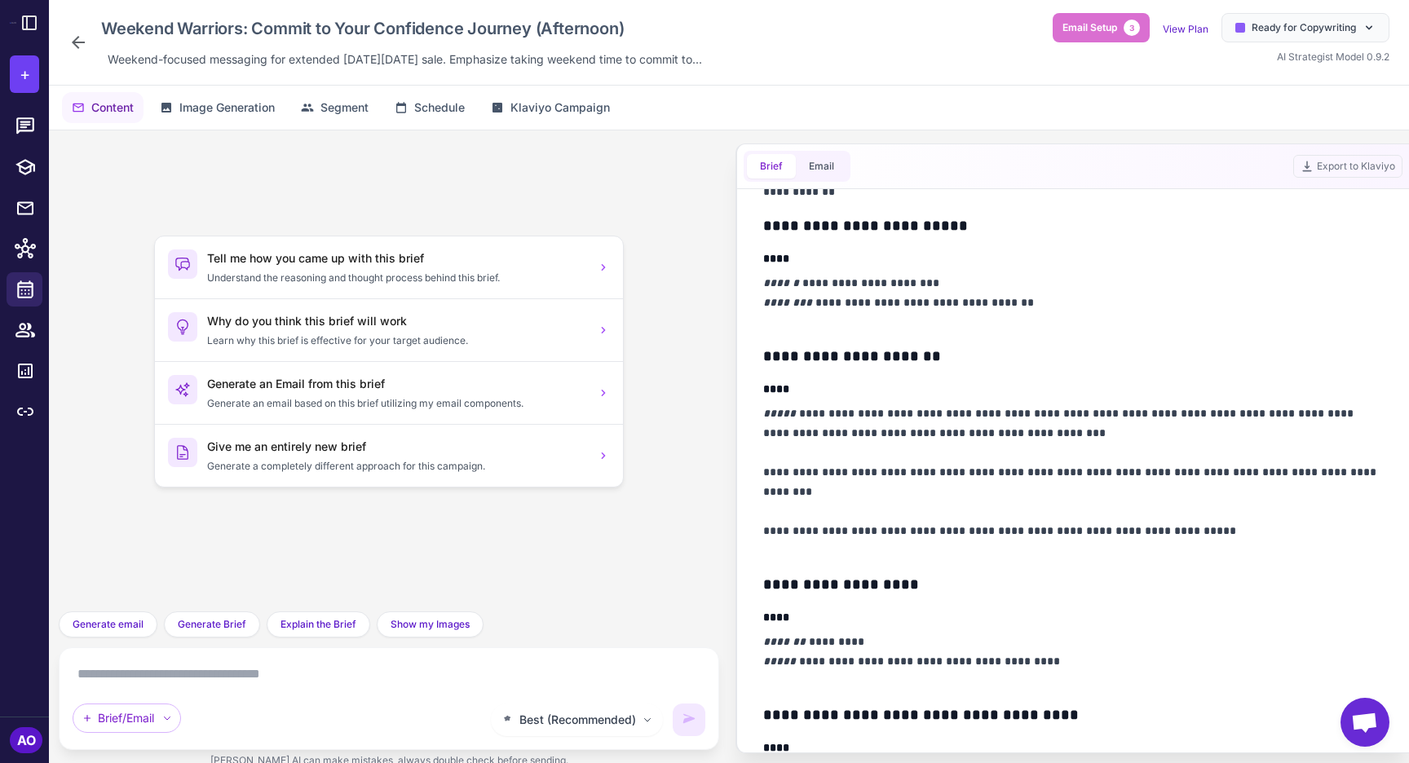
scroll to position [735, 0]
click at [82, 48] on icon at bounding box center [78, 43] width 20 height 20
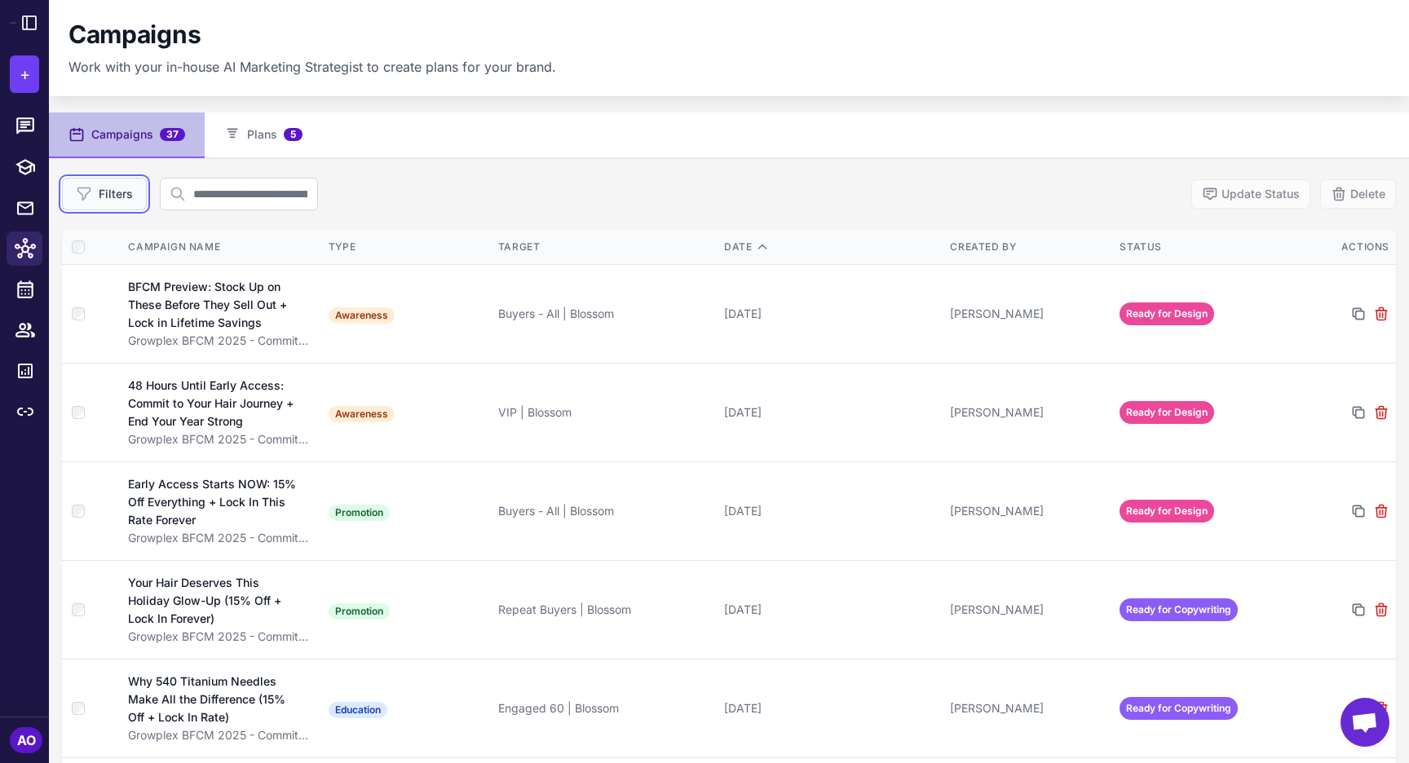
click at [123, 181] on button "Filters" at bounding box center [104, 194] width 85 height 33
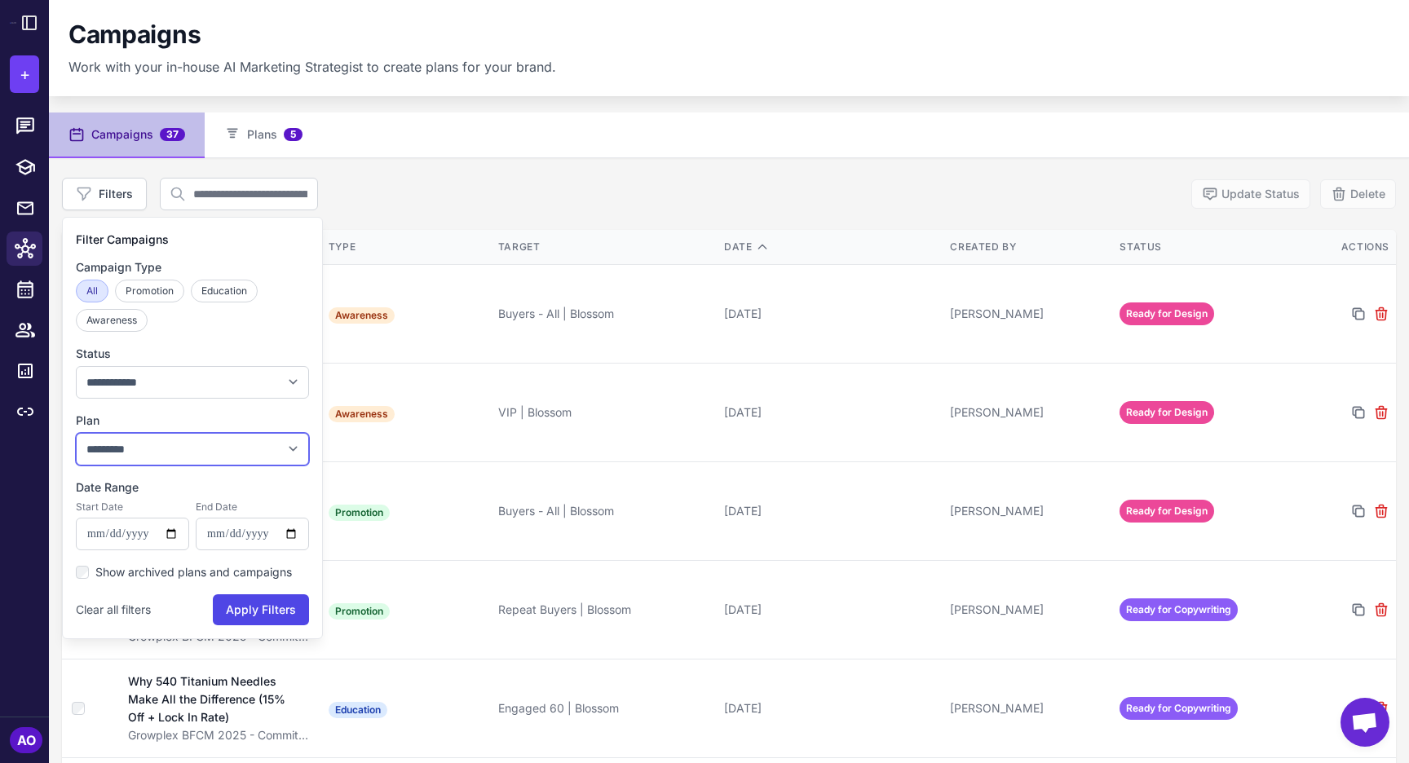
click at [186, 445] on select "**********" at bounding box center [192, 449] width 233 height 33
select select "****"
click at [76, 433] on select "**********" at bounding box center [192, 449] width 233 height 33
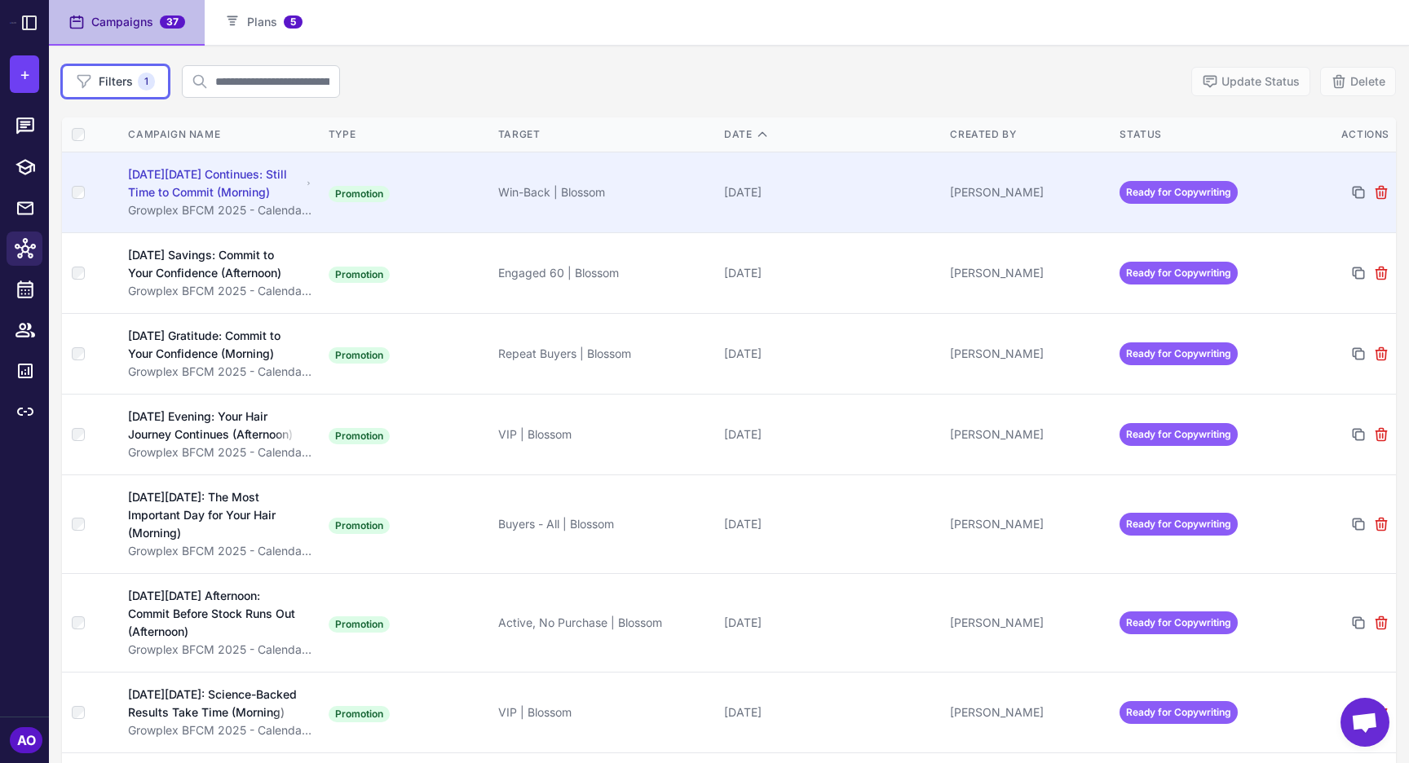
scroll to position [113, 0]
click at [466, 188] on td "Promotion" at bounding box center [407, 191] width 170 height 81
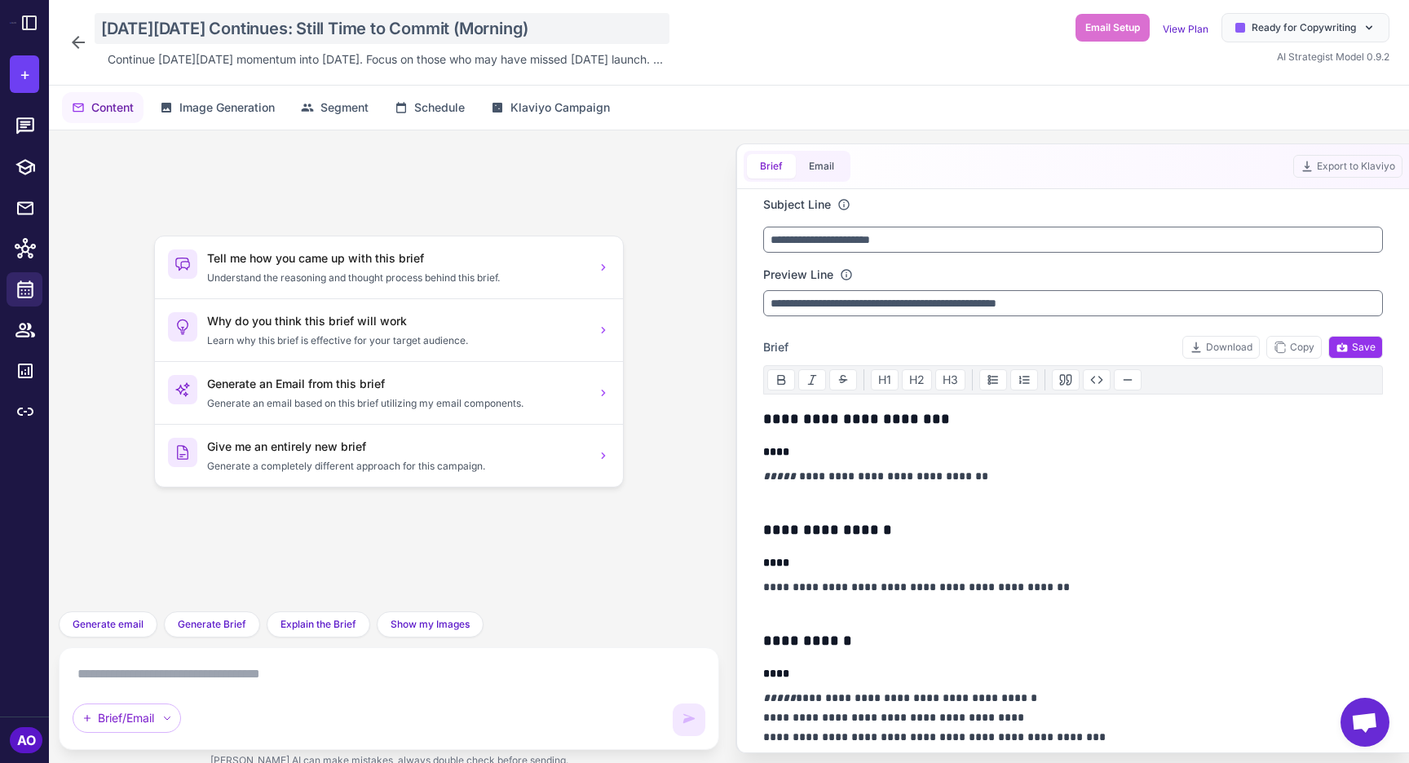
click at [404, 29] on div "[DATE][DATE] Continues: Still Time to Commit (Morning)" at bounding box center [382, 28] width 575 height 31
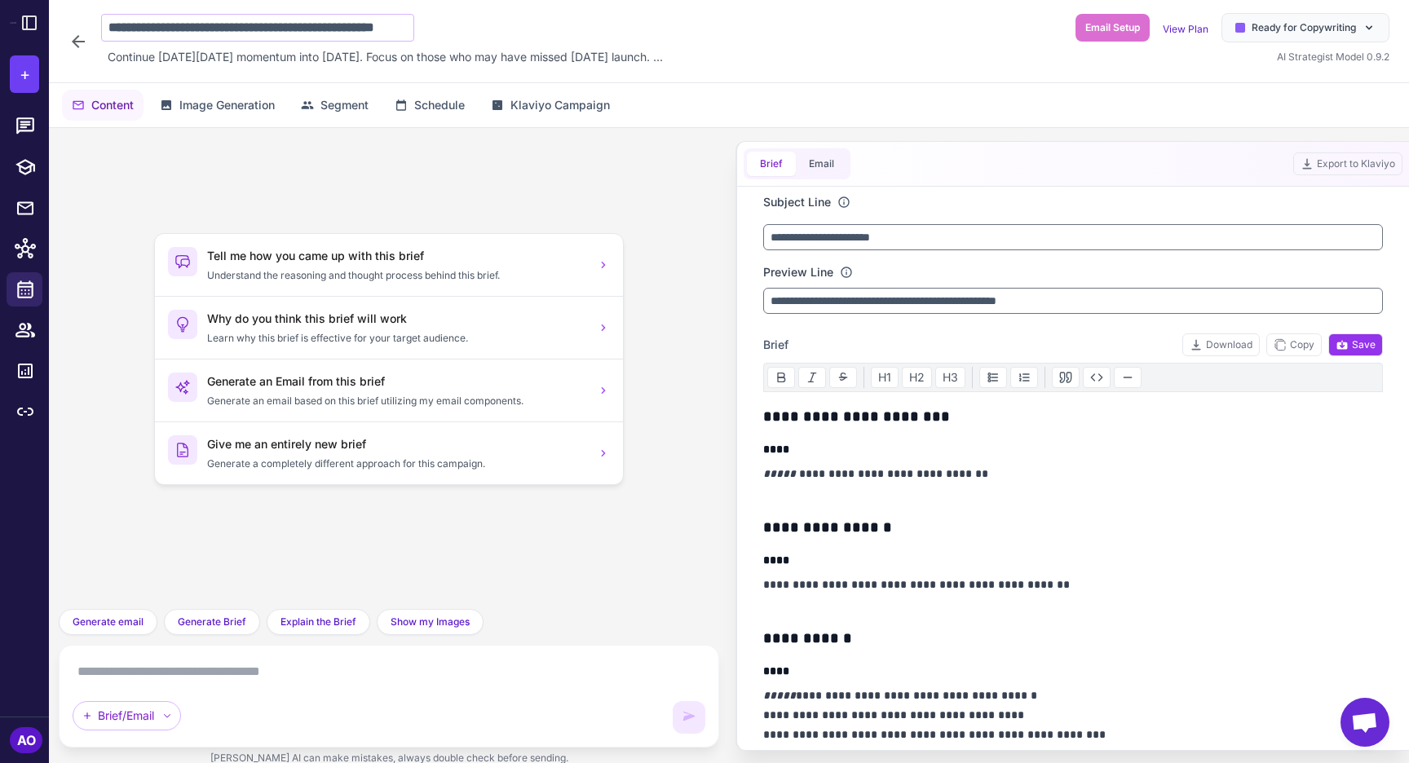
scroll to position [0, 46]
click at [359, 29] on input "**********" at bounding box center [257, 28] width 313 height 28
drag, startPoint x: 340, startPoint y: 29, endPoint x: 86, endPoint y: 28, distance: 253.5
click at [86, 28] on div "**********" at bounding box center [368, 41] width 601 height 56
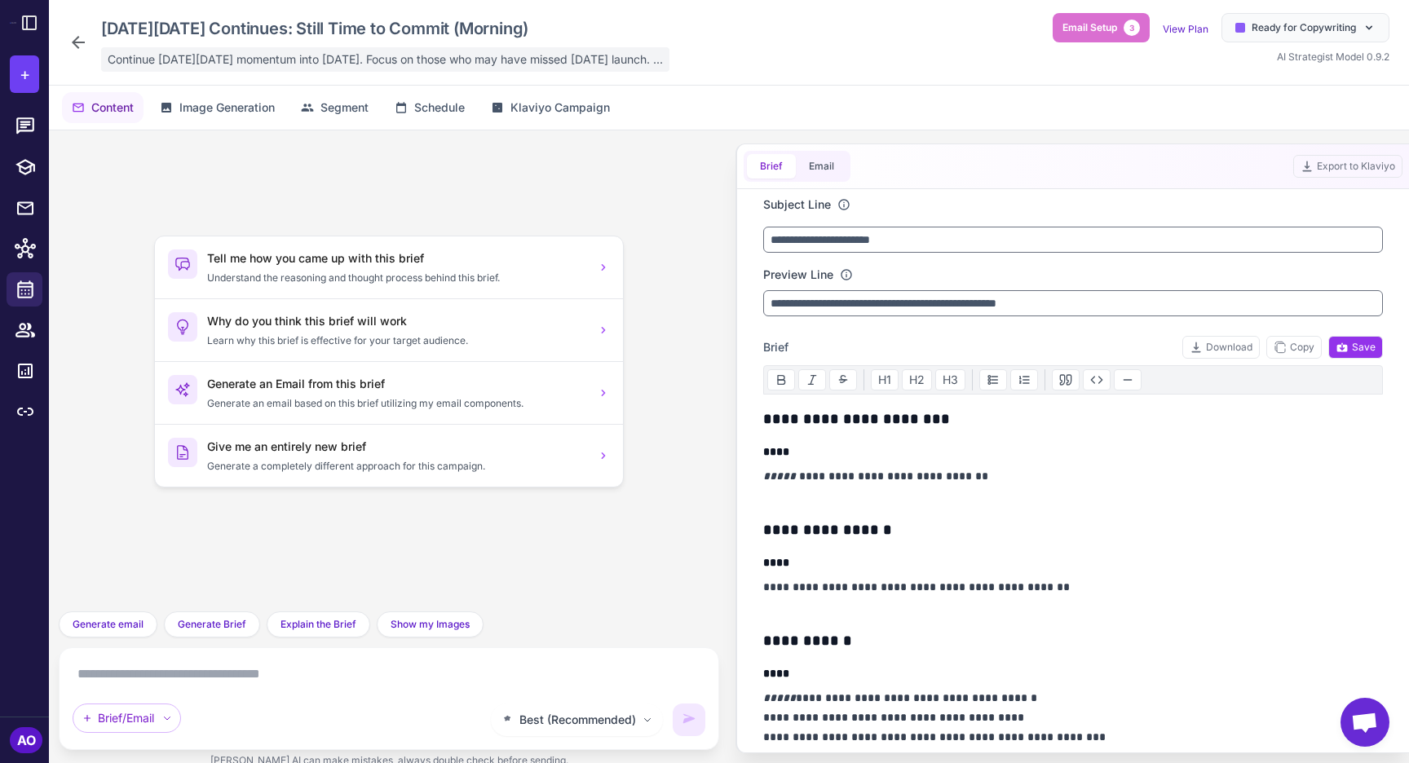
click at [248, 55] on span "Continue [DATE][DATE] momentum into [DATE]. Focus on those who may have missed …" at bounding box center [385, 60] width 555 height 18
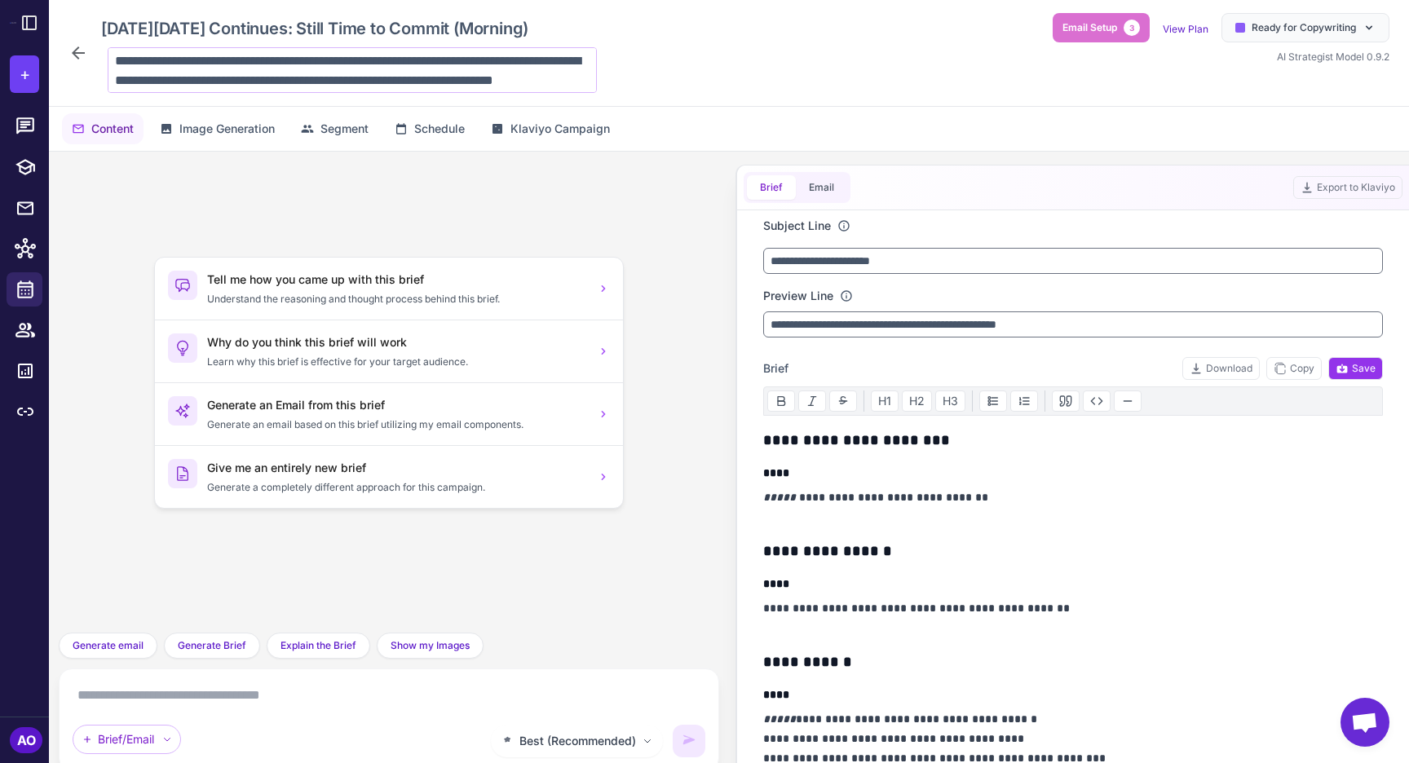
scroll to position [21, 0]
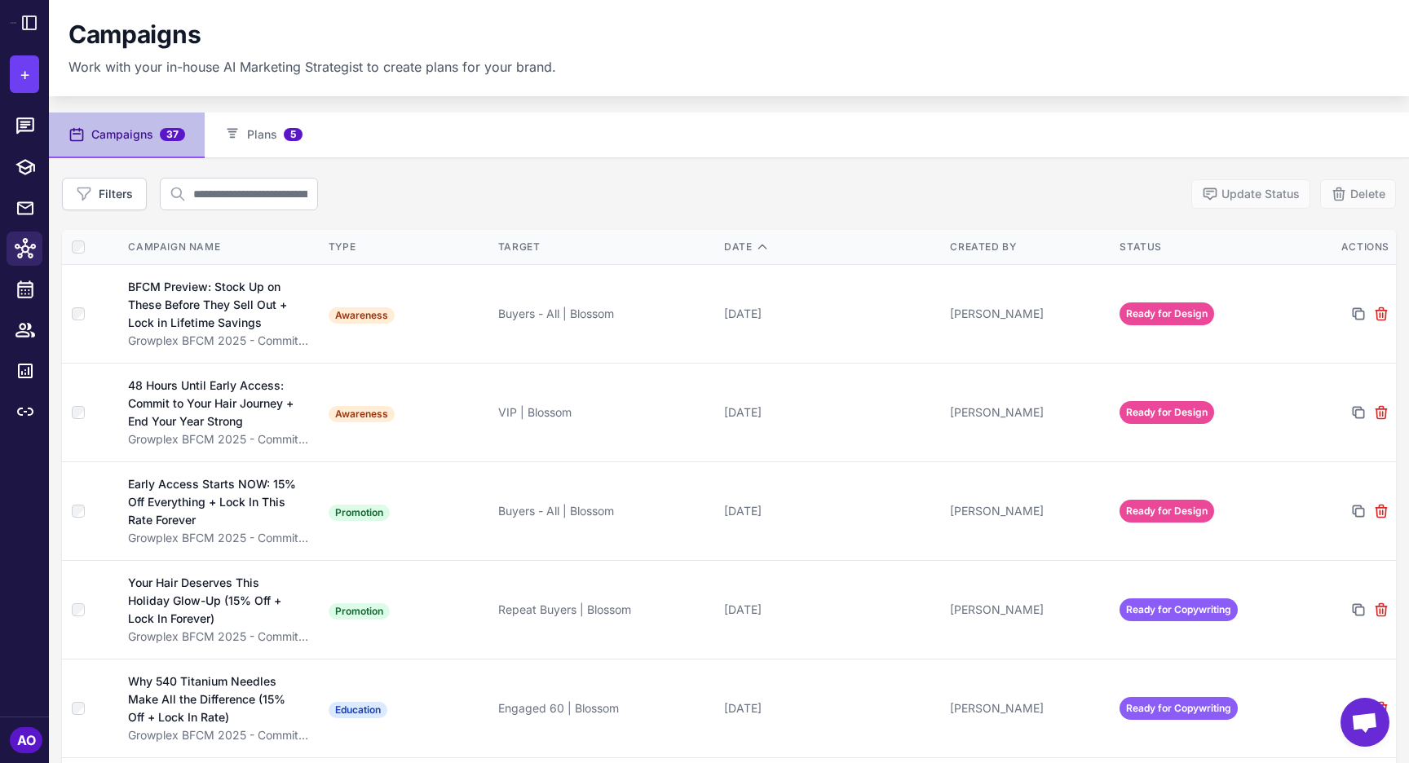
click at [1354, 191] on button "Delete" at bounding box center [1358, 193] width 76 height 29
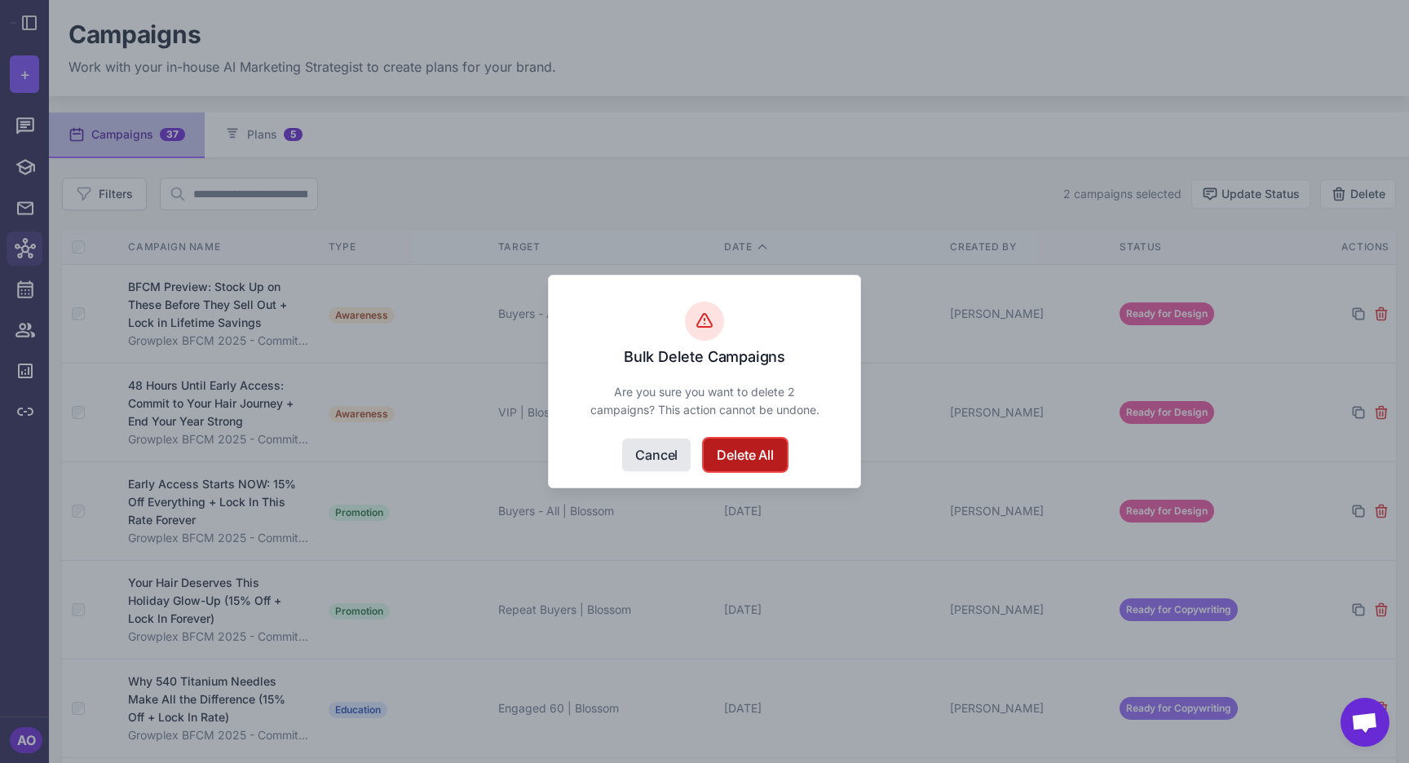
click at [765, 453] on button "Delete All" at bounding box center [744, 455] width 82 height 33
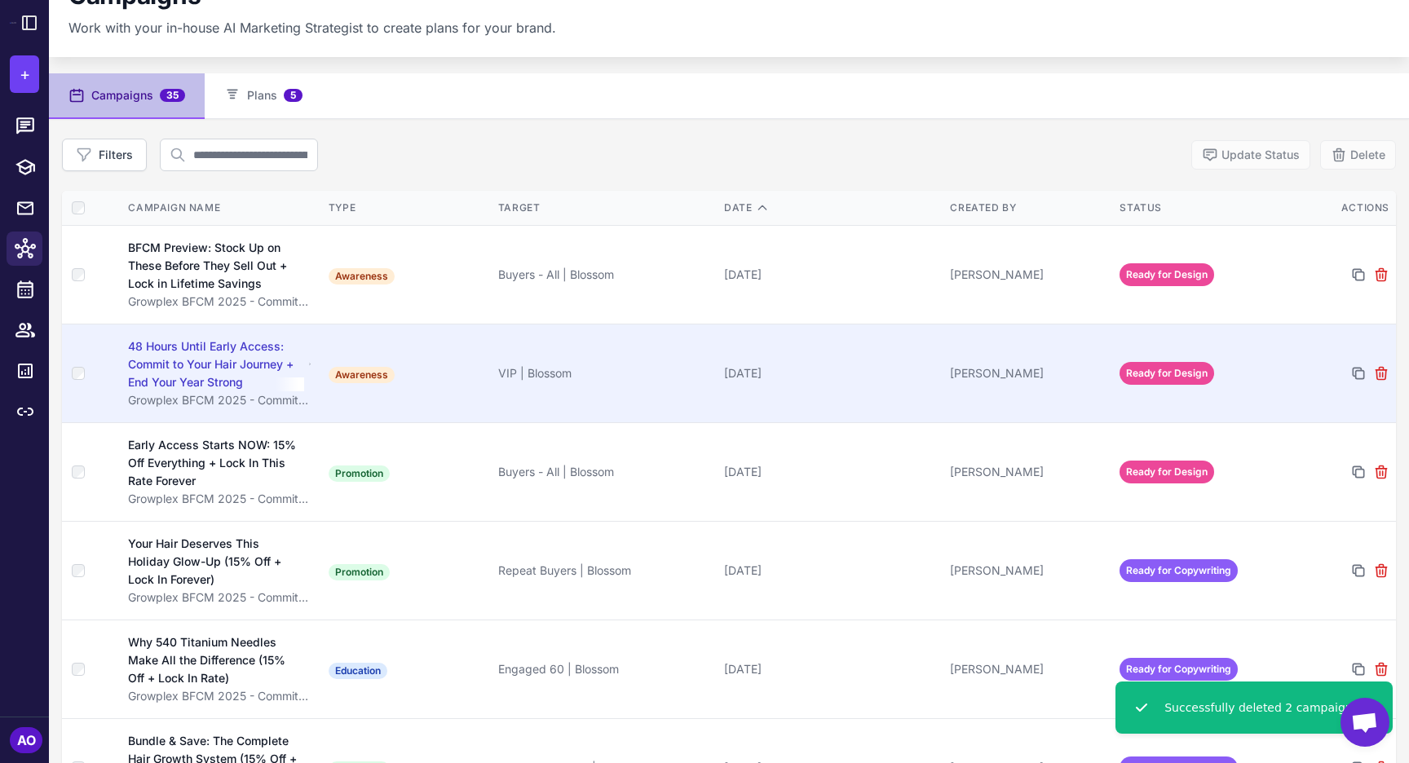
scroll to position [53, 0]
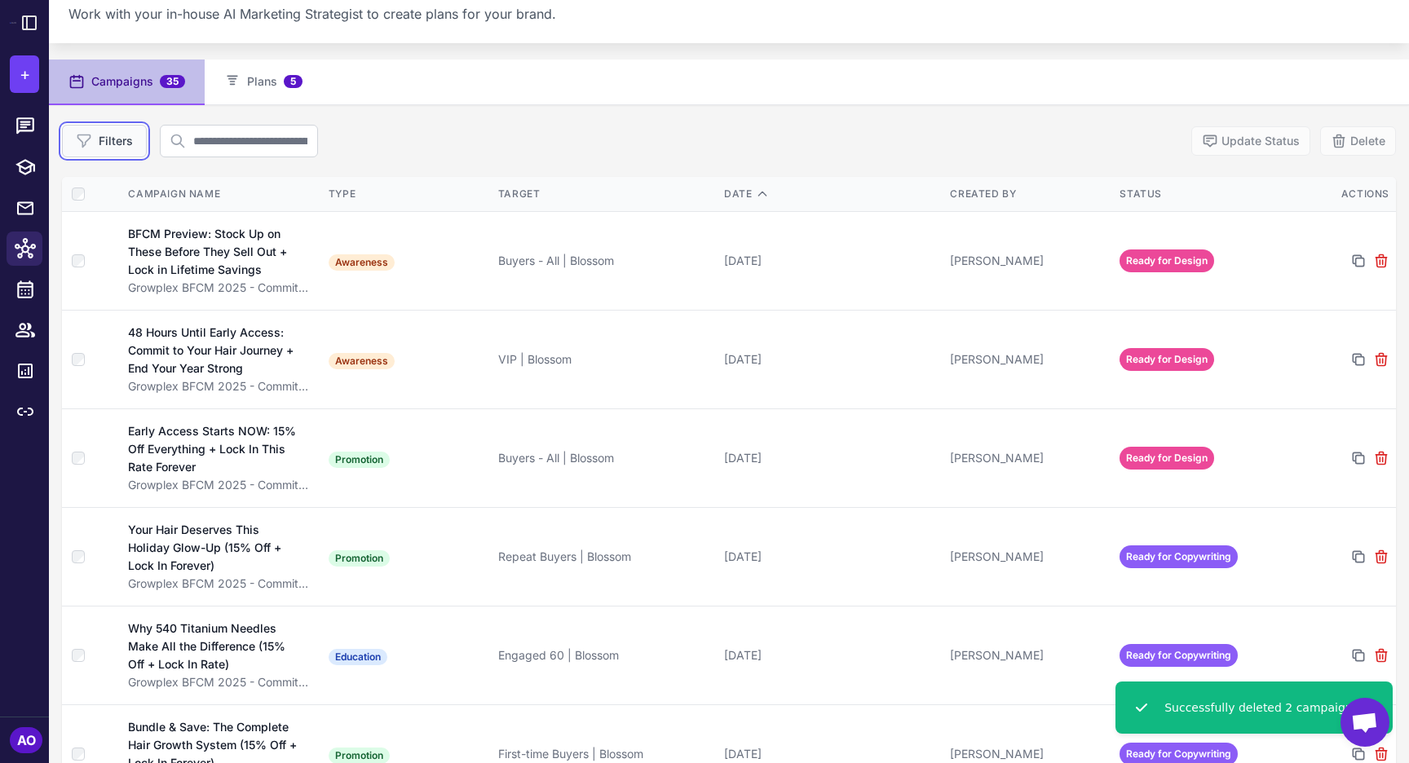
click at [113, 153] on button "Filters" at bounding box center [104, 141] width 85 height 33
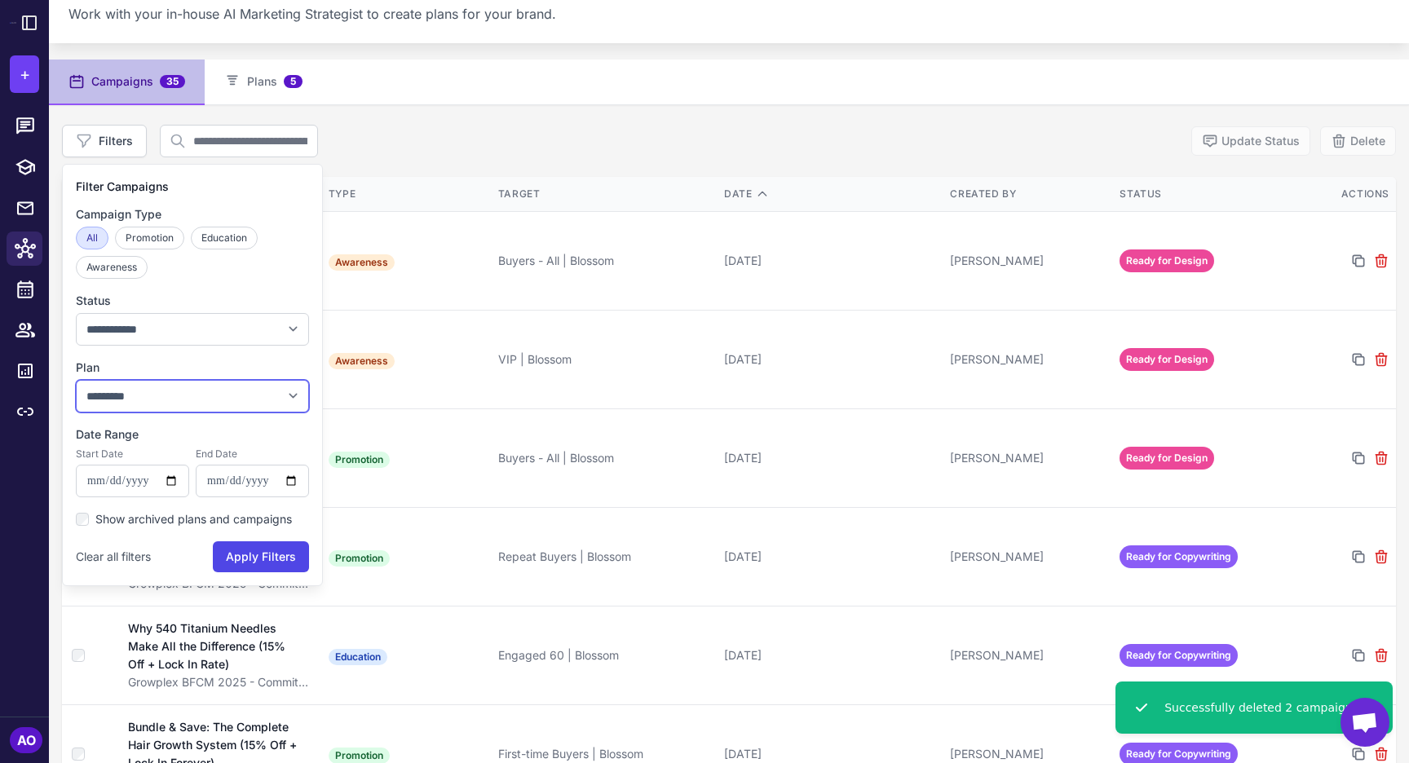
click at [154, 388] on select "**********" at bounding box center [192, 396] width 233 height 33
select select "****"
click at [76, 380] on select "**********" at bounding box center [192, 396] width 233 height 33
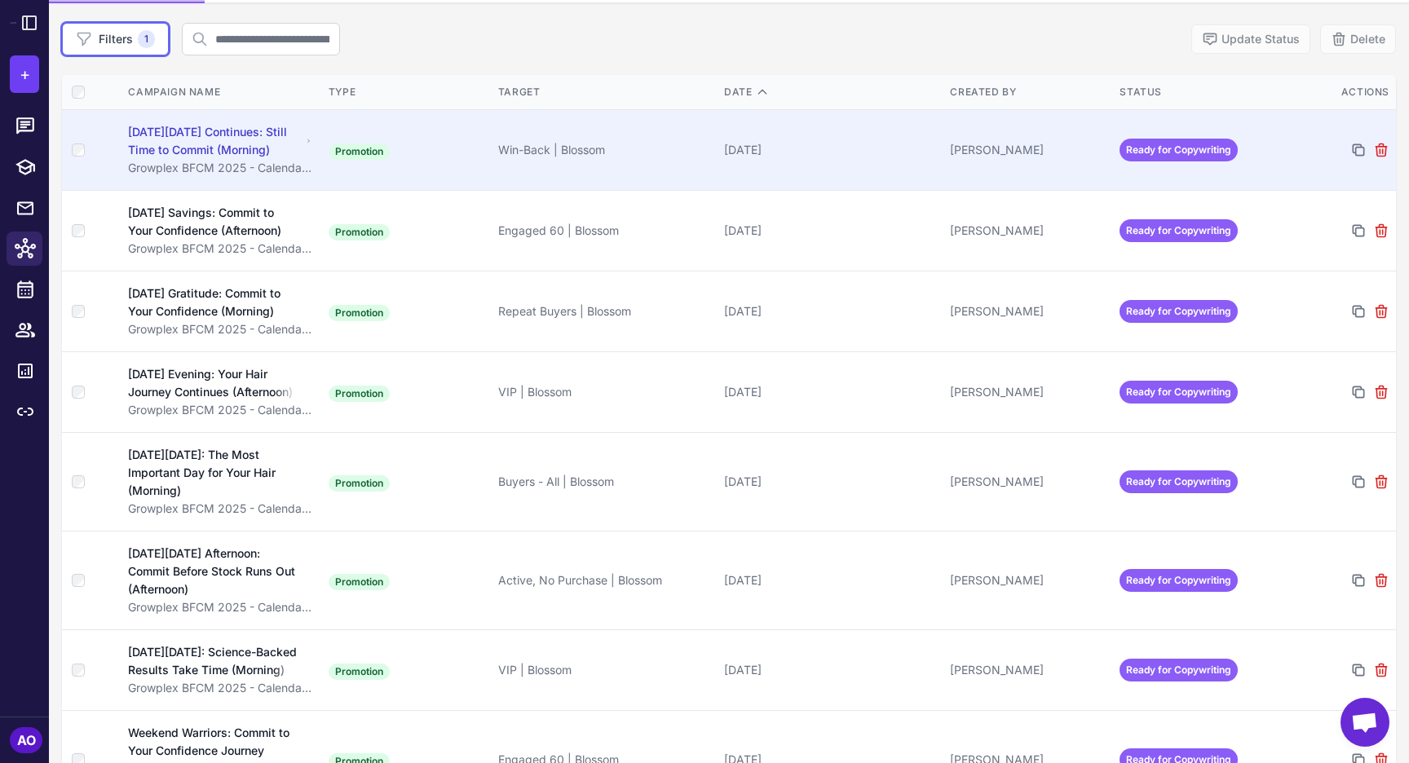
scroll to position [170, 0]
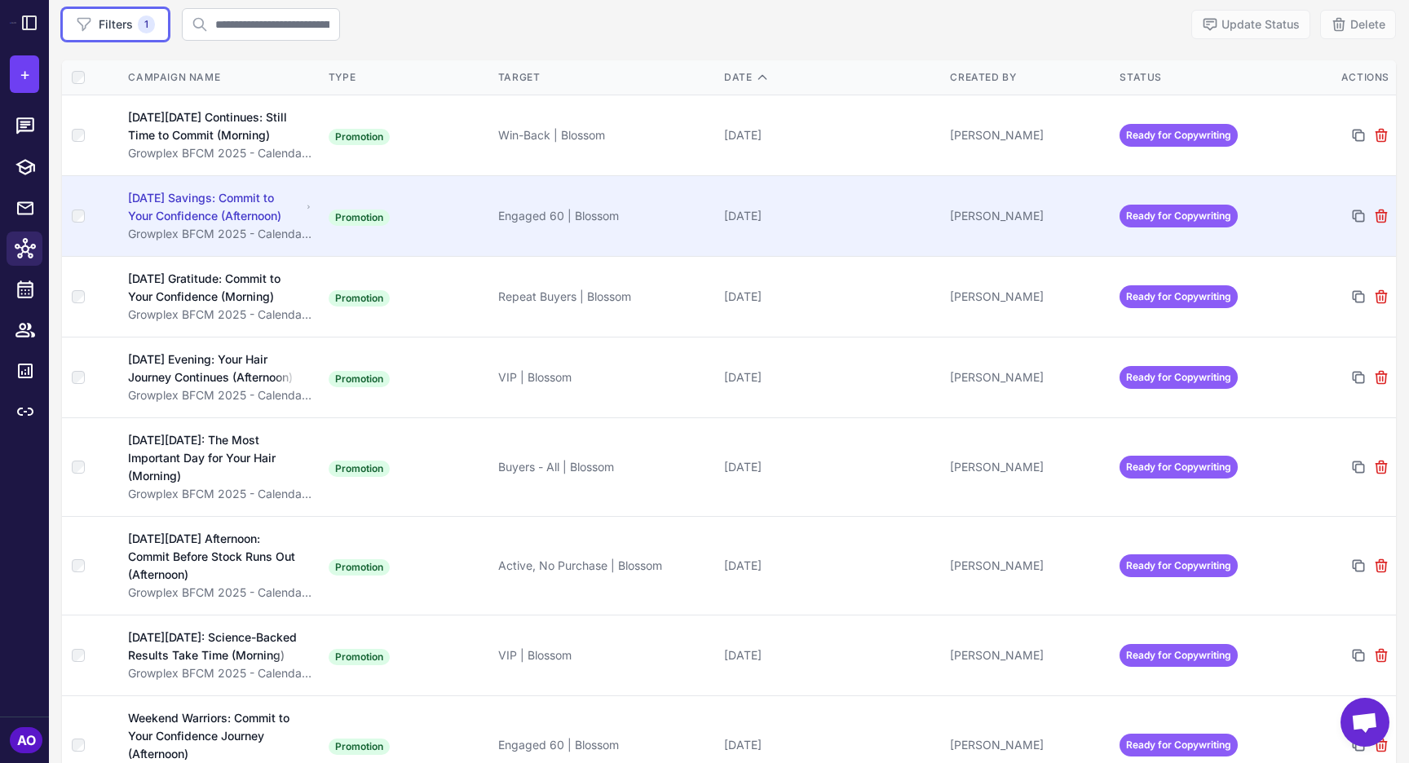
click at [260, 206] on div "[DATE] Savings: Commit to Your Confidence (Afternoon)" at bounding box center [214, 207] width 173 height 36
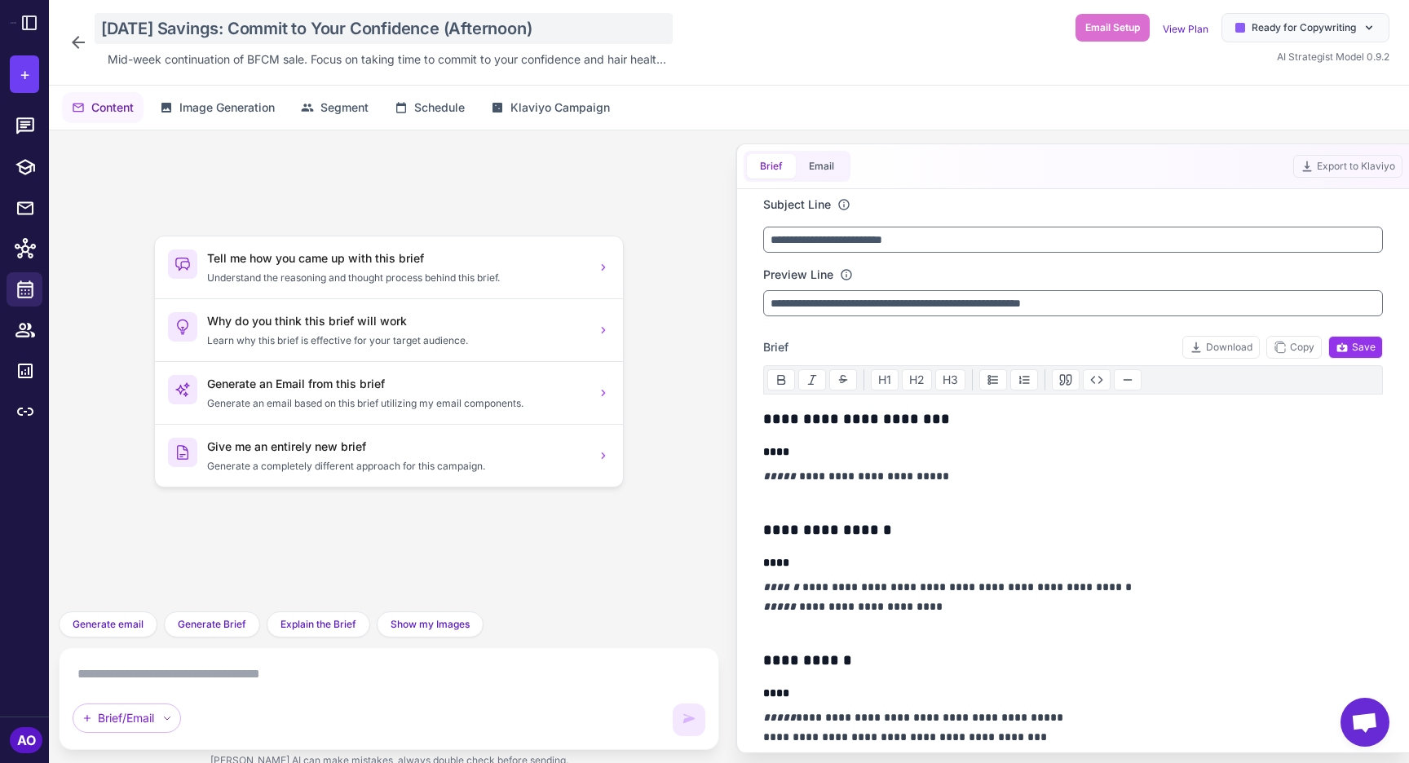
click at [308, 33] on div "[DATE] Savings: Commit to Your Confidence (Afternoon)" at bounding box center [384, 28] width 578 height 31
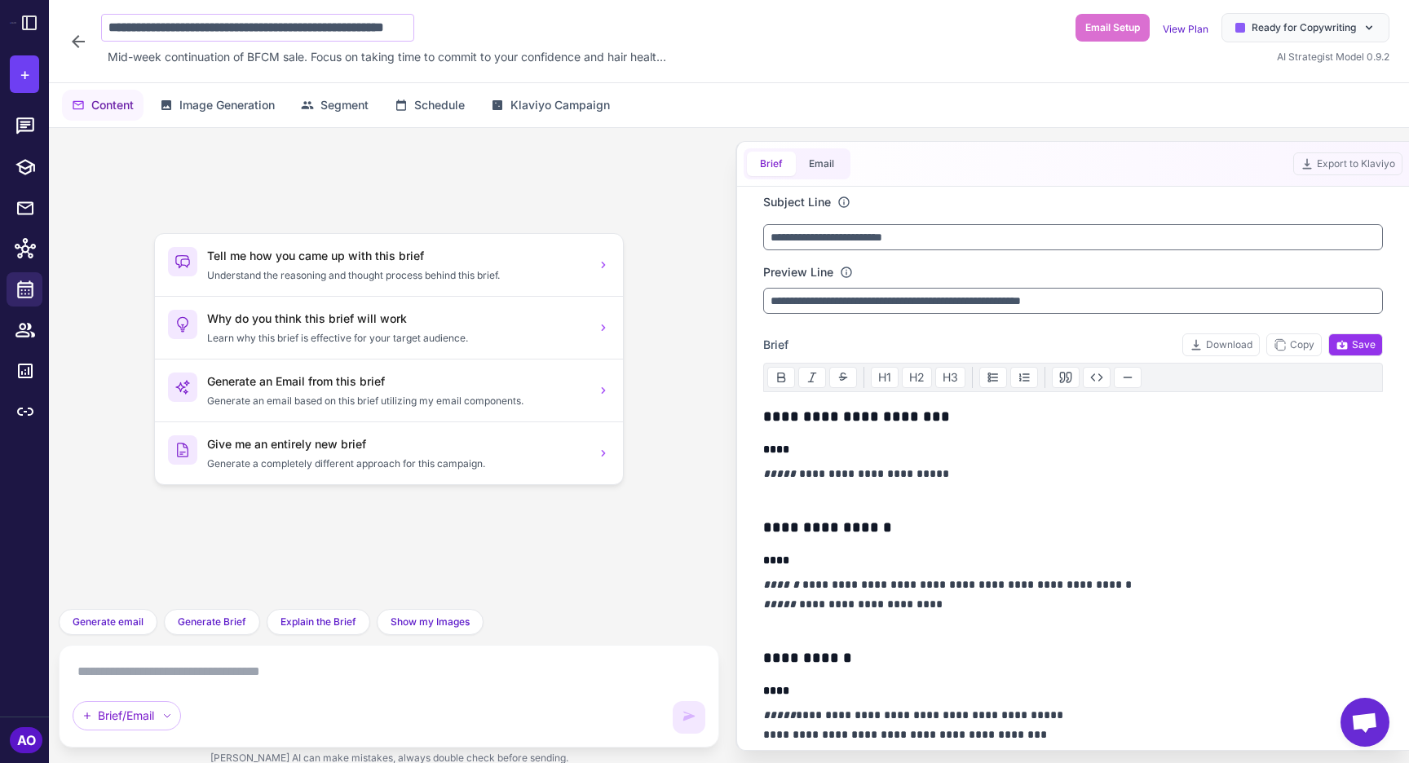
scroll to position [0, 86]
click at [370, 27] on input "**********" at bounding box center [257, 28] width 313 height 28
drag, startPoint x: 330, startPoint y: 28, endPoint x: 104, endPoint y: 29, distance: 226.6
click at [104, 29] on input "**********" at bounding box center [257, 28] width 313 height 28
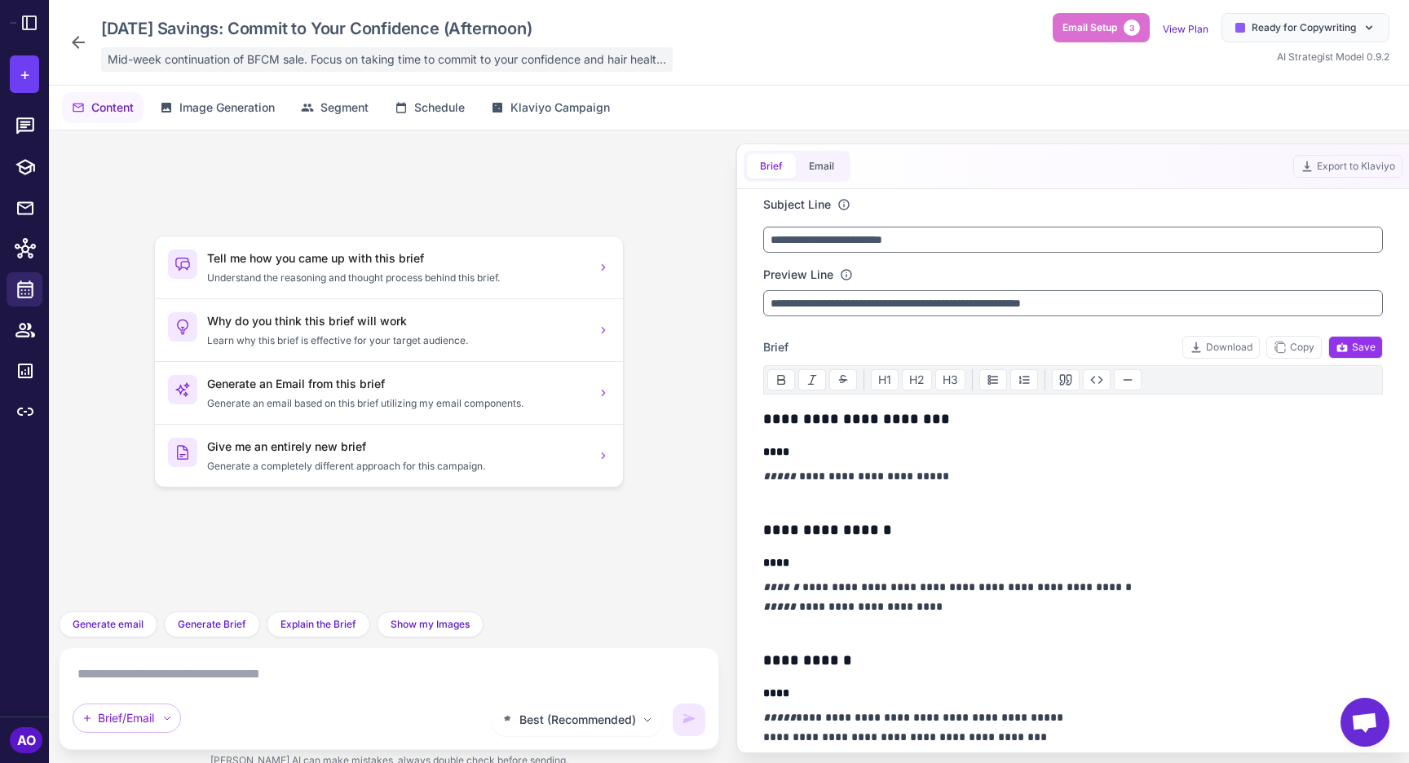
click at [416, 61] on span "Mid-week continuation of BFCM sale. Focus on taking time to commit to your conf…" at bounding box center [387, 60] width 558 height 18
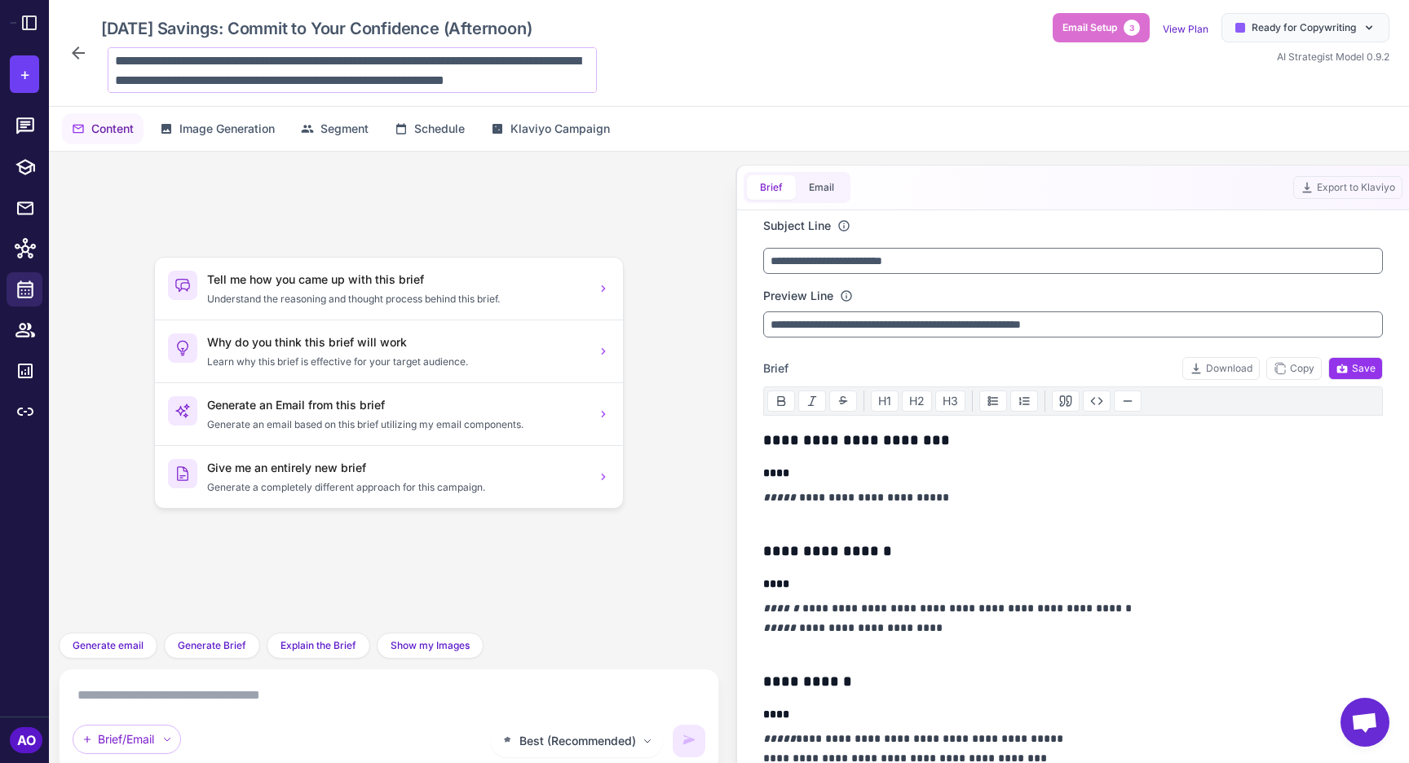
scroll to position [21, 0]
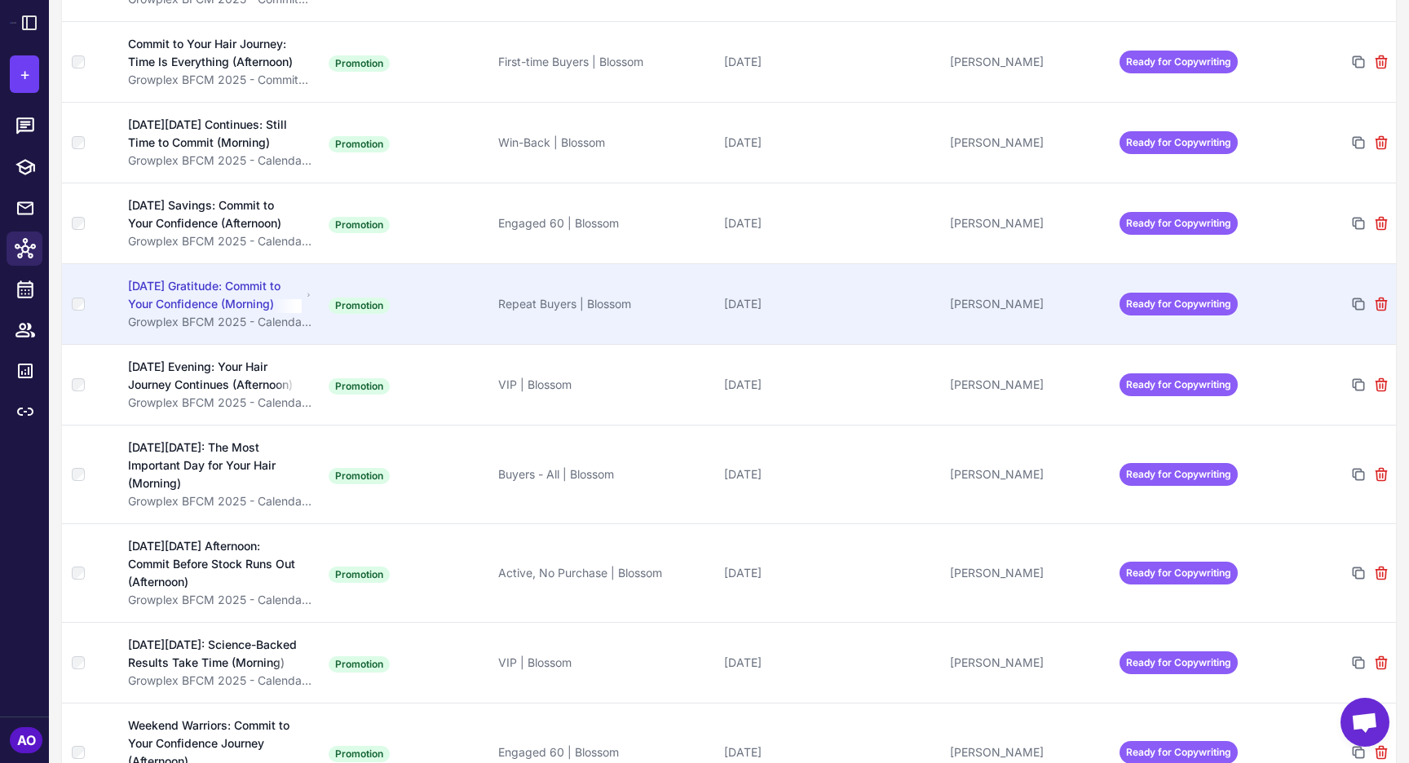
scroll to position [1952, 0]
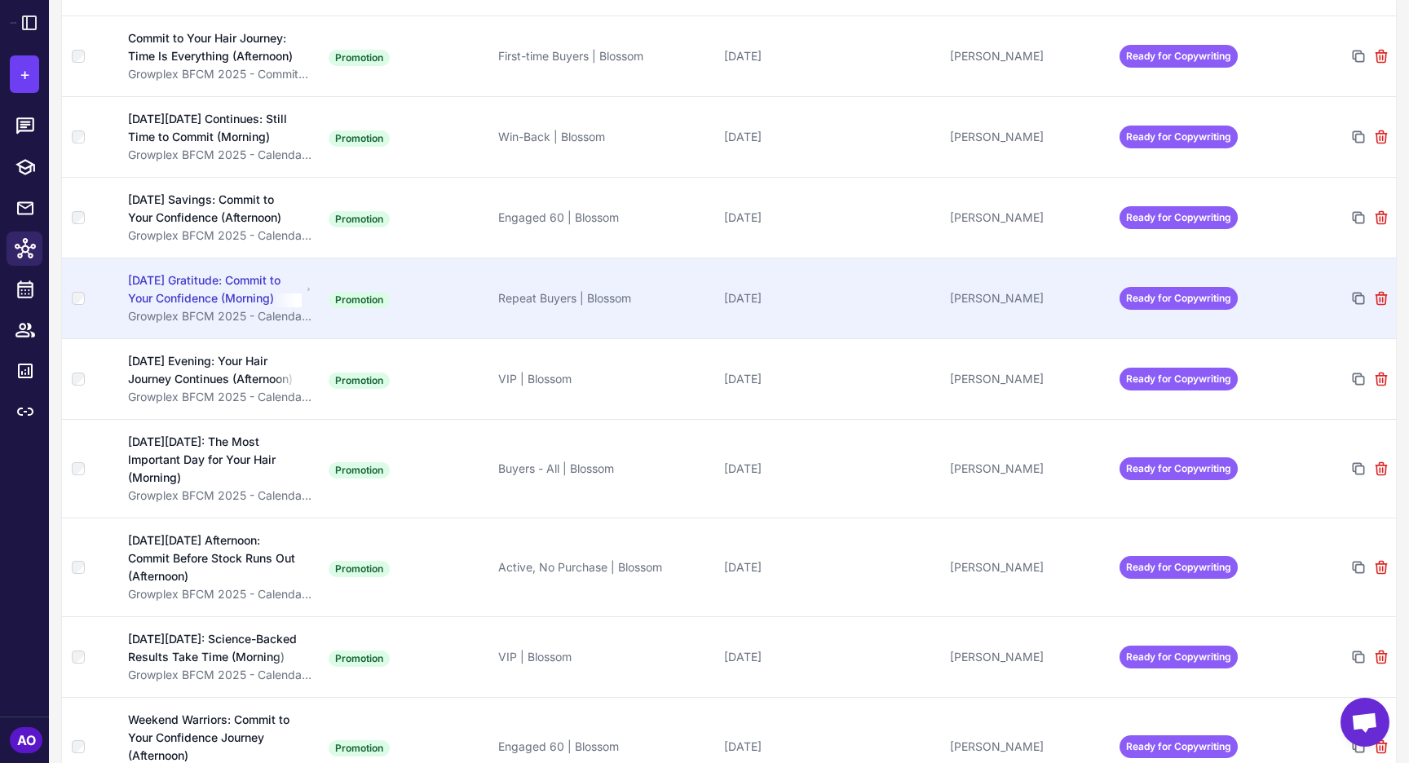
click at [671, 309] on td "Repeat Buyers | Blossom" at bounding box center [605, 298] width 226 height 81
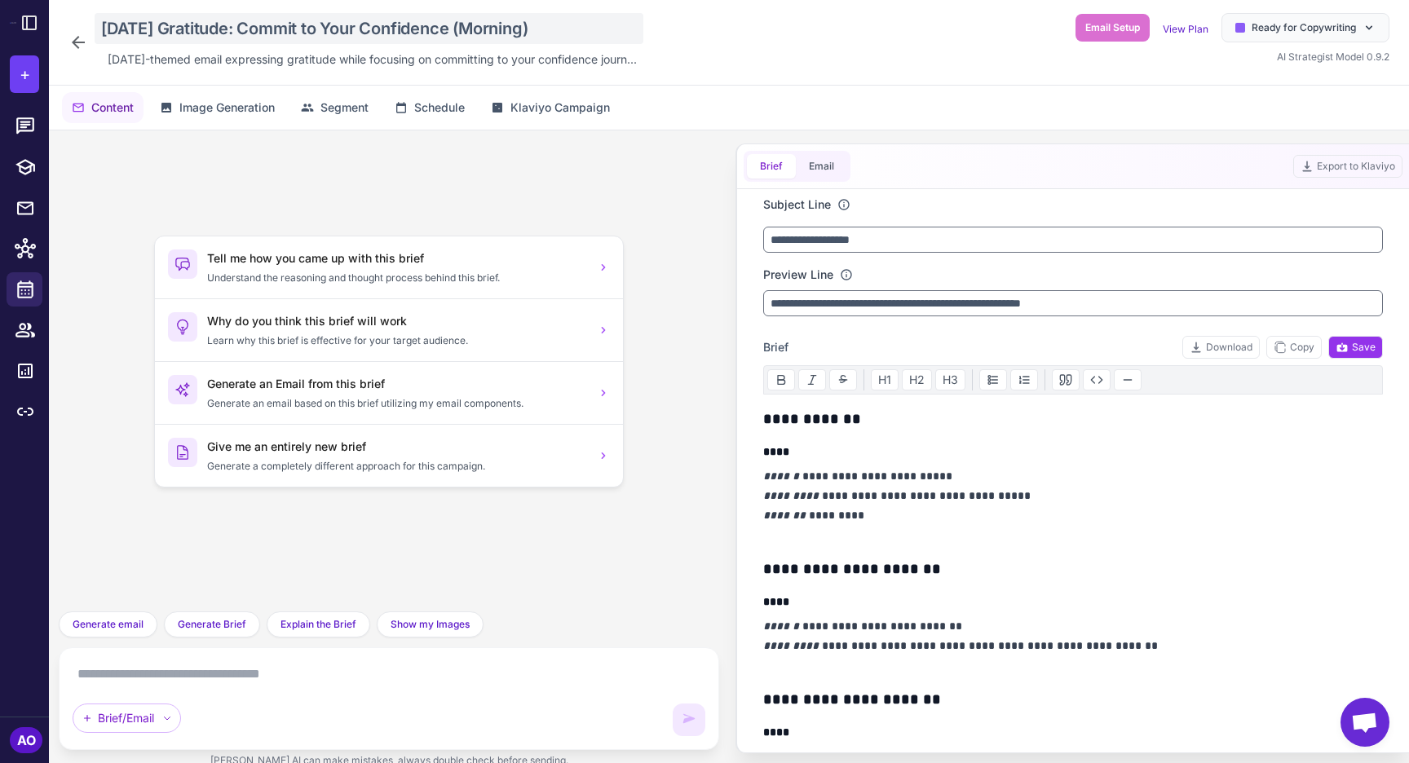
click at [258, 31] on div "[DATE] Gratitude: Commit to Your Confidence (Morning)" at bounding box center [369, 28] width 549 height 31
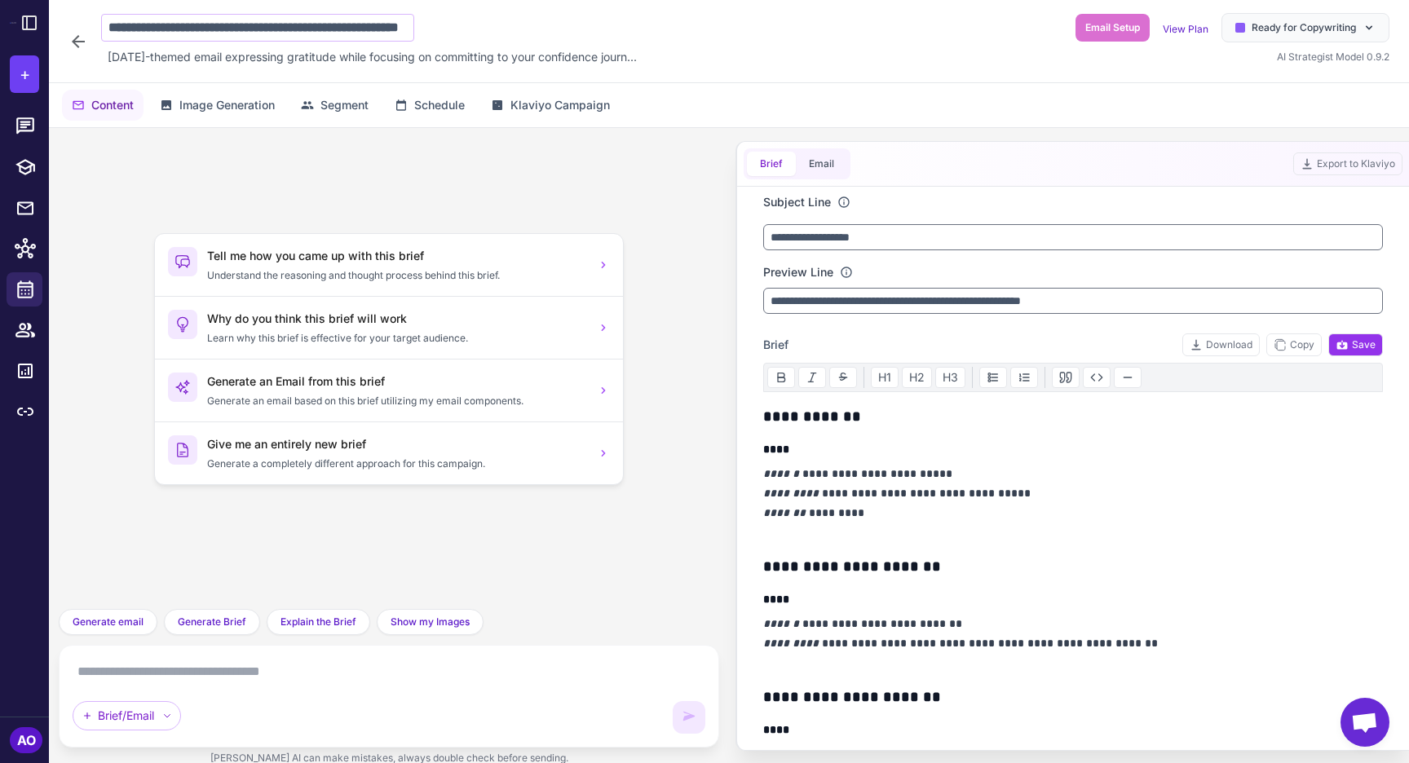
scroll to position [0, 96]
click at [311, 24] on input "**********" at bounding box center [257, 28] width 313 height 28
drag, startPoint x: 338, startPoint y: 30, endPoint x: 94, endPoint y: 22, distance: 244.7
click at [94, 22] on div "**********" at bounding box center [355, 41] width 575 height 56
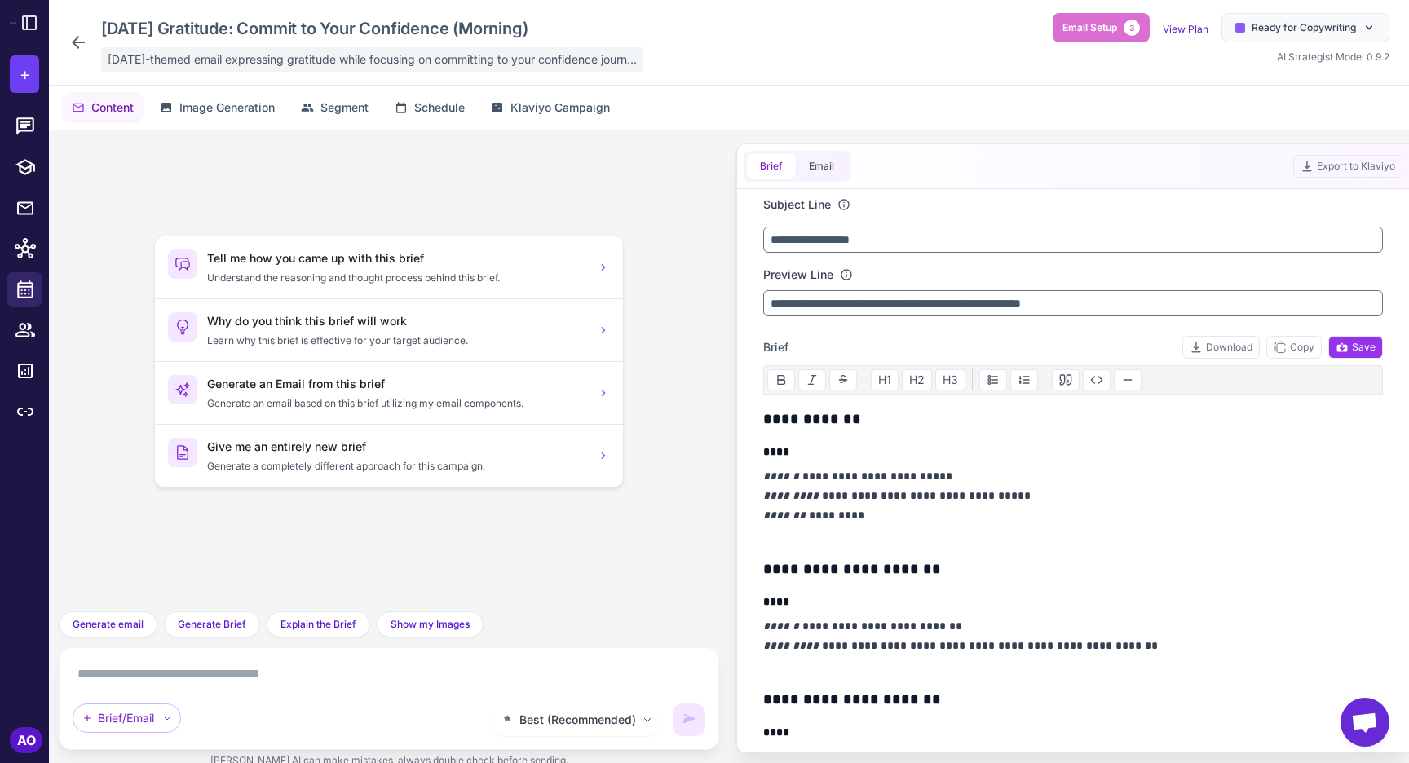
click at [325, 63] on span "[DATE]-themed email expressing gratitude while focusing on committing to your c…" at bounding box center [372, 60] width 529 height 18
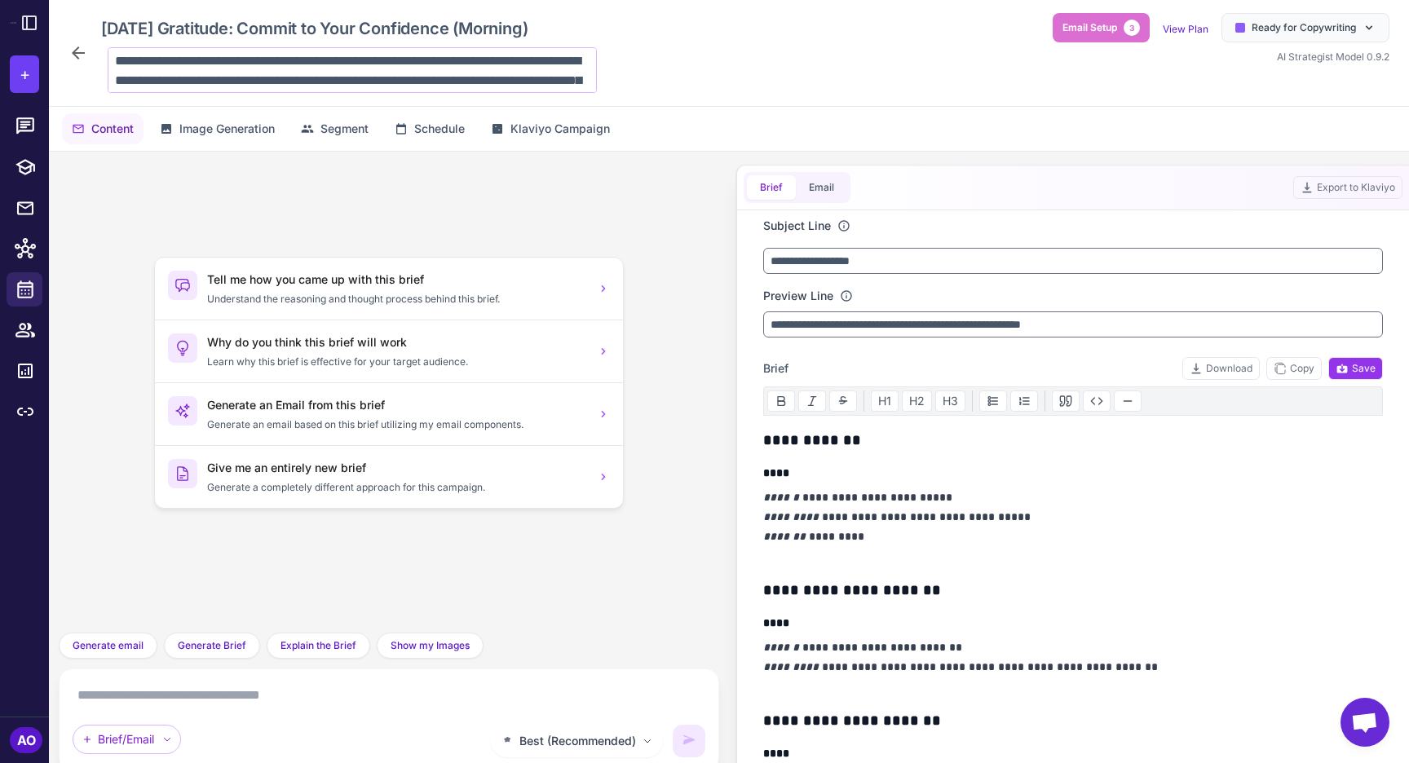
scroll to position [21, 0]
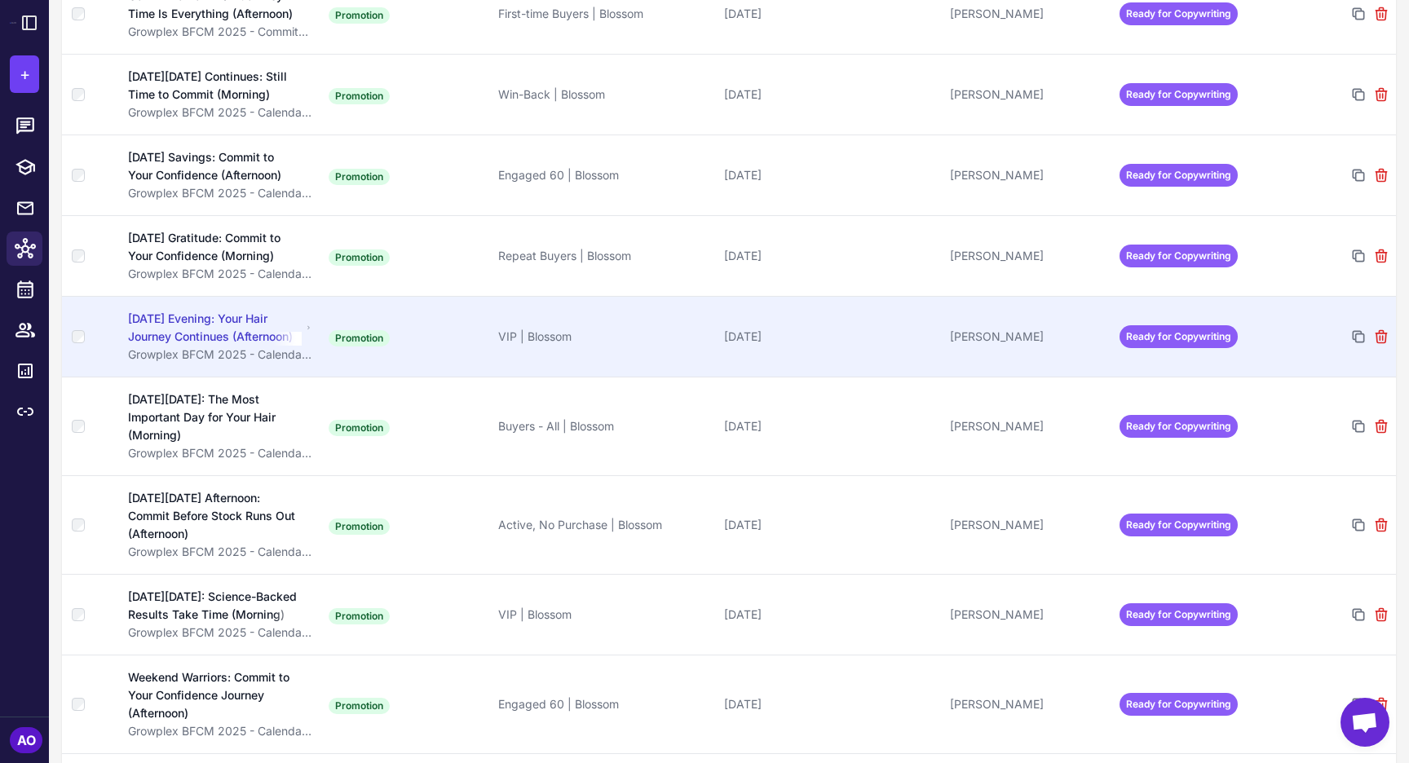
scroll to position [1967, 0]
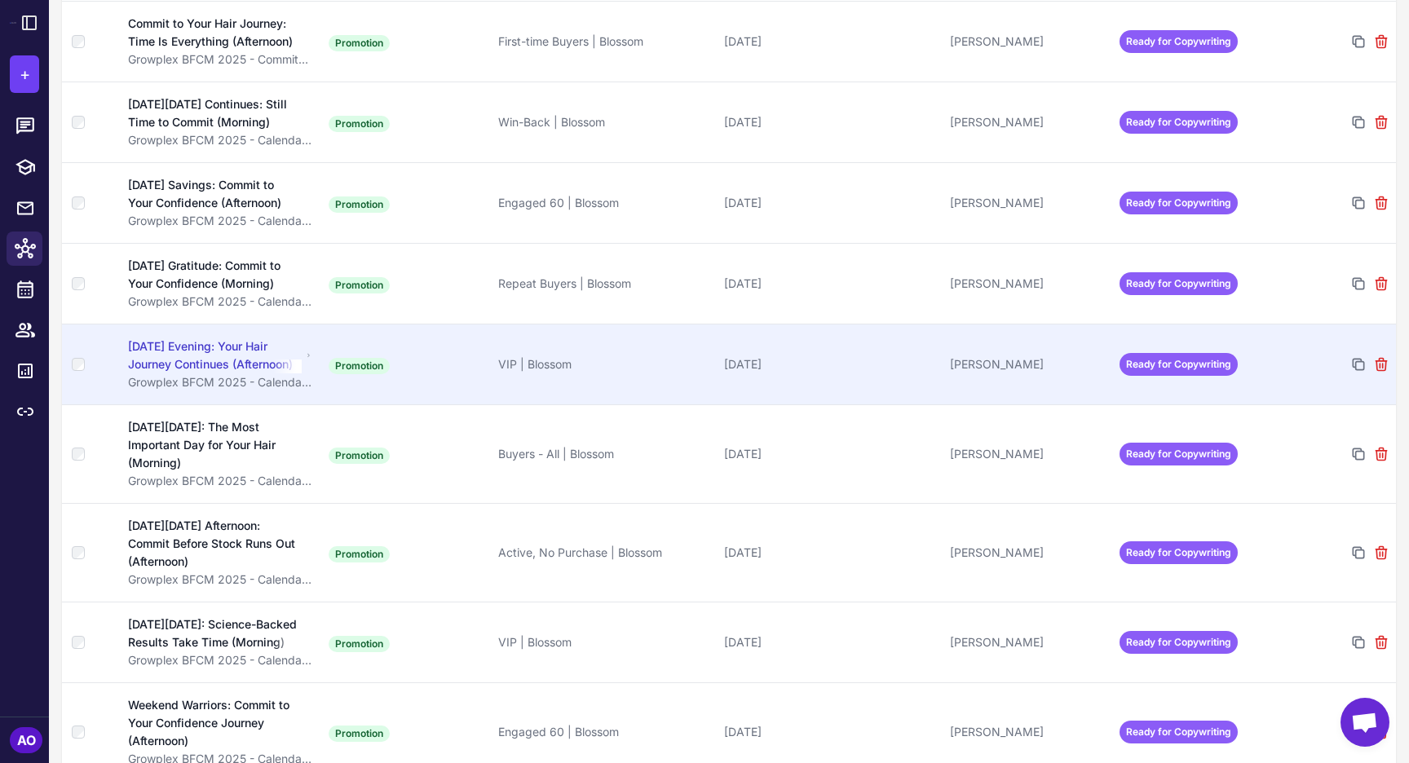
click at [202, 346] on div "[DATE] Evening: Your Hair Journey Continues (Afternoon)" at bounding box center [215, 355] width 174 height 36
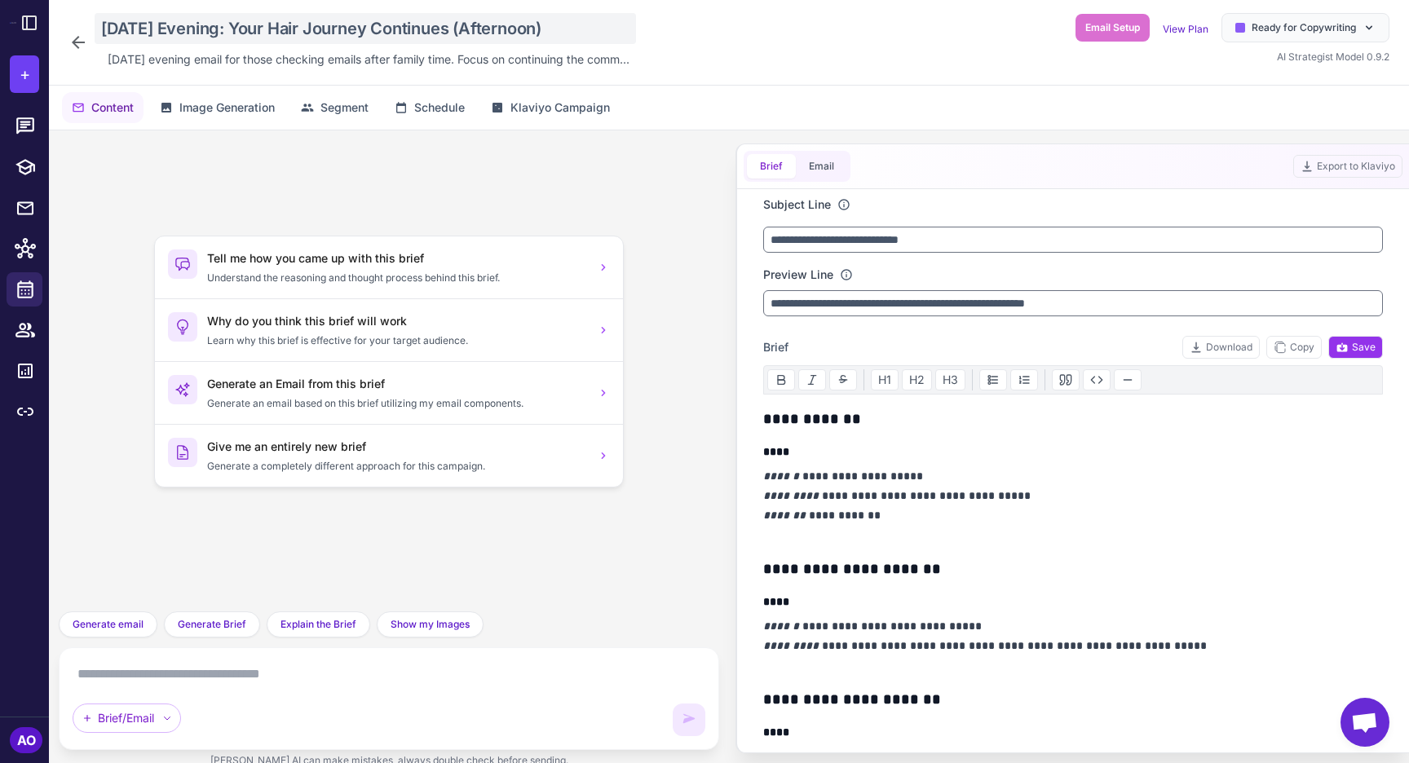
click at [310, 27] on div "[DATE] Evening: Your Hair Journey Continues (Afternoon)" at bounding box center [365, 28] width 541 height 31
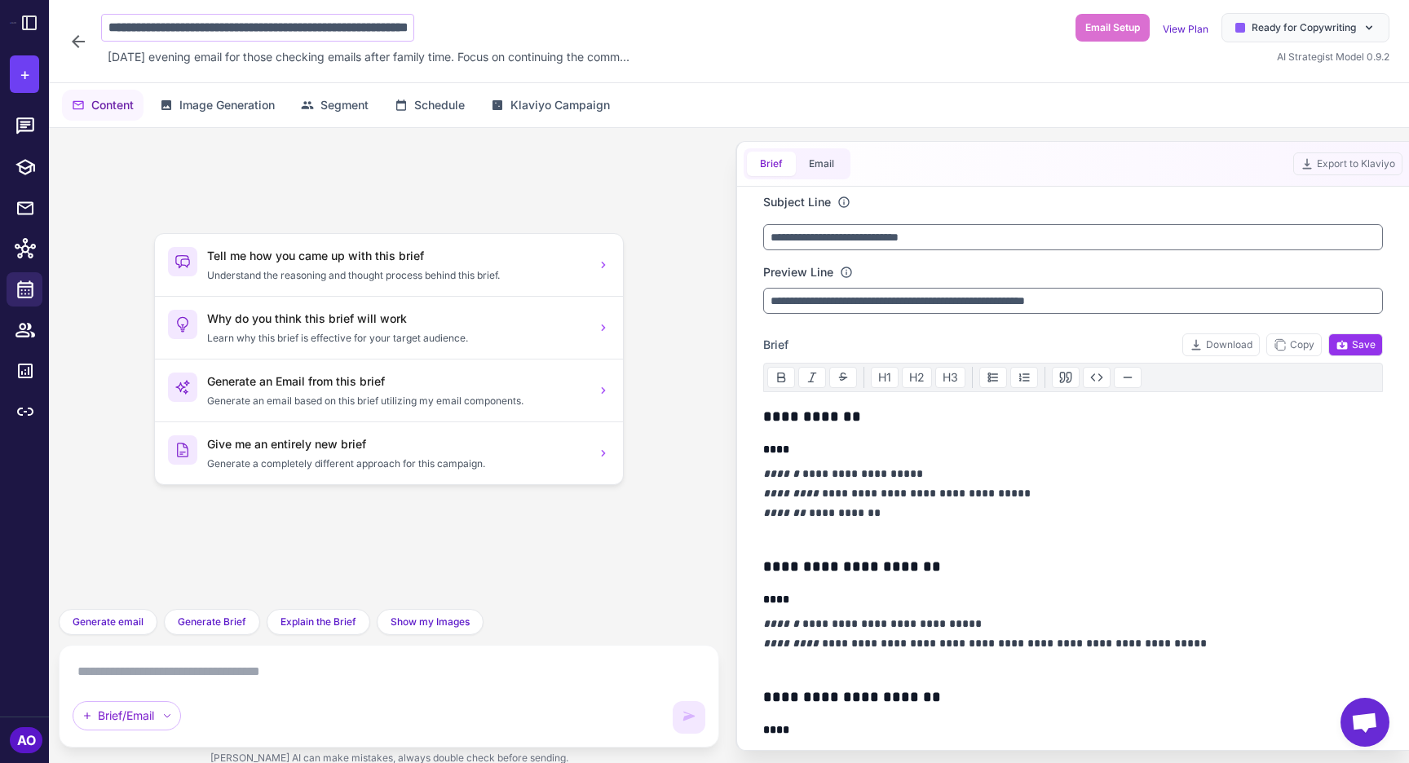
scroll to position [0, 106]
click at [337, 24] on input "**********" at bounding box center [257, 28] width 313 height 28
drag, startPoint x: 330, startPoint y: 26, endPoint x: 68, endPoint y: 27, distance: 261.7
click at [68, 27] on div "**********" at bounding box center [351, 41] width 567 height 56
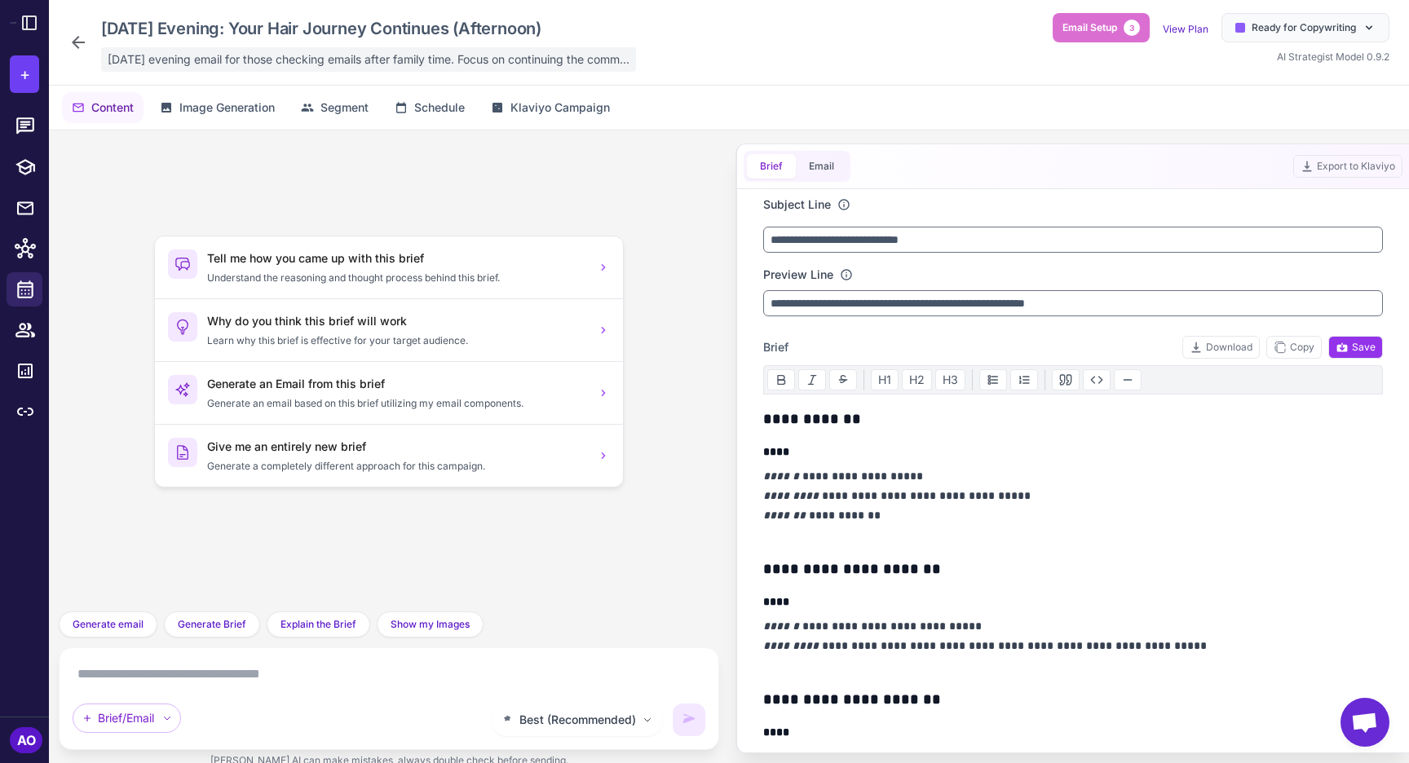
click at [395, 55] on span "[DATE] evening email for those checking emails after family time. Focus on cont…" at bounding box center [369, 60] width 522 height 18
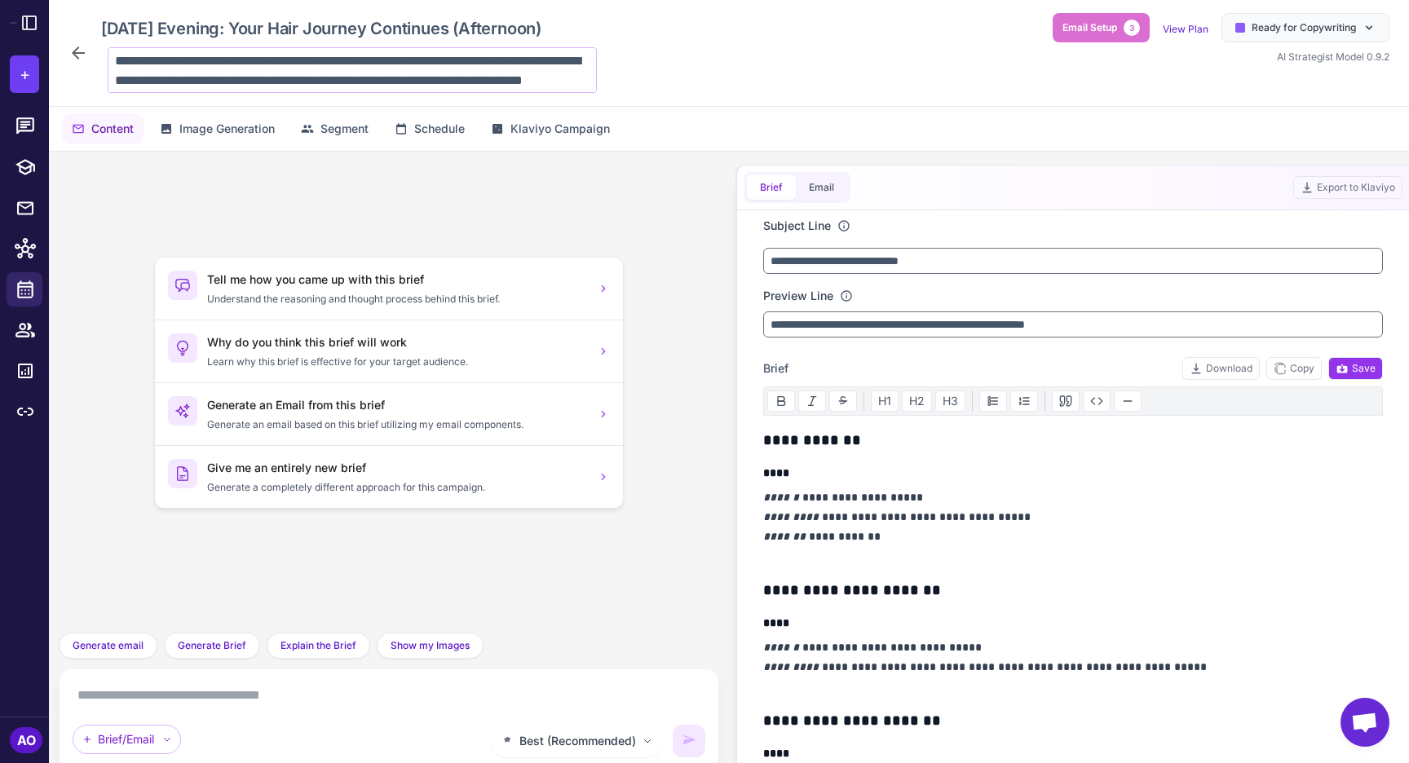
scroll to position [21, 0]
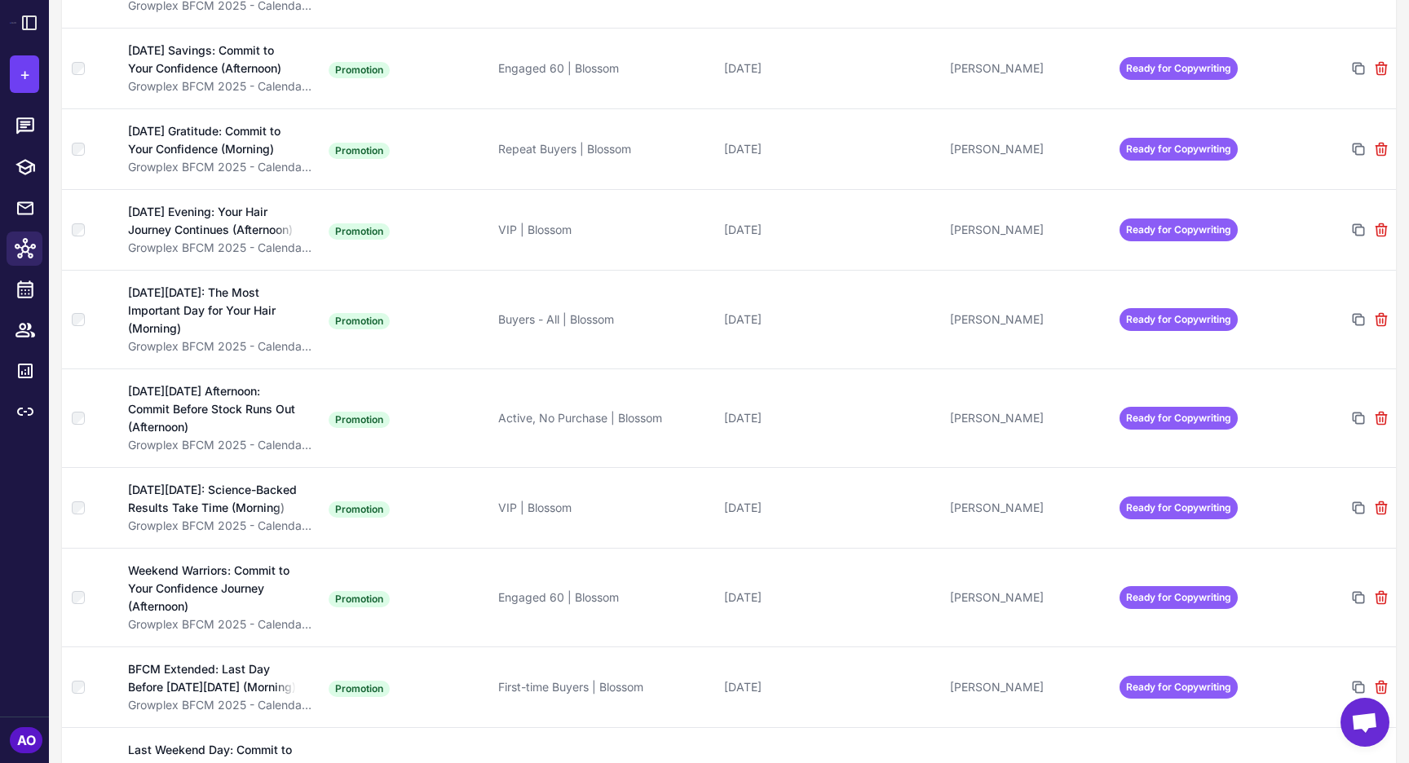
scroll to position [2083, 0]
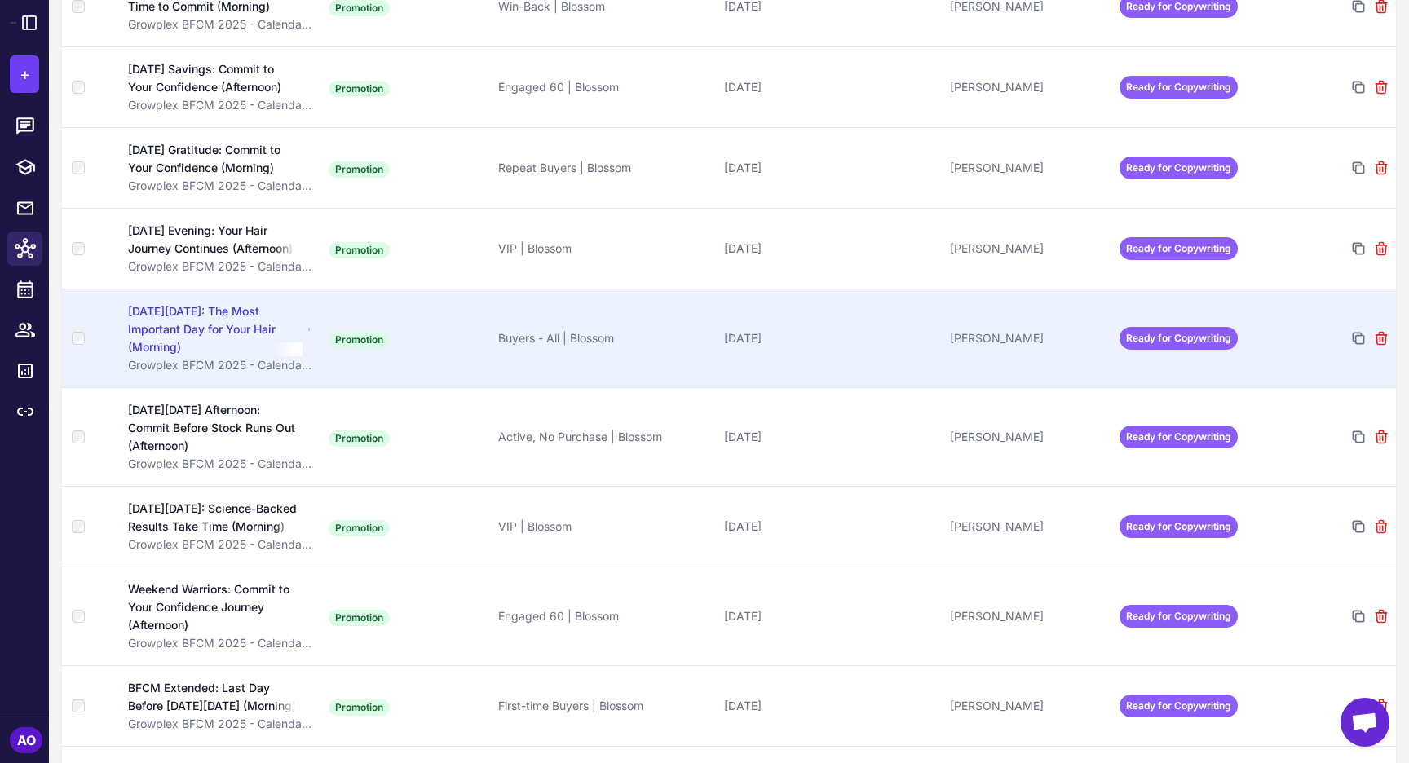
click at [241, 329] on div "[DATE][DATE]: The Most Important Day for Your Hair (Morning)" at bounding box center [215, 329] width 174 height 54
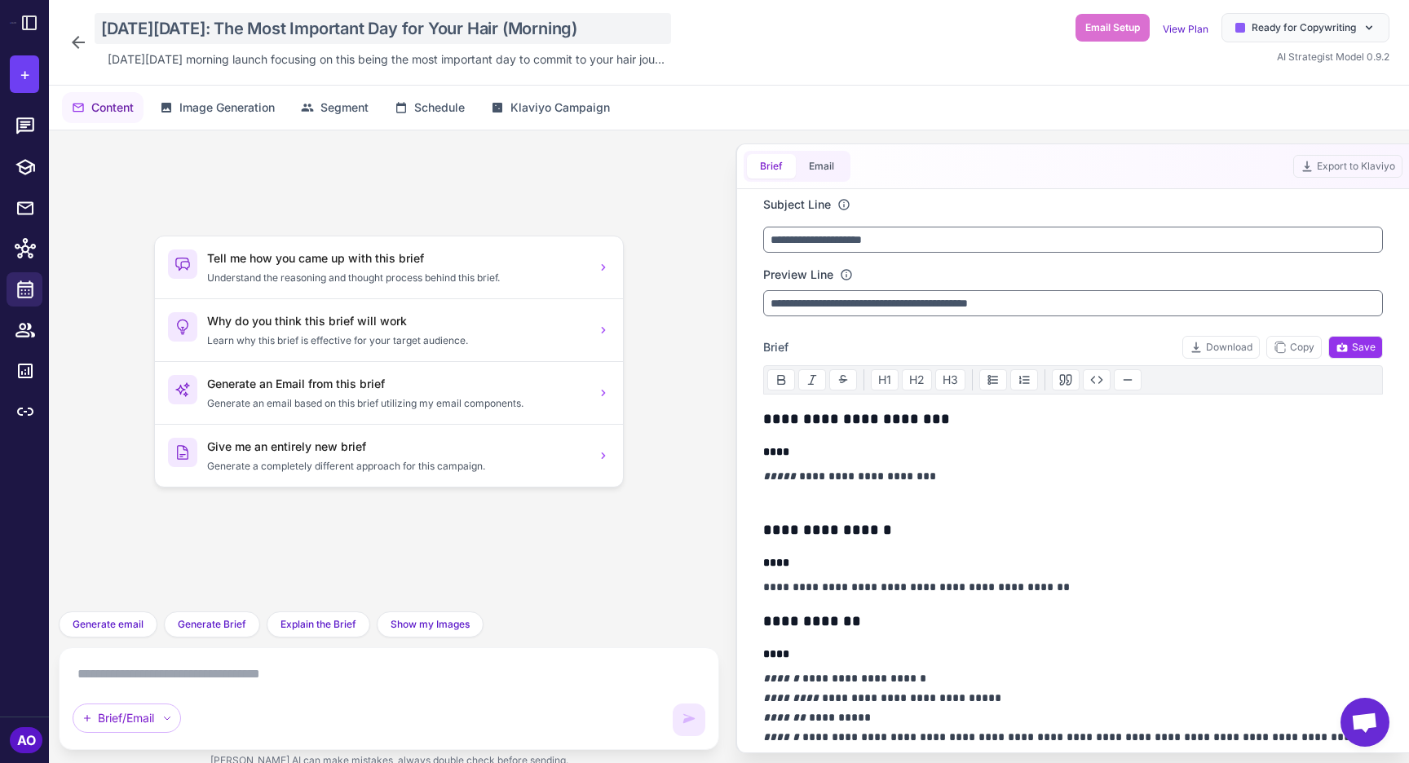
click at [297, 27] on div "[DATE][DATE]: The Most Important Day for Your Hair (Morning)" at bounding box center [383, 28] width 576 height 31
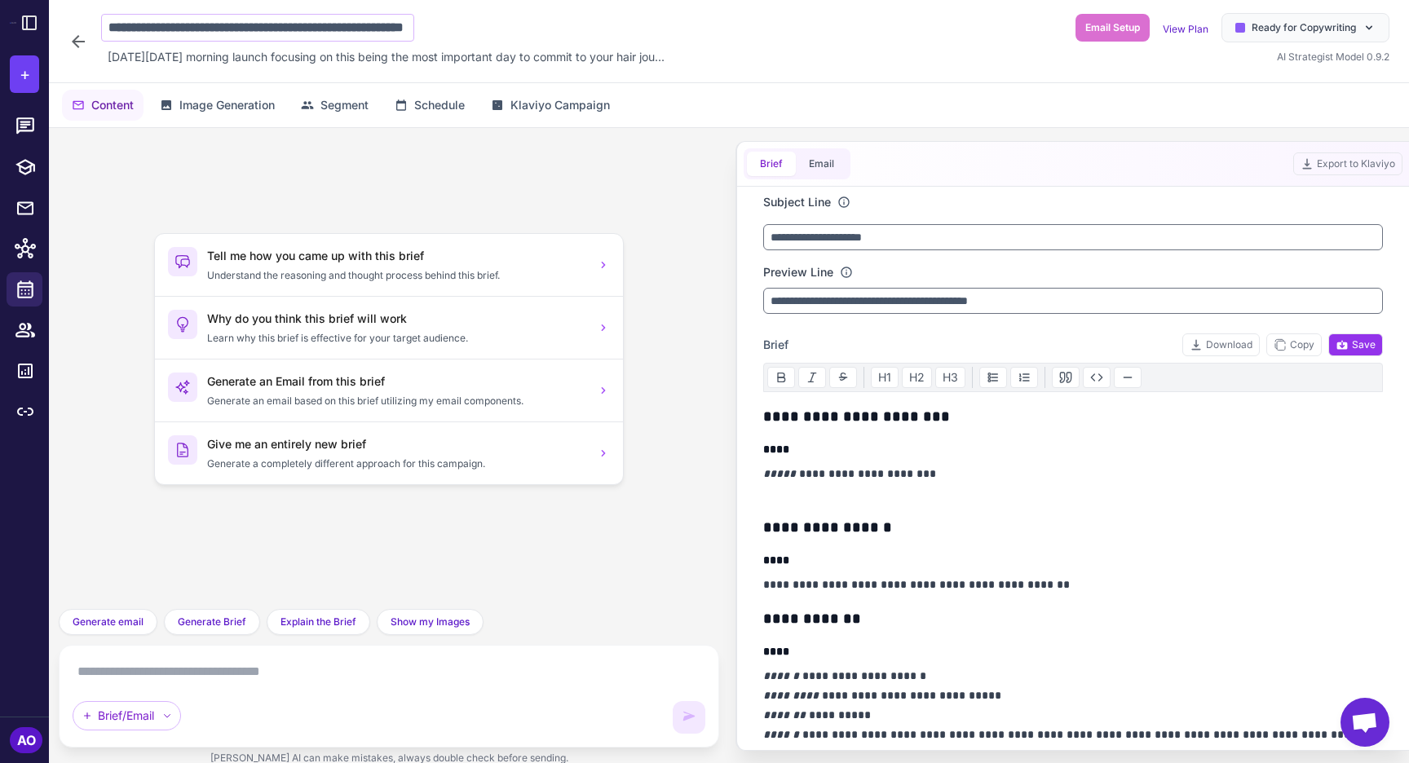
scroll to position [0, 86]
click at [338, 21] on input "**********" at bounding box center [257, 28] width 313 height 28
drag, startPoint x: 341, startPoint y: 26, endPoint x: 51, endPoint y: 26, distance: 290.2
click at [51, 26] on div "**********" at bounding box center [729, 41] width 1360 height 83
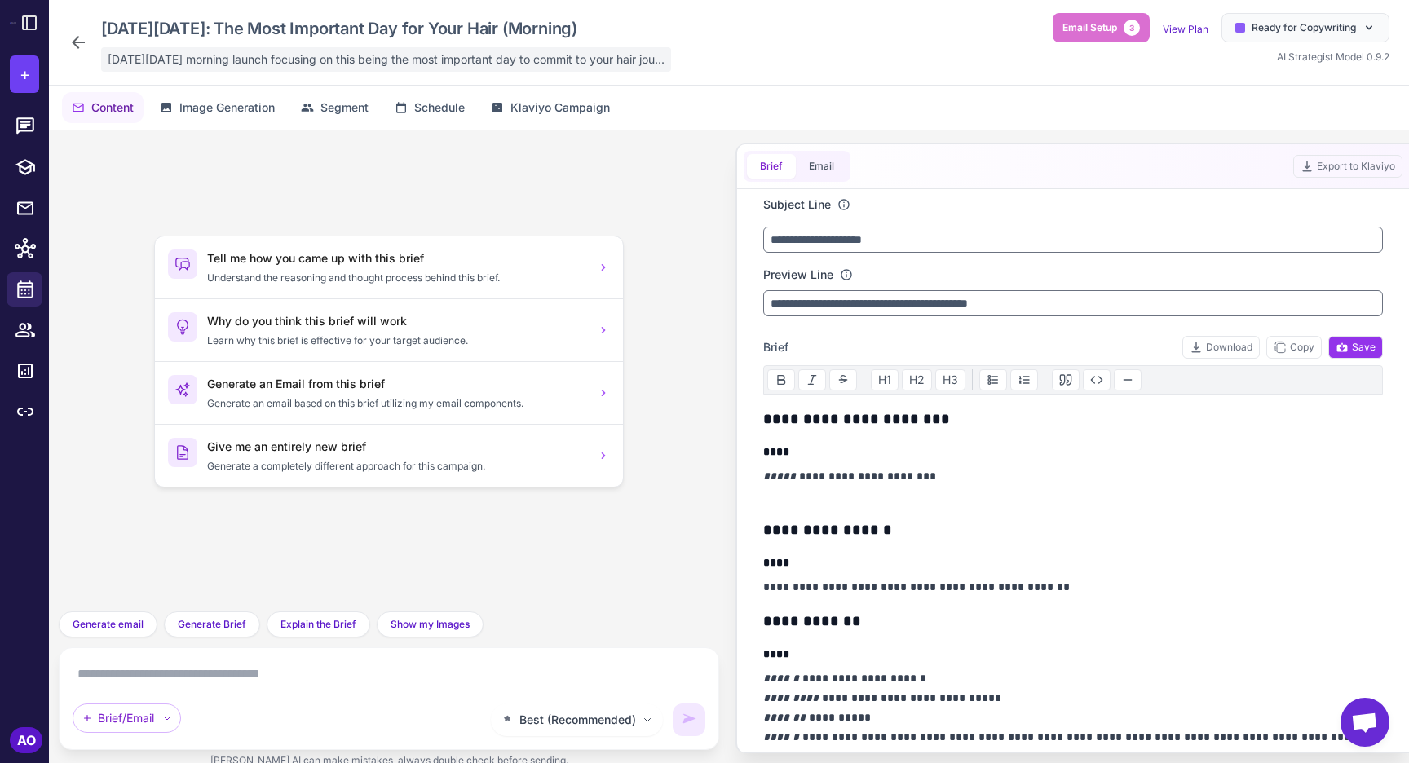
click at [456, 55] on span "[DATE][DATE] morning launch focusing on this being the most important day to co…" at bounding box center [386, 60] width 557 height 18
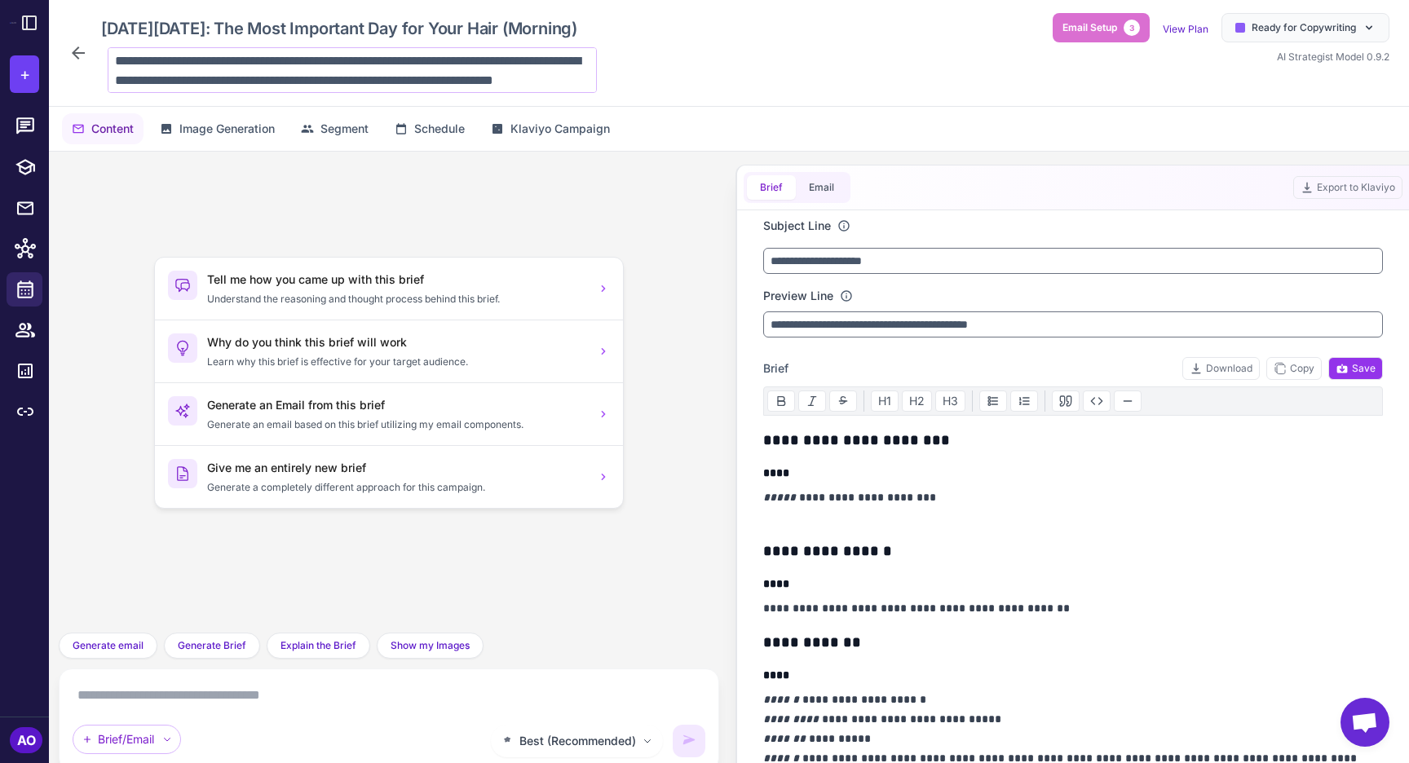
scroll to position [21, 0]
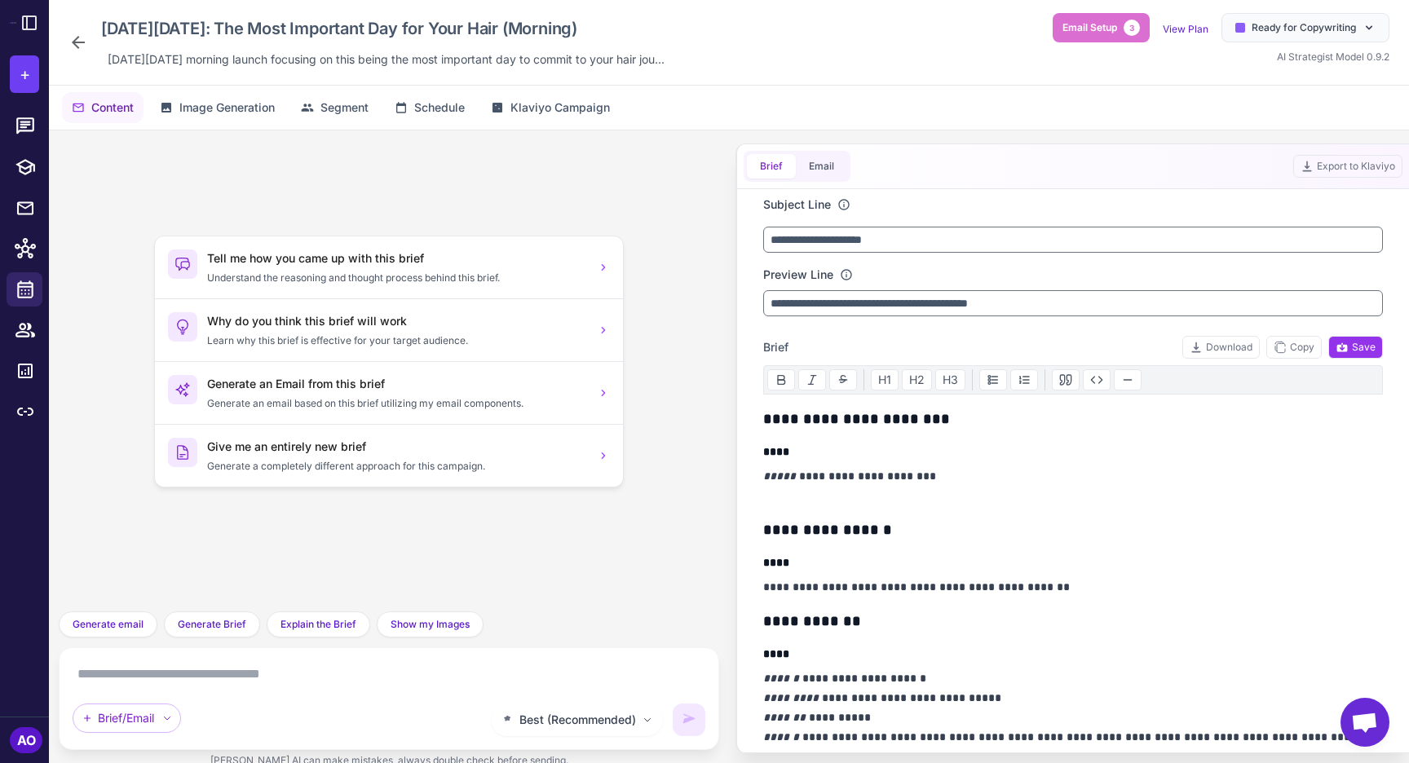
click at [78, 37] on icon at bounding box center [78, 42] width 13 height 13
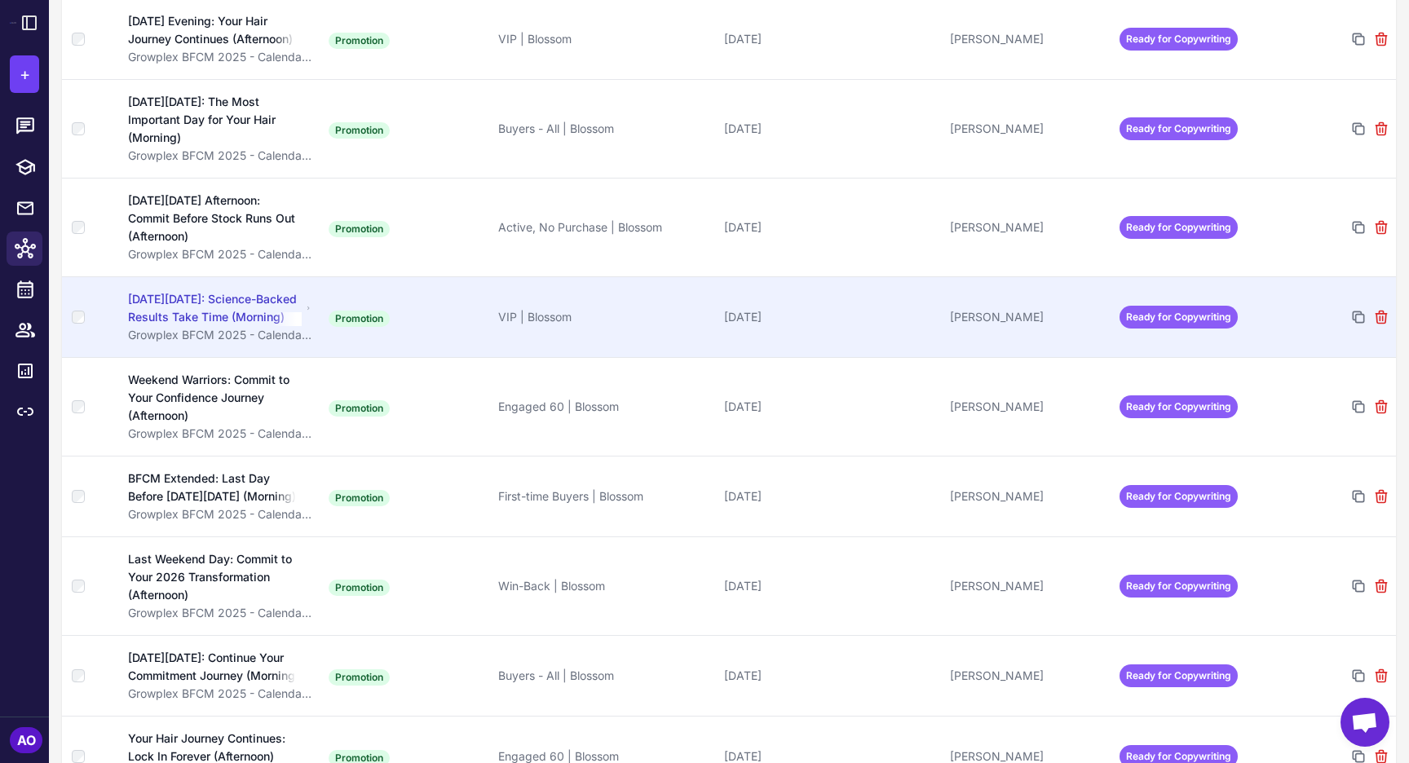
scroll to position [2269, 0]
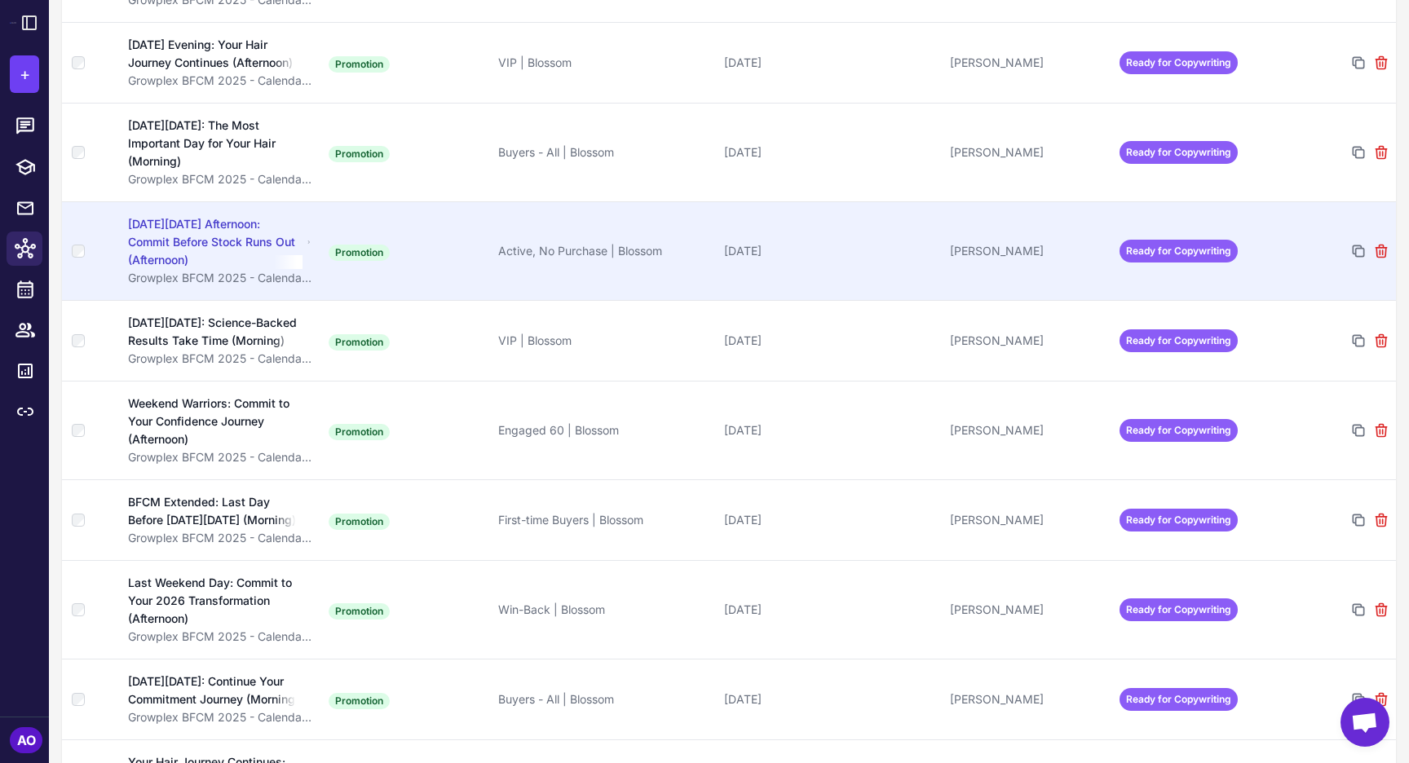
click at [198, 265] on div "[DATE][DATE] Afternoon: Commit Before Stock Runs Out (Afternoon)" at bounding box center [215, 242] width 174 height 54
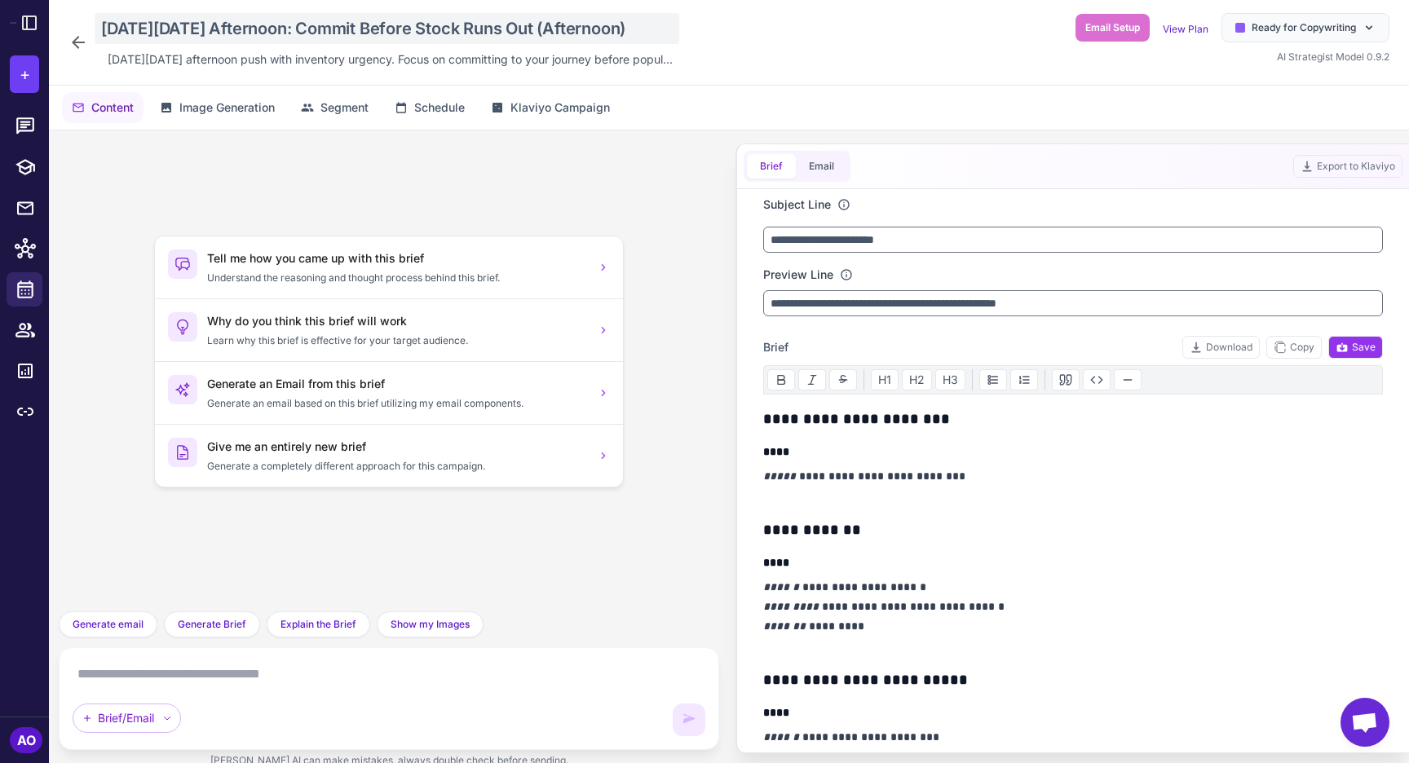
click at [278, 27] on div "[DATE][DATE] Afternoon: Commit Before Stock Runs Out (Afternoon)" at bounding box center [387, 28] width 584 height 31
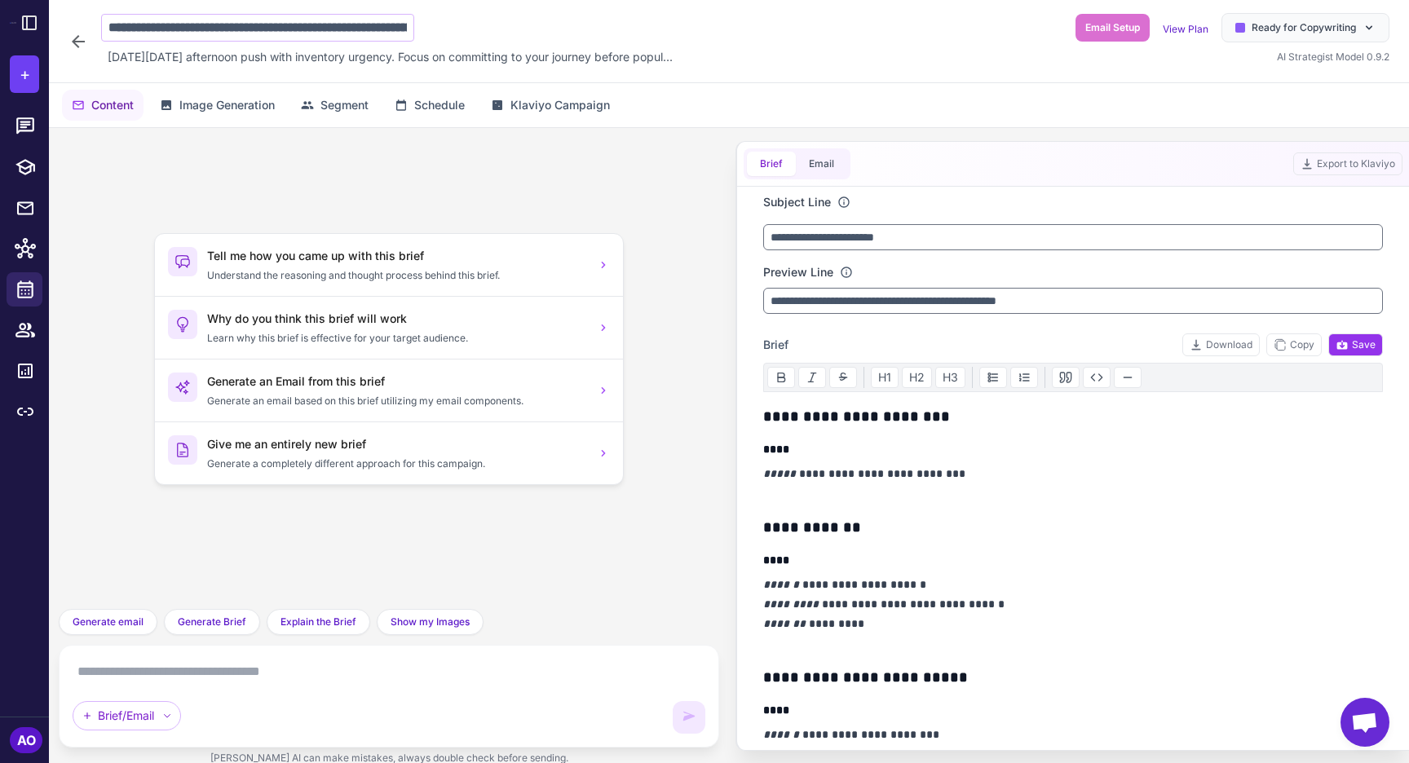
scroll to position [0, 123]
click at [317, 24] on input "**********" at bounding box center [257, 28] width 313 height 28
drag, startPoint x: 332, startPoint y: 28, endPoint x: 91, endPoint y: 7, distance: 241.4
click at [91, 7] on div "**********" at bounding box center [729, 41] width 1360 height 83
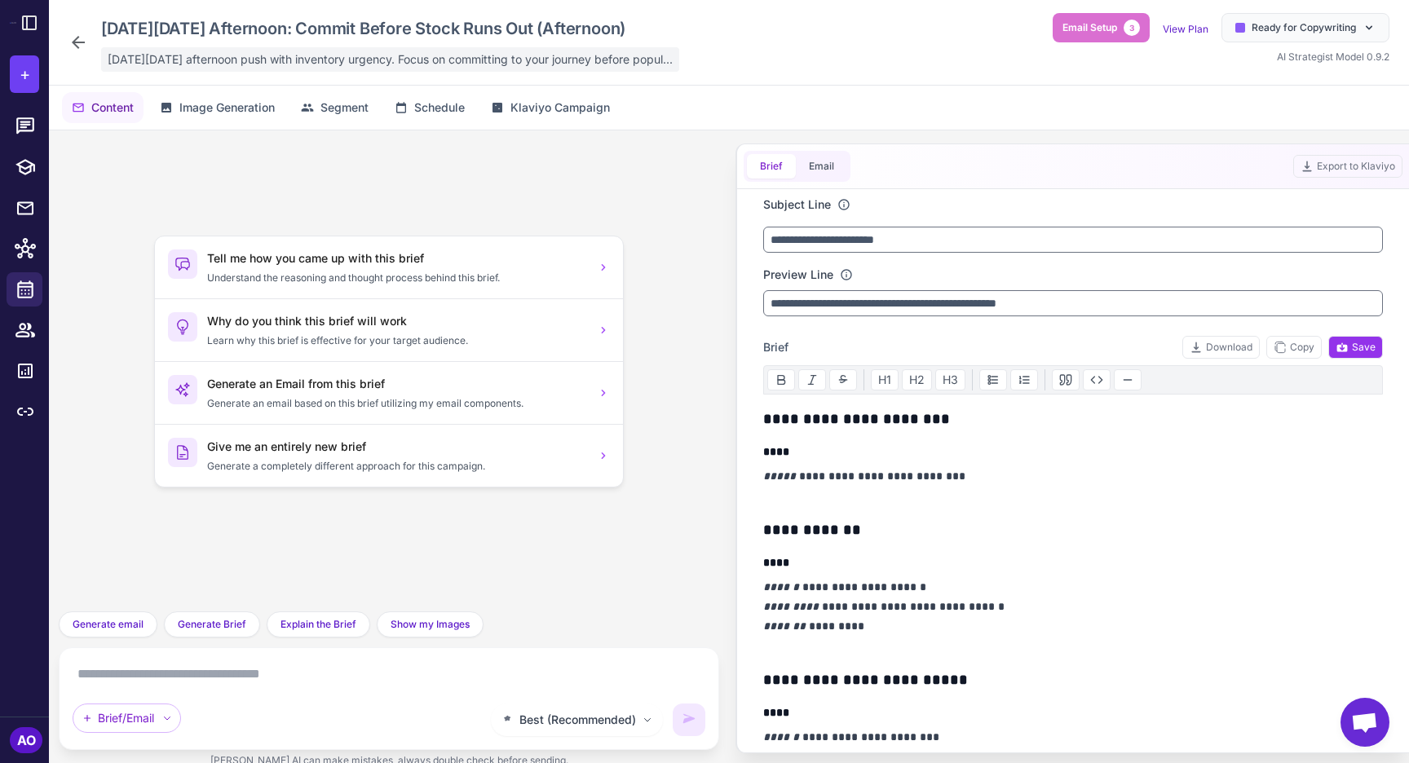
click at [339, 55] on span "[DATE][DATE] afternoon push with inventory urgency. Focus on committing to your…" at bounding box center [390, 60] width 565 height 18
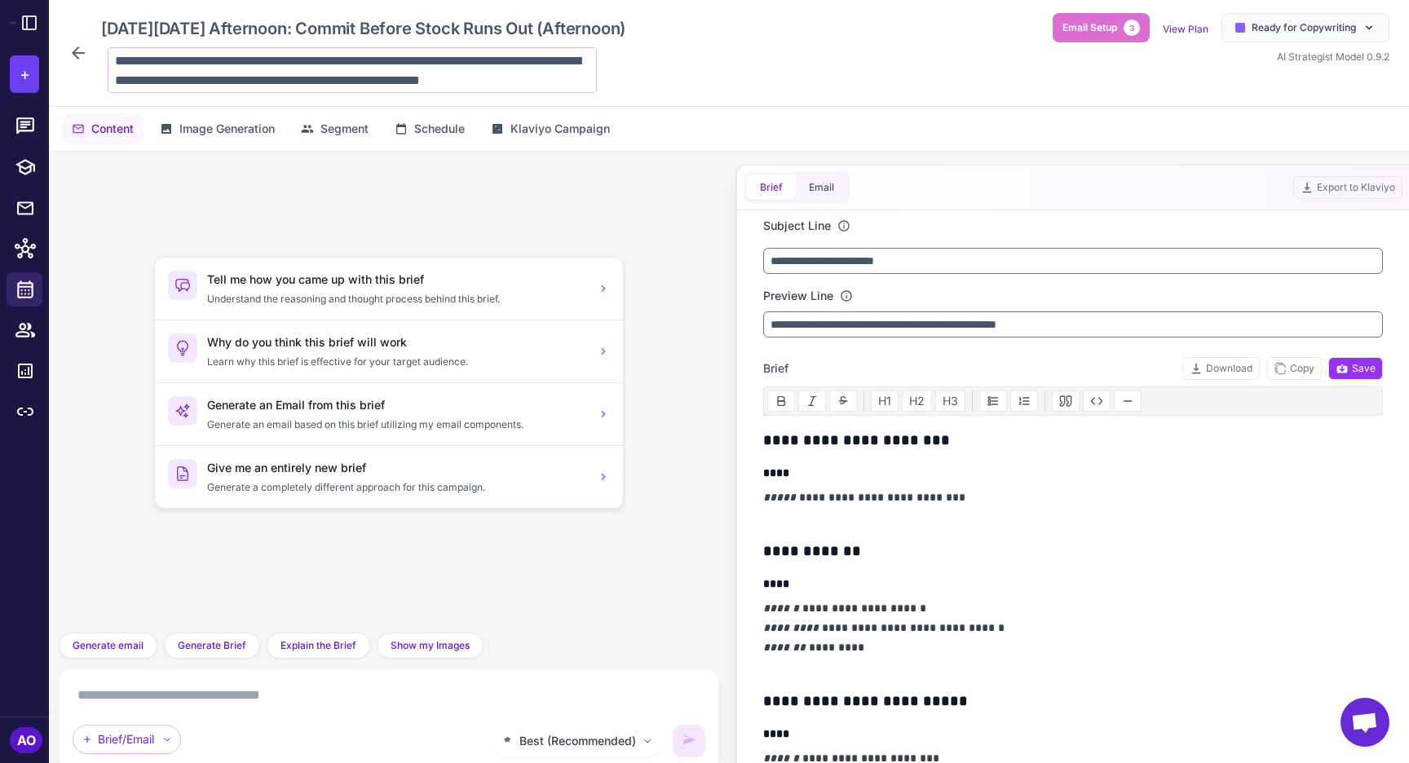
scroll to position [21, 0]
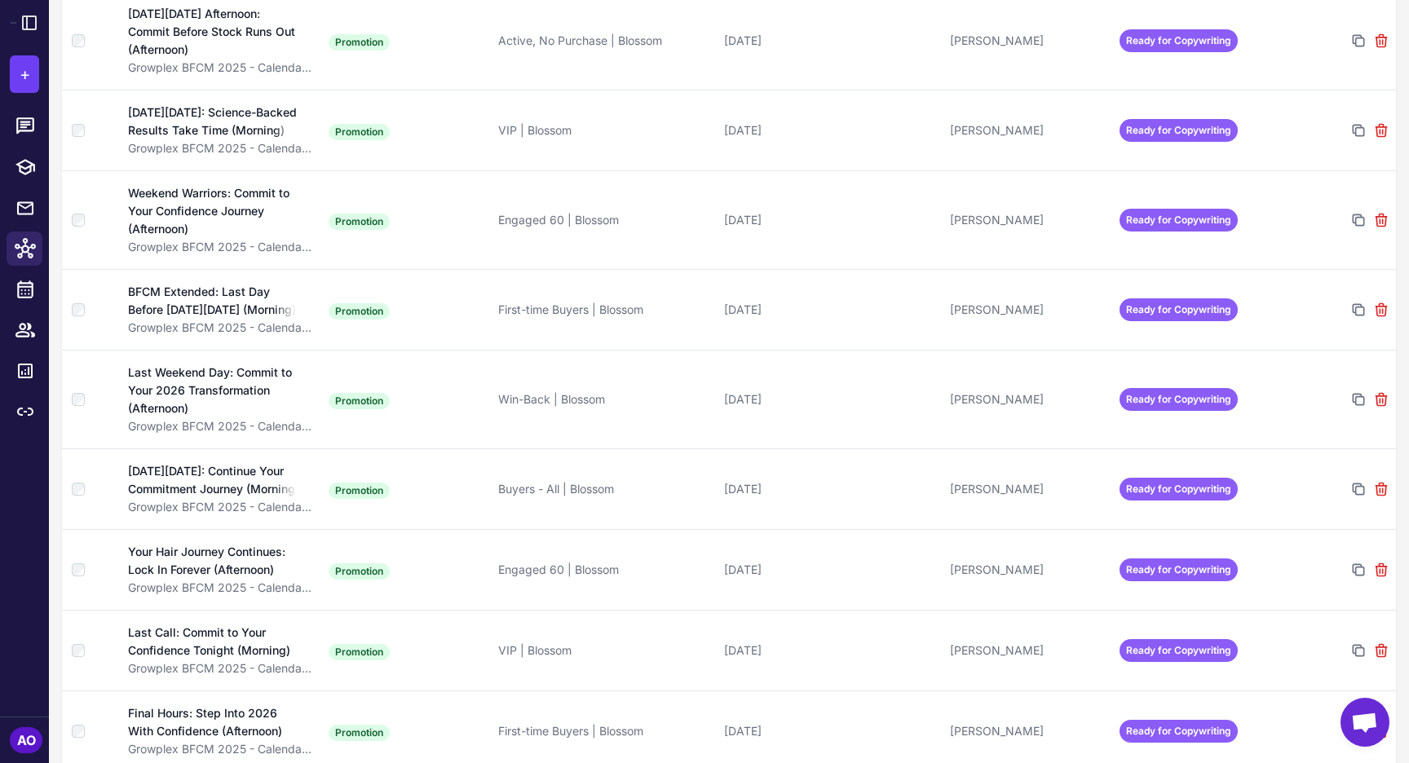
scroll to position [2446, 0]
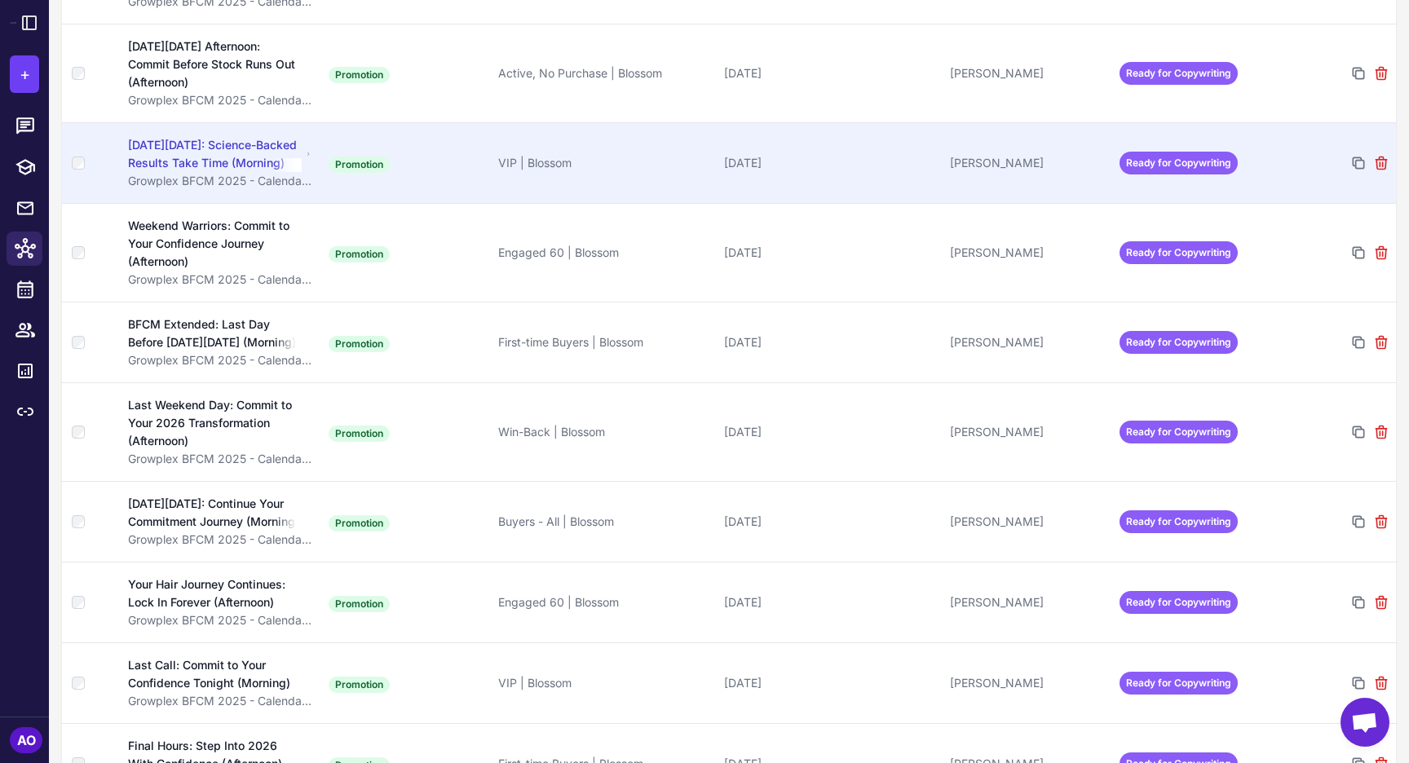
click at [280, 164] on div "[DATE][DATE]: Science-Backed Results Take Time (Morning)" at bounding box center [215, 154] width 174 height 36
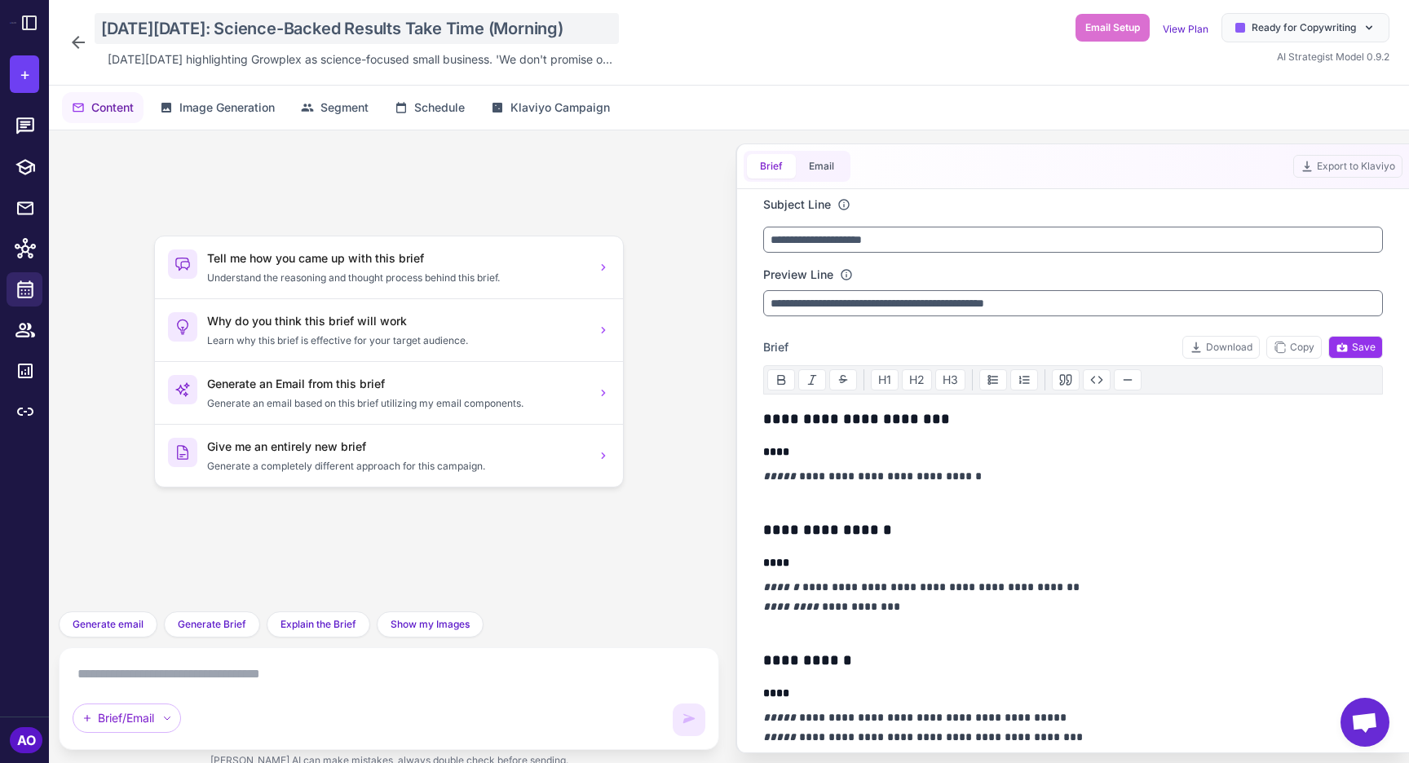
click at [364, 27] on div "[DATE][DATE]: Science-Backed Results Take Time (Morning)" at bounding box center [357, 28] width 524 height 31
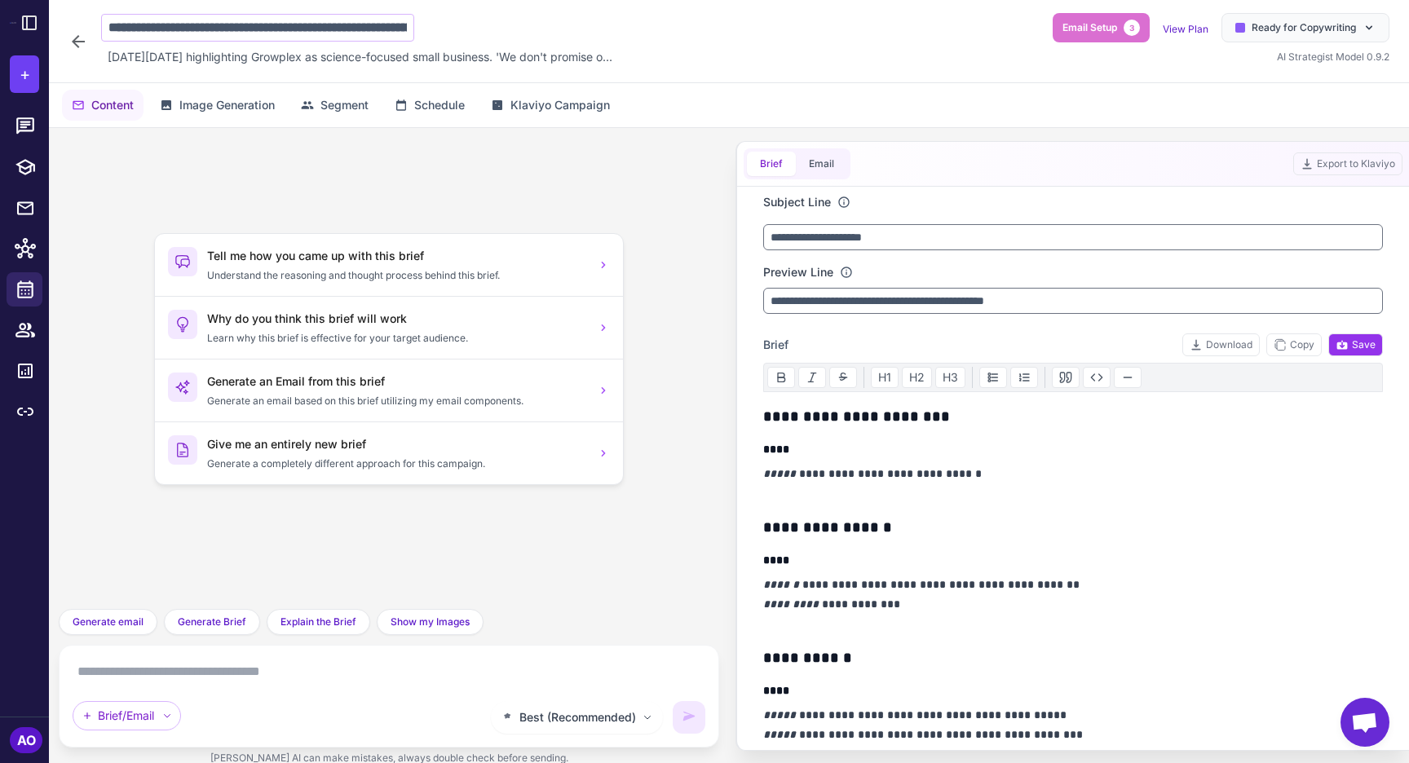
scroll to position [0, 151]
click at [345, 24] on input "**********" at bounding box center [257, 28] width 313 height 28
drag, startPoint x: 339, startPoint y: 29, endPoint x: 72, endPoint y: 26, distance: 267.4
click at [72, 26] on div "**********" at bounding box center [343, 41] width 550 height 56
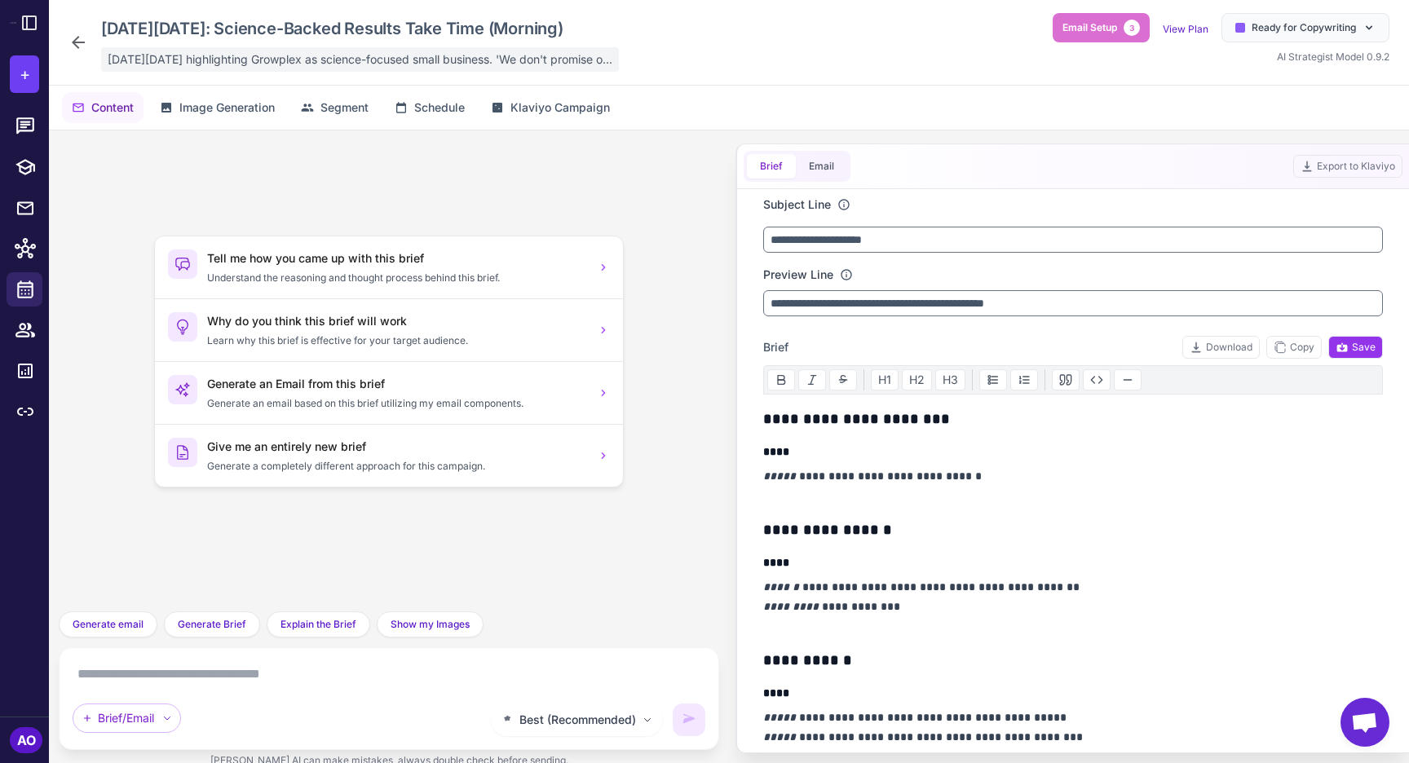
click at [433, 58] on span "[DATE][DATE] highlighting Growplex as science-focused small business. 'We don't…" at bounding box center [360, 60] width 505 height 18
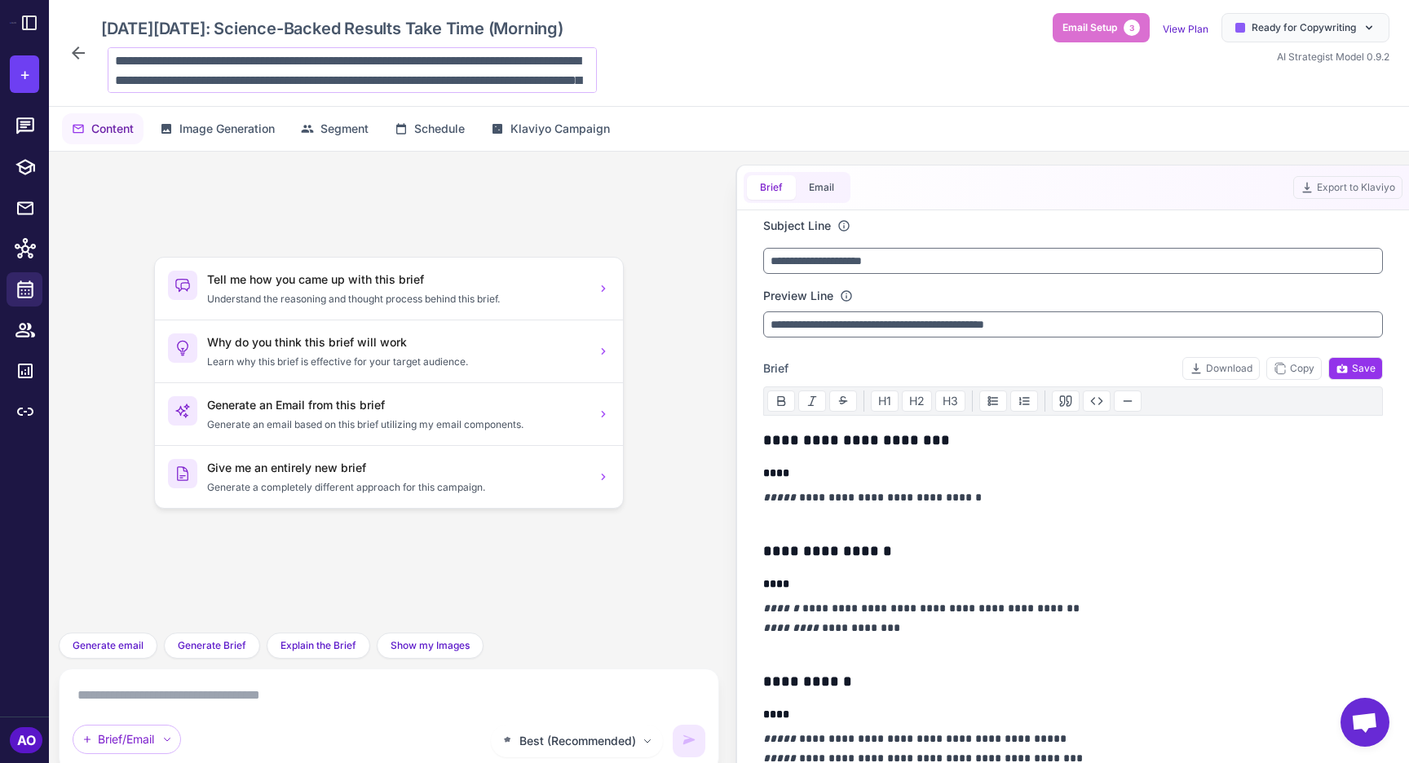
scroll to position [21, 0]
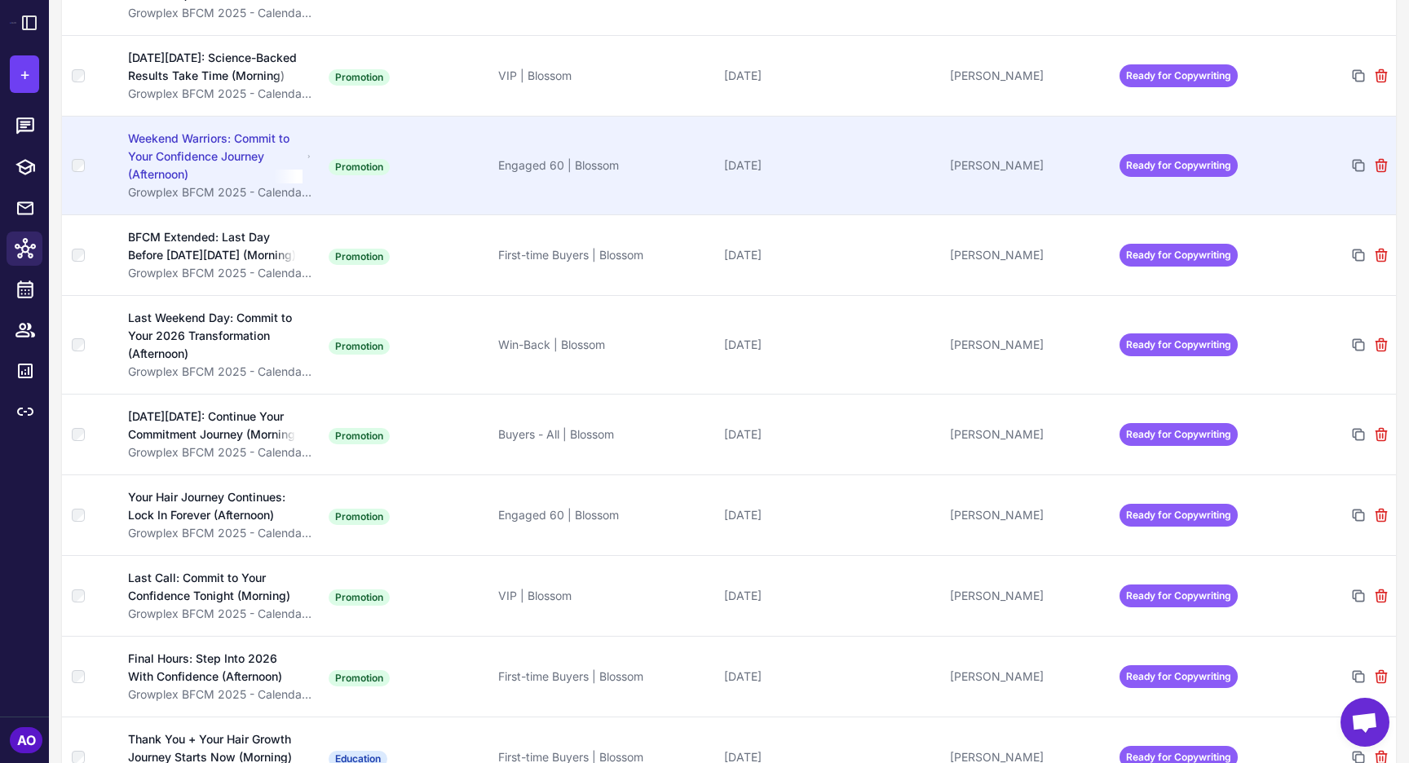
scroll to position [2514, 0]
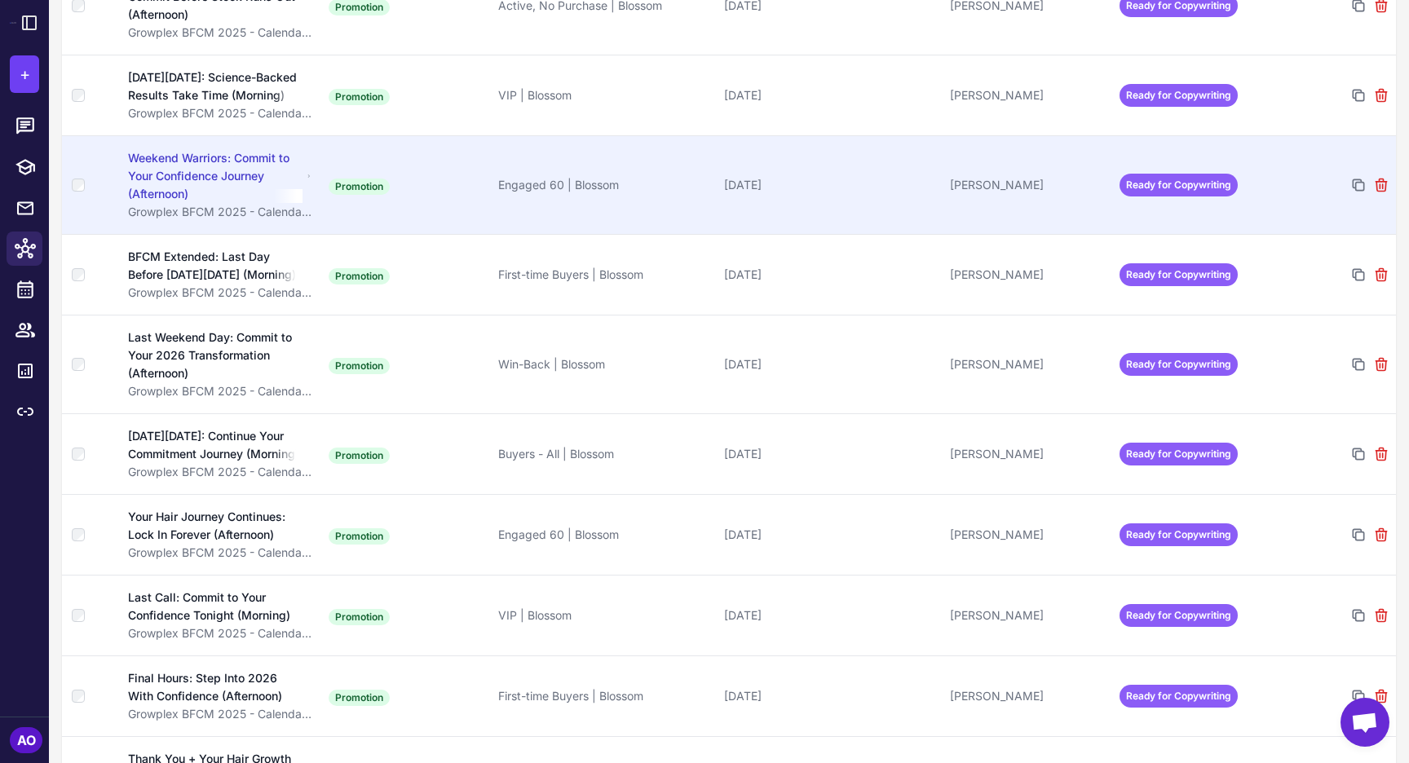
click at [648, 196] on td "Engaged 60 | Blossom" at bounding box center [605, 184] width 226 height 99
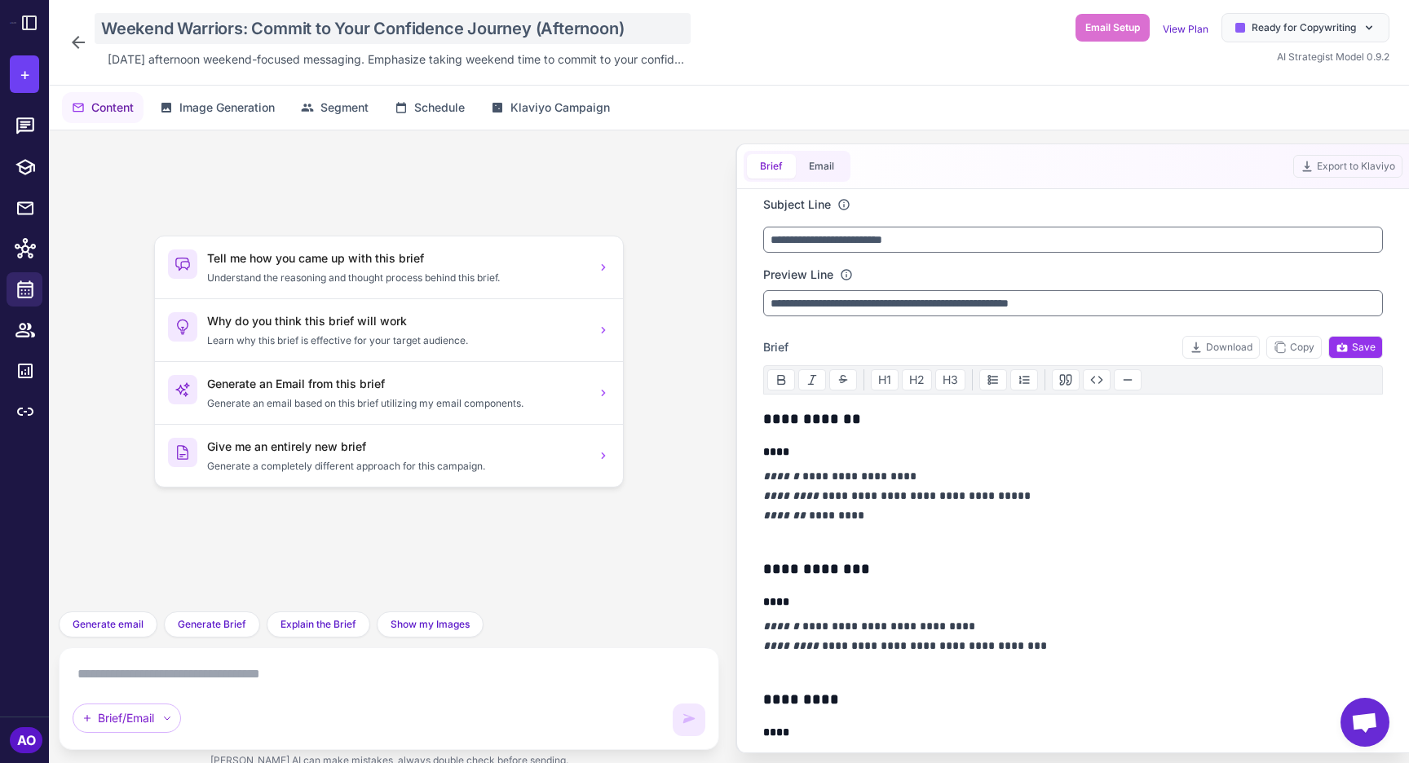
click at [251, 32] on div "Weekend Warriors: Commit to Your Confidence Journey (Afternoon)" at bounding box center [393, 28] width 596 height 31
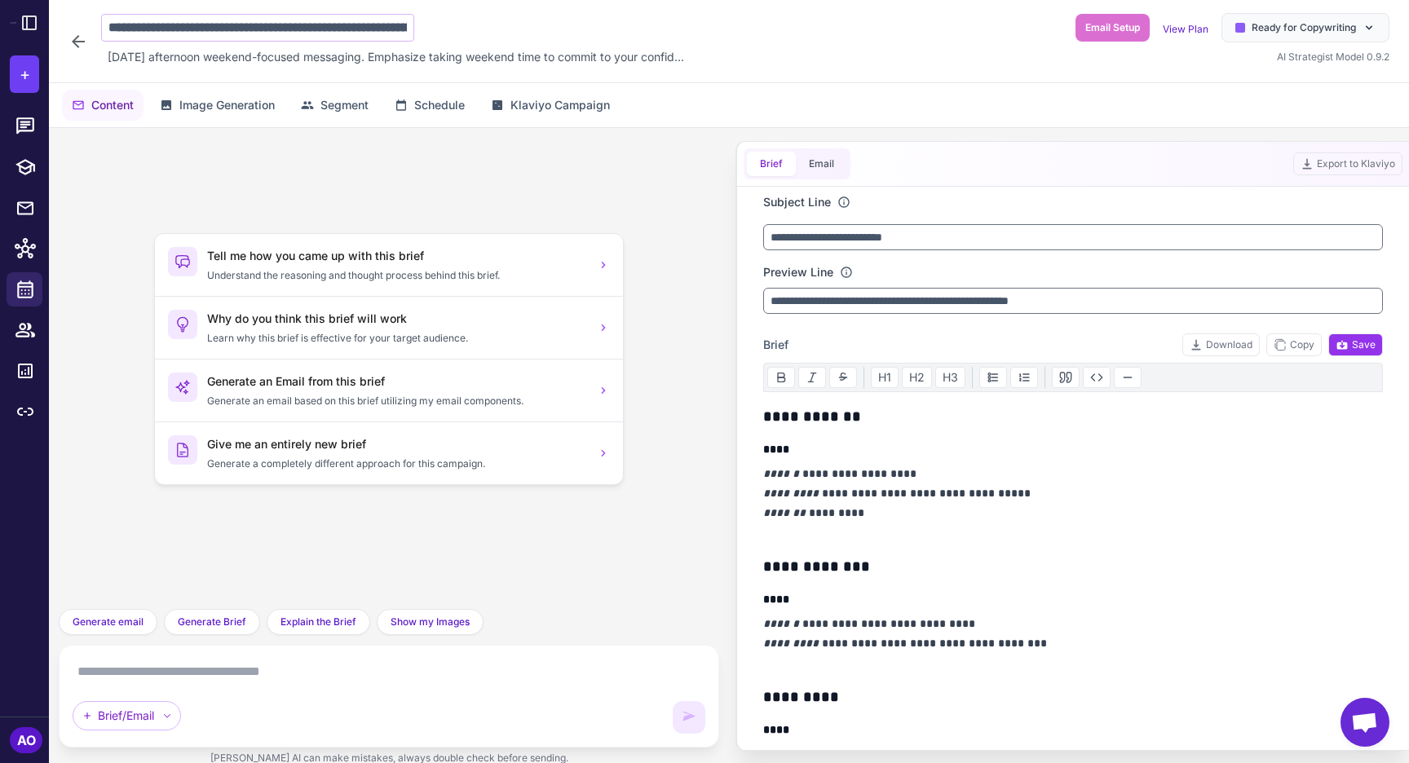
scroll to position [0, 130]
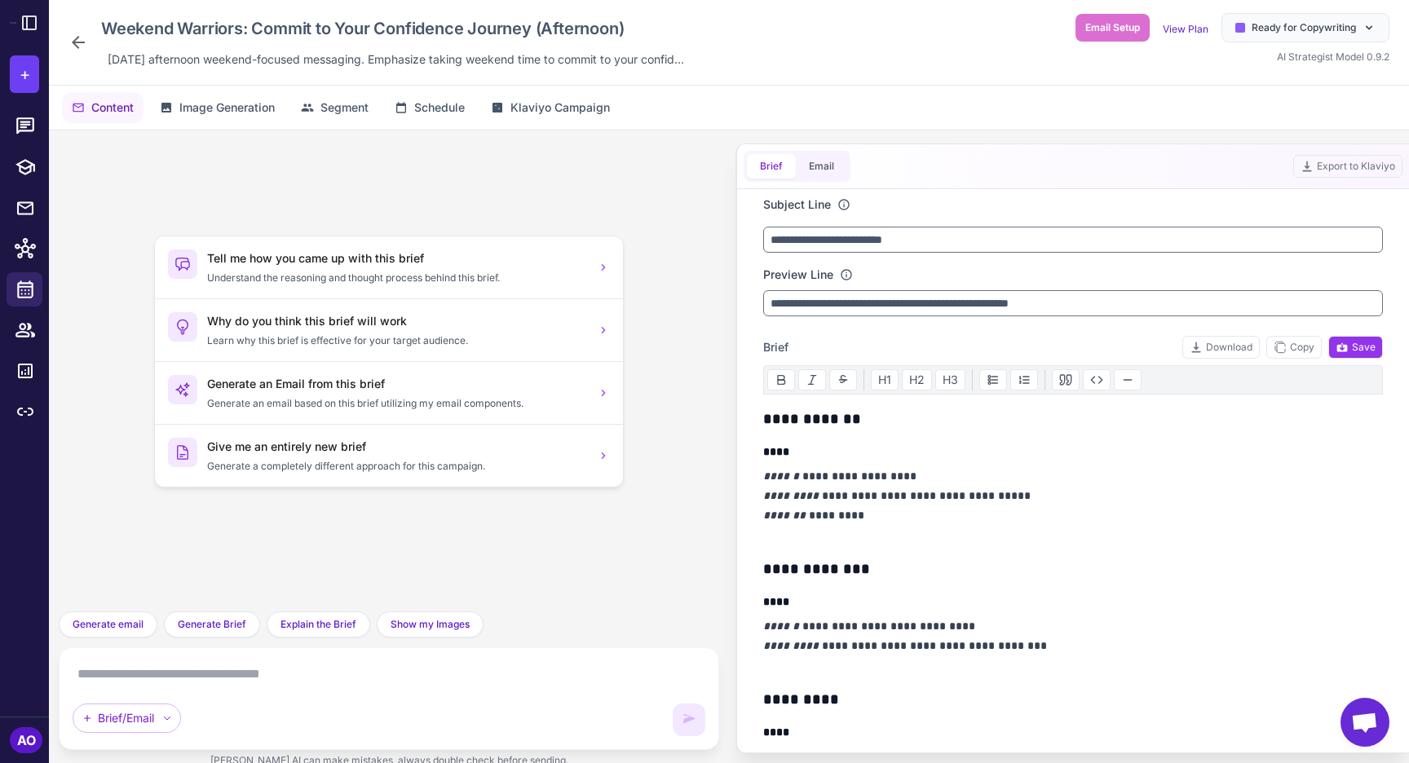
click at [417, 32] on h1 "Weekend Warriors: Commit to Your Confidence Journey (Afternoon)" at bounding box center [395, 28] width 589 height 31
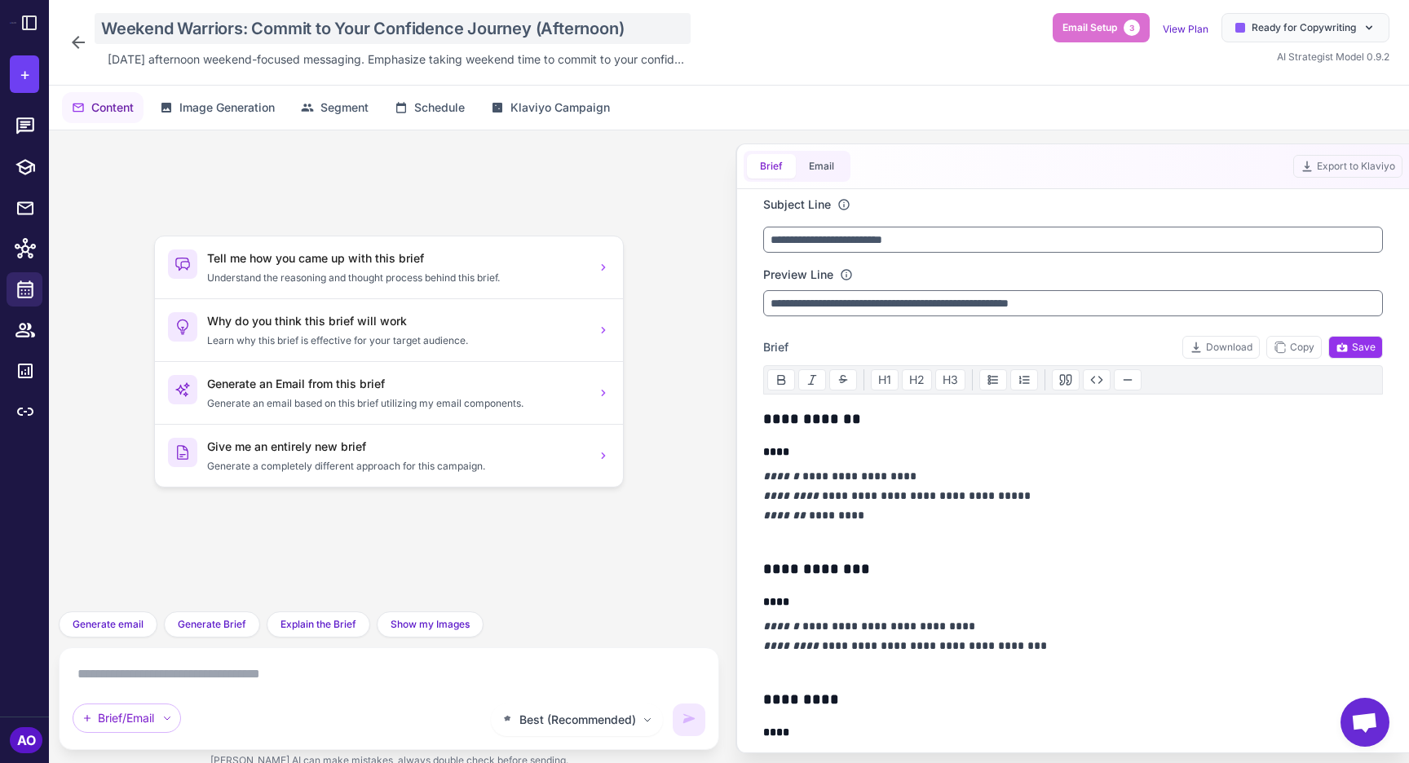
click at [544, 34] on div "Weekend Warriors: Commit to Your Confidence Journey (Afternoon)" at bounding box center [393, 28] width 596 height 31
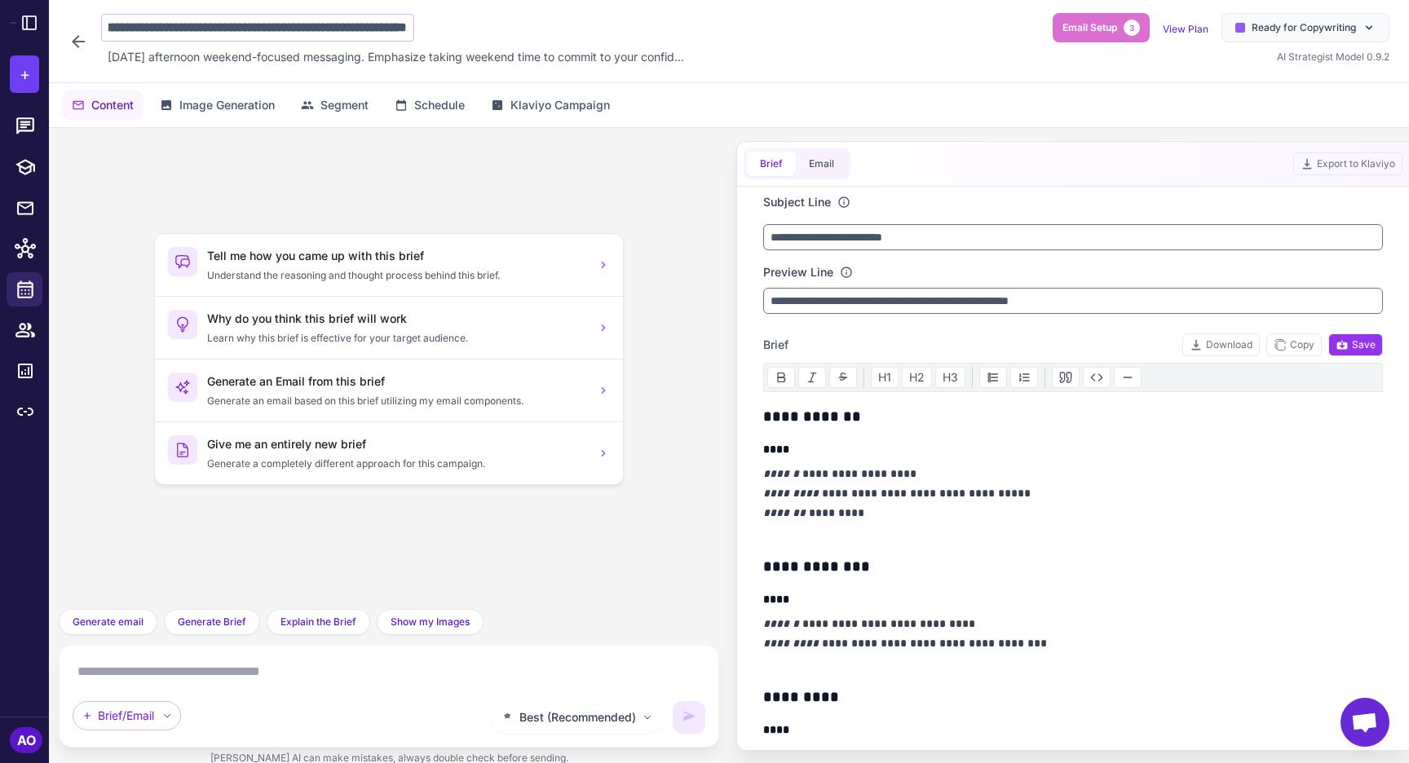
click at [345, 25] on input "**********" at bounding box center [257, 28] width 313 height 28
drag, startPoint x: 331, startPoint y: 29, endPoint x: 92, endPoint y: 29, distance: 238.8
click at [92, 29] on div "**********" at bounding box center [379, 41] width 622 height 56
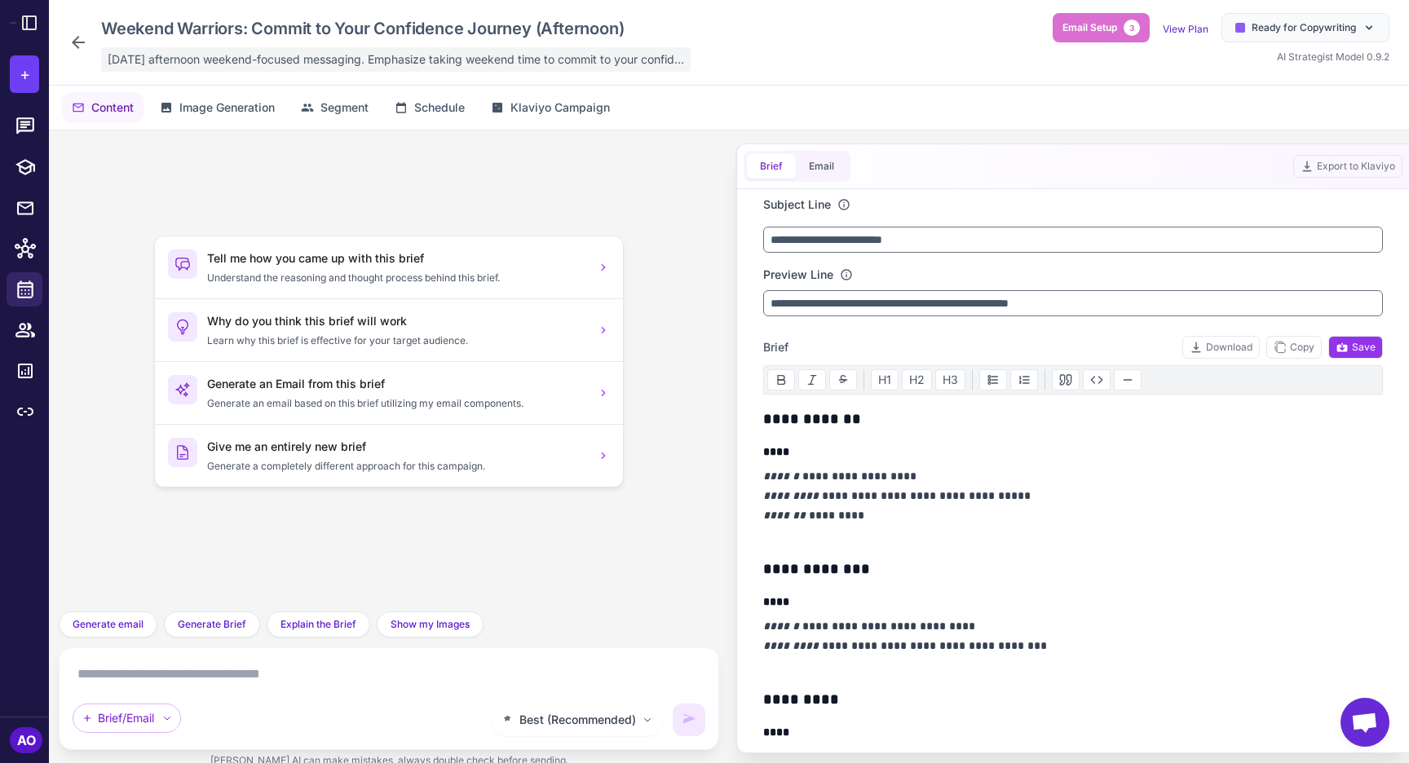
click at [493, 54] on span "[DATE] afternoon weekend-focused messaging. Emphasize taking weekend time to co…" at bounding box center [396, 60] width 576 height 18
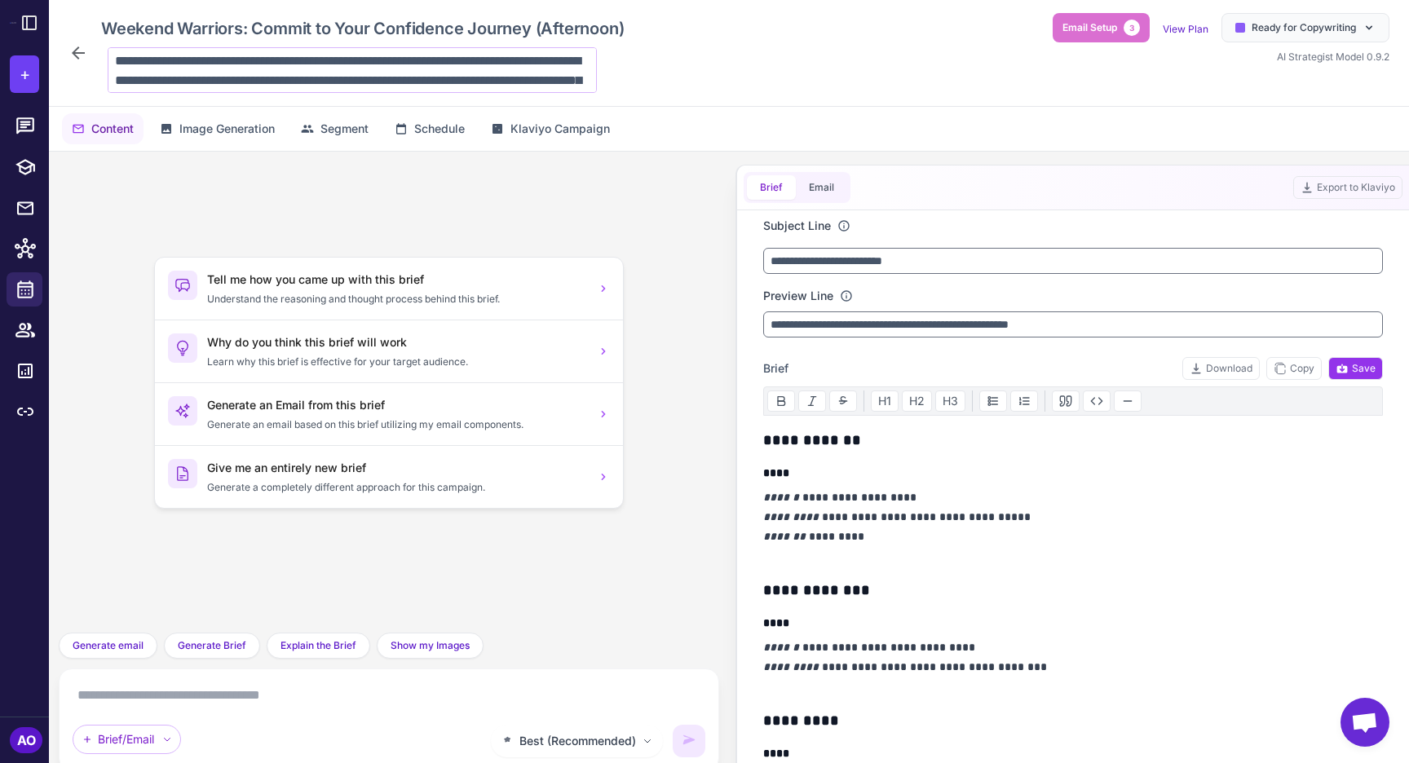
scroll to position [21, 0]
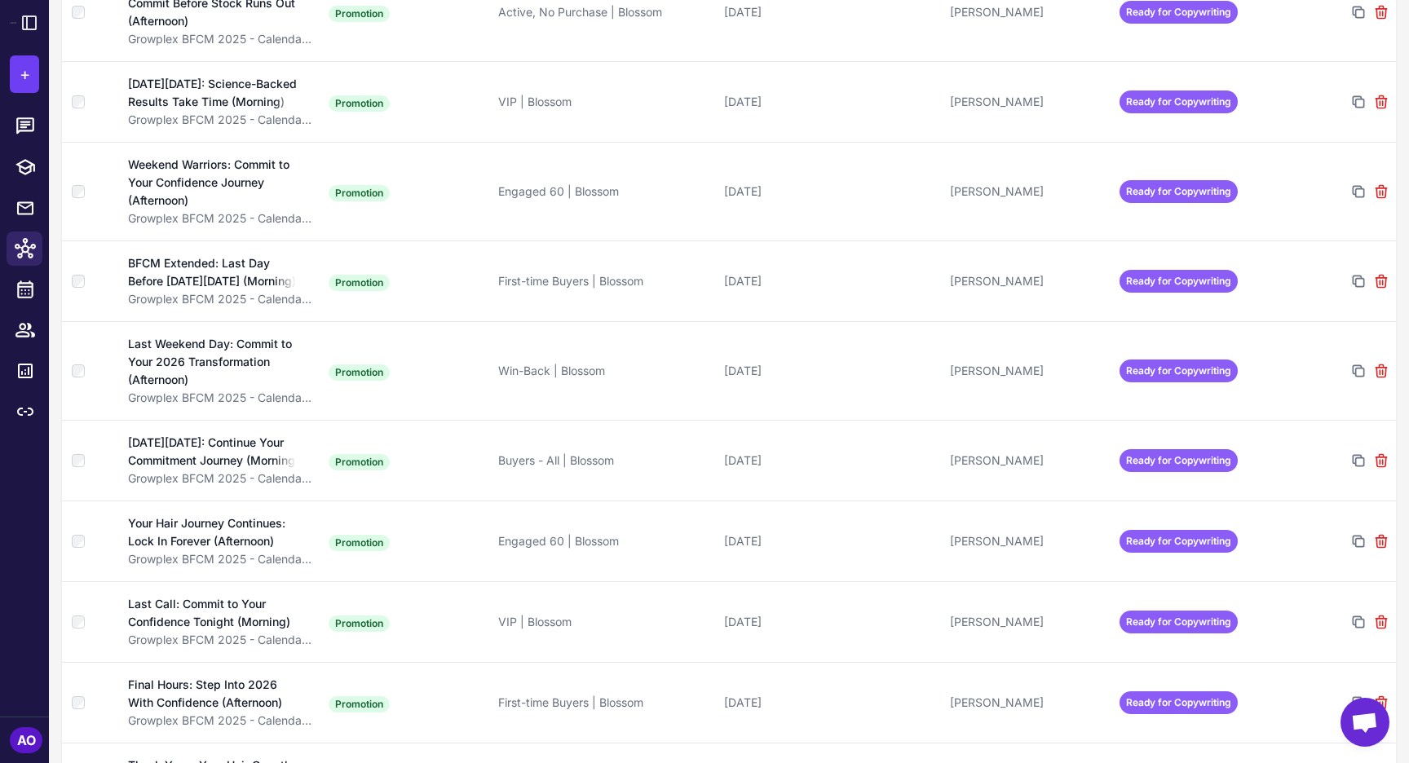
scroll to position [2476, 0]
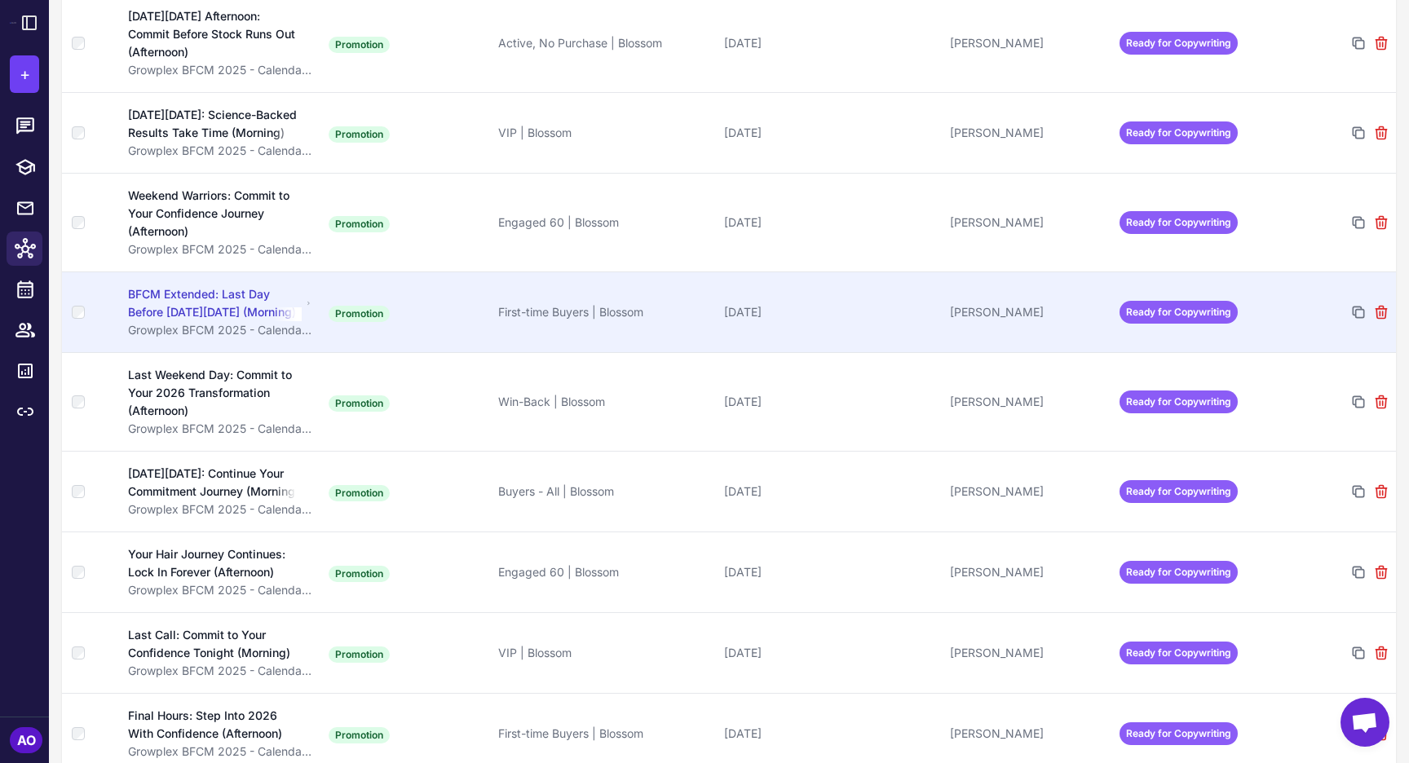
click at [679, 344] on td "First-time Buyers | Blossom" at bounding box center [605, 311] width 226 height 81
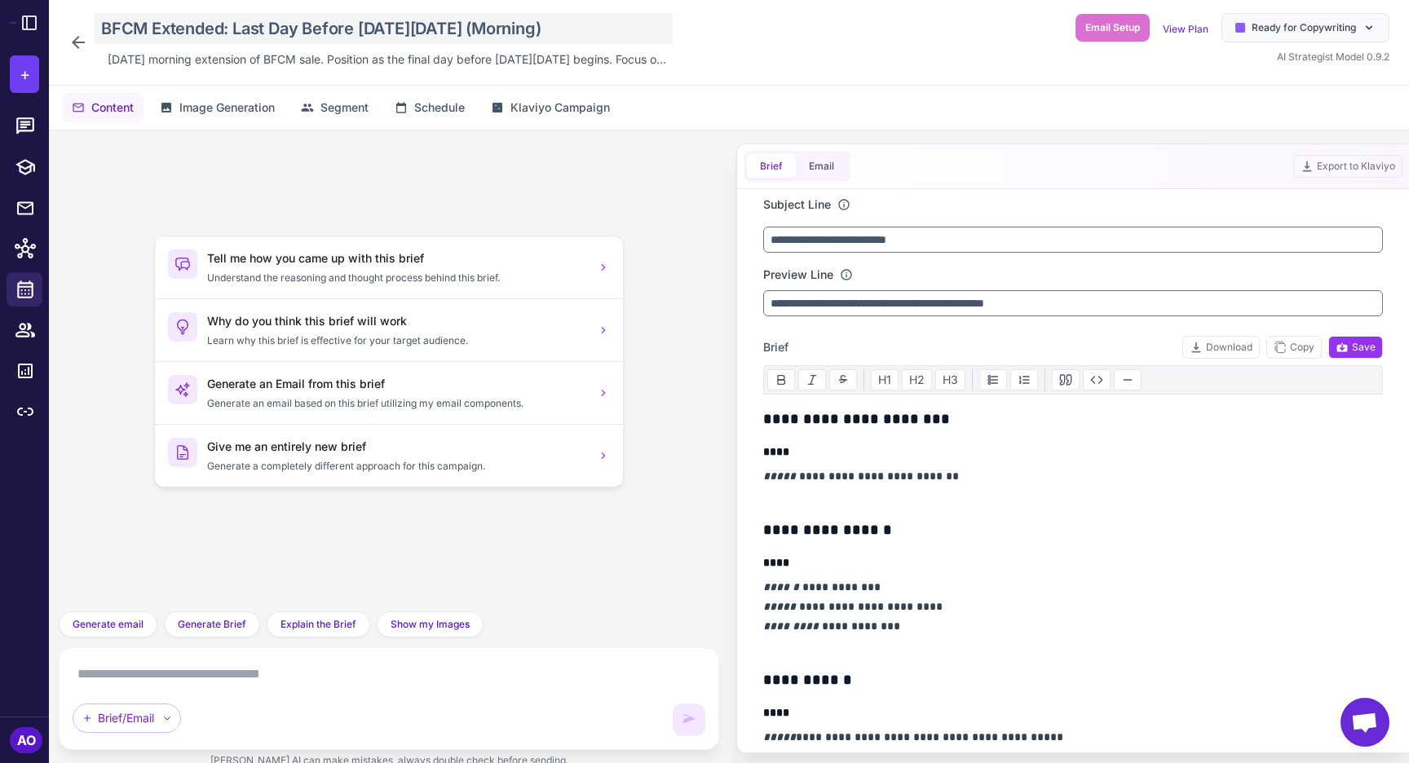
click at [227, 29] on div "BFCM Extended: Last Day Before [DATE][DATE] (Morning)" at bounding box center [384, 28] width 578 height 31
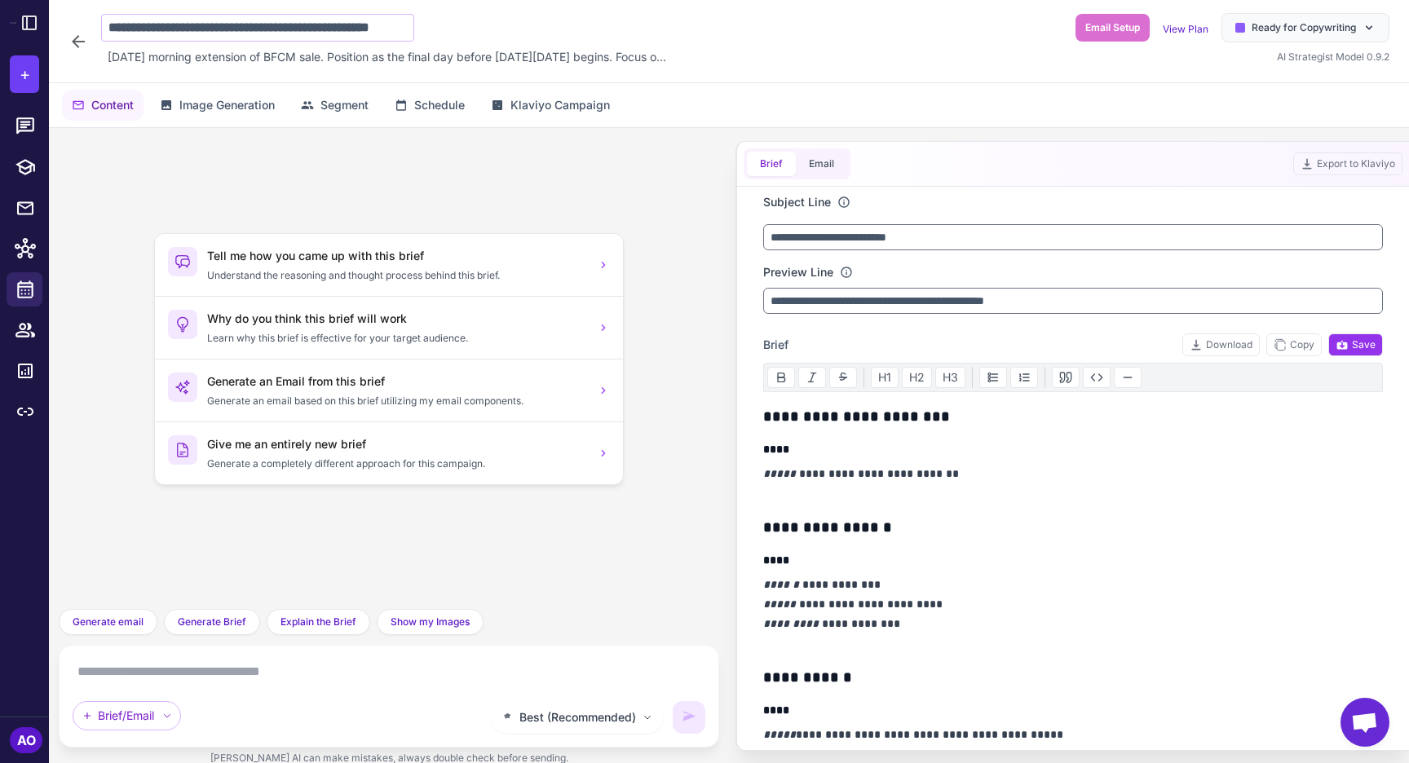
scroll to position [0, 71]
click at [329, 32] on input "**********" at bounding box center [257, 28] width 313 height 28
drag, startPoint x: 340, startPoint y: 29, endPoint x: 82, endPoint y: 29, distance: 258.4
click at [82, 29] on div "**********" at bounding box center [370, 41] width 604 height 56
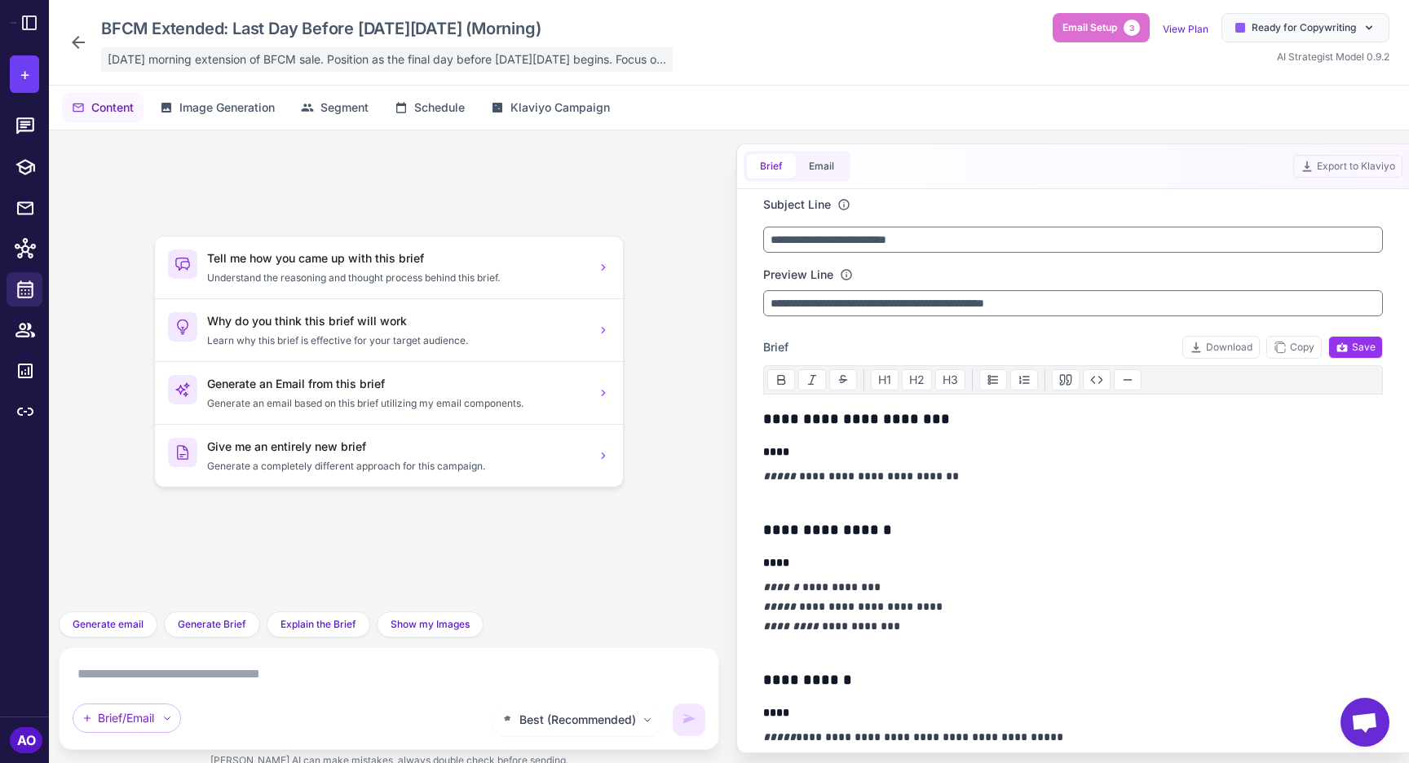
click at [349, 59] on span "[DATE] morning extension of BFCM sale. Position as the final day before [DATE][…" at bounding box center [387, 60] width 558 height 18
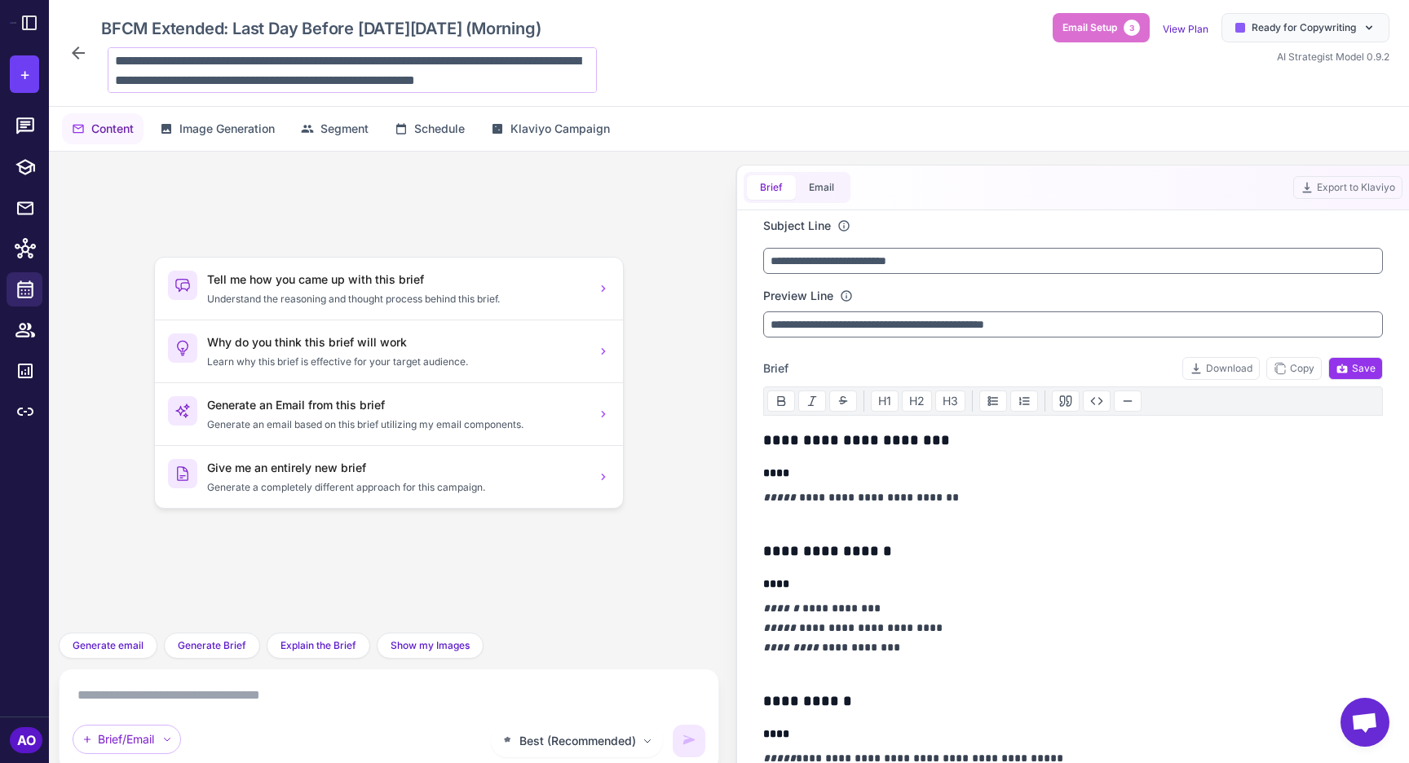
scroll to position [21, 0]
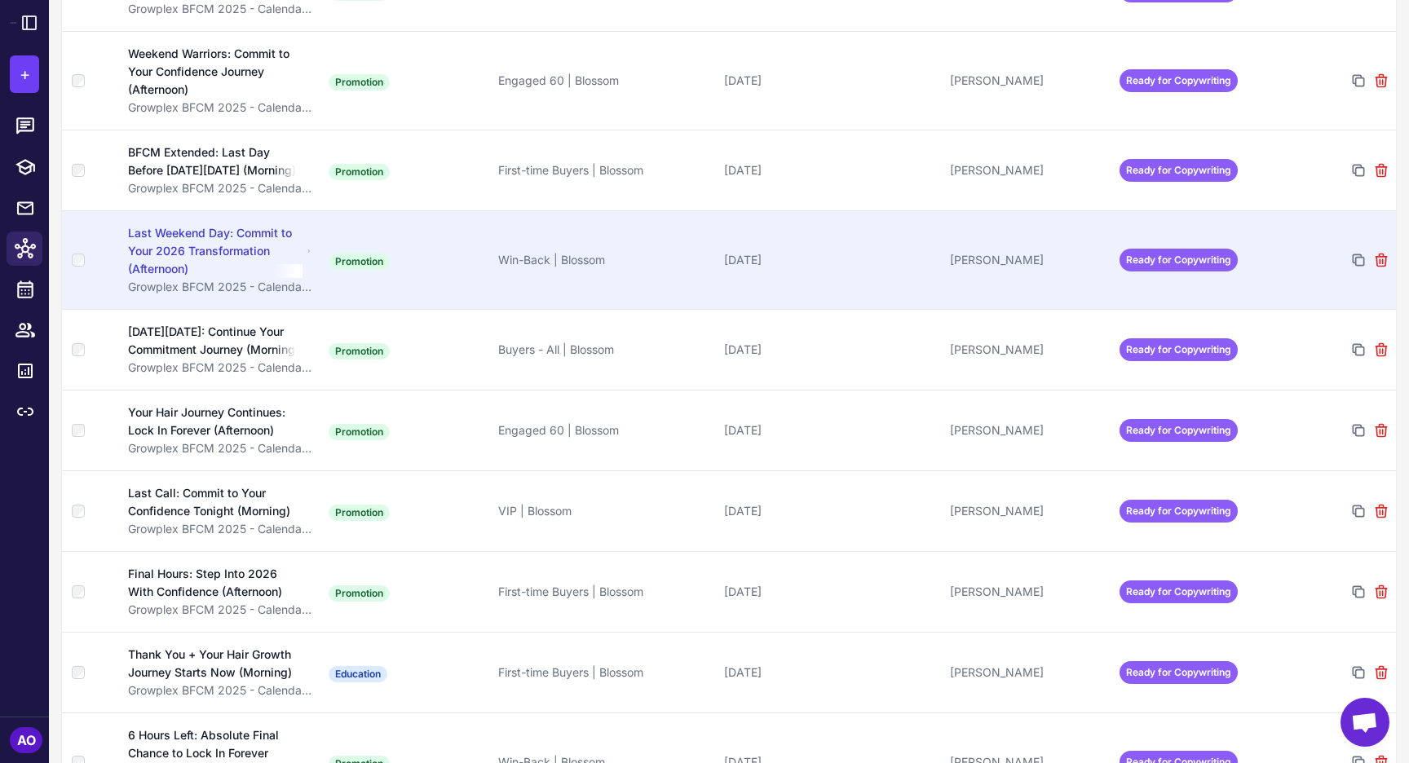
scroll to position [2613, 0]
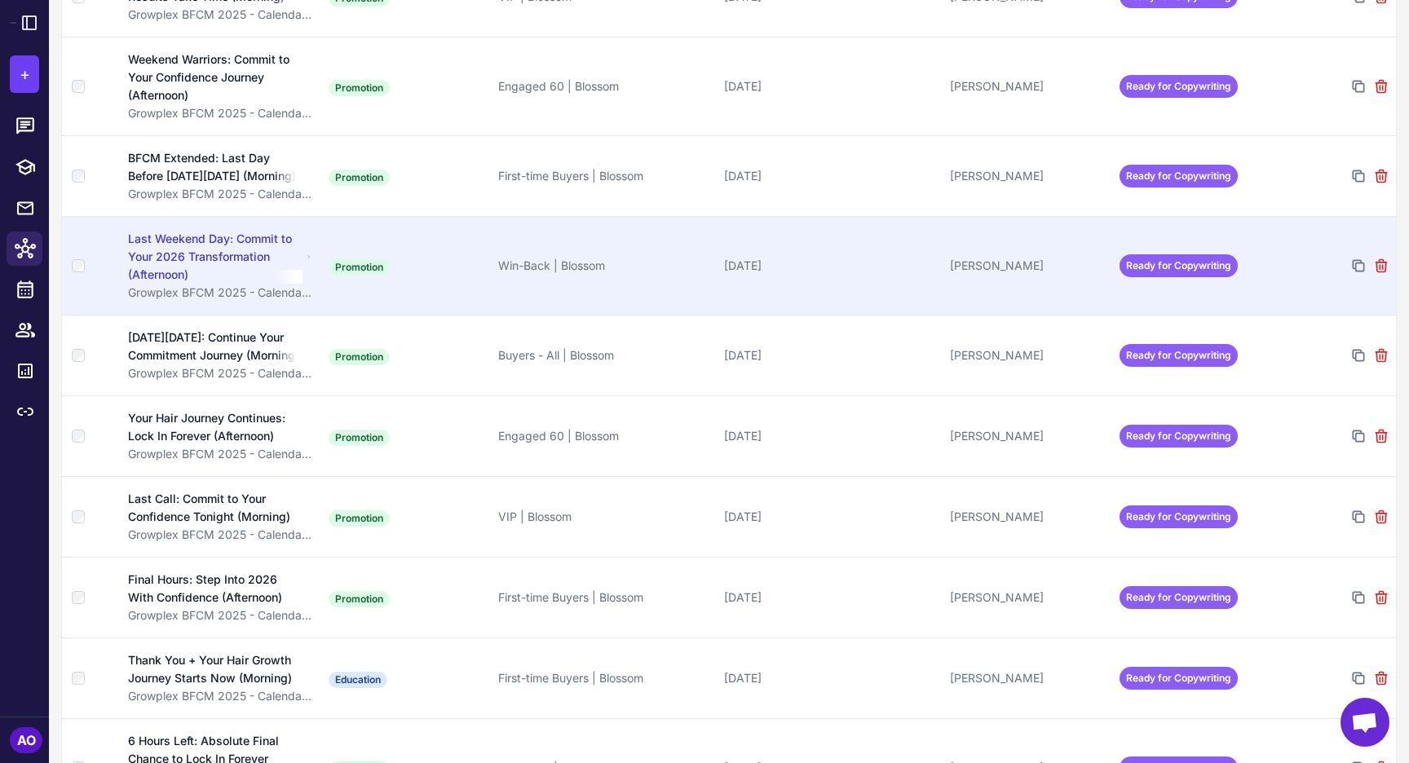
click at [236, 284] on div "Last Weekend Day: Commit to Your 2026 Transformation (Afternoon)" at bounding box center [215, 257] width 174 height 54
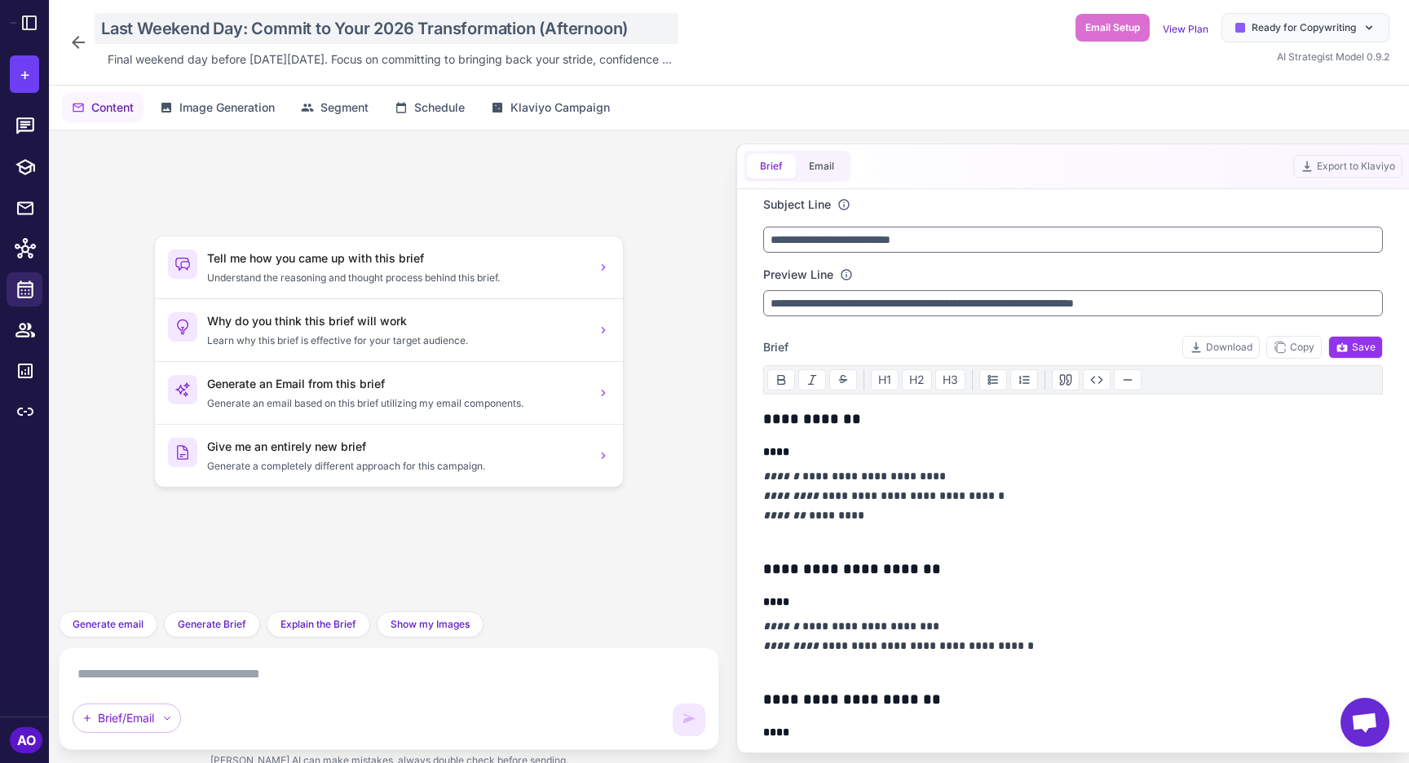
click at [478, 22] on div "Last Weekend Day: Commit to Your 2026 Transformation (Afternoon)" at bounding box center [387, 28] width 584 height 31
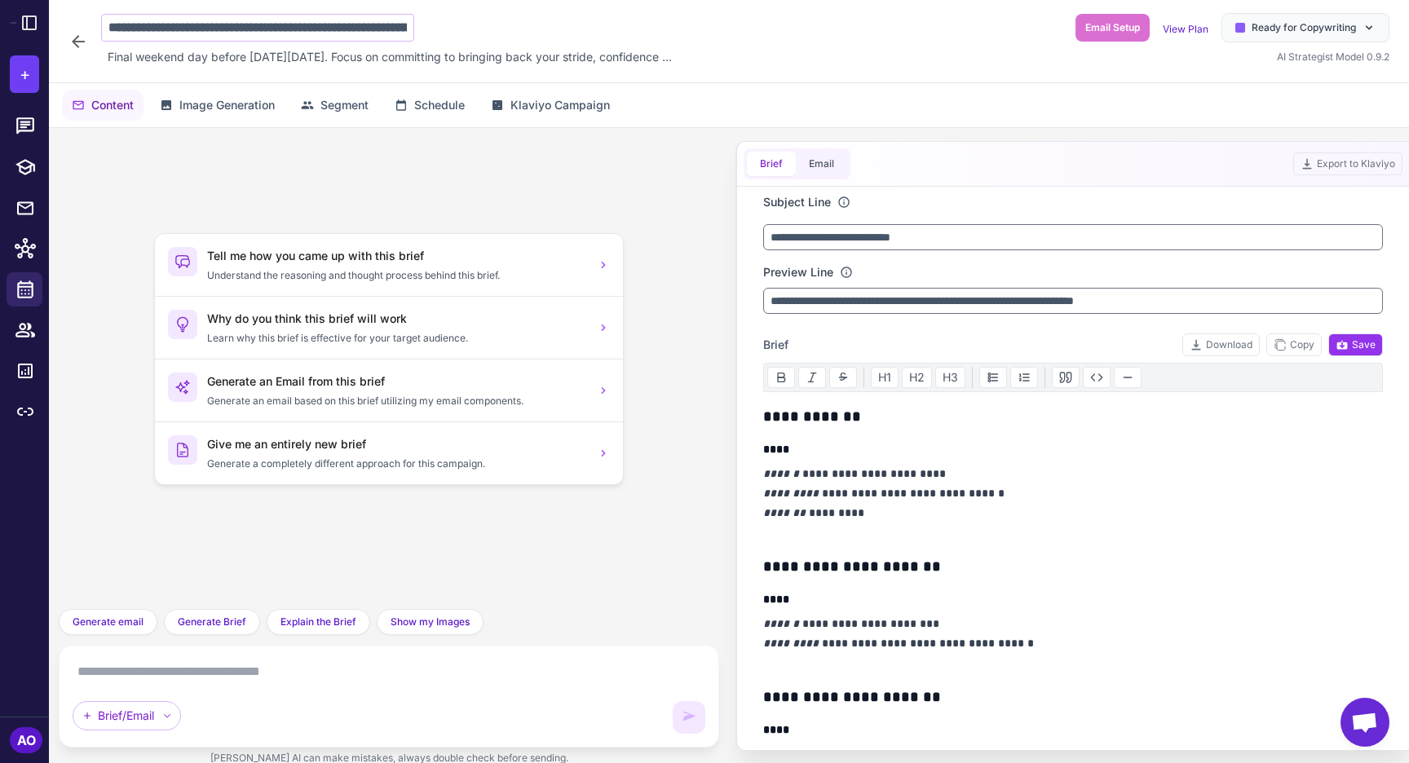
scroll to position [0, 135]
click at [371, 27] on input "**********" at bounding box center [257, 28] width 313 height 28
drag, startPoint x: 321, startPoint y: 29, endPoint x: 55, endPoint y: 29, distance: 266.6
click at [55, 29] on div "**********" at bounding box center [729, 41] width 1360 height 83
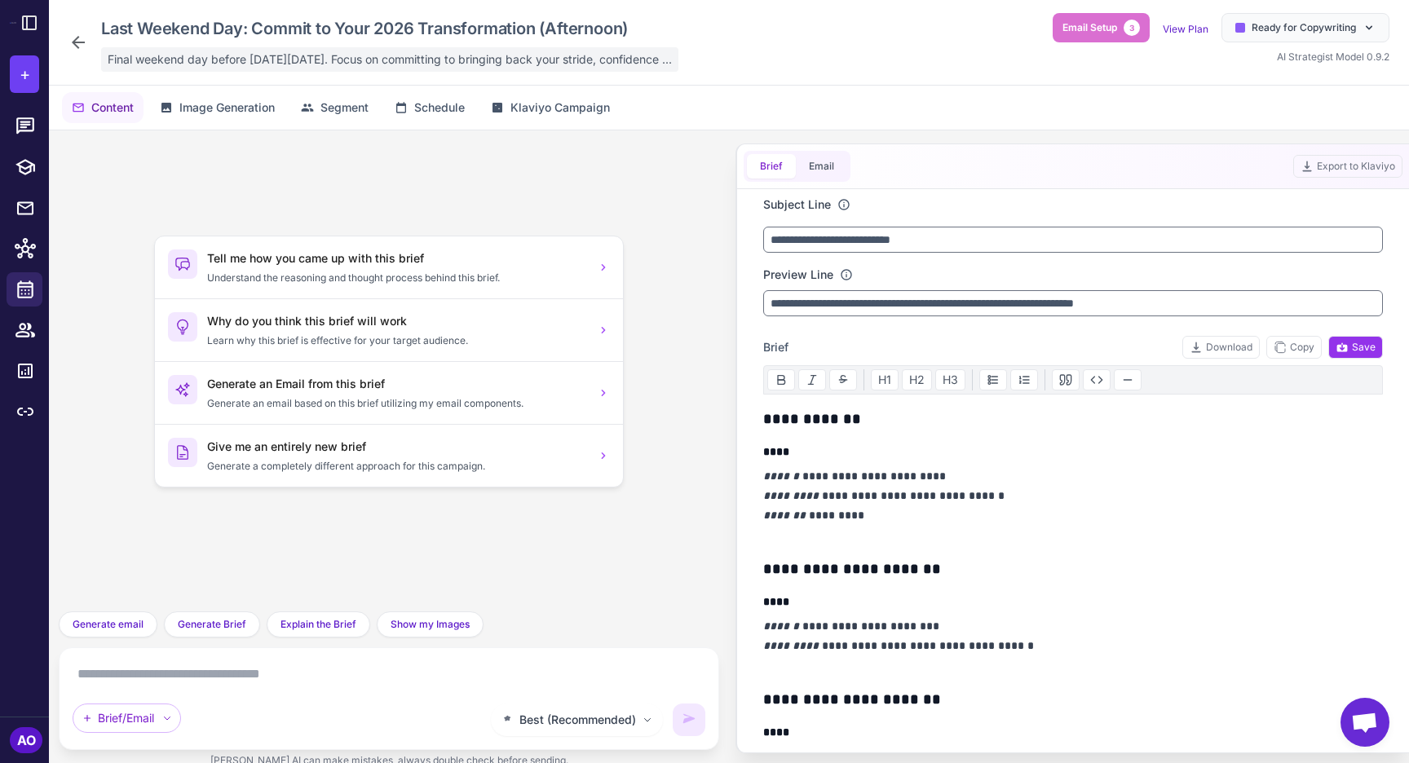
click at [488, 55] on span "Final weekend day before [DATE][DATE]. Focus on committing to bringing back you…" at bounding box center [390, 60] width 564 height 18
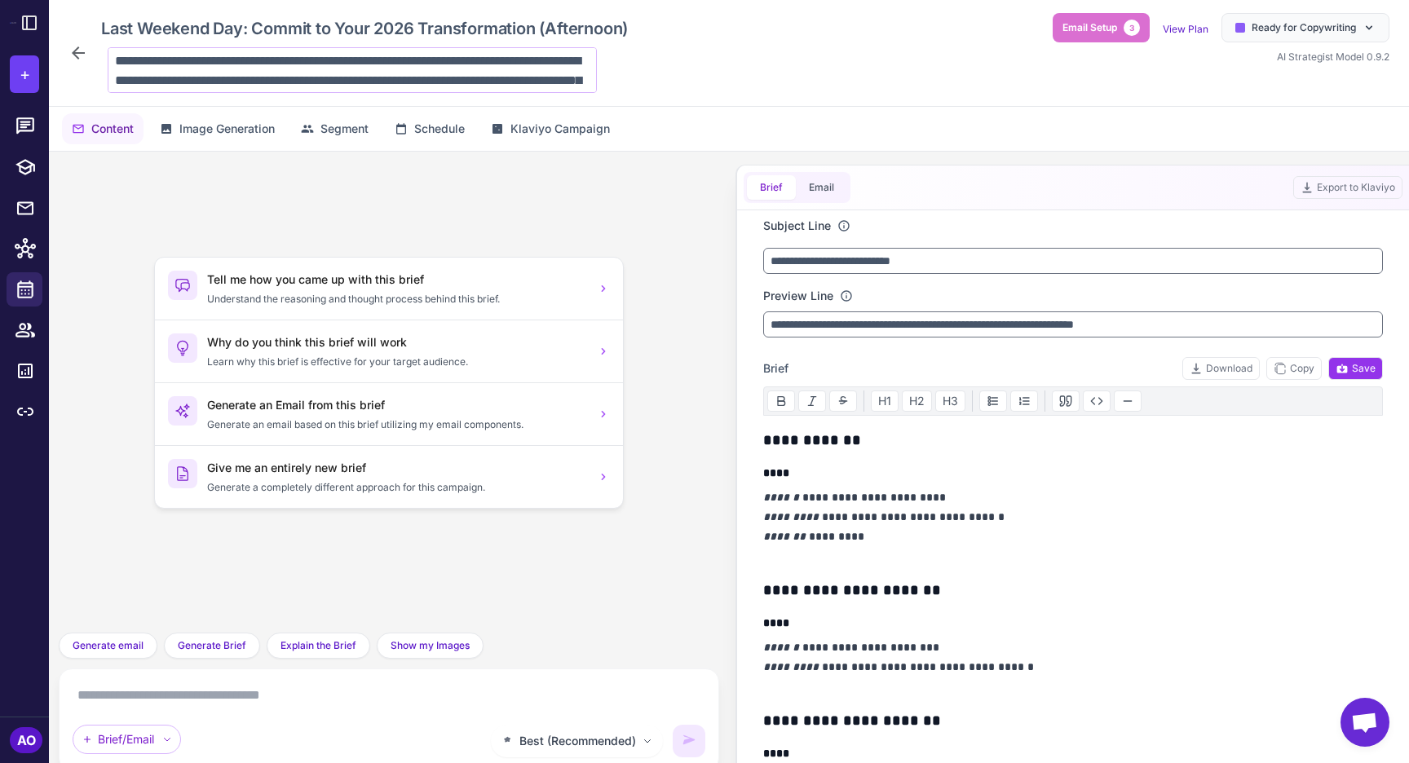
scroll to position [21, 0]
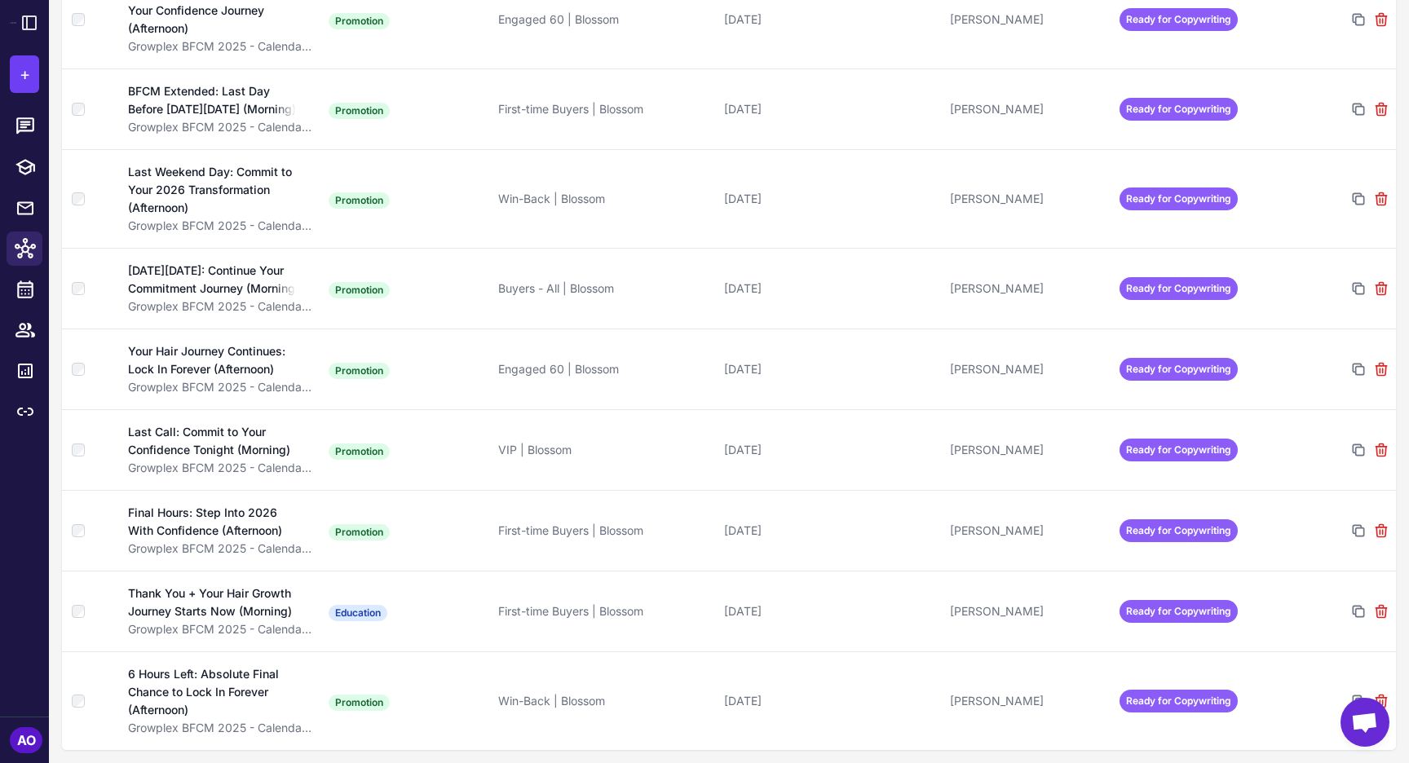
scroll to position [2722, 0]
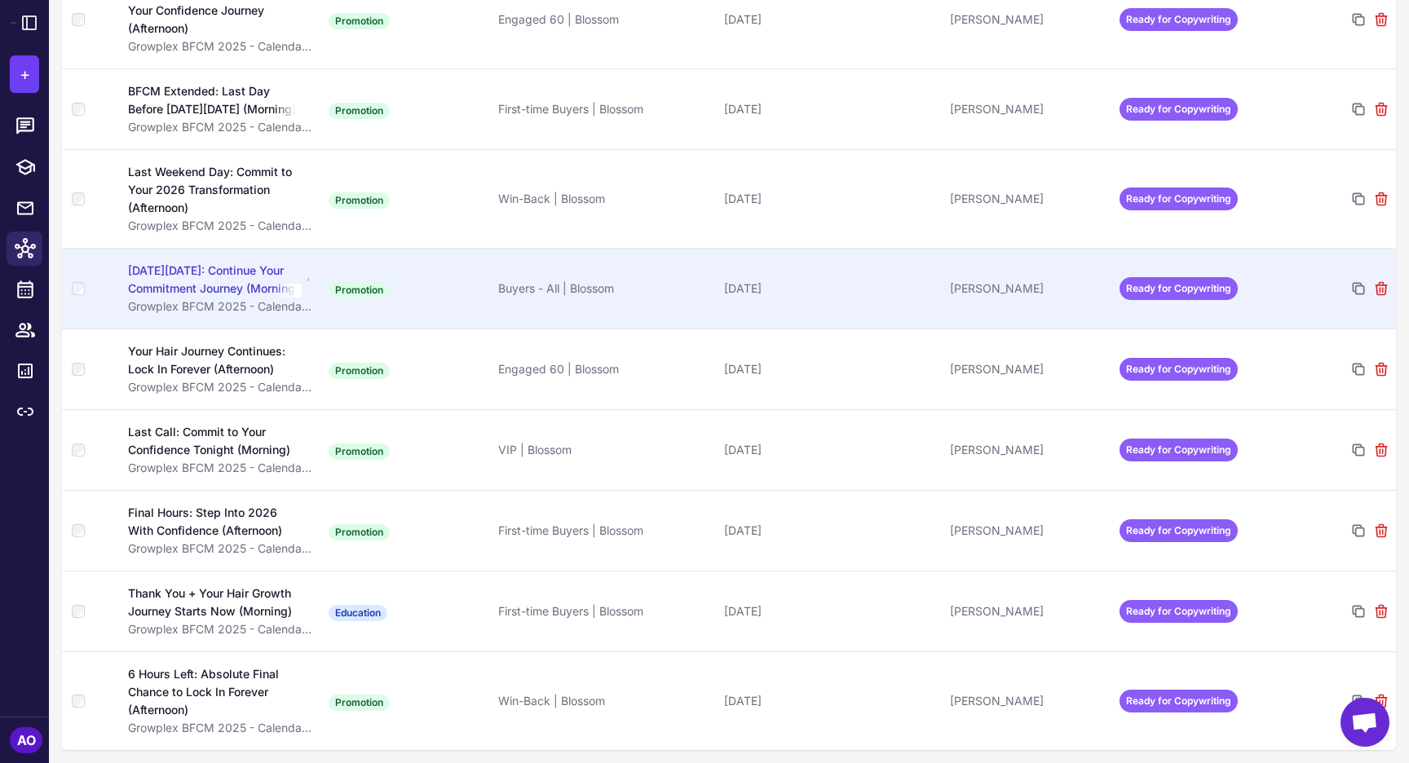
click at [157, 290] on div "[DATE][DATE]: Continue Your Commitment Journey (Morning)" at bounding box center [215, 280] width 174 height 36
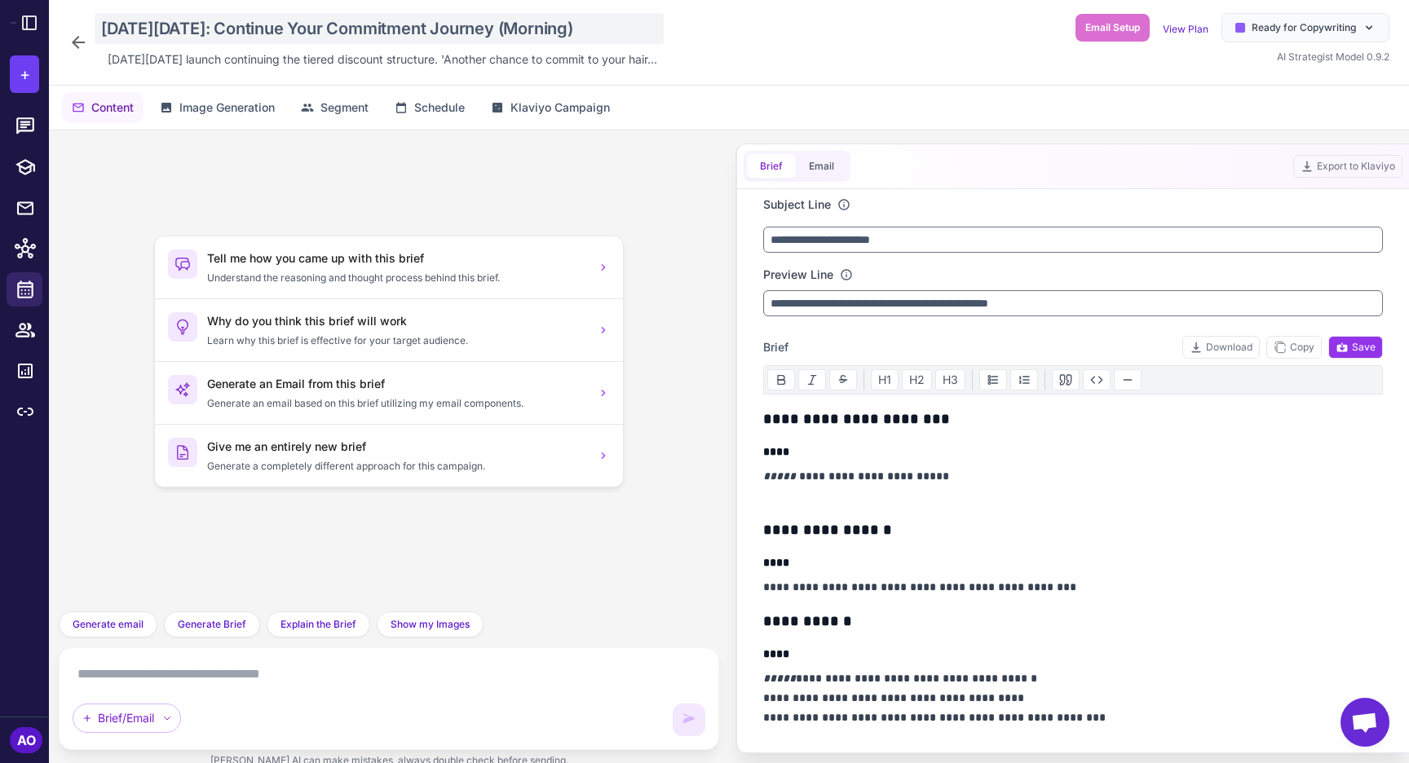
click at [441, 41] on div "[DATE][DATE]: Continue Your Commitment Journey (Morning)" at bounding box center [379, 28] width 569 height 31
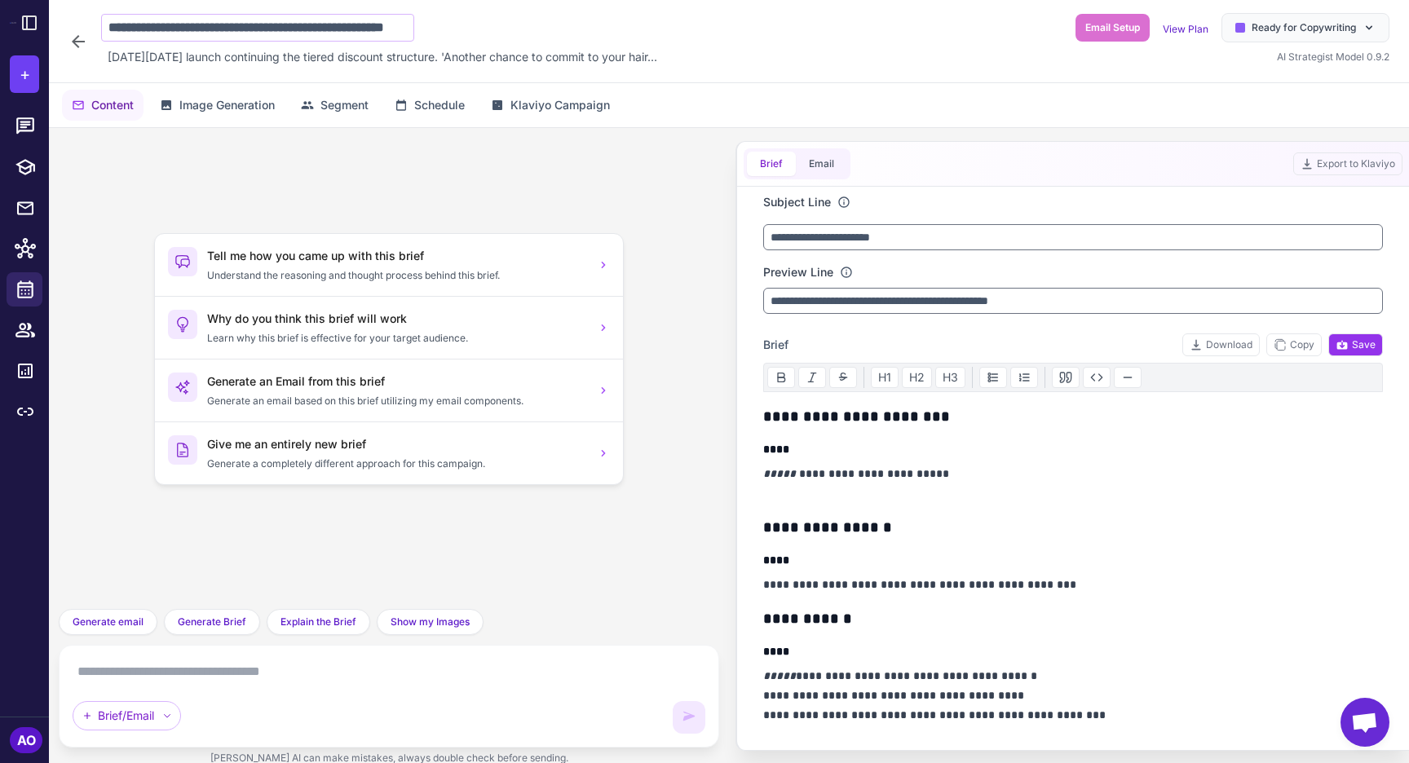
scroll to position [0, 97]
click at [375, 35] on input "**********" at bounding box center [257, 28] width 313 height 28
drag, startPoint x: 340, startPoint y: 28, endPoint x: 97, endPoint y: 26, distance: 242.9
click at [97, 26] on div "**********" at bounding box center [365, 41] width 595 height 56
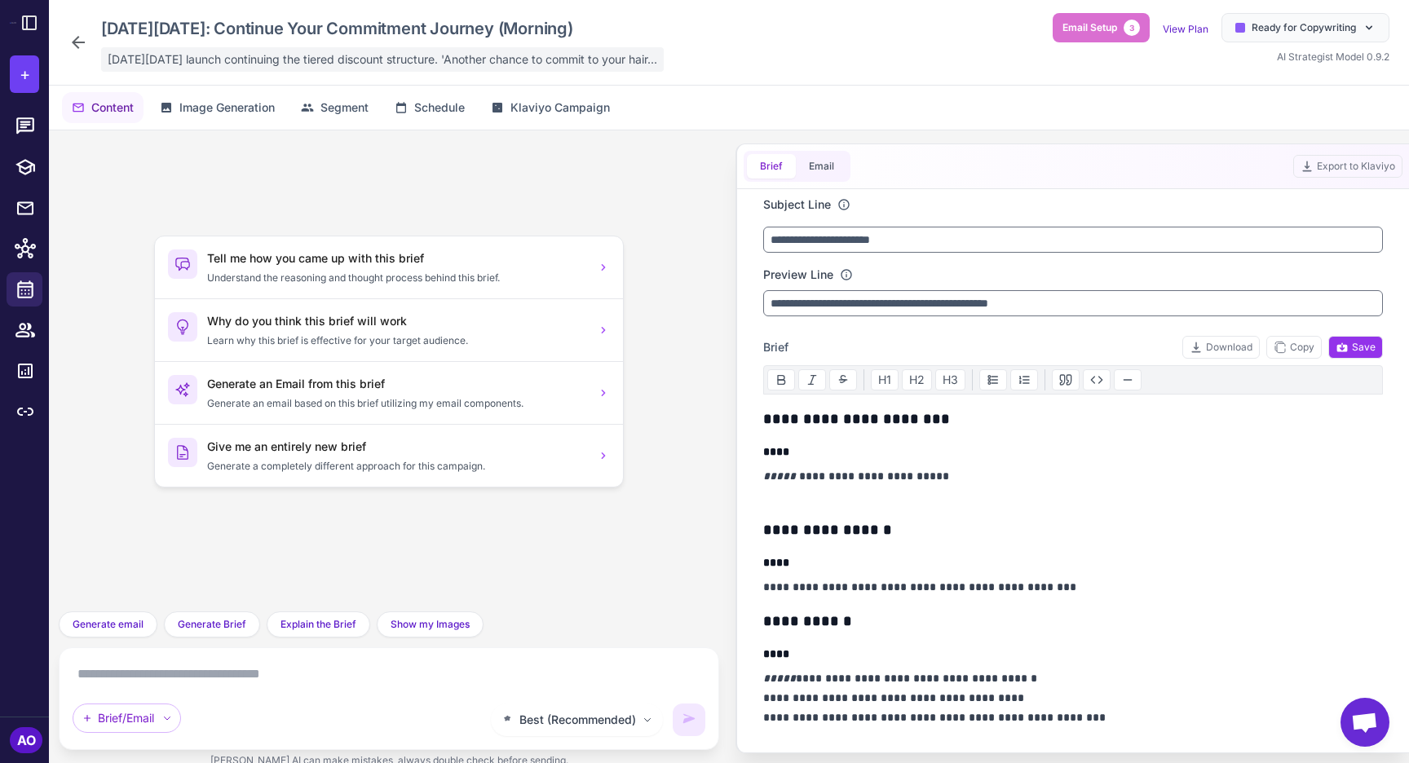
click at [434, 54] on span "[DATE][DATE] launch continuing the tiered discount structure. 'Another chance t…" at bounding box center [382, 60] width 549 height 18
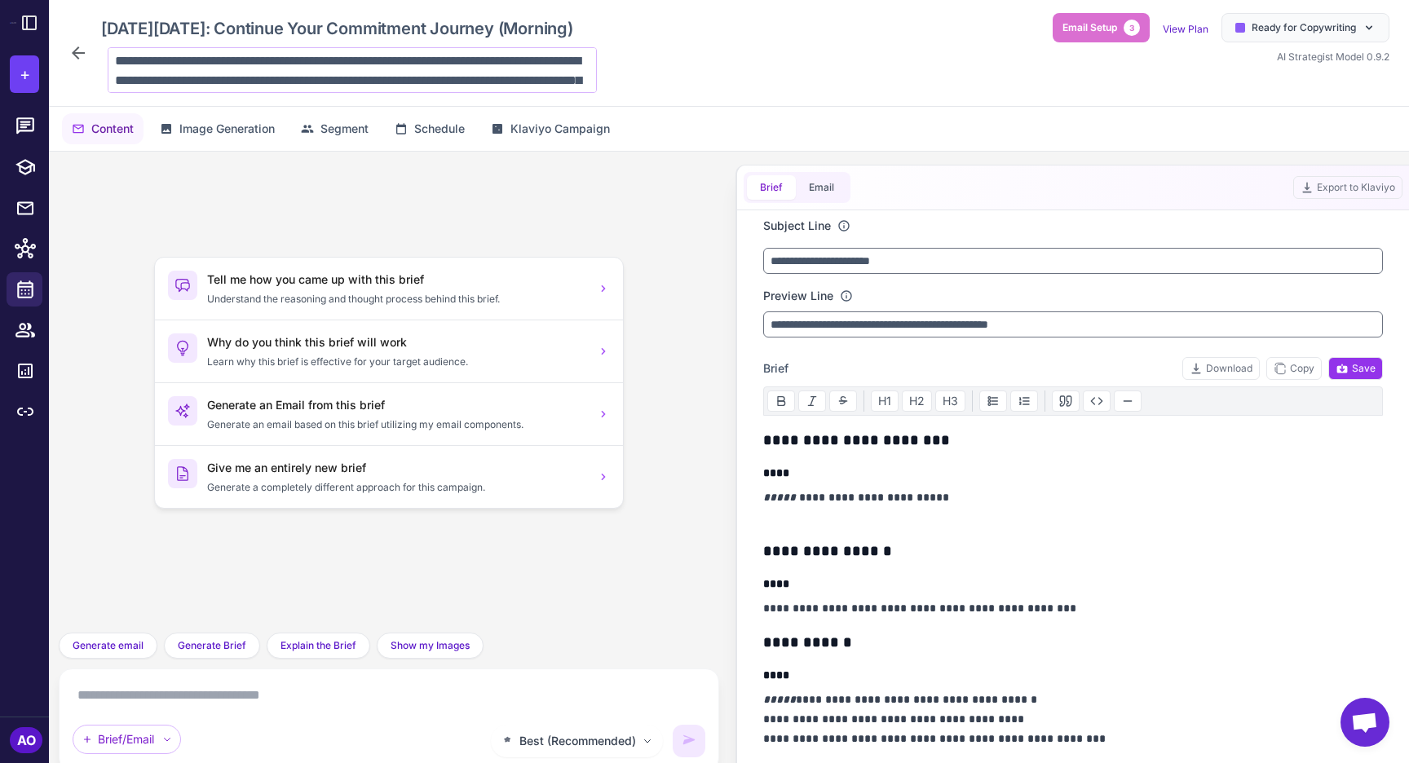
scroll to position [21, 0]
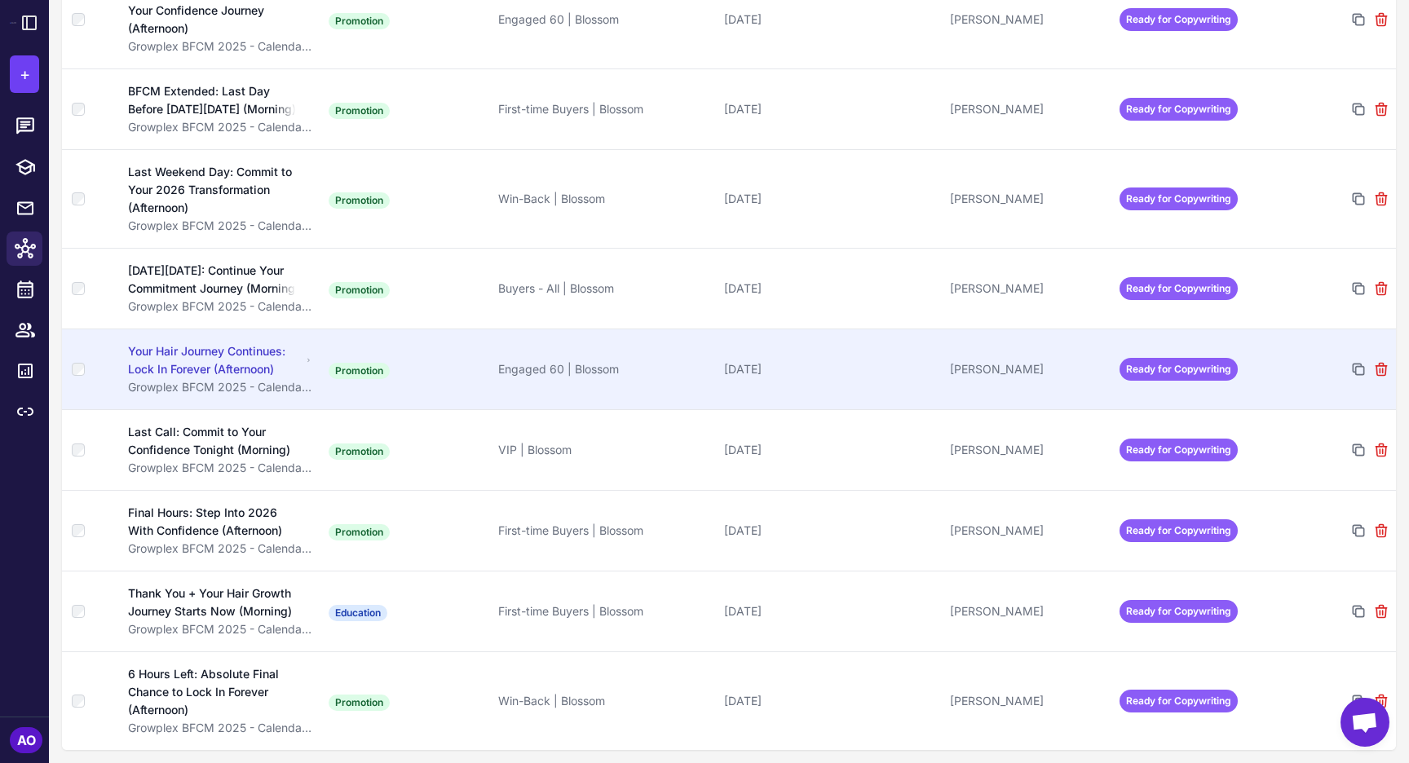
scroll to position [2744, 0]
click at [457, 377] on td "Promotion" at bounding box center [407, 369] width 170 height 81
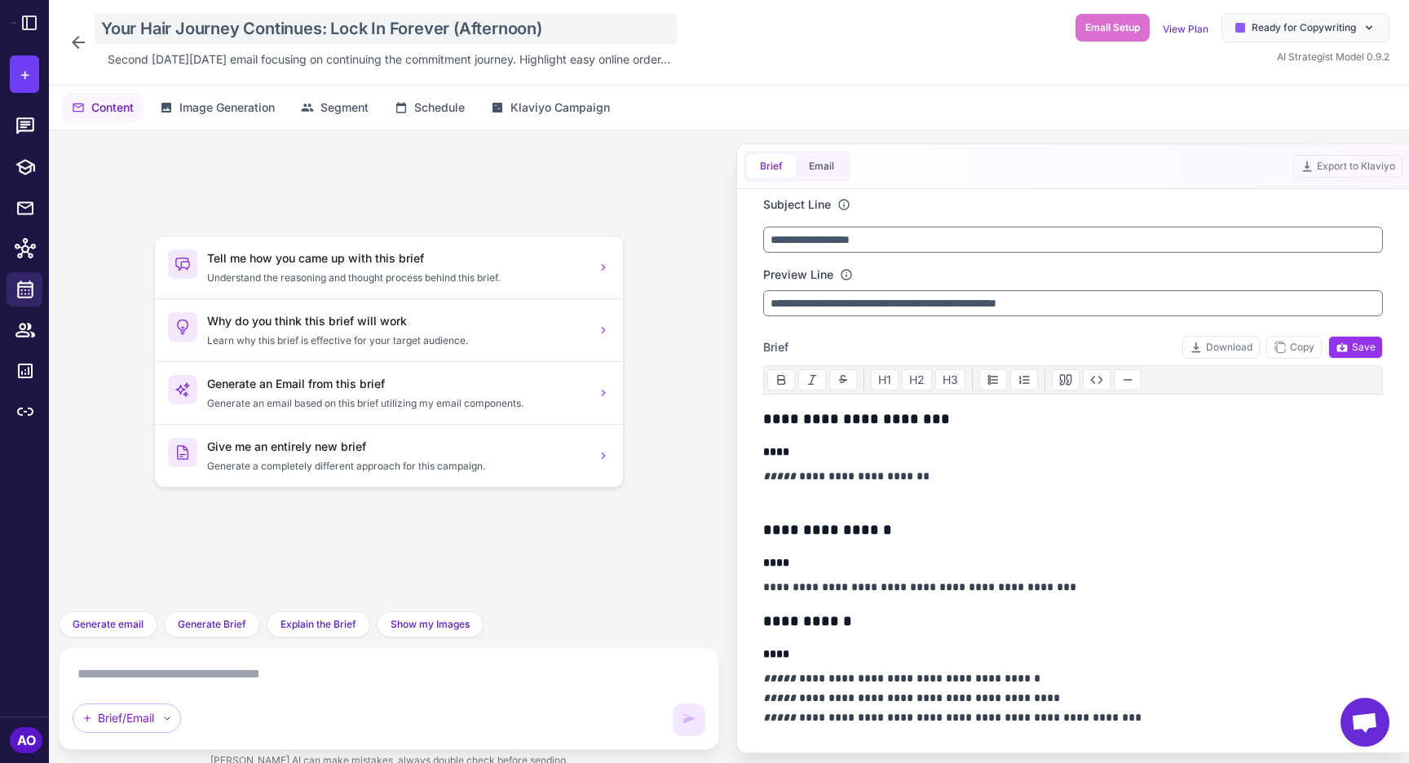
click at [214, 29] on div "Your Hair Journey Continues: Lock In Forever (Afternoon)" at bounding box center [386, 28] width 582 height 31
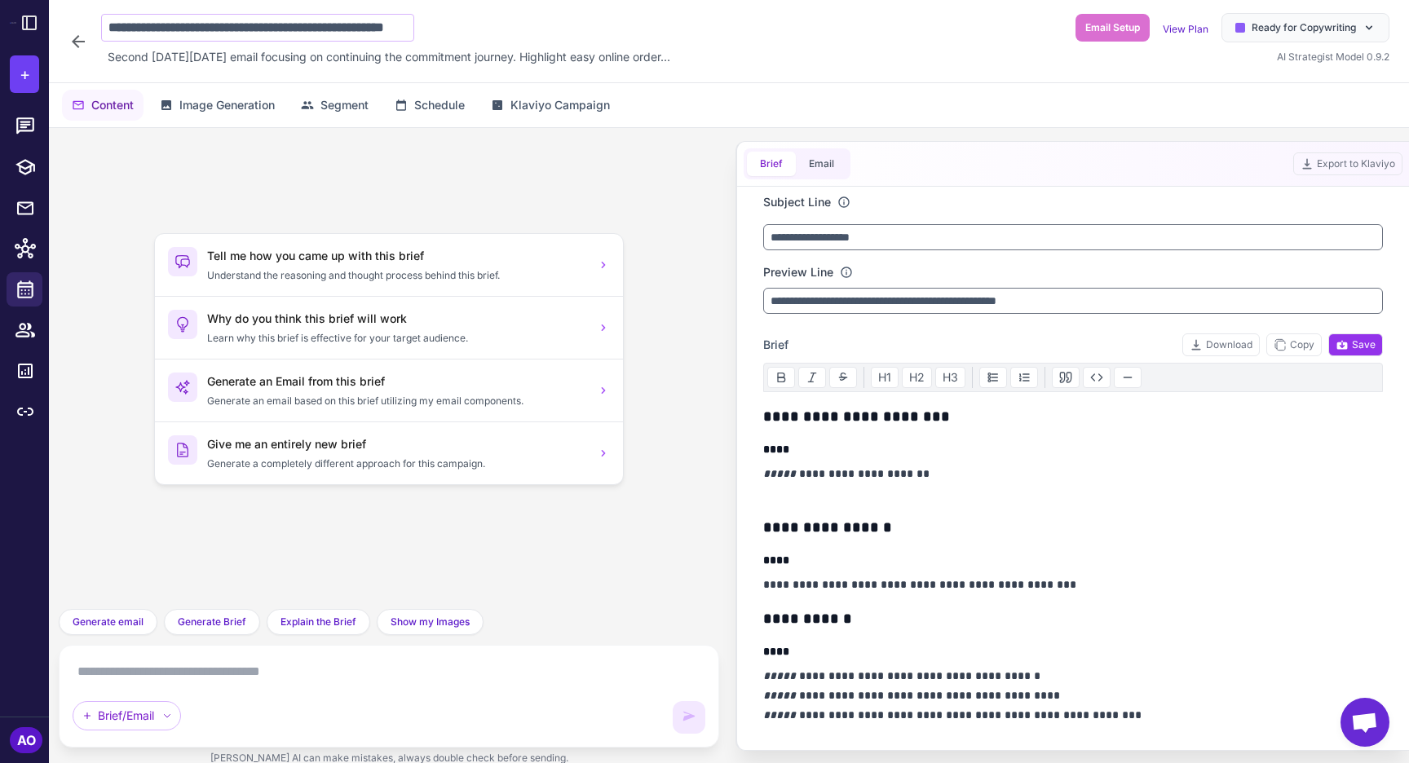
scroll to position [0, 63]
click at [284, 28] on input "**********" at bounding box center [257, 28] width 313 height 28
drag, startPoint x: 330, startPoint y: 29, endPoint x: 46, endPoint y: 29, distance: 283.7
click at [46, 29] on div "**********" at bounding box center [704, 381] width 1409 height 763
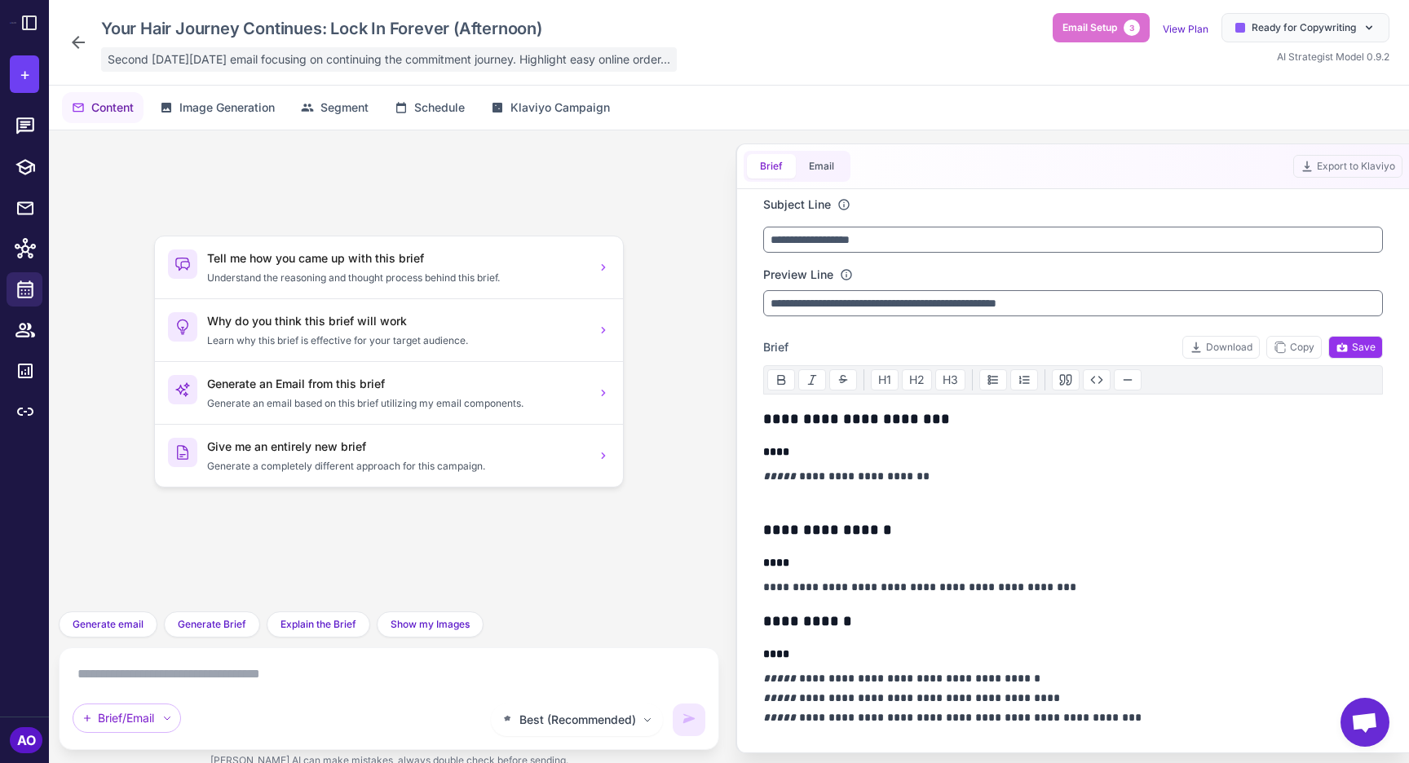
click at [491, 55] on span "Second [DATE][DATE] email focusing on continuing the commitment journey. Highli…" at bounding box center [389, 60] width 562 height 18
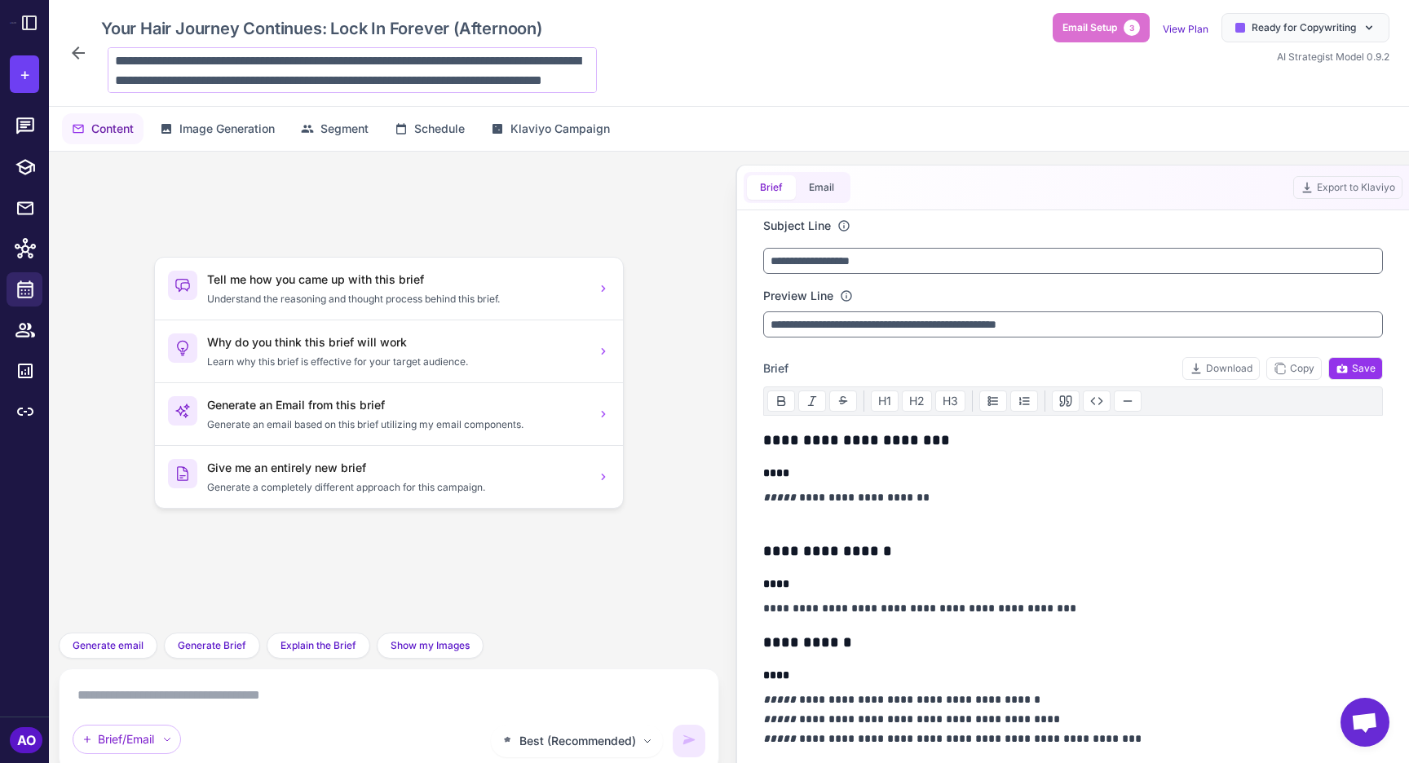
scroll to position [21, 0]
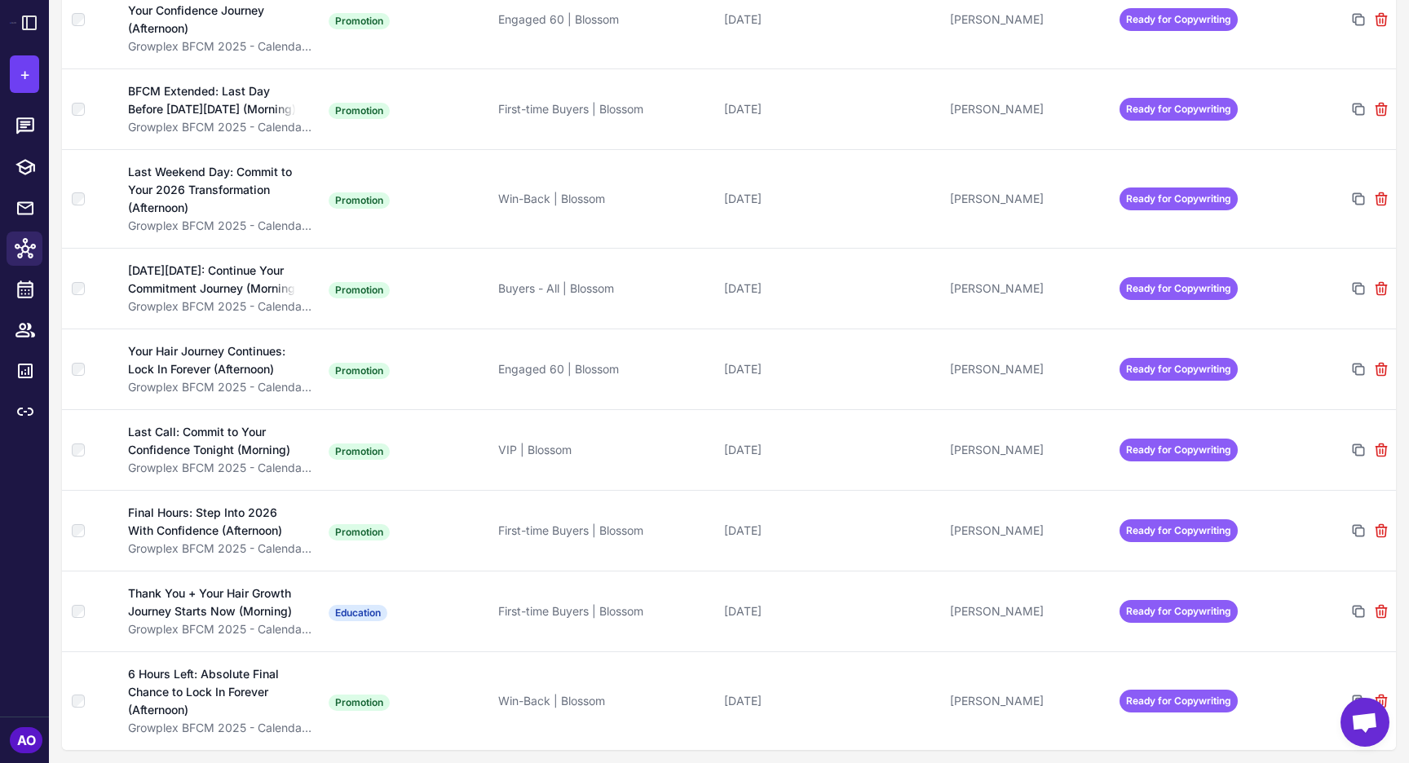
scroll to position [2750, 0]
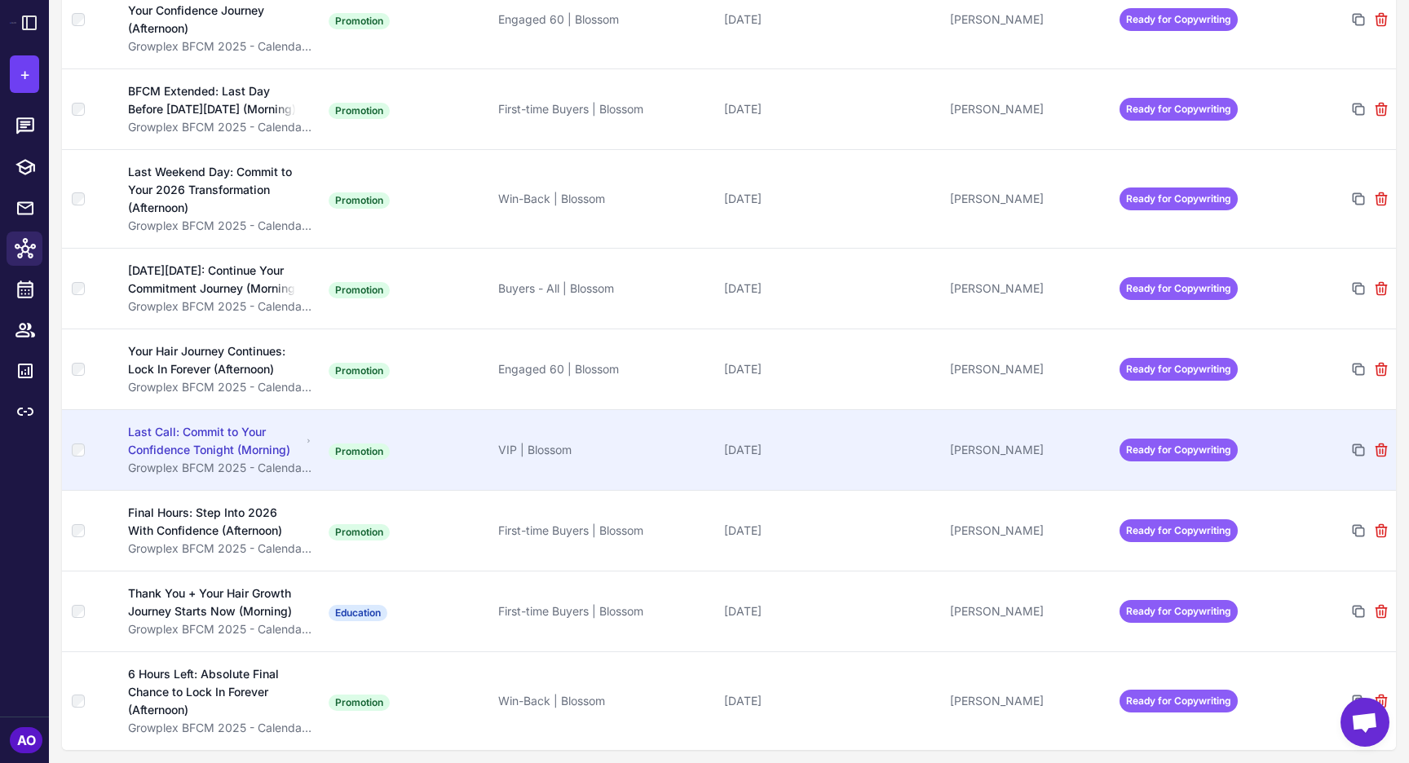
click at [435, 440] on td "Promotion" at bounding box center [407, 449] width 170 height 81
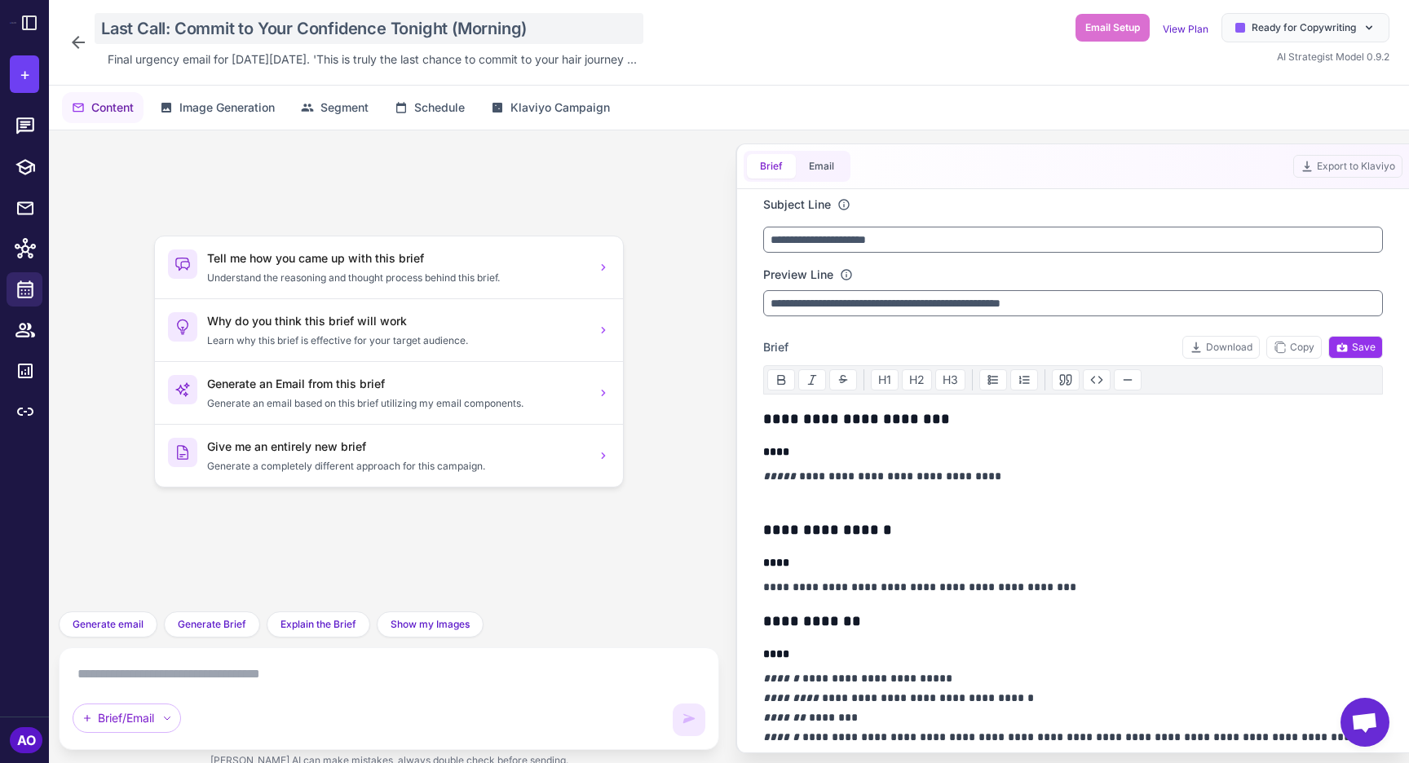
click at [304, 18] on div "Last Call: Commit to Your Confidence Tonight (Morning)" at bounding box center [369, 28] width 549 height 31
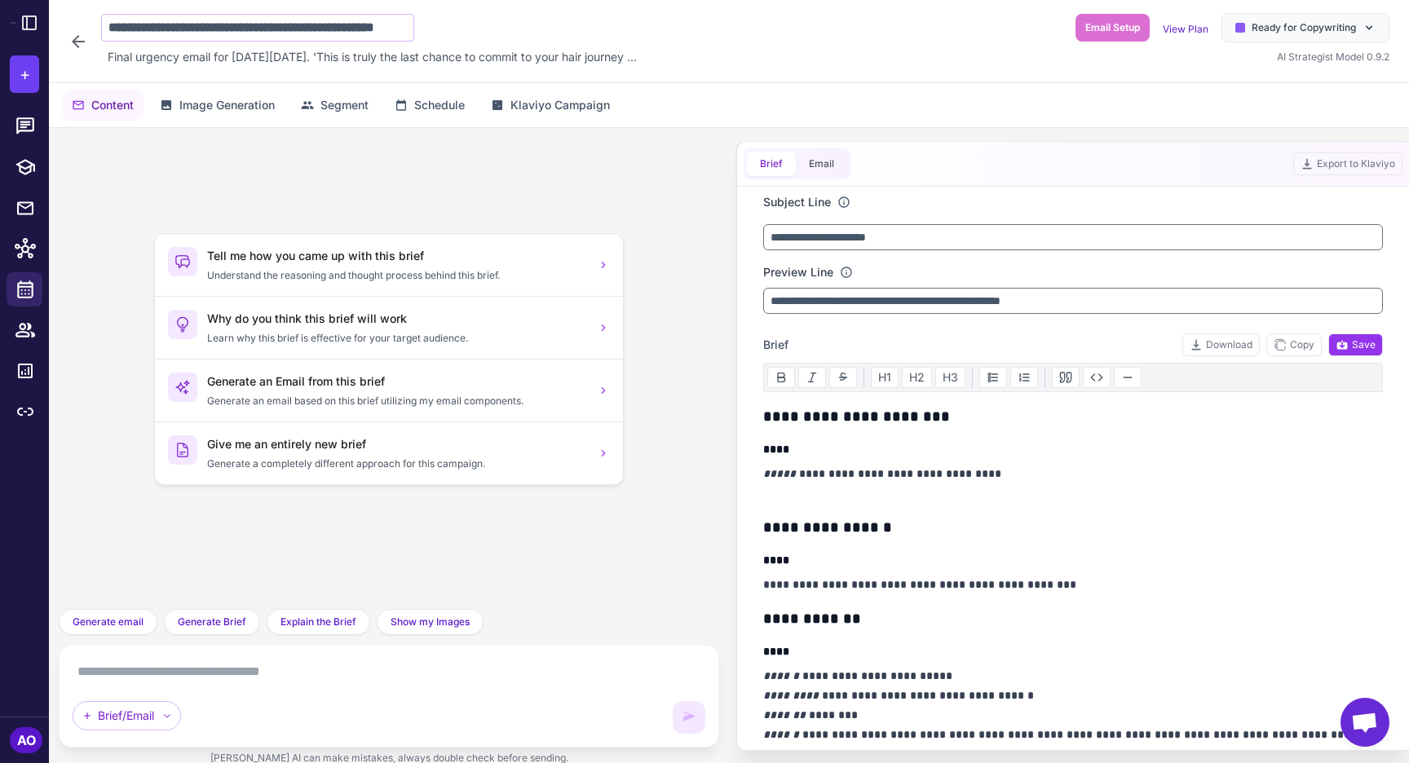
scroll to position [0, 53]
click at [364, 23] on input "**********" at bounding box center [257, 28] width 313 height 28
drag, startPoint x: 339, startPoint y: 29, endPoint x: 55, endPoint y: 19, distance: 283.8
click at [55, 19] on div "**********" at bounding box center [729, 41] width 1360 height 83
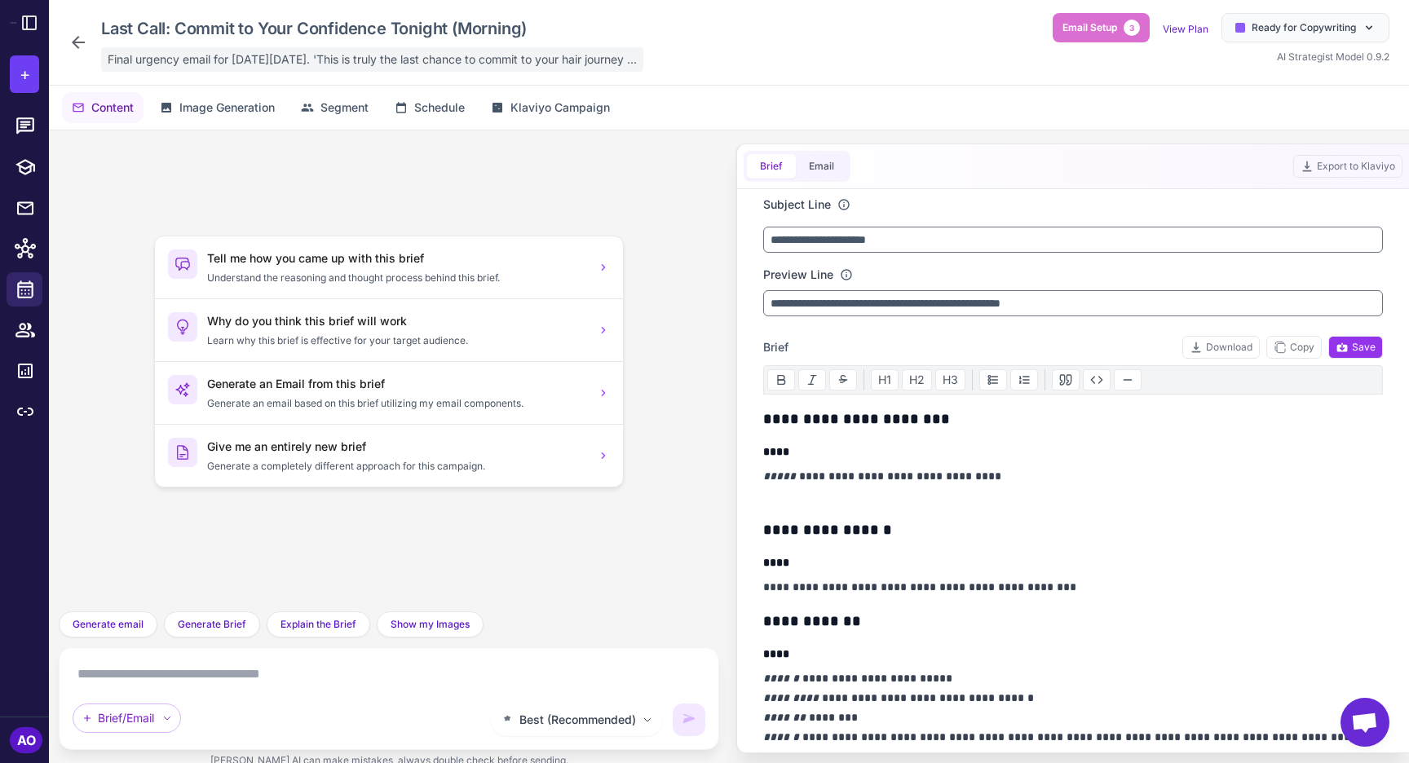
click at [358, 64] on span "Final urgency email for [DATE][DATE]. 'This is truly the last chance to commit …" at bounding box center [372, 60] width 529 height 18
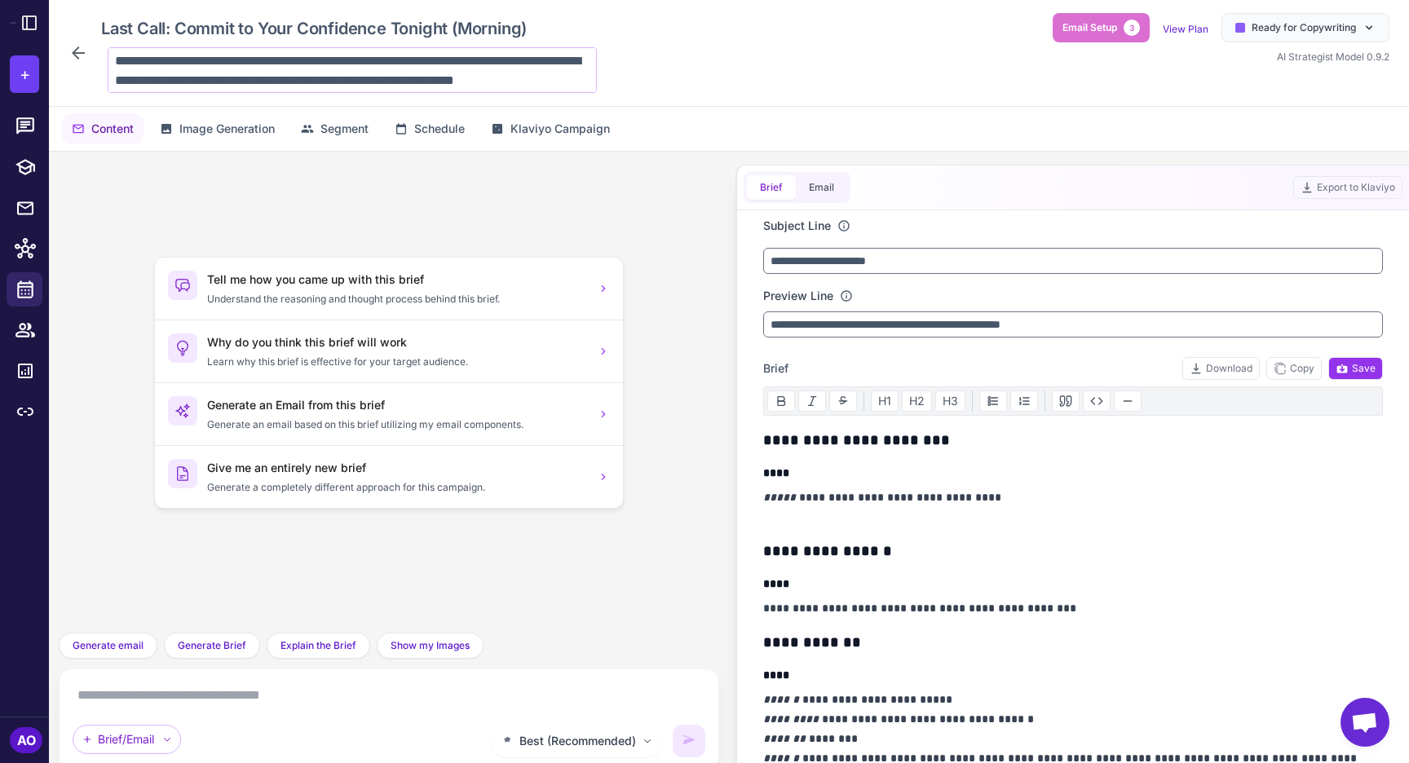
scroll to position [21, 0]
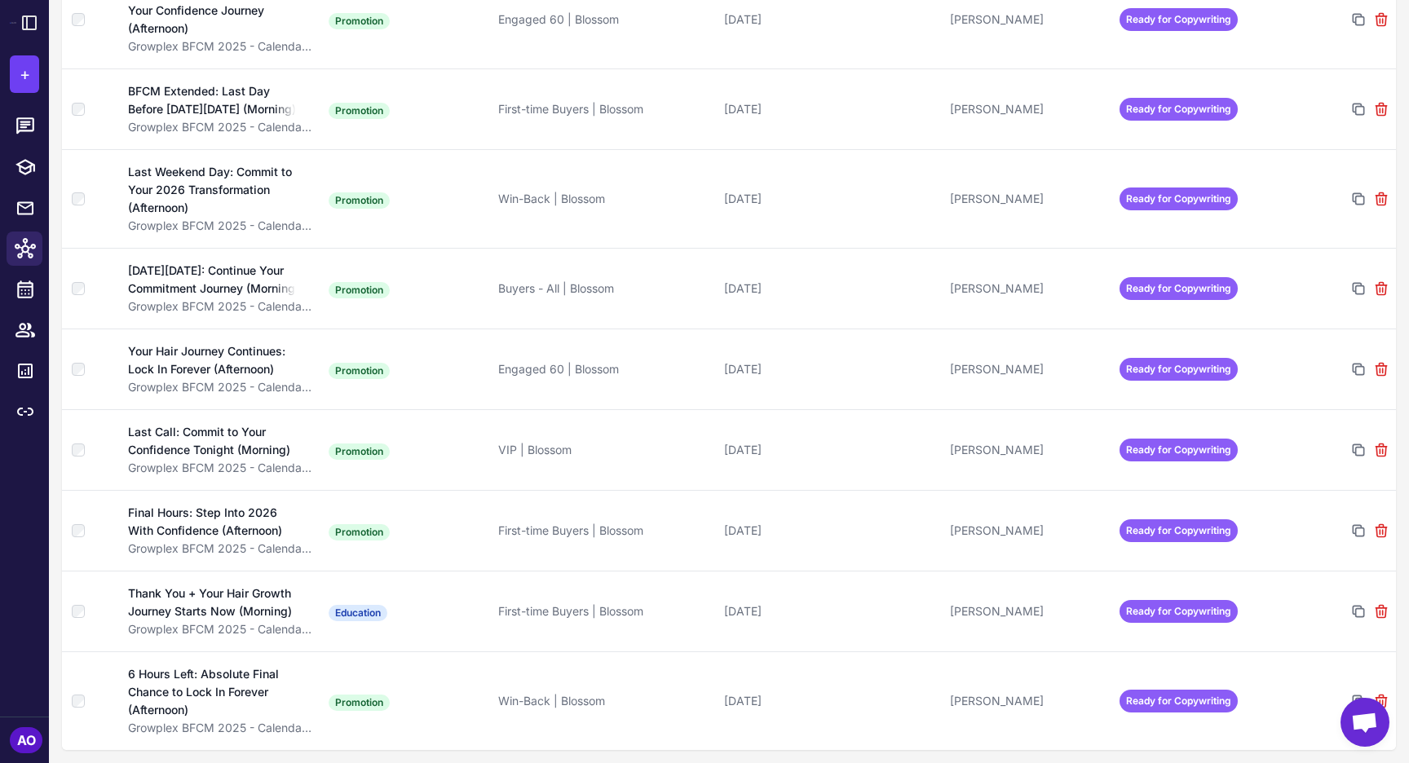
scroll to position [2750, 0]
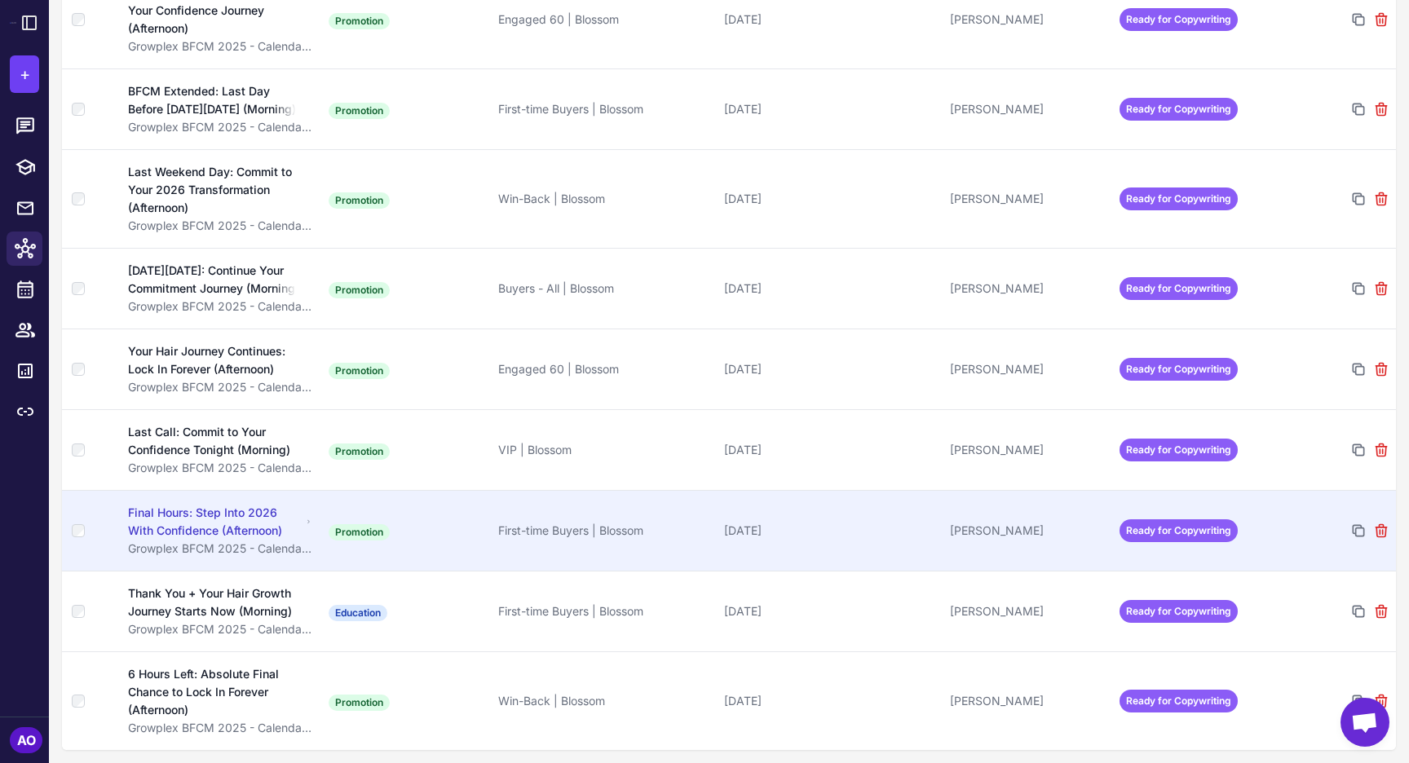
click at [702, 505] on td "First-time Buyers | Blossom" at bounding box center [605, 530] width 226 height 81
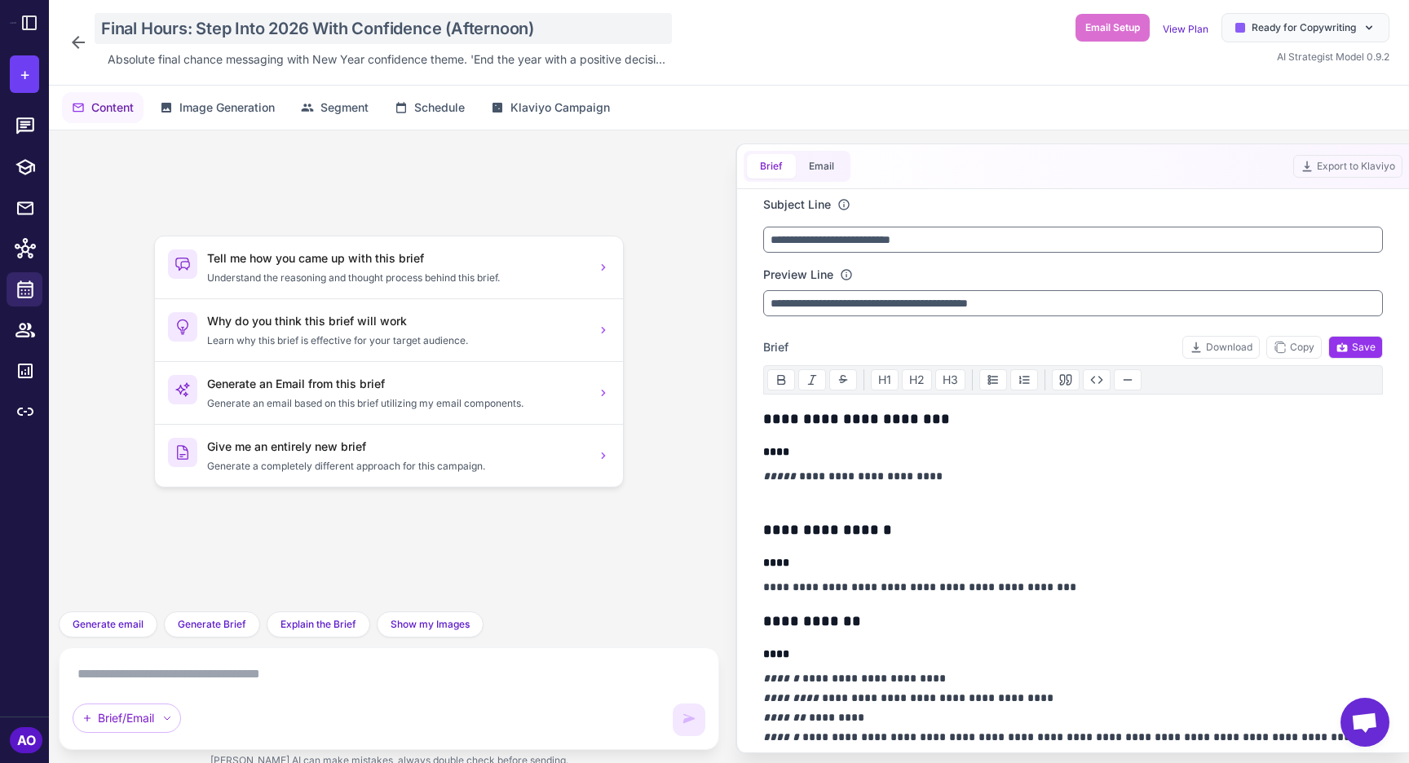
click at [311, 35] on div "Final Hours: Step Into 2026 With Confidence (Afternoon)" at bounding box center [383, 28] width 577 height 31
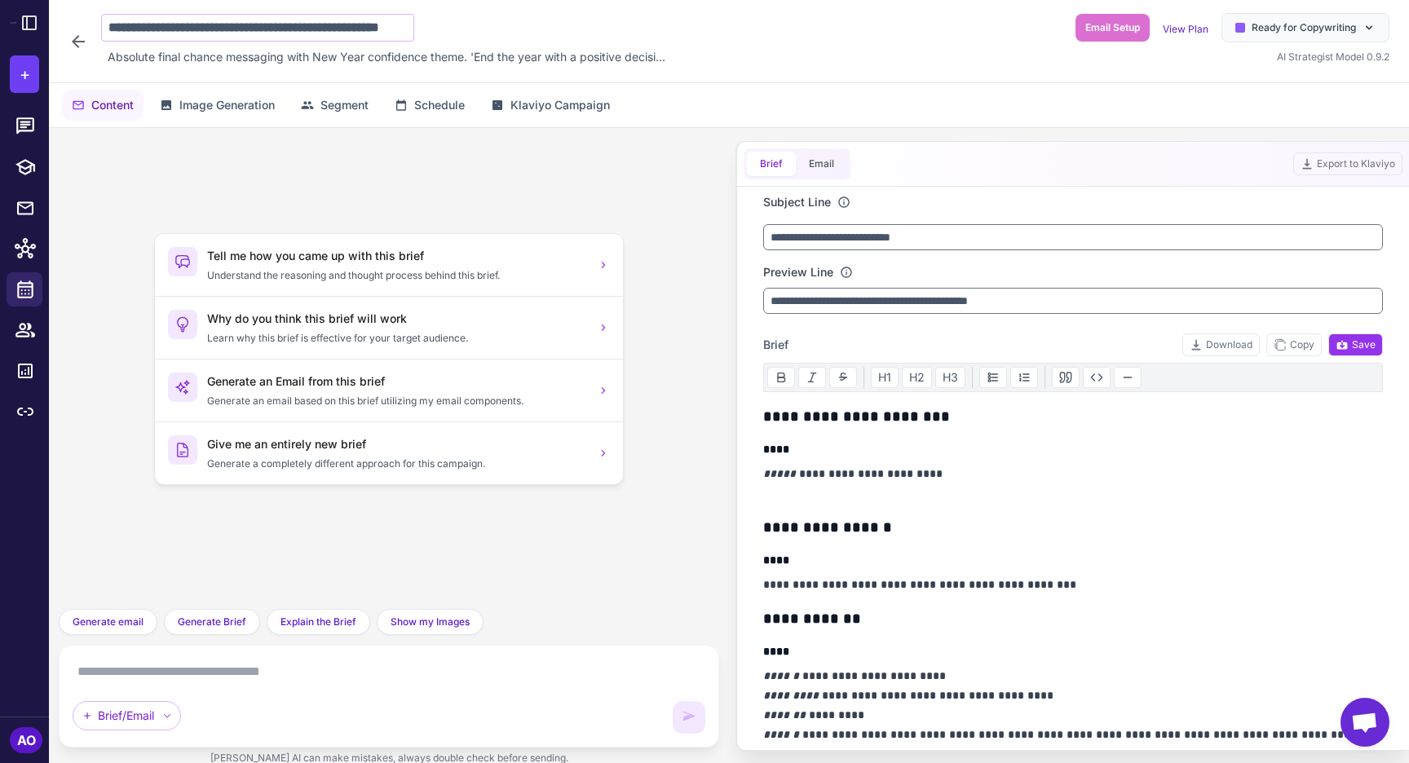
scroll to position [0, 58]
click at [352, 33] on input "**********" at bounding box center [257, 28] width 313 height 28
drag, startPoint x: 330, startPoint y: 30, endPoint x: 64, endPoint y: 15, distance: 266.2
click at [64, 15] on div "**********" at bounding box center [729, 41] width 1360 height 83
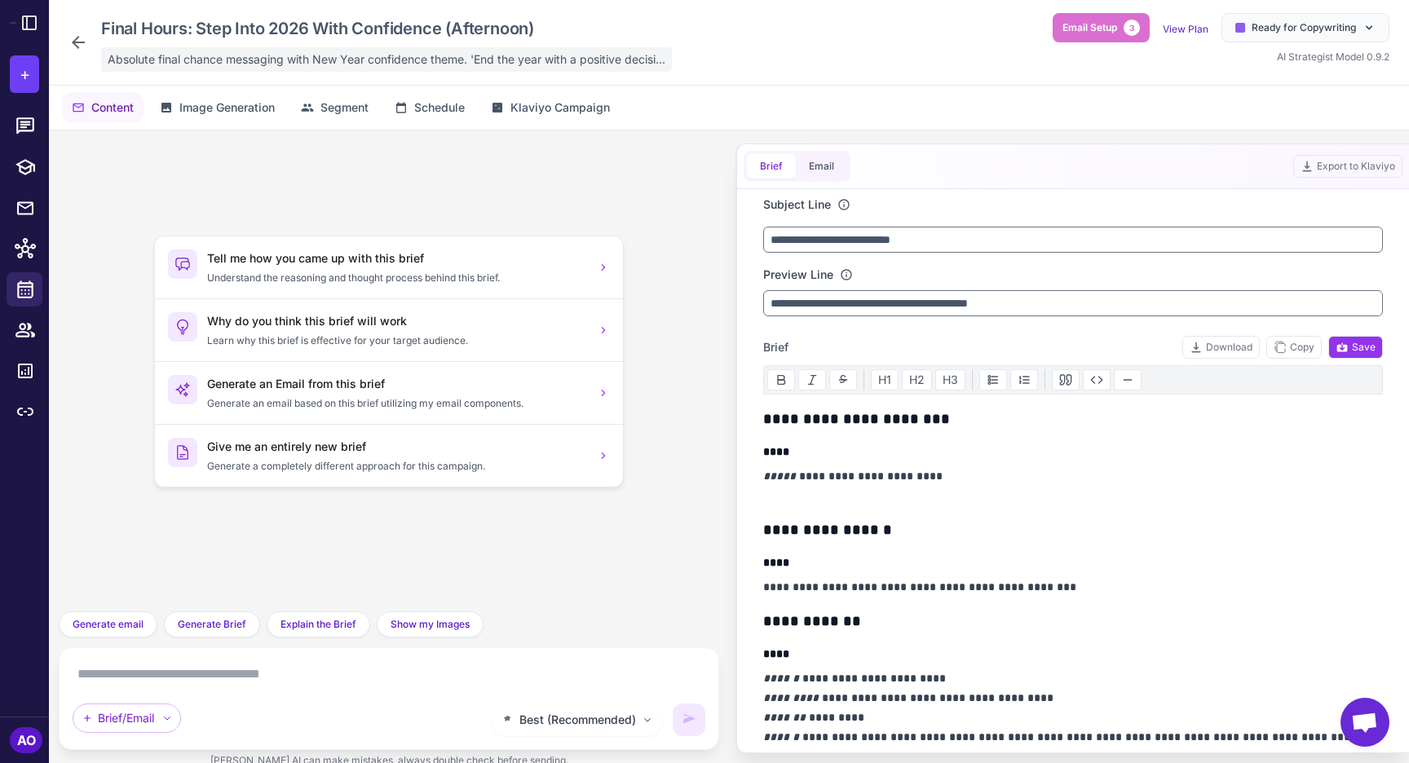
click at [373, 60] on span "Absolute final chance messaging with New Year confidence theme. 'End the year w…" at bounding box center [387, 60] width 558 height 18
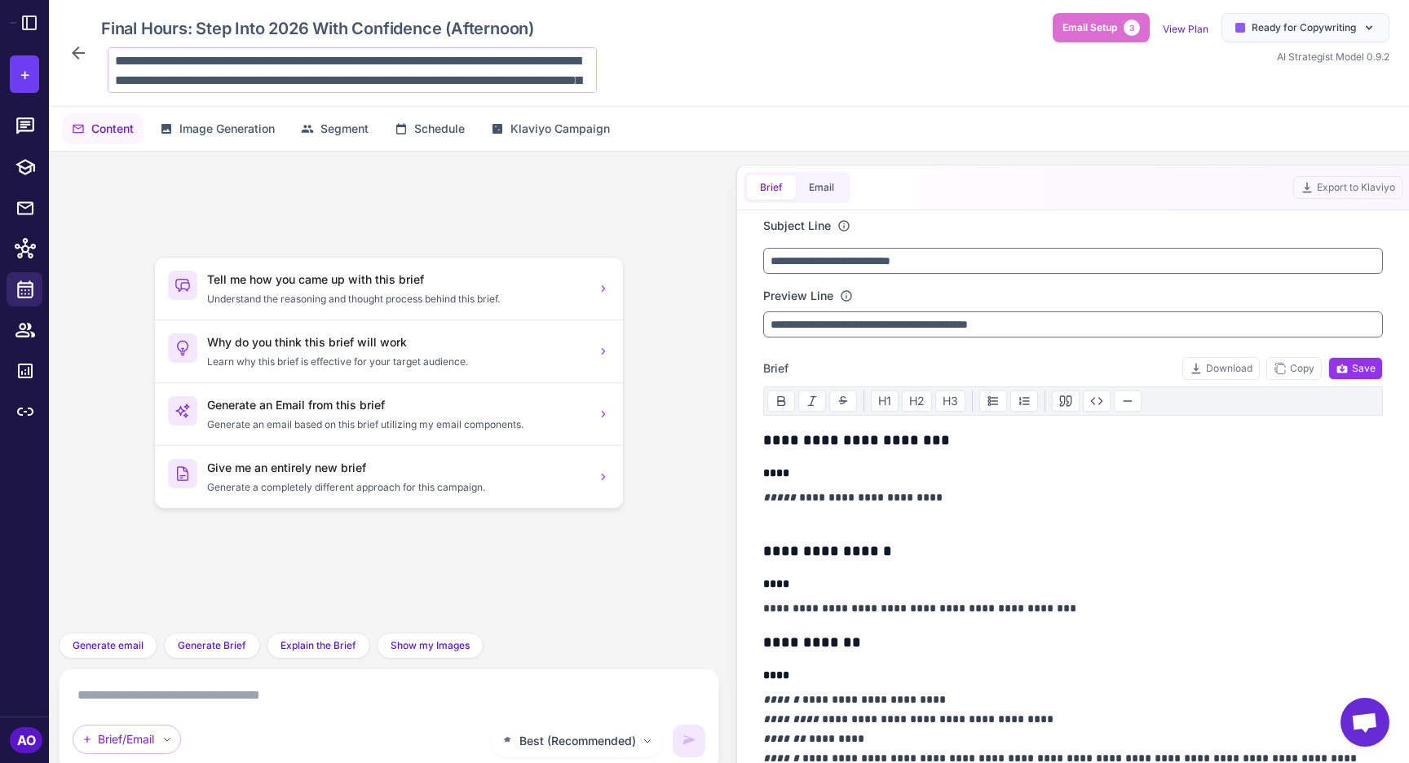
scroll to position [21, 0]
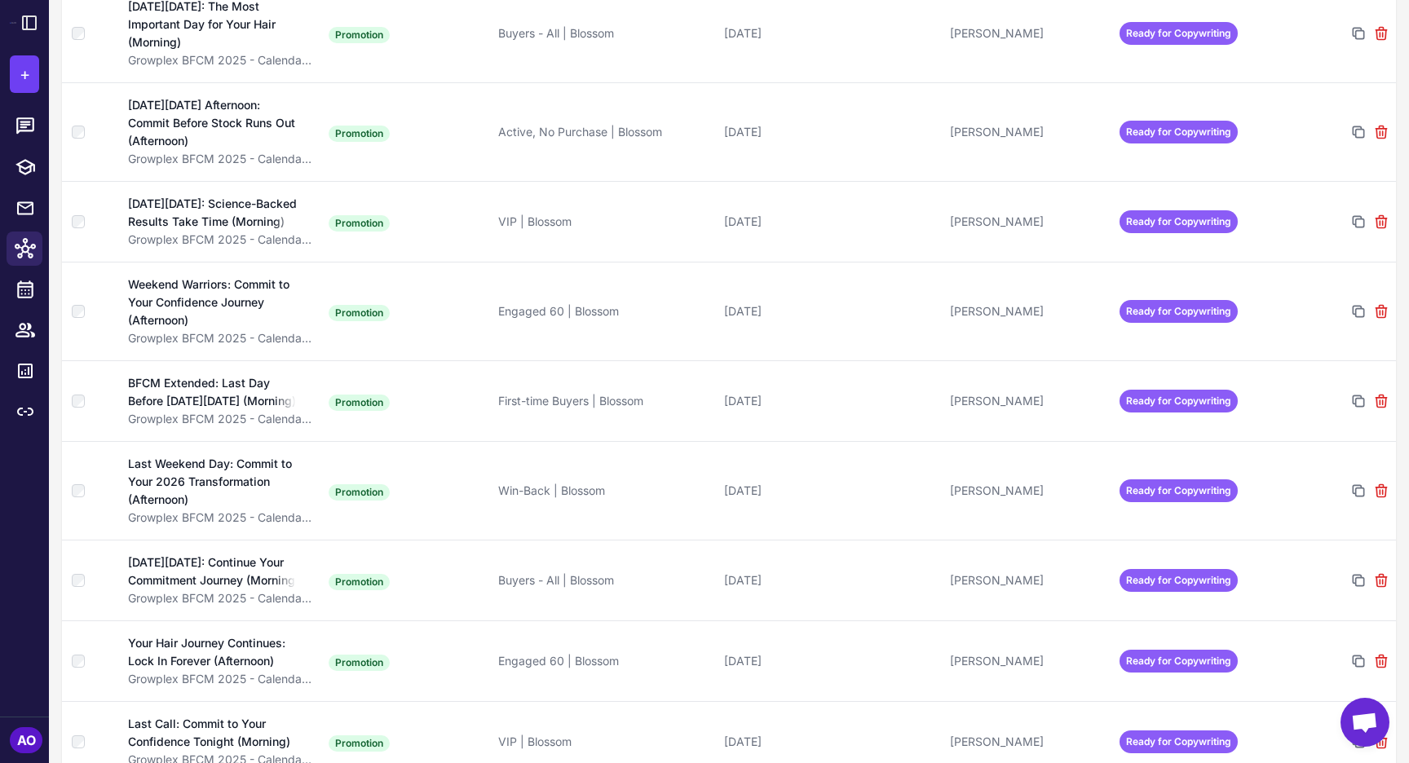
scroll to position [2750, 0]
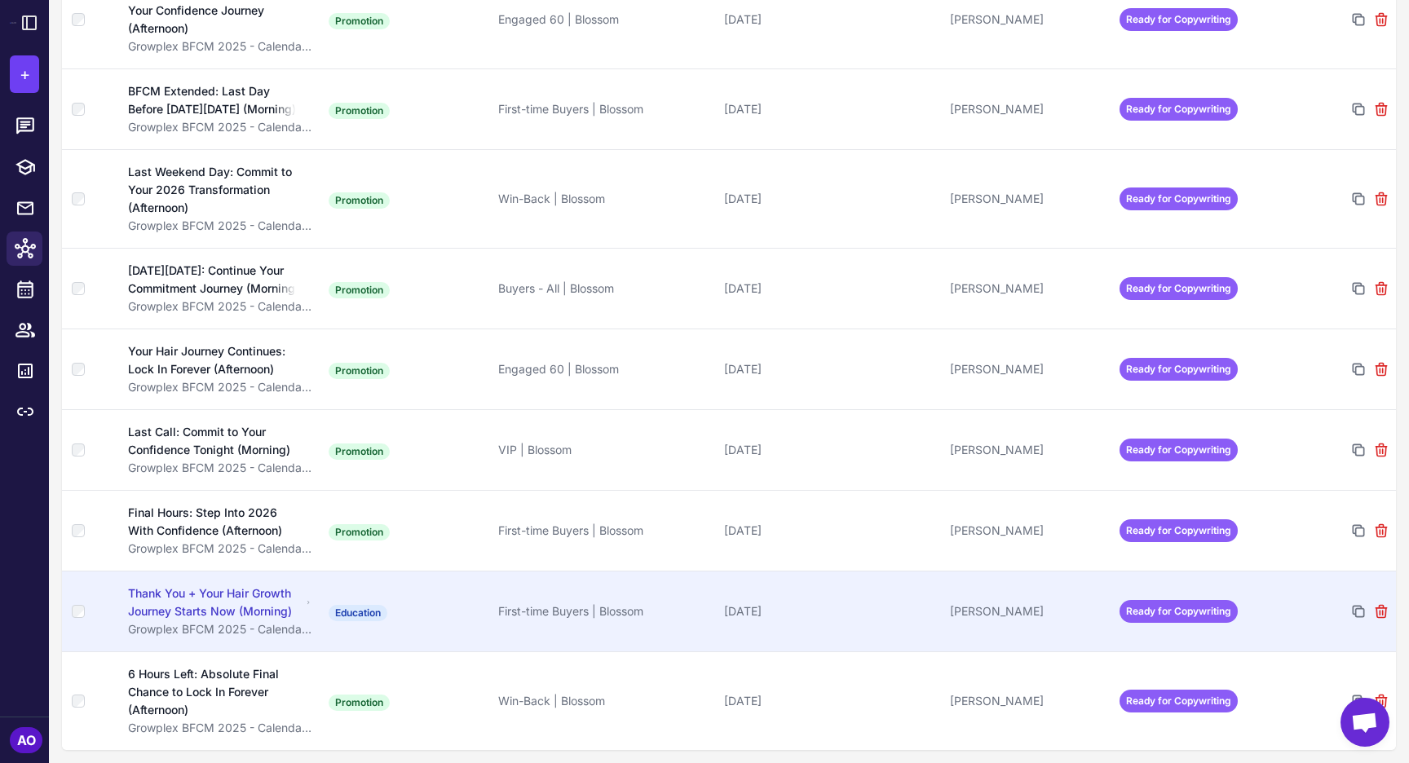
click at [695, 593] on td "First-time Buyers | Blossom" at bounding box center [605, 611] width 226 height 81
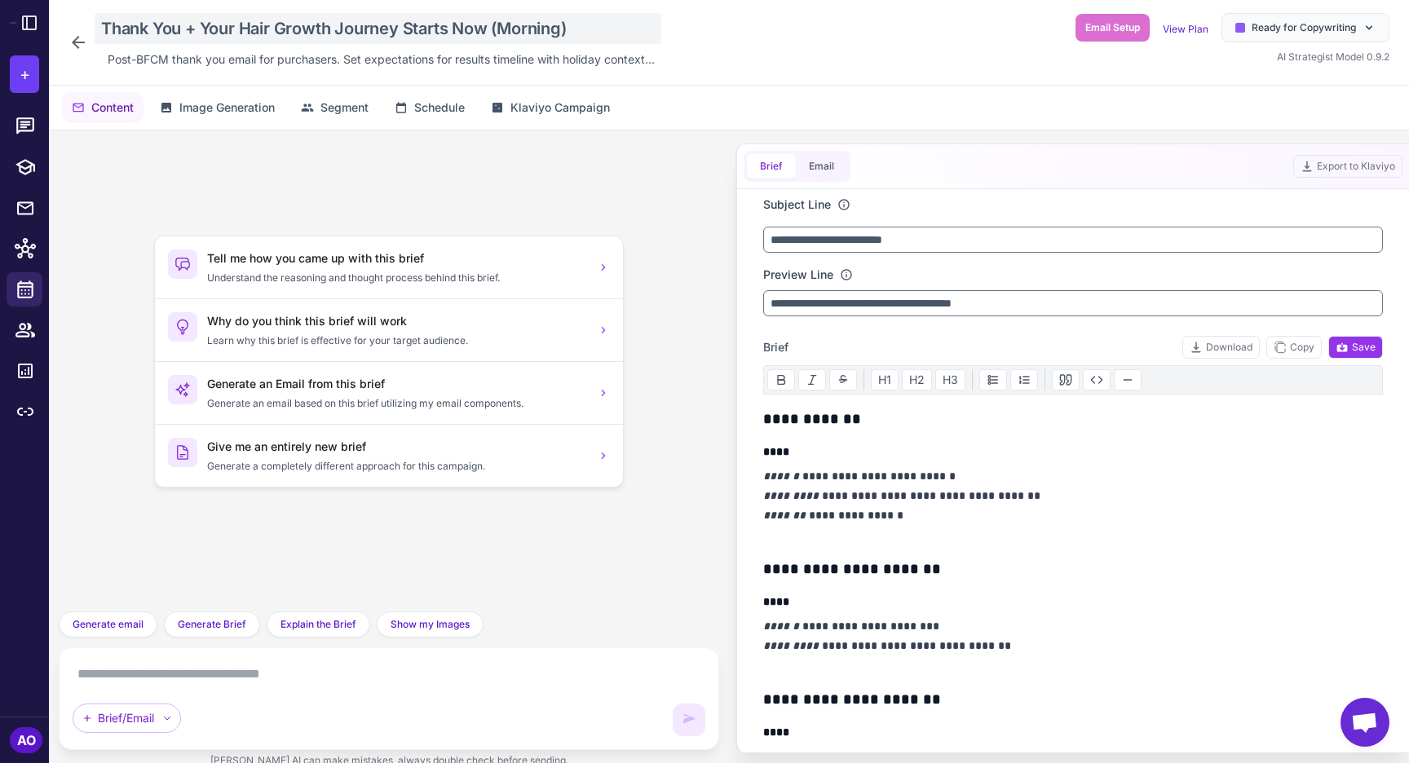
click at [294, 20] on div "Thank You + Your Hair Growth Journey Starts Now (Morning)" at bounding box center [378, 28] width 567 height 31
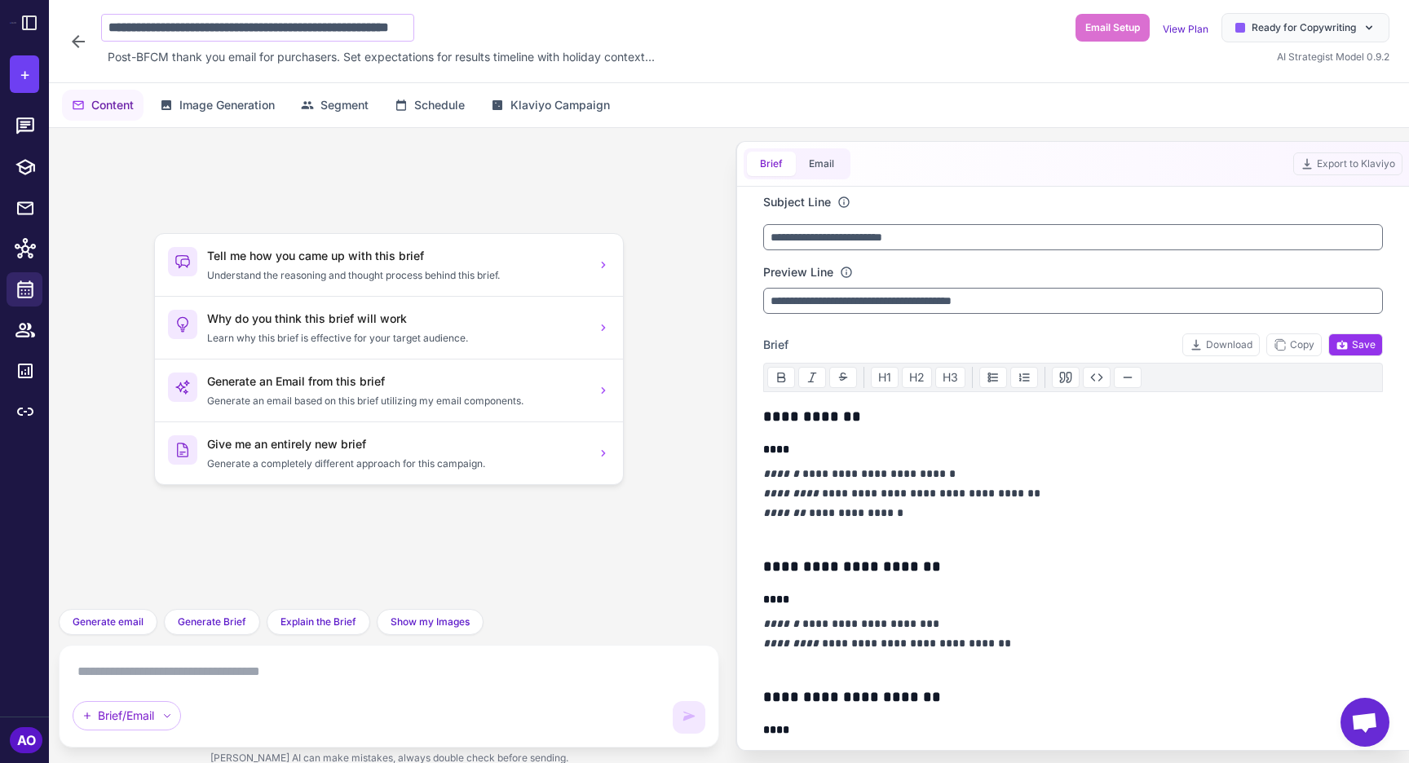
scroll to position [0, 85]
click at [364, 27] on input "**********" at bounding box center [257, 28] width 313 height 28
drag, startPoint x: 341, startPoint y: 29, endPoint x: 90, endPoint y: 30, distance: 250.3
click at [90, 30] on div "**********" at bounding box center [364, 41] width 593 height 56
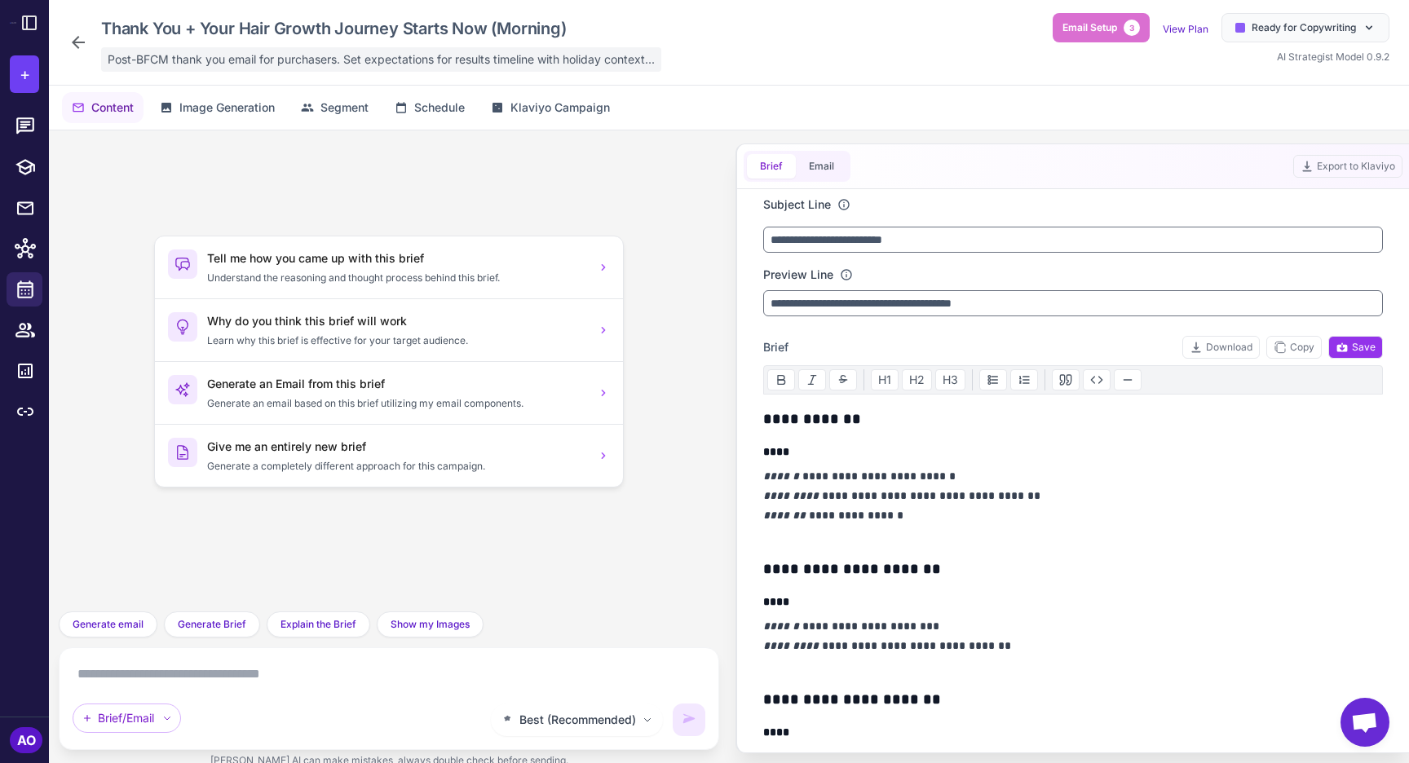
click at [373, 62] on span "Post-BFCM thank you email for purchasers. Set expectations for results timeline…" at bounding box center [381, 60] width 547 height 18
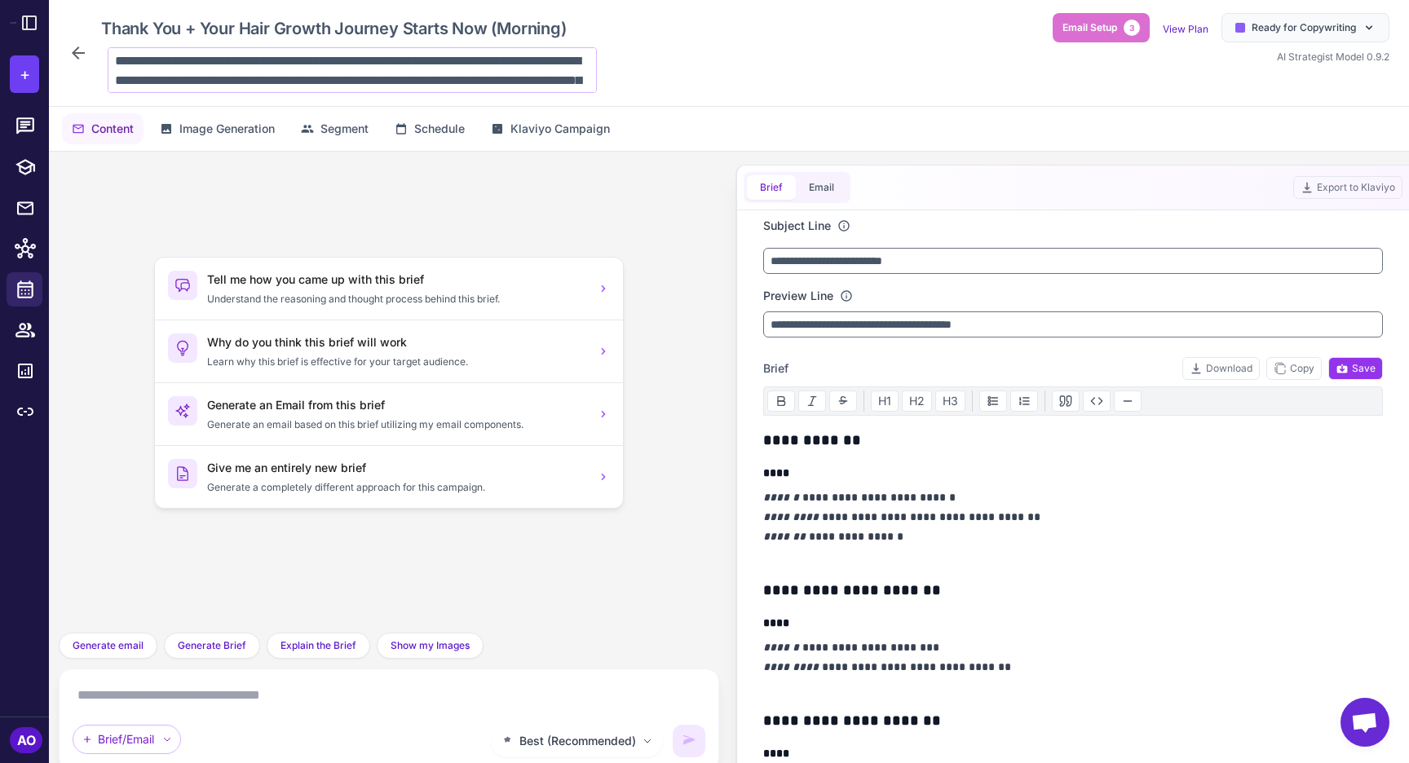
scroll to position [21, 0]
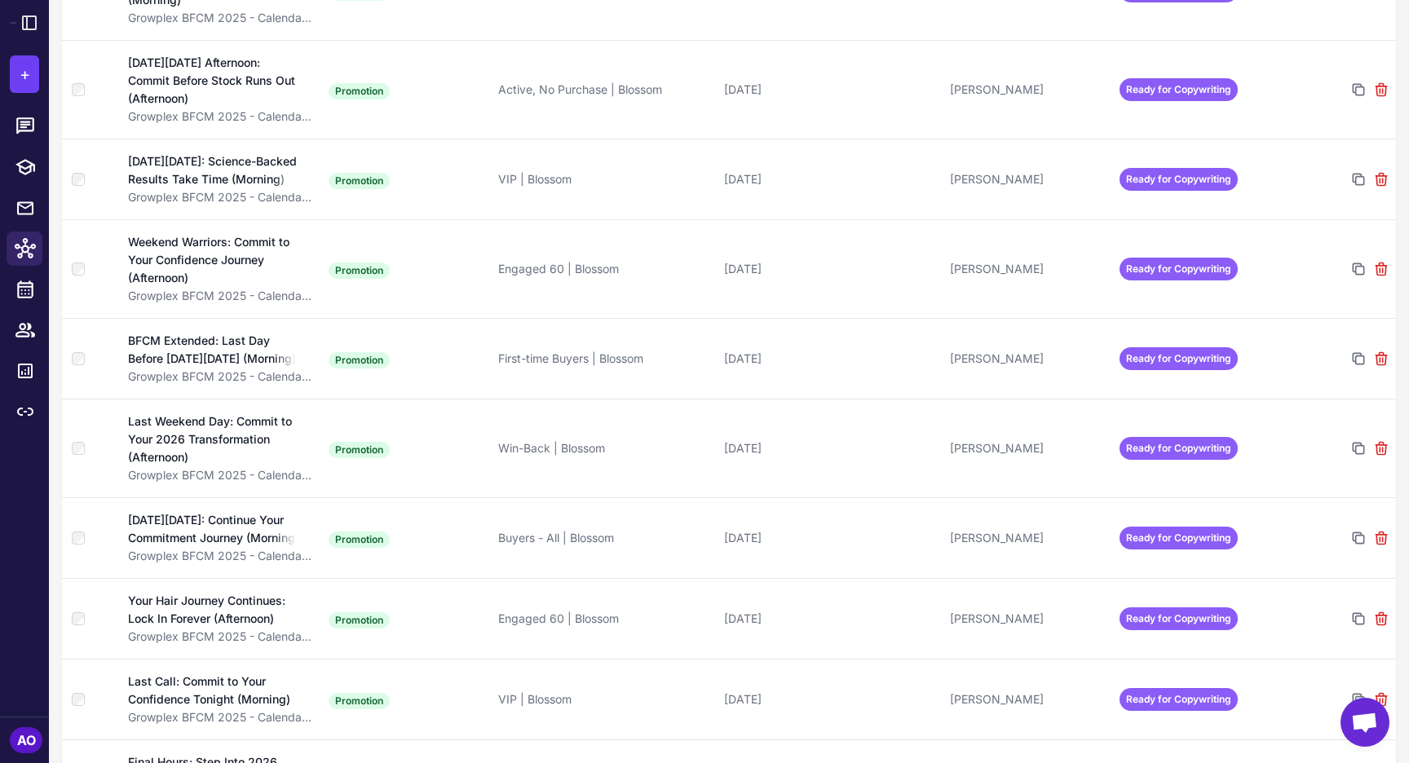
scroll to position [2750, 0]
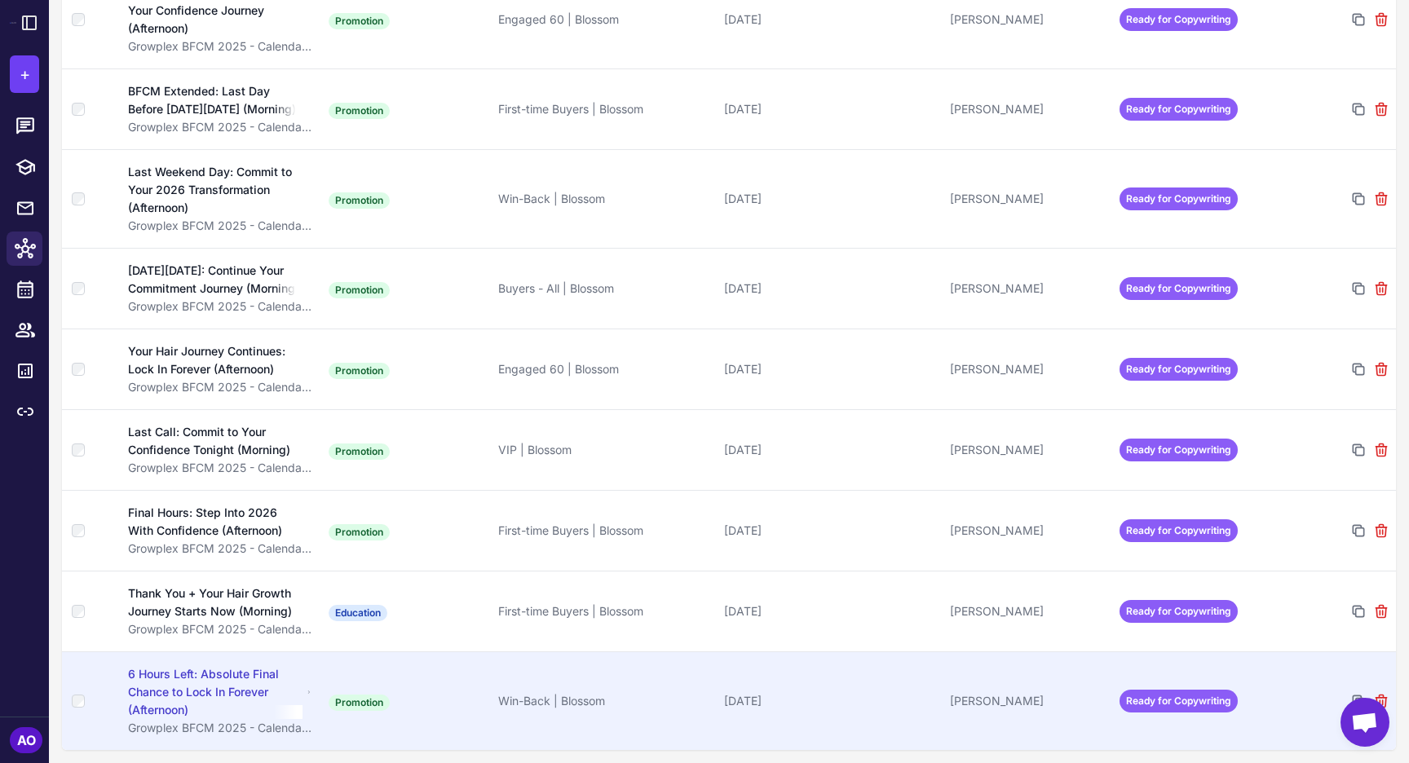
click at [474, 688] on td "Promotion" at bounding box center [407, 700] width 170 height 99
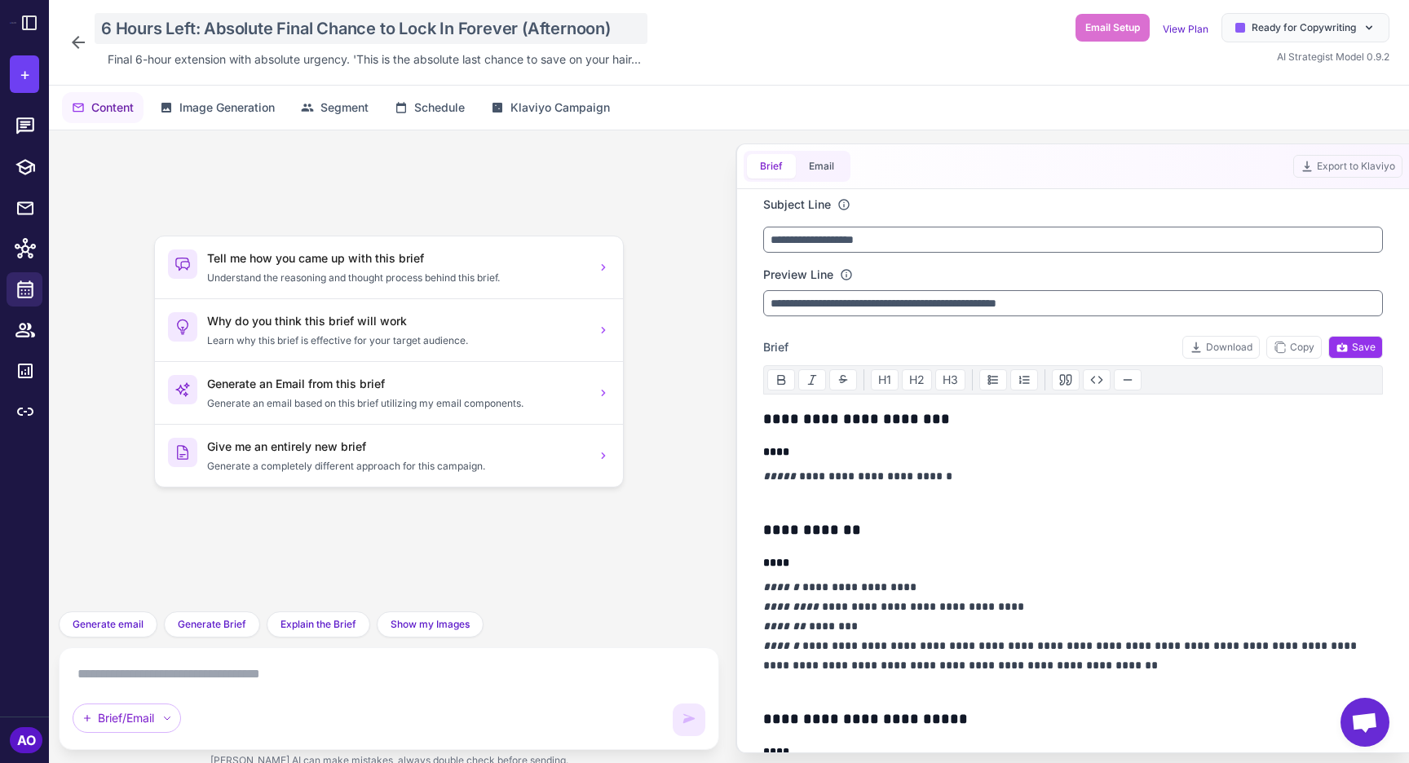
click at [325, 29] on div "6 Hours Left: Absolute Final Chance to Lock In Forever (Afternoon)" at bounding box center [371, 28] width 553 height 31
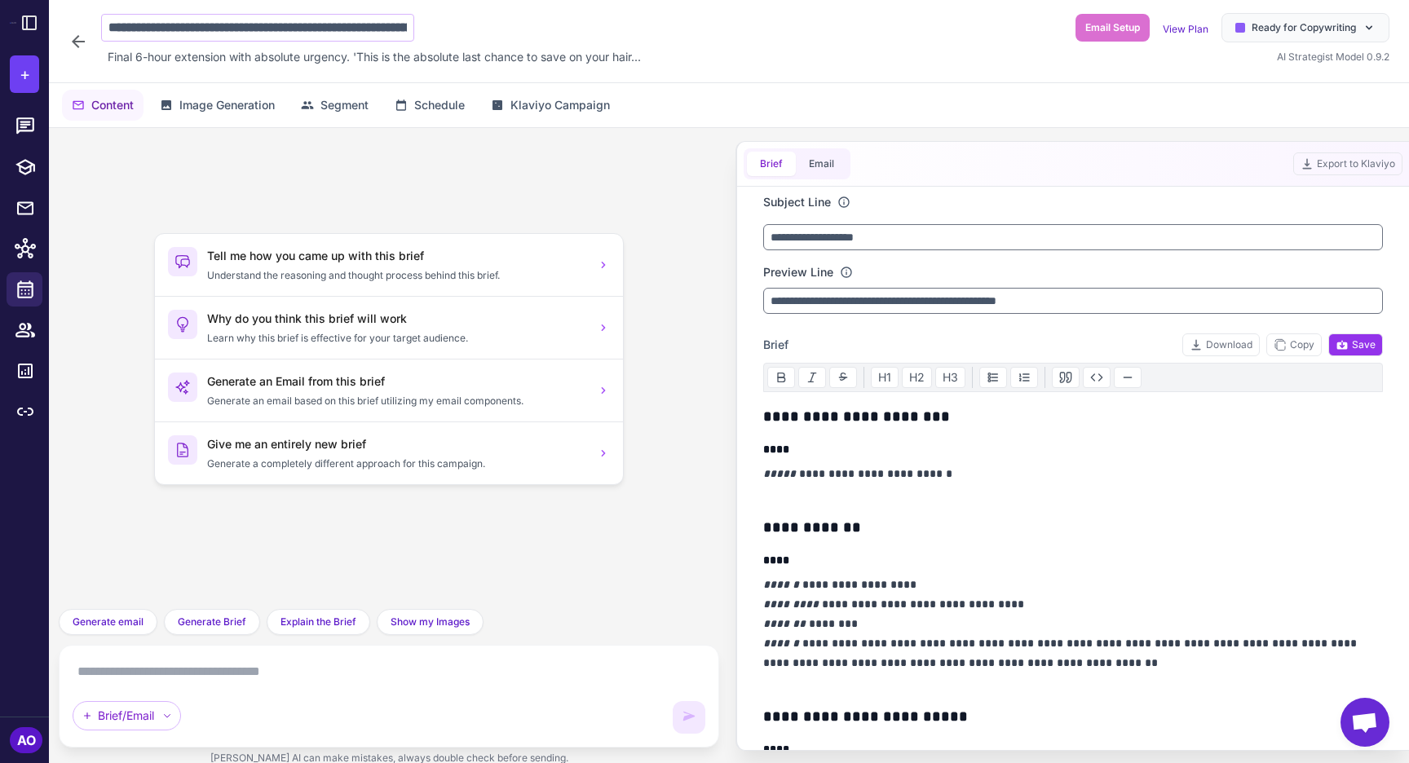
scroll to position [0, 119]
click at [327, 29] on input "**********" at bounding box center [257, 28] width 313 height 28
drag, startPoint x: 331, startPoint y: 27, endPoint x: 60, endPoint y: 26, distance: 270.6
click at [60, 26] on div "**********" at bounding box center [729, 41] width 1360 height 83
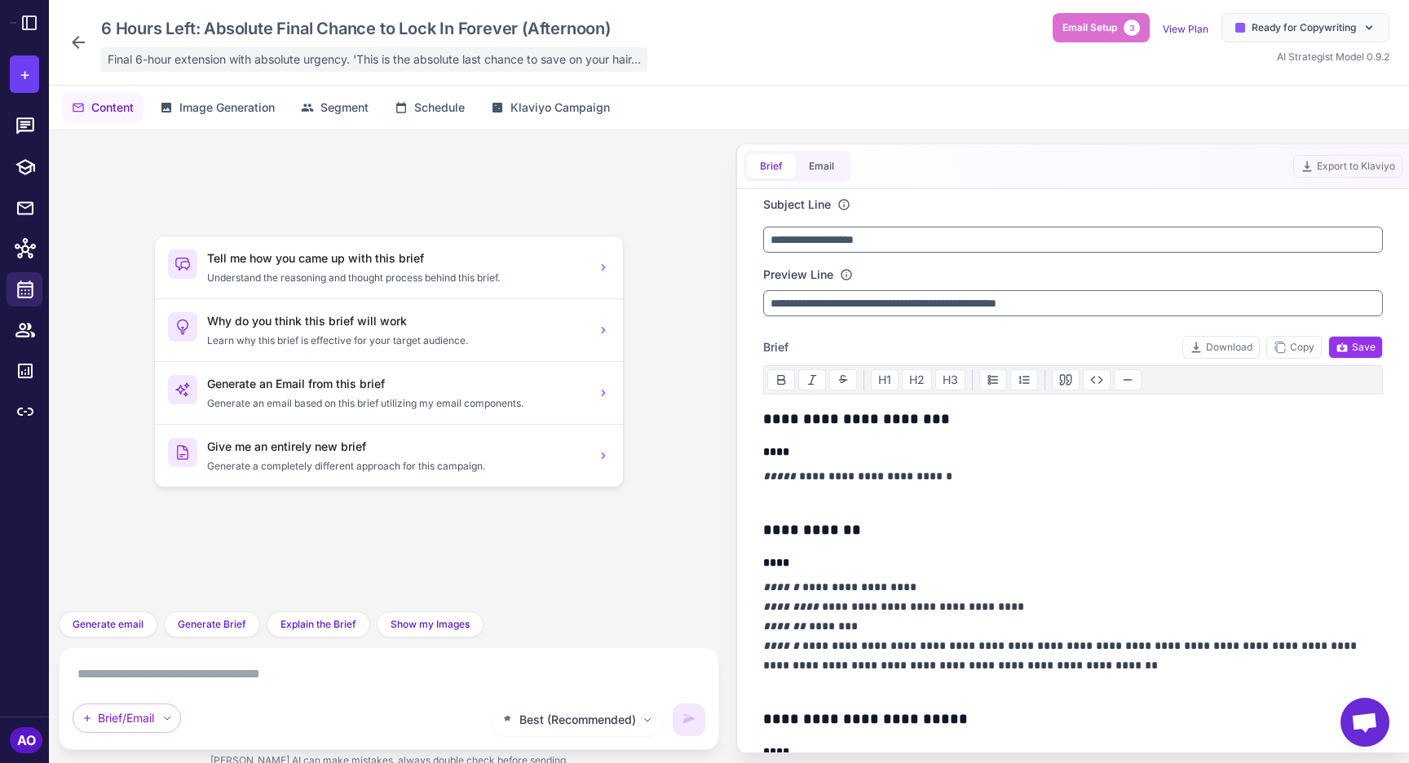
click at [344, 53] on span "Final 6-hour extension with absolute urgency. 'This is the absolute last chance…" at bounding box center [374, 60] width 533 height 18
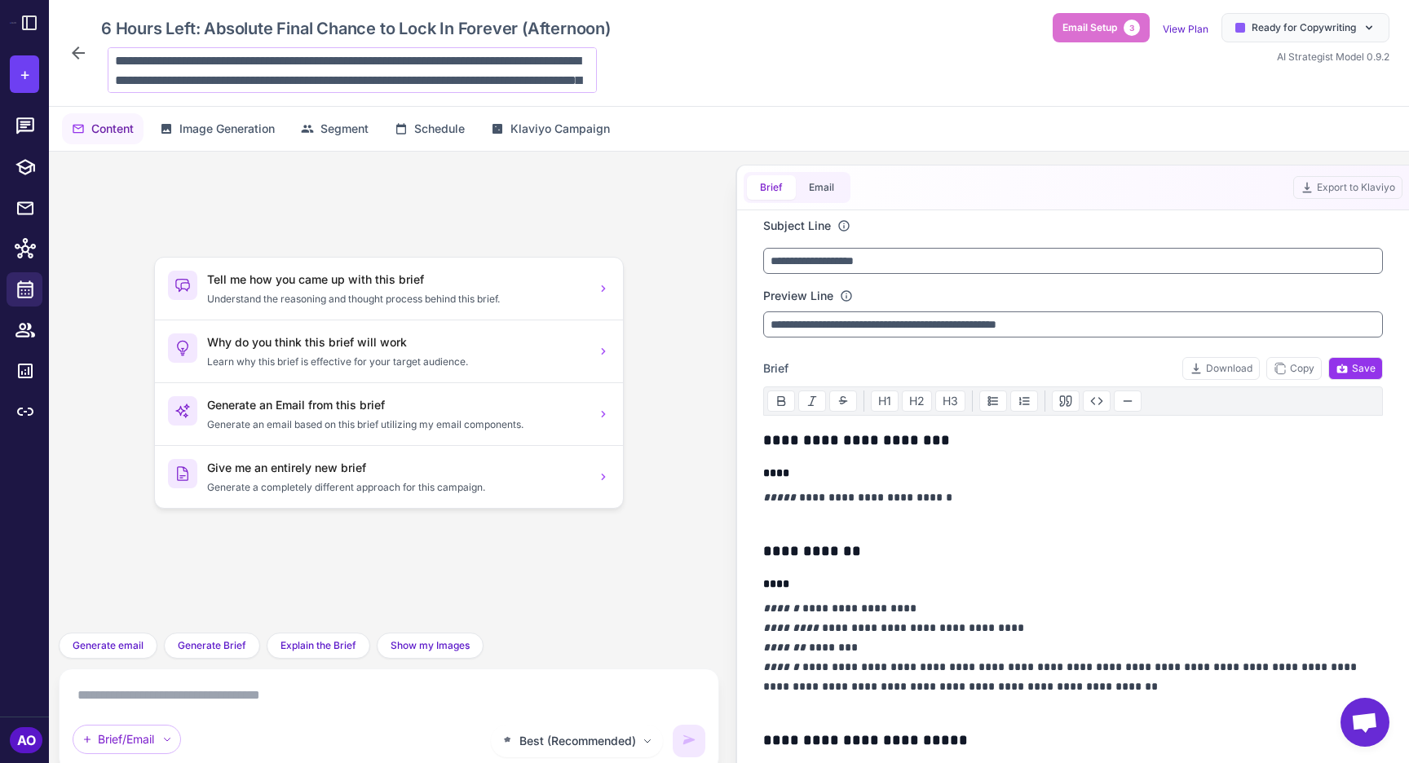
scroll to position [21, 0]
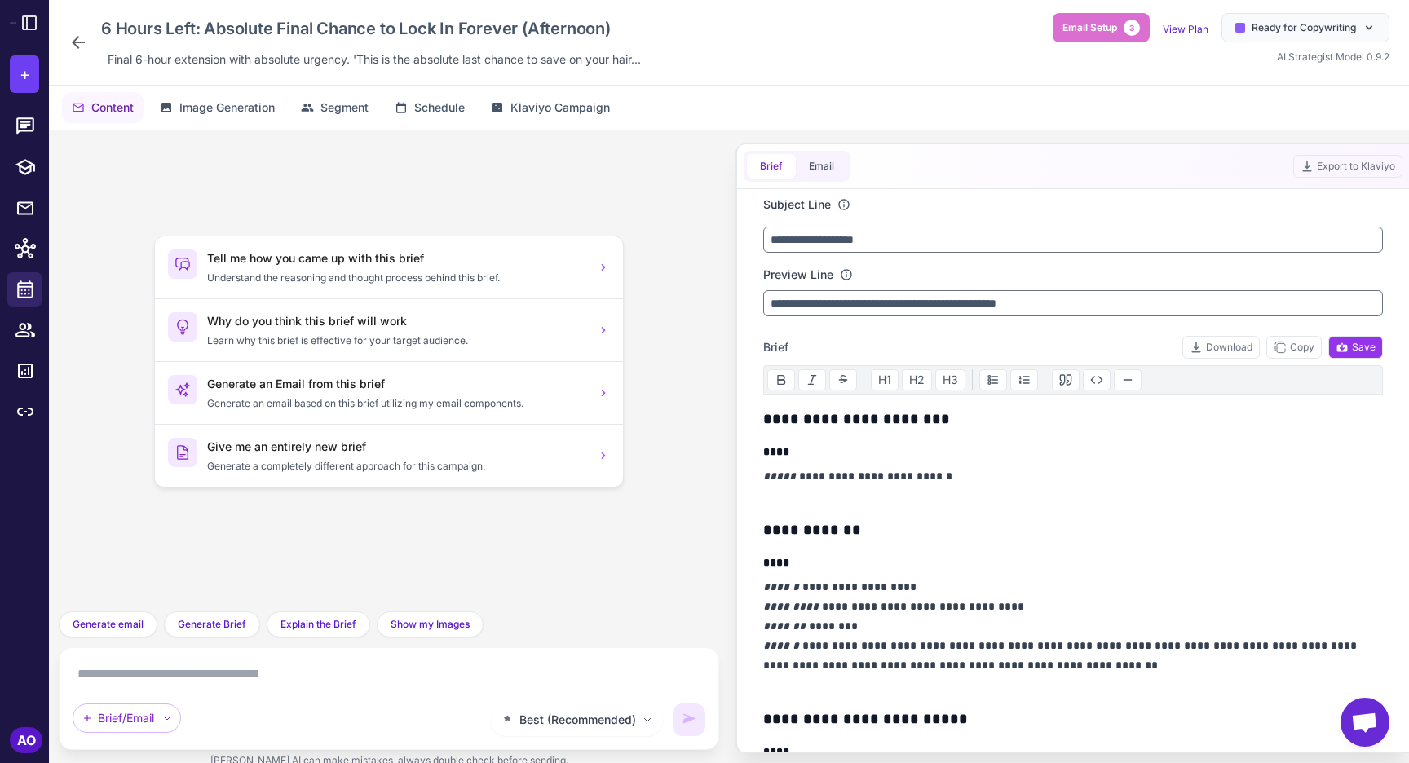
click at [73, 42] on icon at bounding box center [78, 42] width 13 height 13
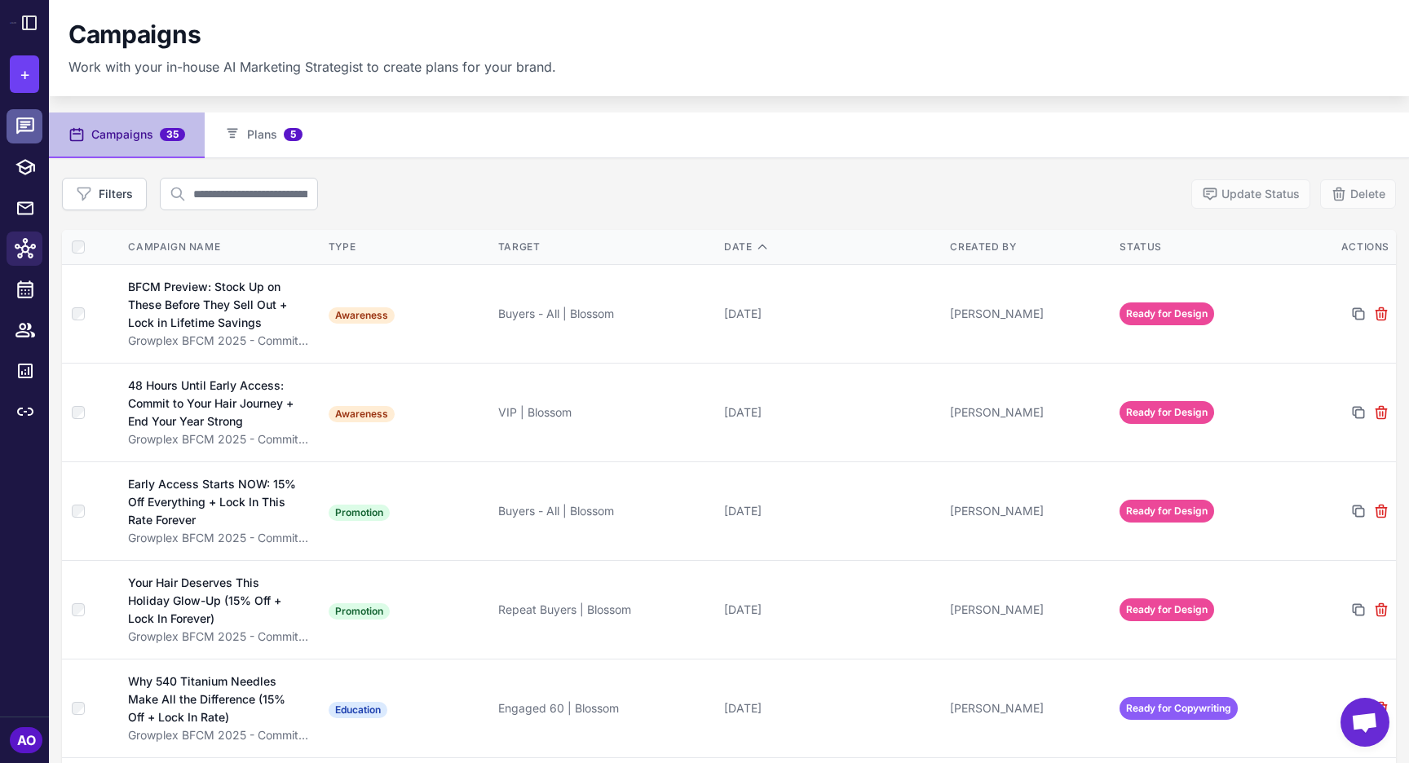
click at [24, 121] on icon at bounding box center [25, 125] width 18 height 16
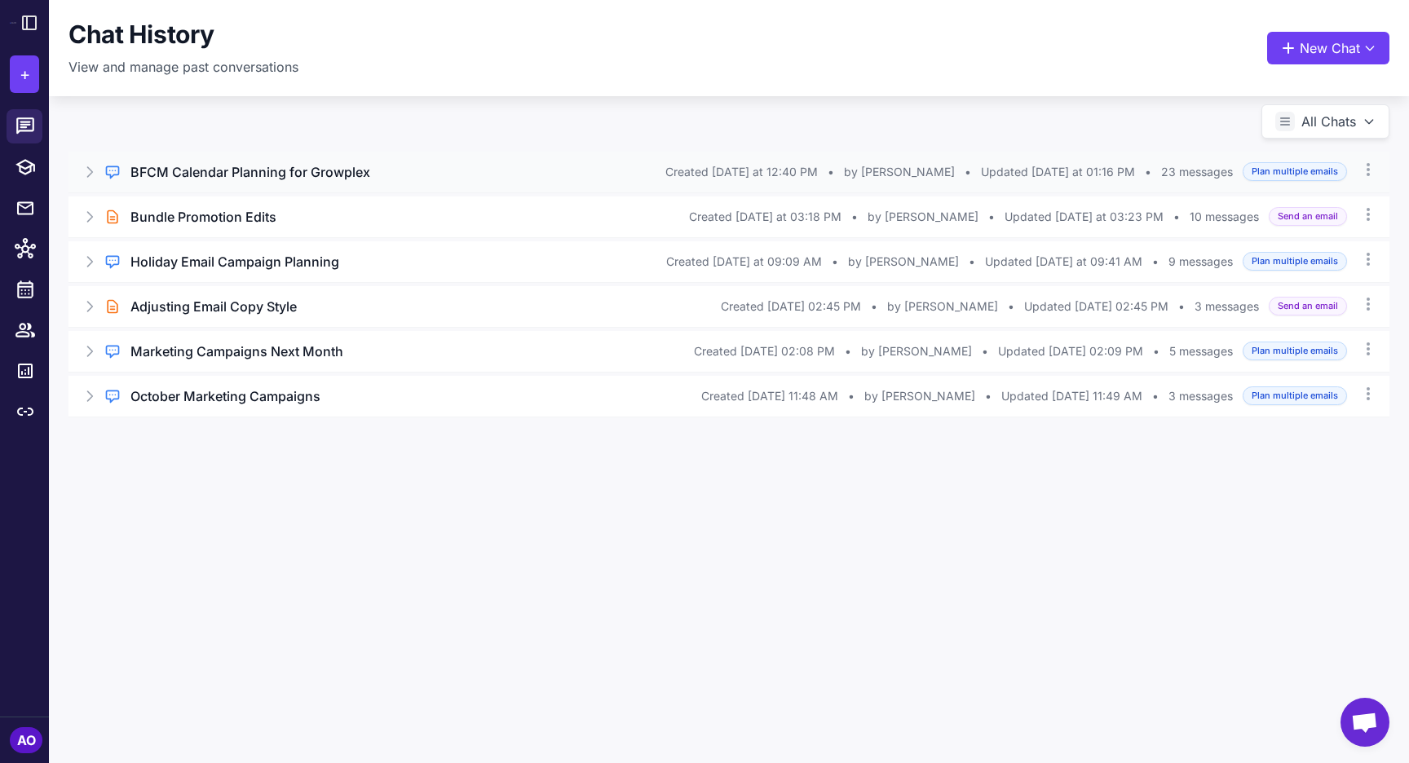
click at [402, 156] on div "Regular Chat BFCM Calendar Planning for Growplex Created [DATE] at 12:40 PM • b…" at bounding box center [728, 172] width 1321 height 41
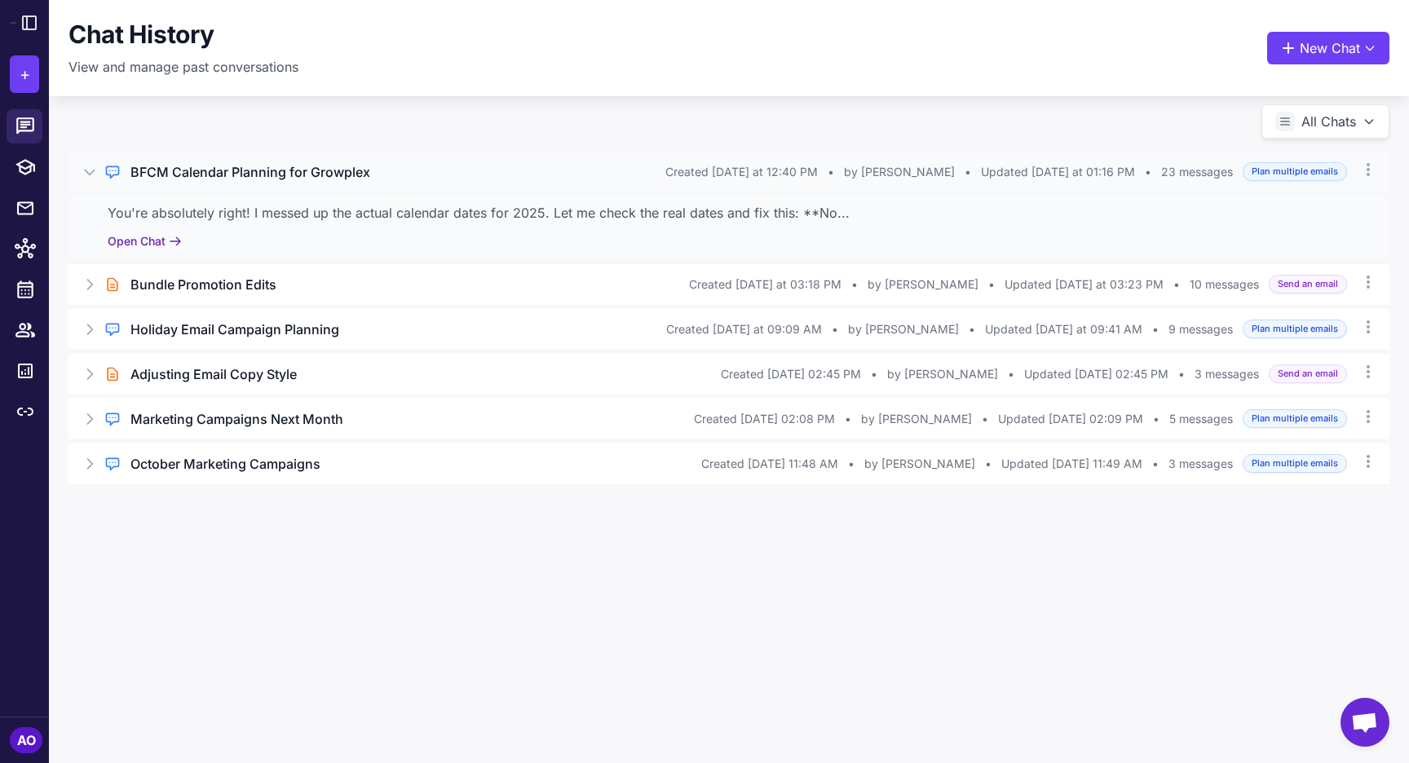
click at [154, 237] on button "Open Chat" at bounding box center [145, 241] width 74 height 18
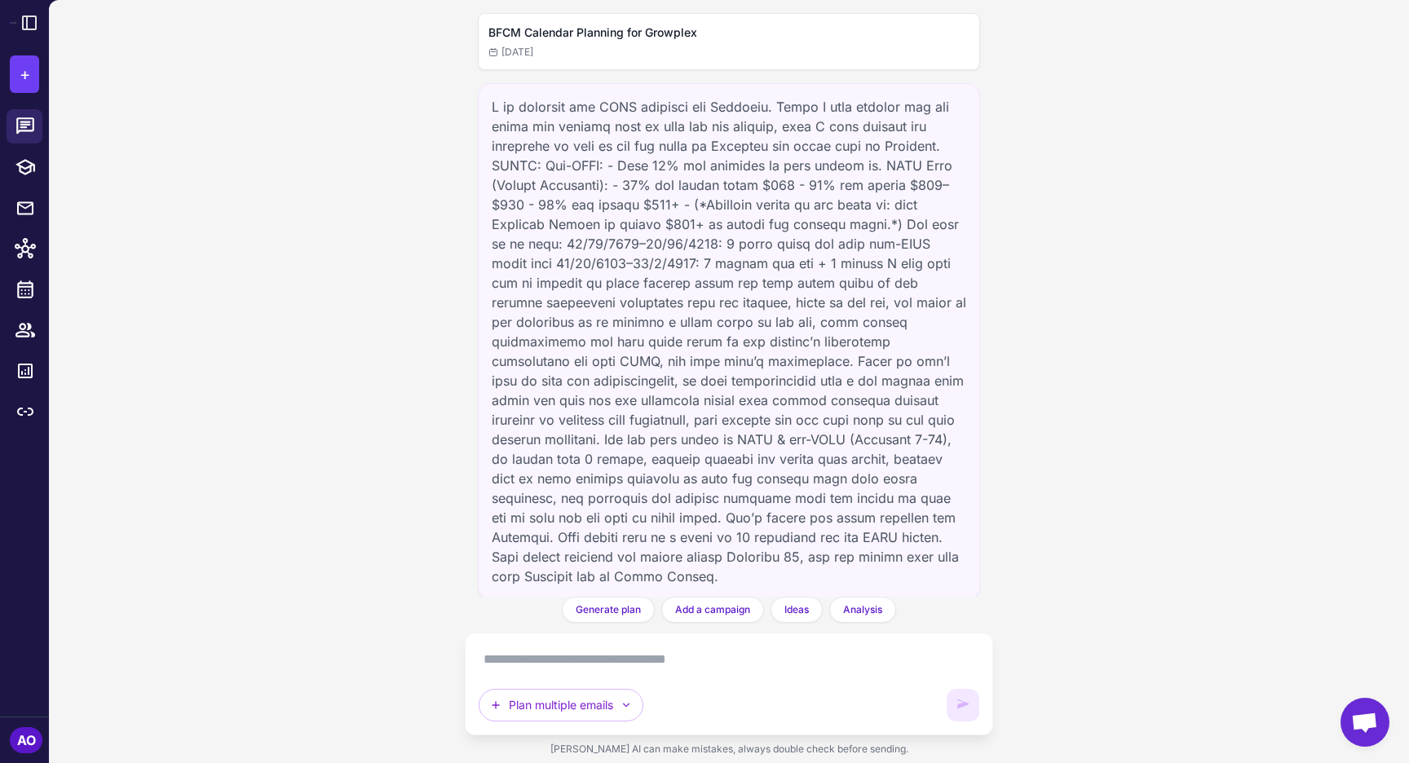
scroll to position [6862, 0]
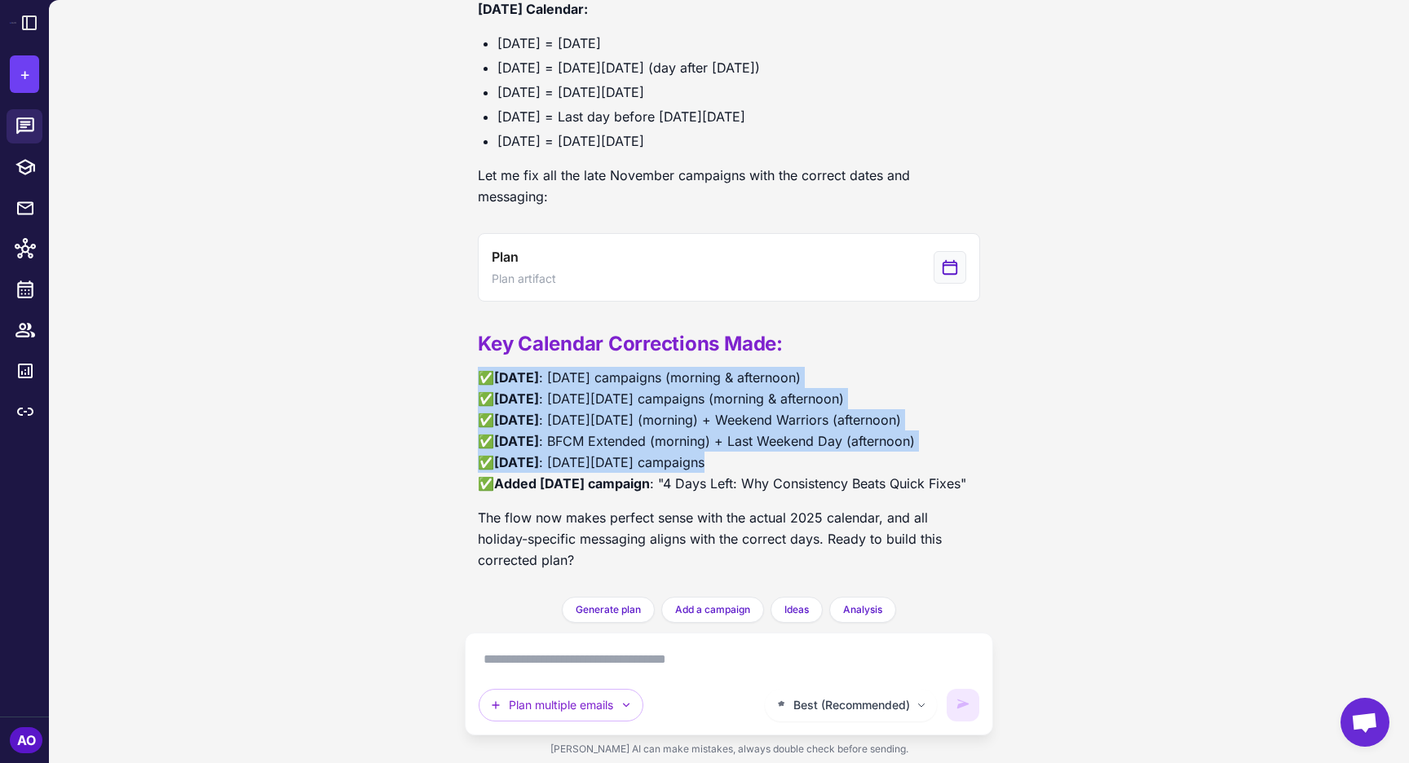
drag, startPoint x: 469, startPoint y: 329, endPoint x: 902, endPoint y: 443, distance: 447.9
click at [902, 443] on div "BFCM Calendar Planning for Growplex [DATE] I'll help you create a comprehensive…" at bounding box center [729, 298] width 528 height 597
copy p "✅ [DATE] : [DATE] campaigns (morning & afternoon) ✅ [DATE] : [DATE][DATE] campa…"
click at [351, 376] on div "BFCM Calendar Planning for Growplex [DATE] I'll help you create a comprehensive…" at bounding box center [729, 381] width 1360 height 763
